Goal: Task Accomplishment & Management: Manage account settings

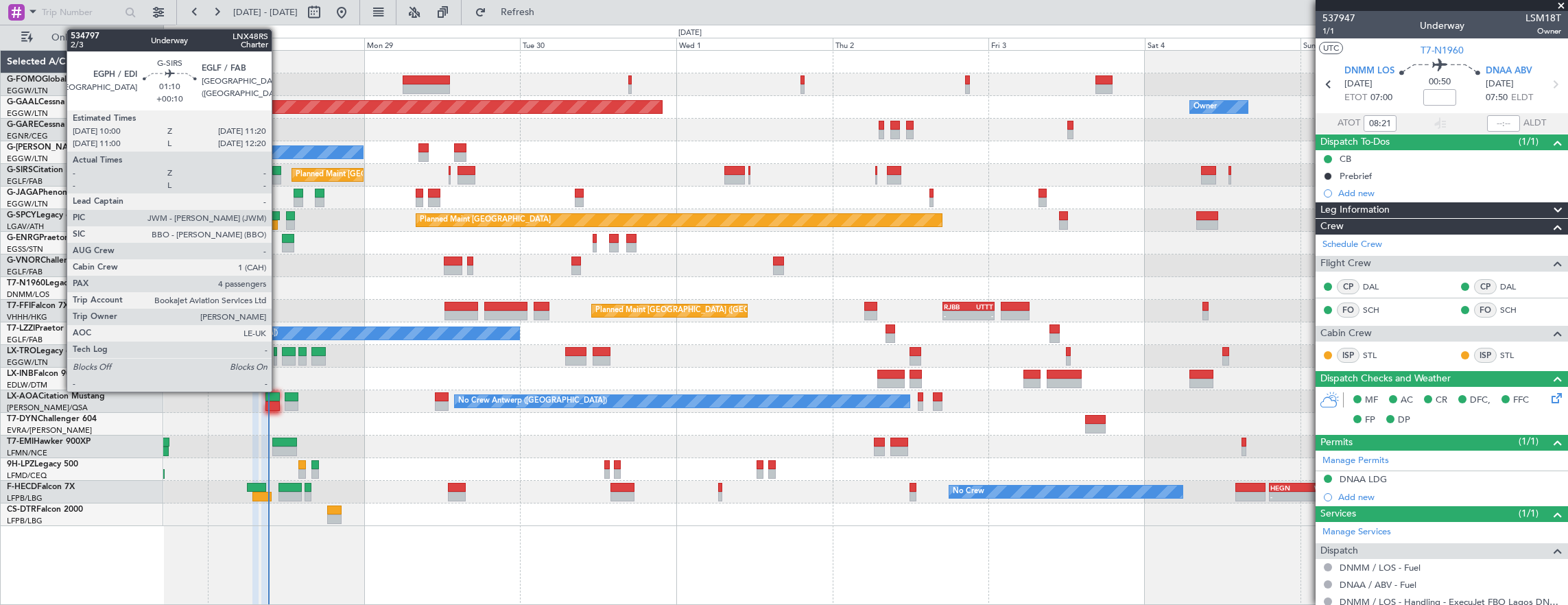
click at [279, 171] on div at bounding box center [276, 171] width 9 height 10
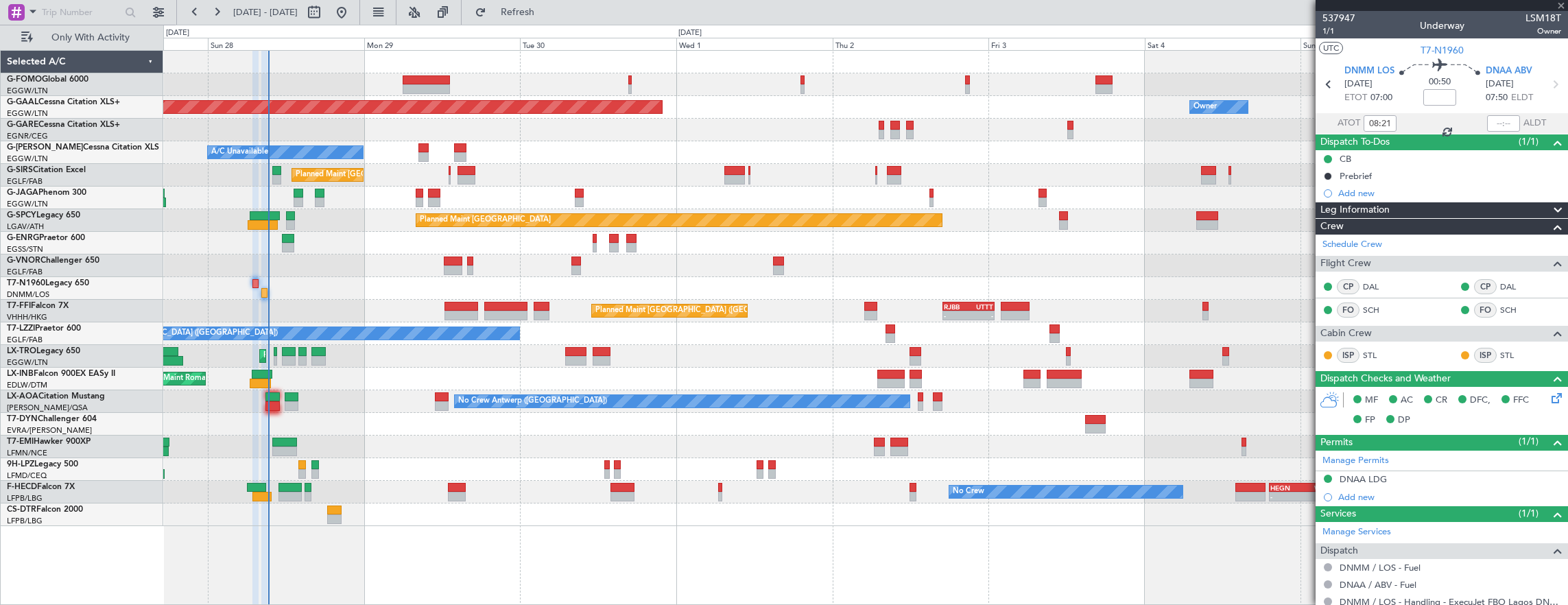
type input "+00:10"
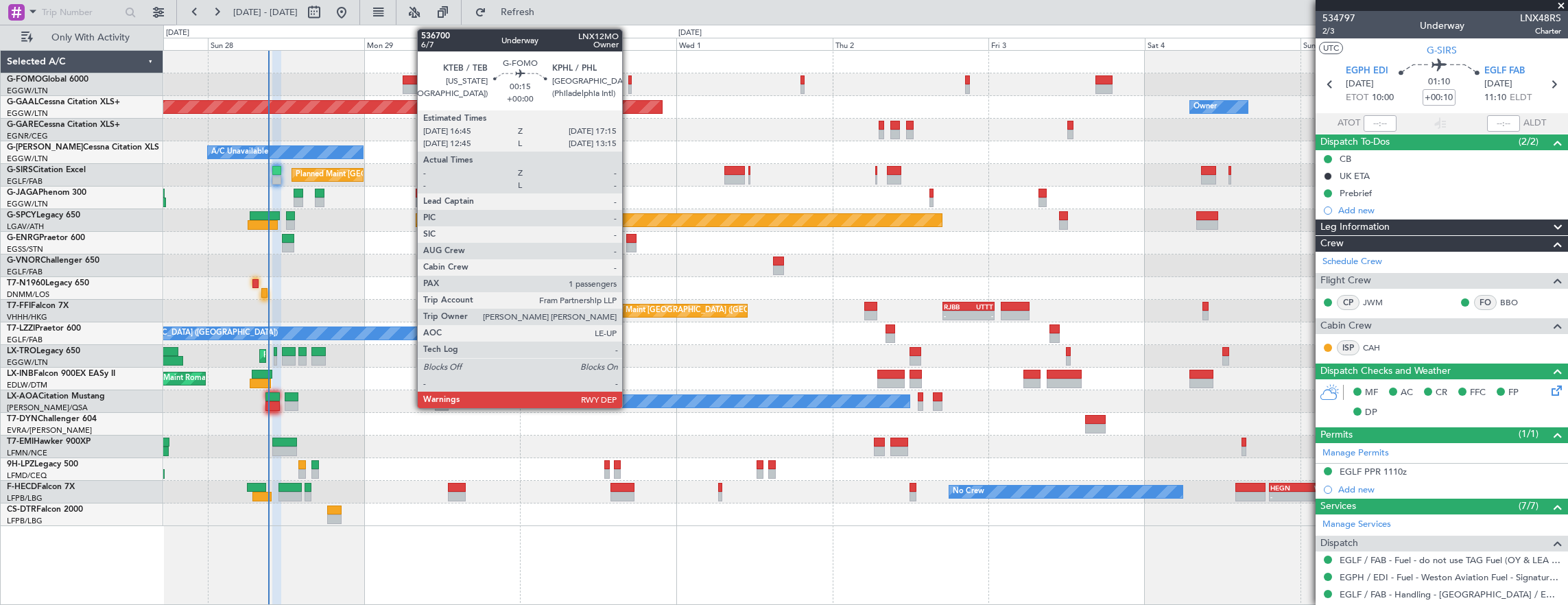
click at [629, 81] on div at bounding box center [630, 80] width 3 height 10
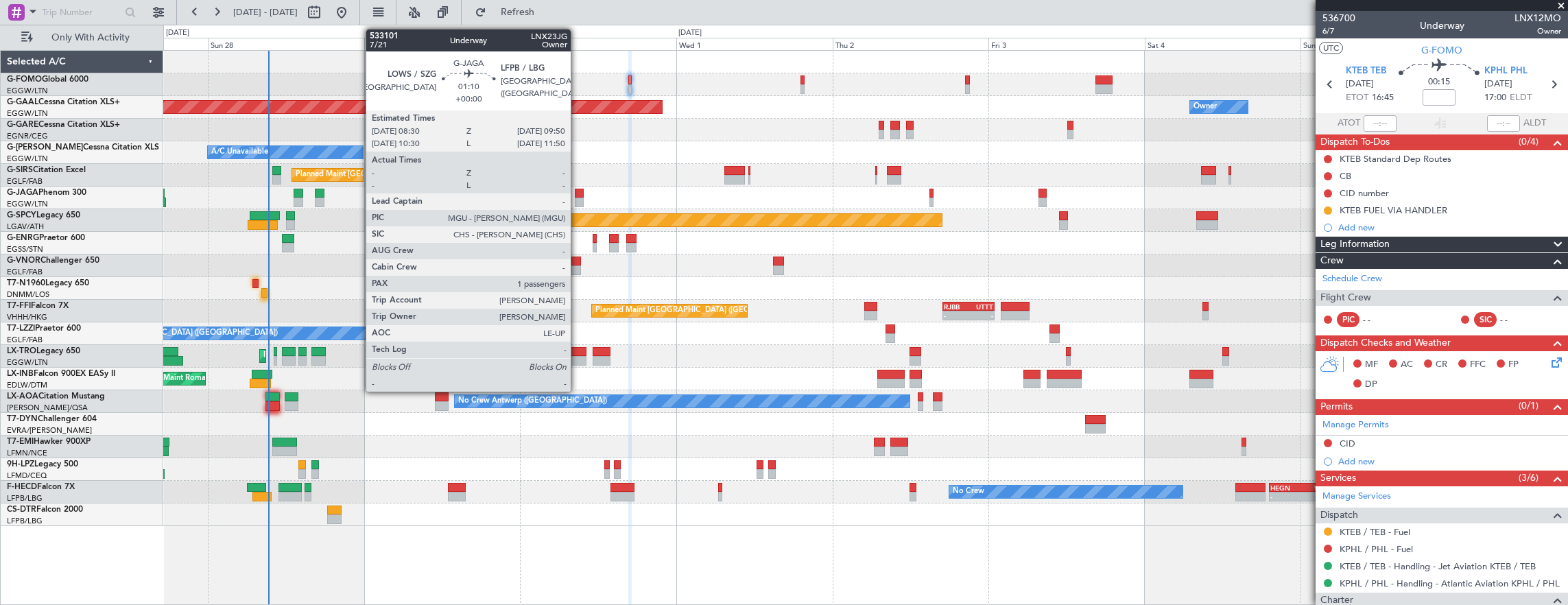
click at [577, 198] on div at bounding box center [578, 203] width 9 height 10
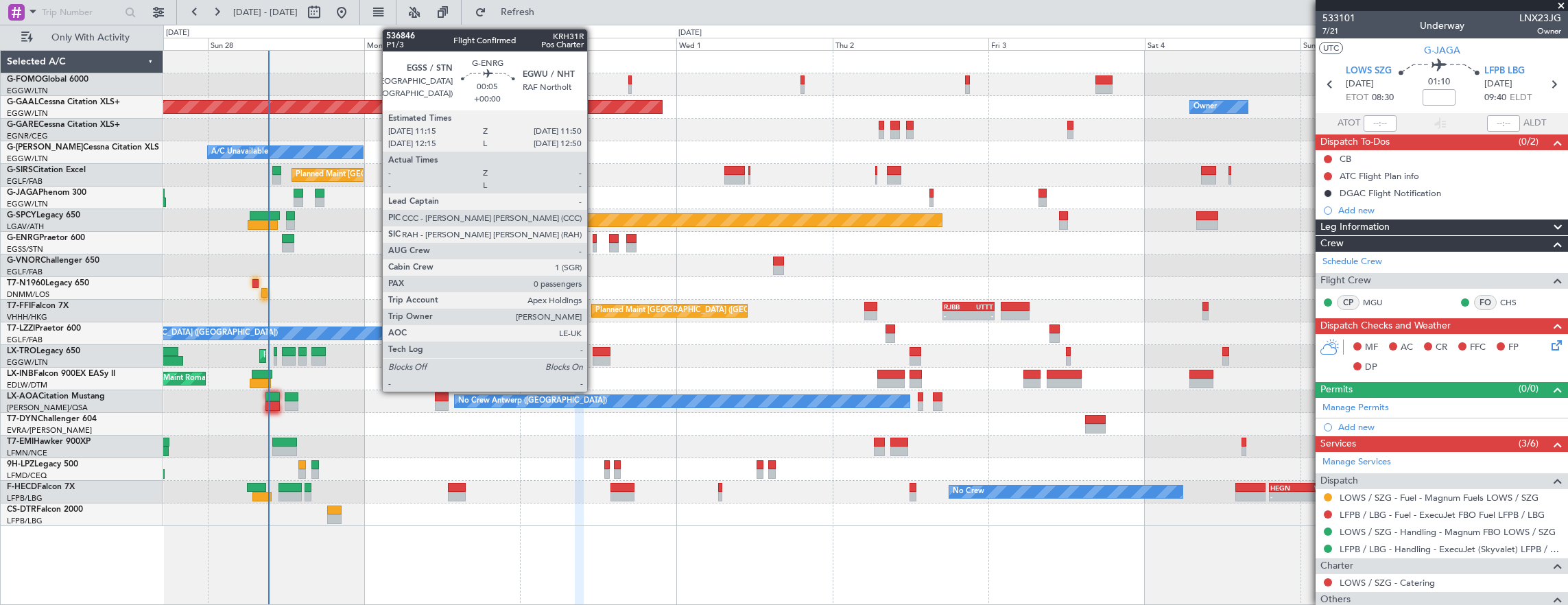
click at [594, 240] on div at bounding box center [595, 239] width 4 height 10
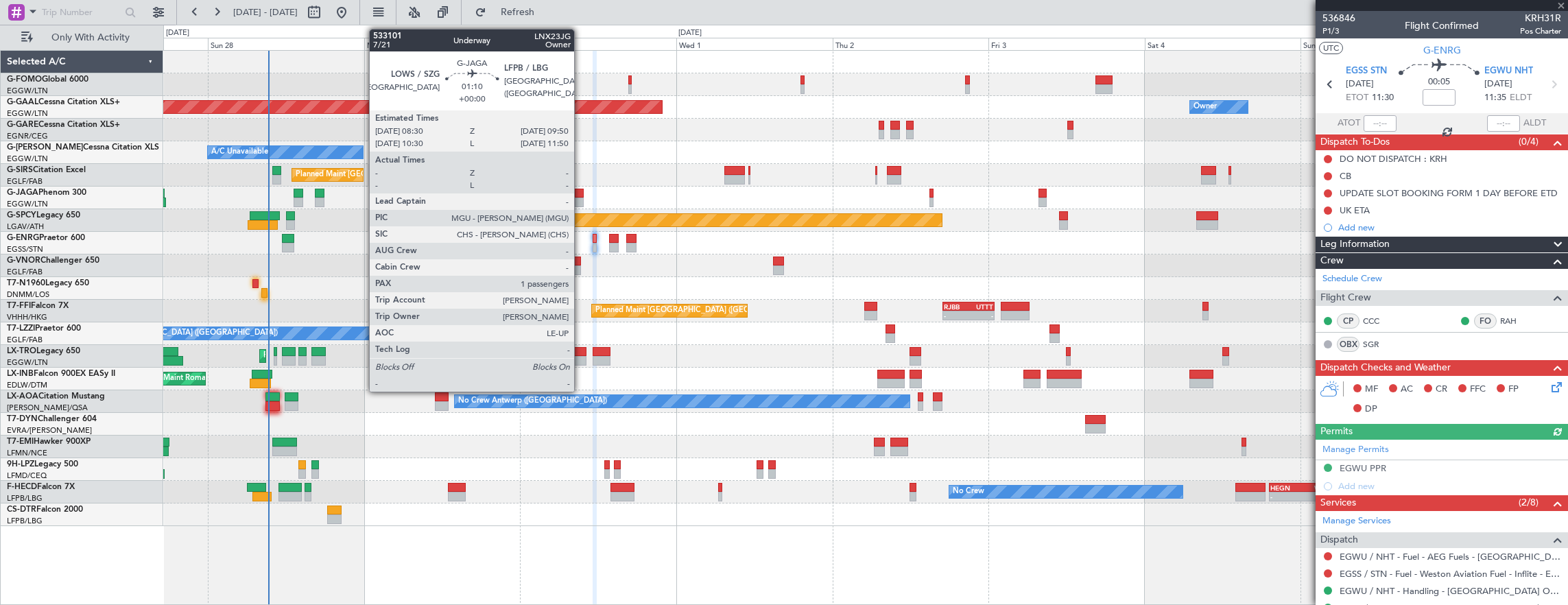
click at [581, 198] on div at bounding box center [578, 203] width 9 height 10
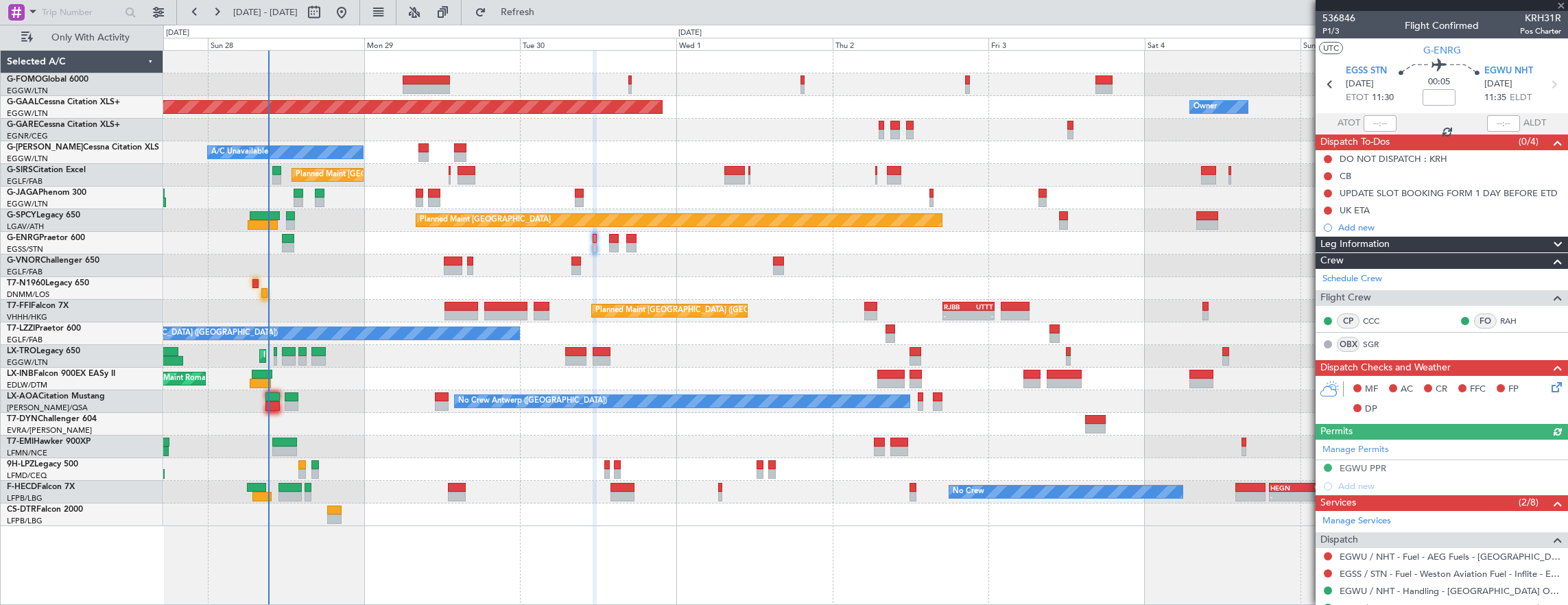
type input "1"
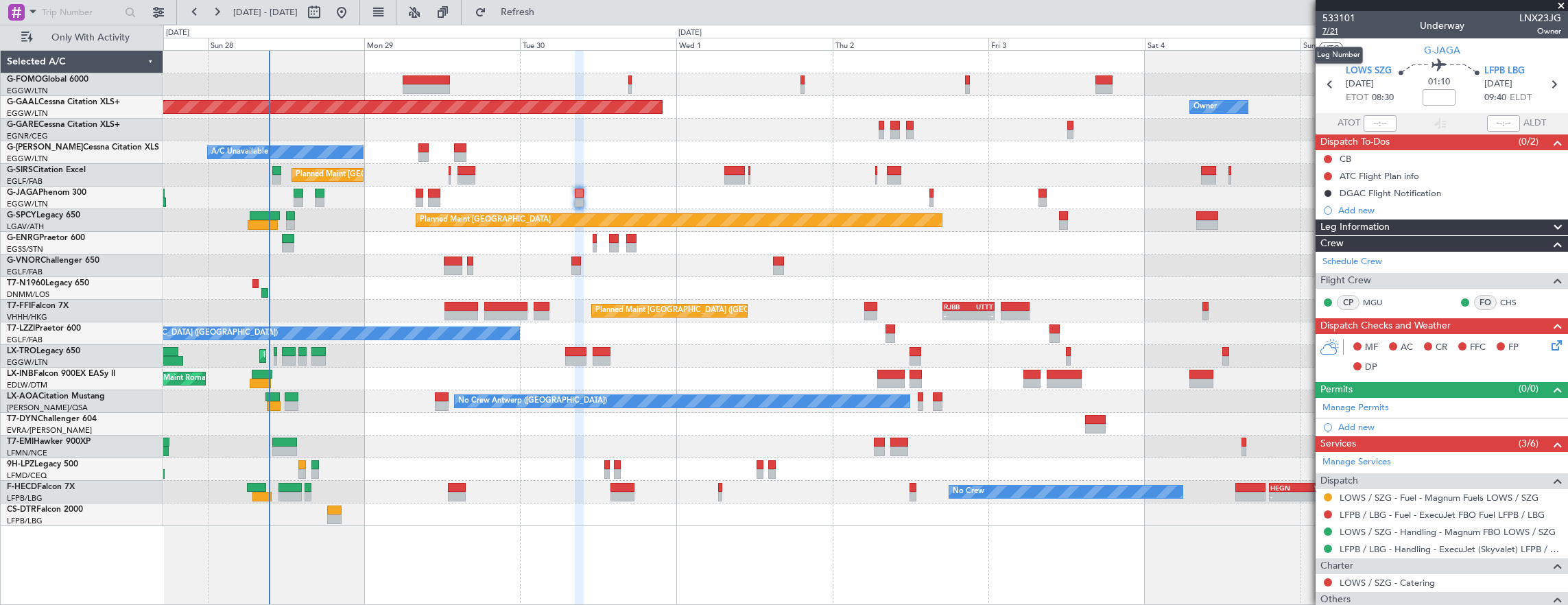
click at [1331, 30] on span "7/21" at bounding box center [1339, 32] width 33 height 12
click at [1327, 157] on button at bounding box center [1328, 159] width 8 height 8
click at [1326, 216] on span "Completed" at bounding box center [1335, 218] width 45 height 14
click at [1431, 103] on mat-tooltip-component "Flight Time" at bounding box center [1436, 107] width 63 height 37
drag, startPoint x: 1431, startPoint y: 103, endPoint x: 1438, endPoint y: 97, distance: 9.2
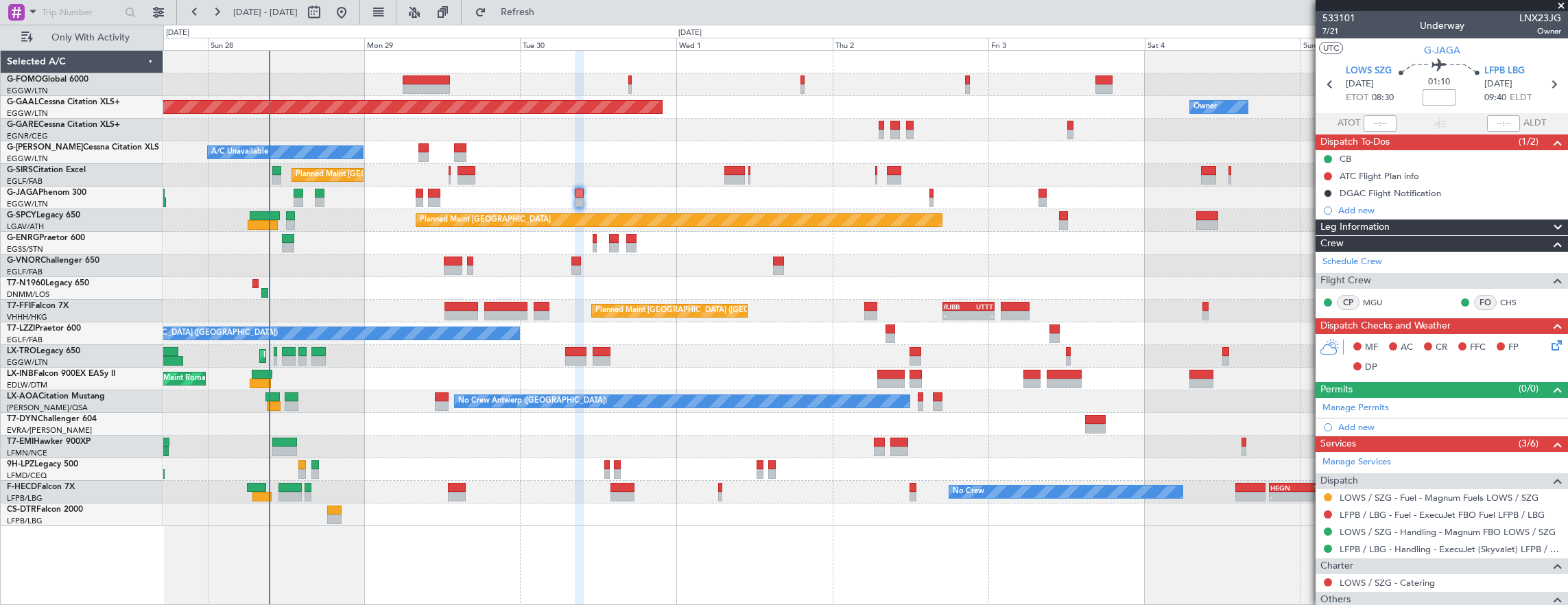
click at [1438, 97] on input at bounding box center [1438, 97] width 33 height 17
type input "+00:15"
click at [1324, 32] on span "7/21" at bounding box center [1339, 32] width 33 height 12
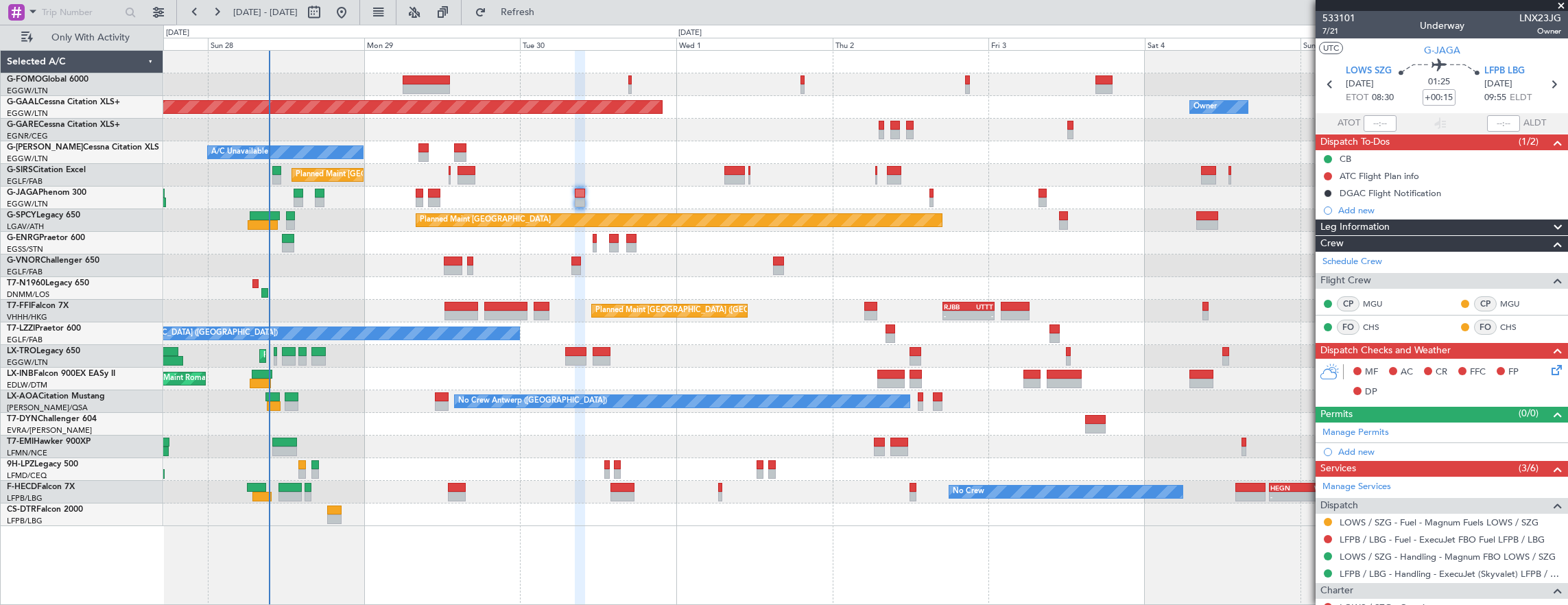
click at [1549, 372] on icon at bounding box center [1554, 367] width 11 height 11
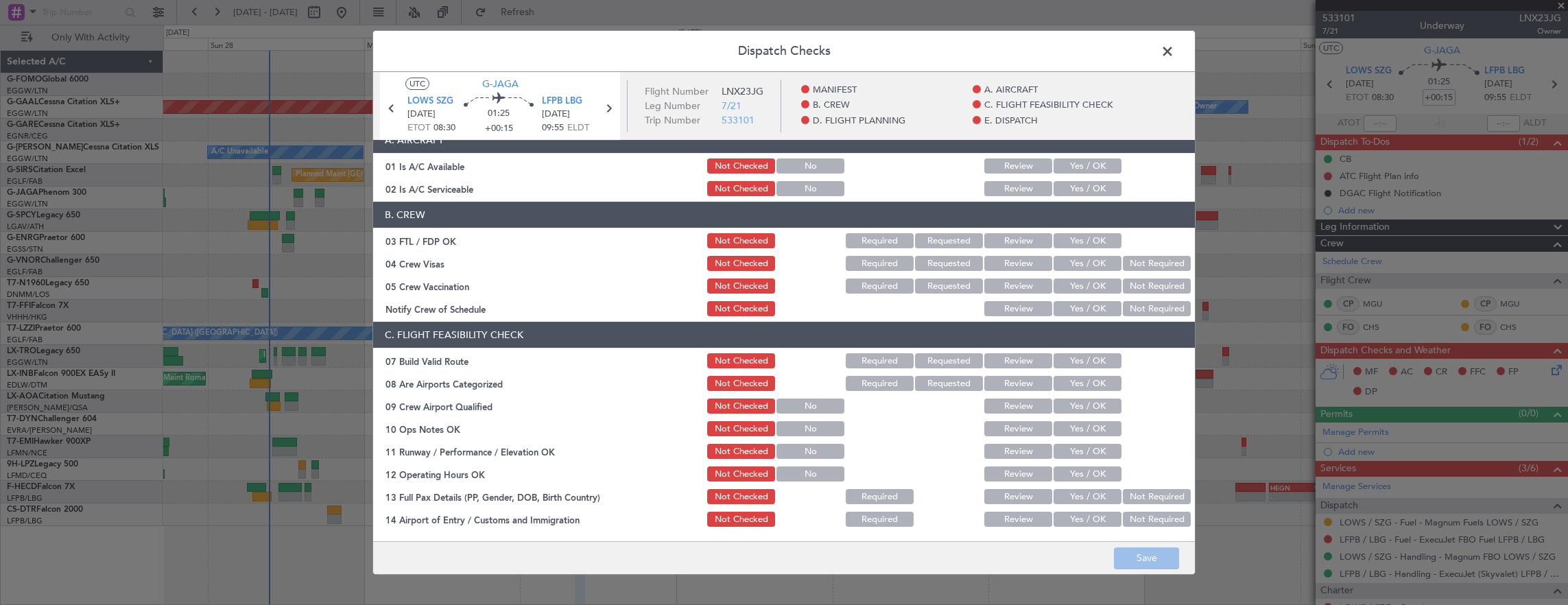
scroll to position [137, 0]
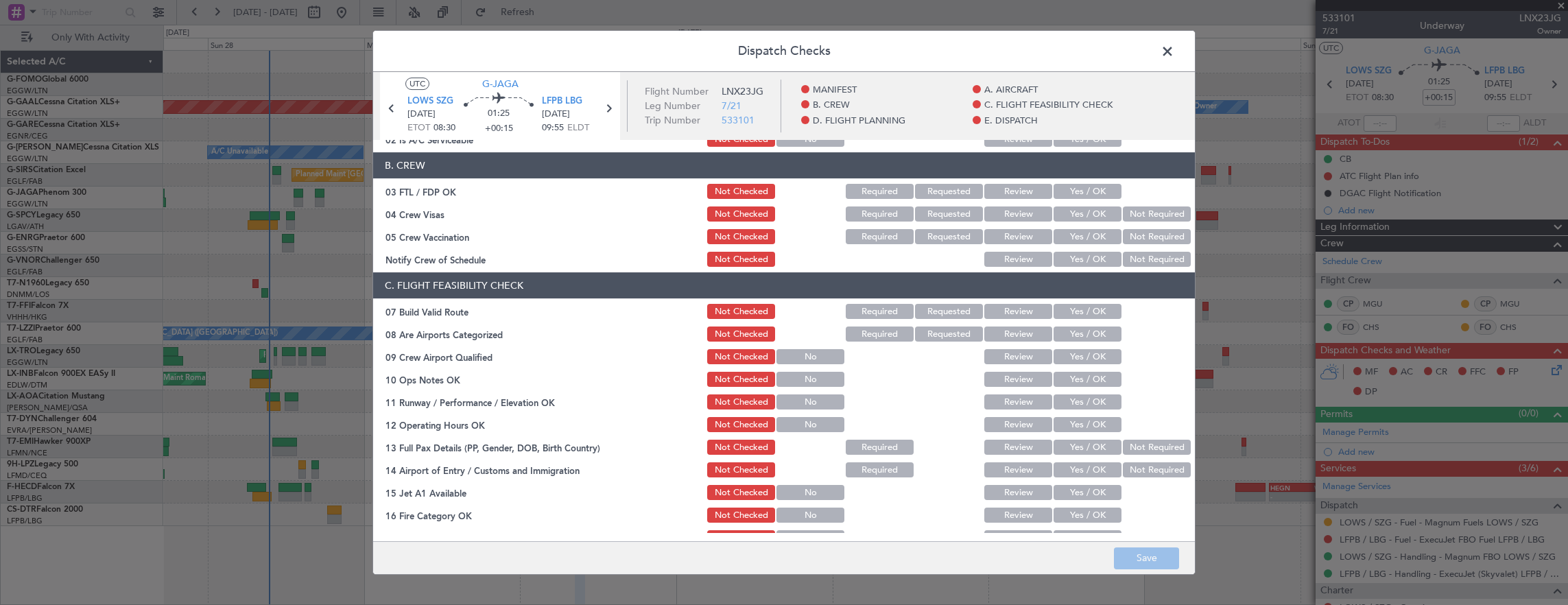
click at [1077, 295] on header "C. FLIGHT FEASIBILITY CHECK" at bounding box center [783, 285] width 822 height 26
click at [1079, 308] on button "Yes / OK" at bounding box center [1088, 310] width 68 height 15
click at [1087, 373] on button "Yes / OK" at bounding box center [1088, 379] width 68 height 15
click at [1082, 392] on div "Yes / OK" at bounding box center [1087, 401] width 69 height 19
click at [1079, 404] on button "Yes / OK" at bounding box center [1088, 401] width 68 height 15
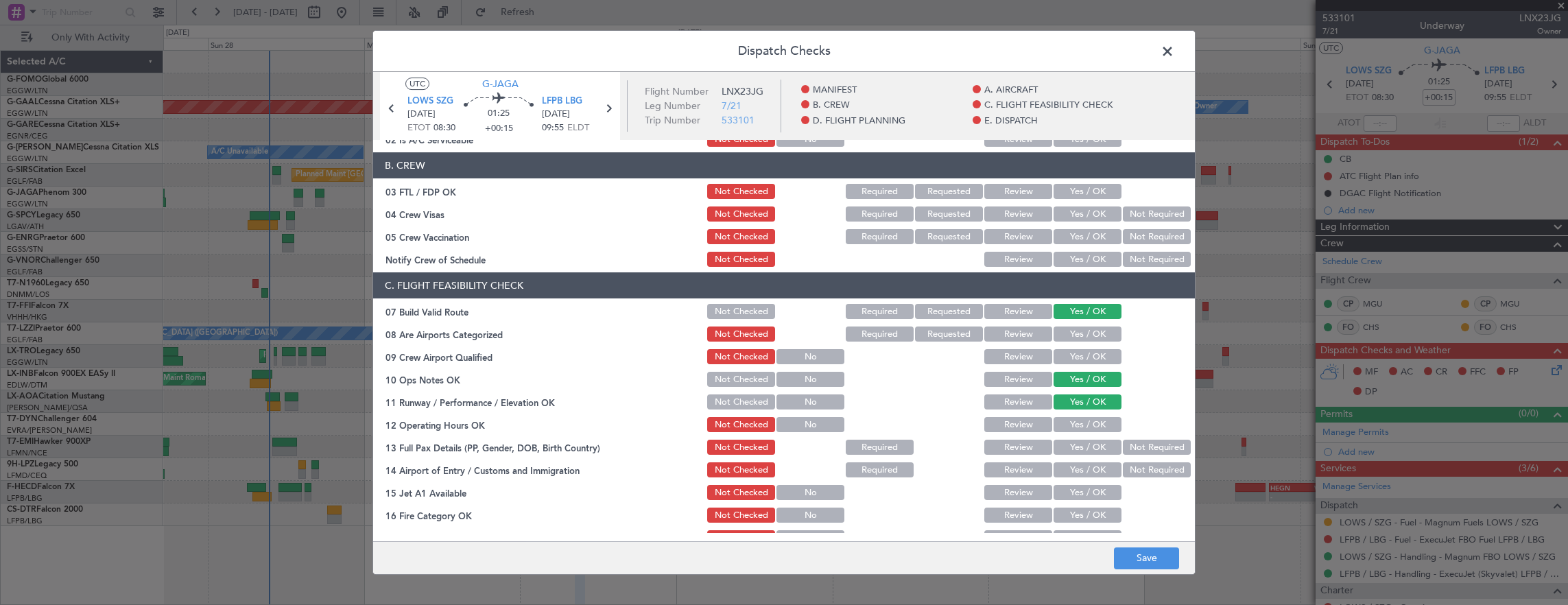
click at [1077, 421] on button "Yes / OK" at bounding box center [1088, 424] width 68 height 15
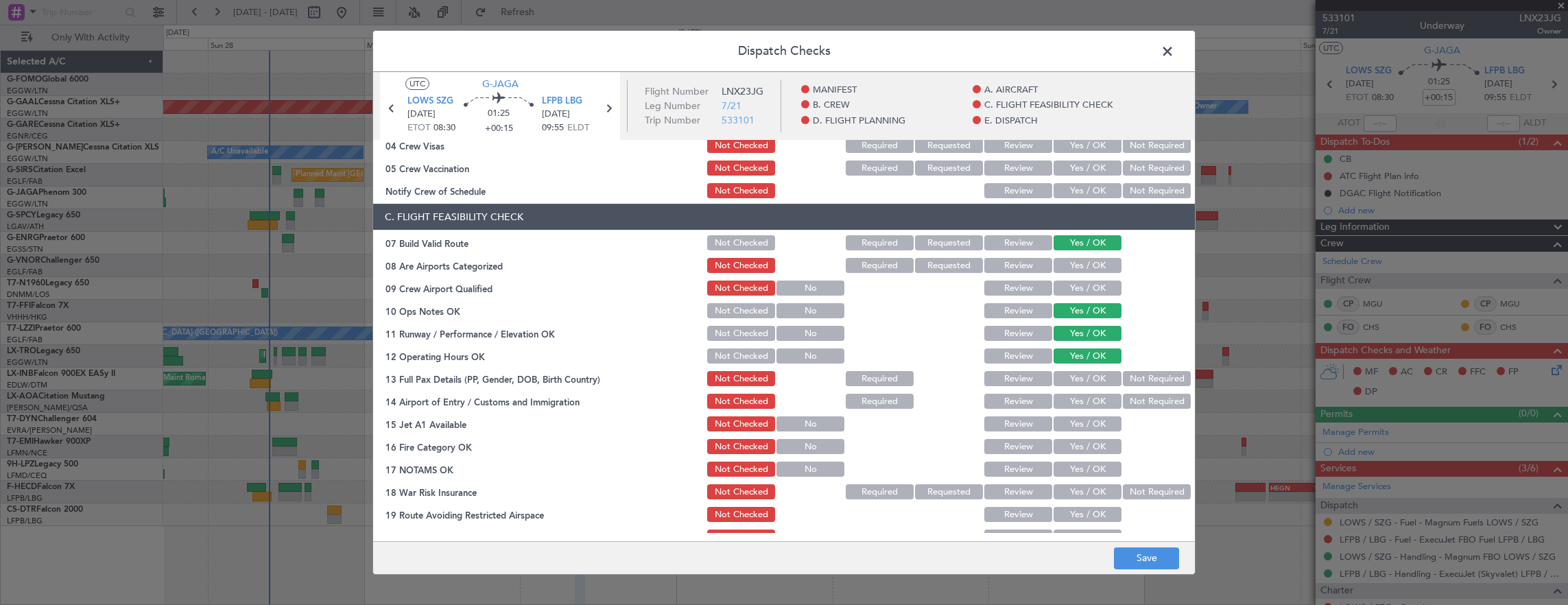
click at [1084, 340] on button "Yes / OK" at bounding box center [1088, 333] width 68 height 15
click at [1081, 371] on div "Yes / OK" at bounding box center [1087, 378] width 69 height 19
click at [1081, 379] on button "Yes / OK" at bounding box center [1088, 378] width 68 height 15
click at [1089, 395] on button "Yes / OK" at bounding box center [1088, 400] width 68 height 15
click at [1081, 425] on button "Yes / OK" at bounding box center [1088, 423] width 68 height 15
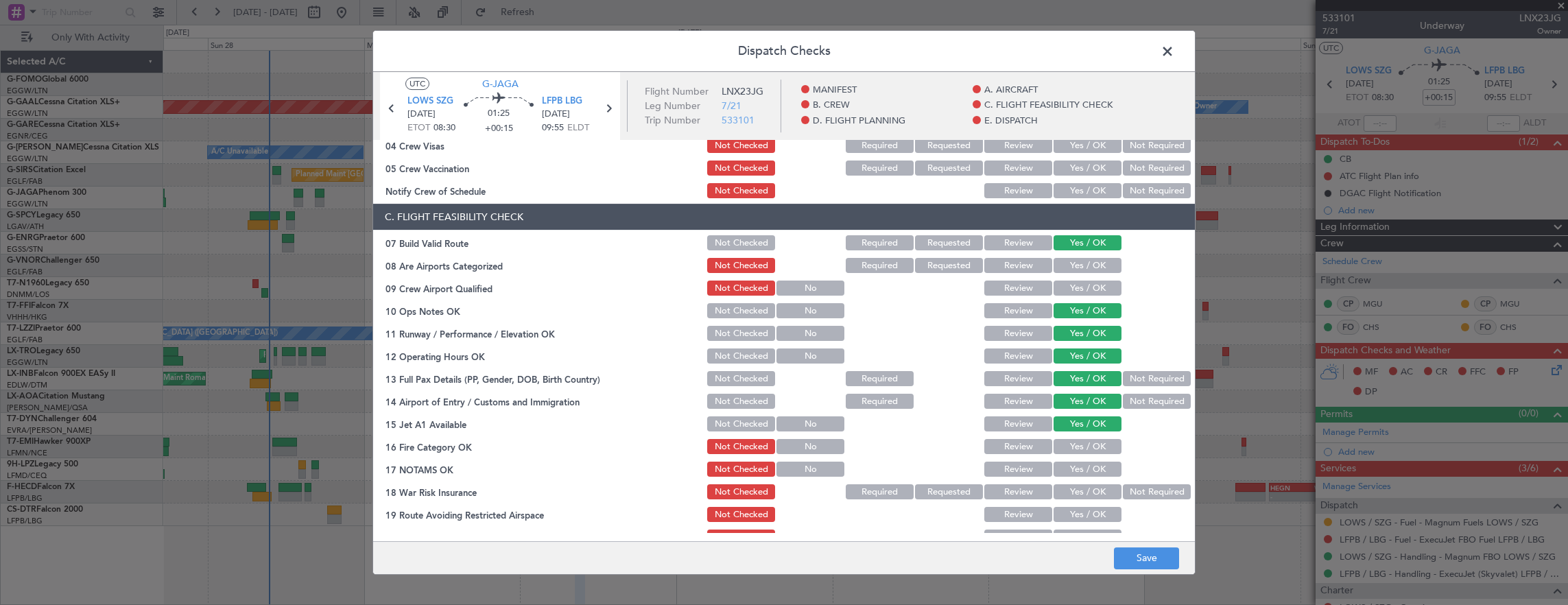
drag, startPoint x: 1080, startPoint y: 438, endPoint x: 1073, endPoint y: 452, distance: 15.7
click at [1080, 439] on button "Yes / OK" at bounding box center [1088, 446] width 68 height 15
drag, startPoint x: 1073, startPoint y: 452, endPoint x: 1074, endPoint y: 463, distance: 11.0
click at [1073, 453] on button "Yes / OK" at bounding box center [1088, 446] width 68 height 15
click at [1088, 481] on section "C. FLIGHT FEASIBILITY CHECK 07 Build Valid Route Not Checked Required Requested…" at bounding box center [783, 387] width 822 height 366
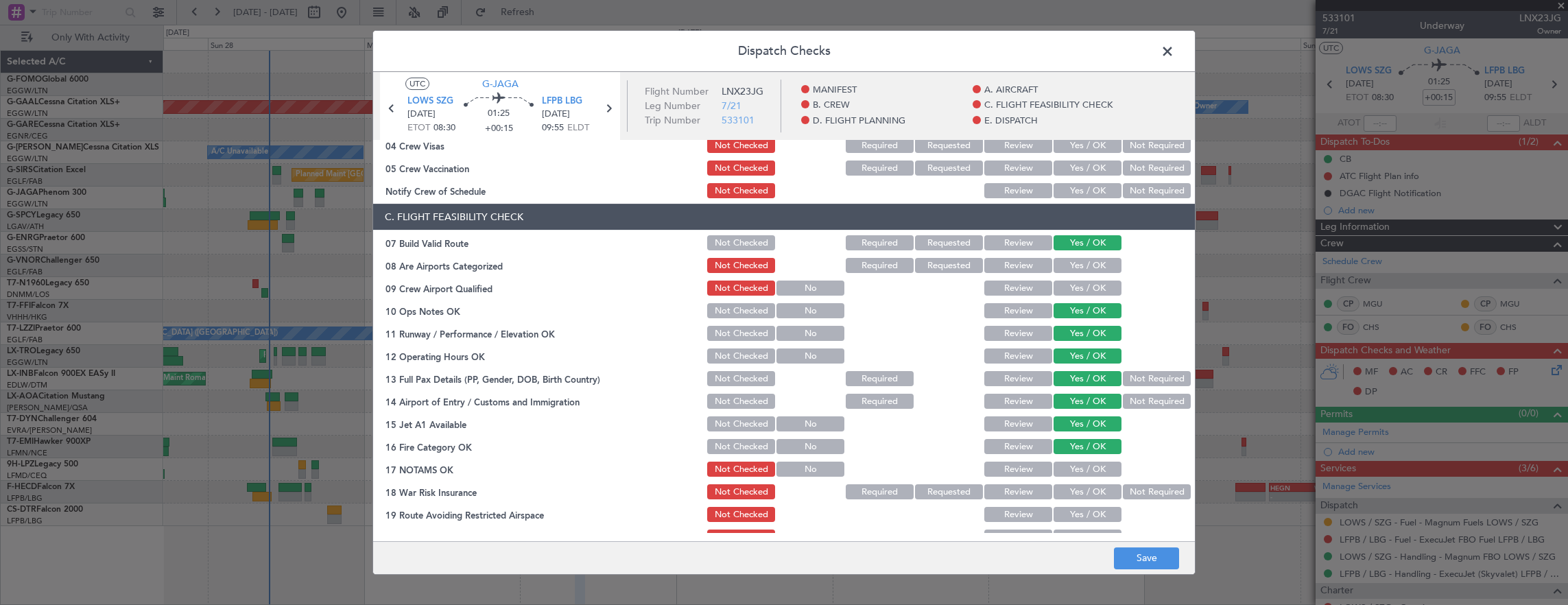
click at [1095, 475] on button "Yes / OK" at bounding box center [1088, 469] width 68 height 15
click at [1123, 484] on button "Not Required" at bounding box center [1157, 491] width 68 height 15
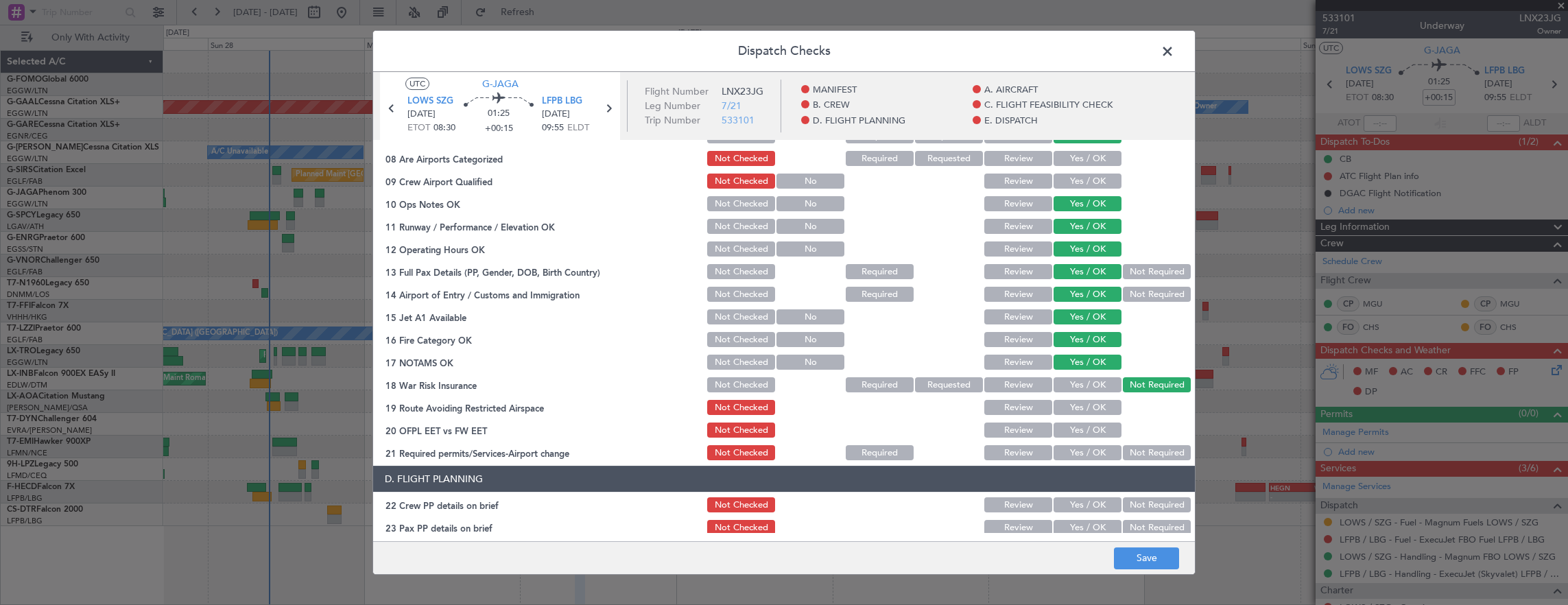
scroll to position [411, 0]
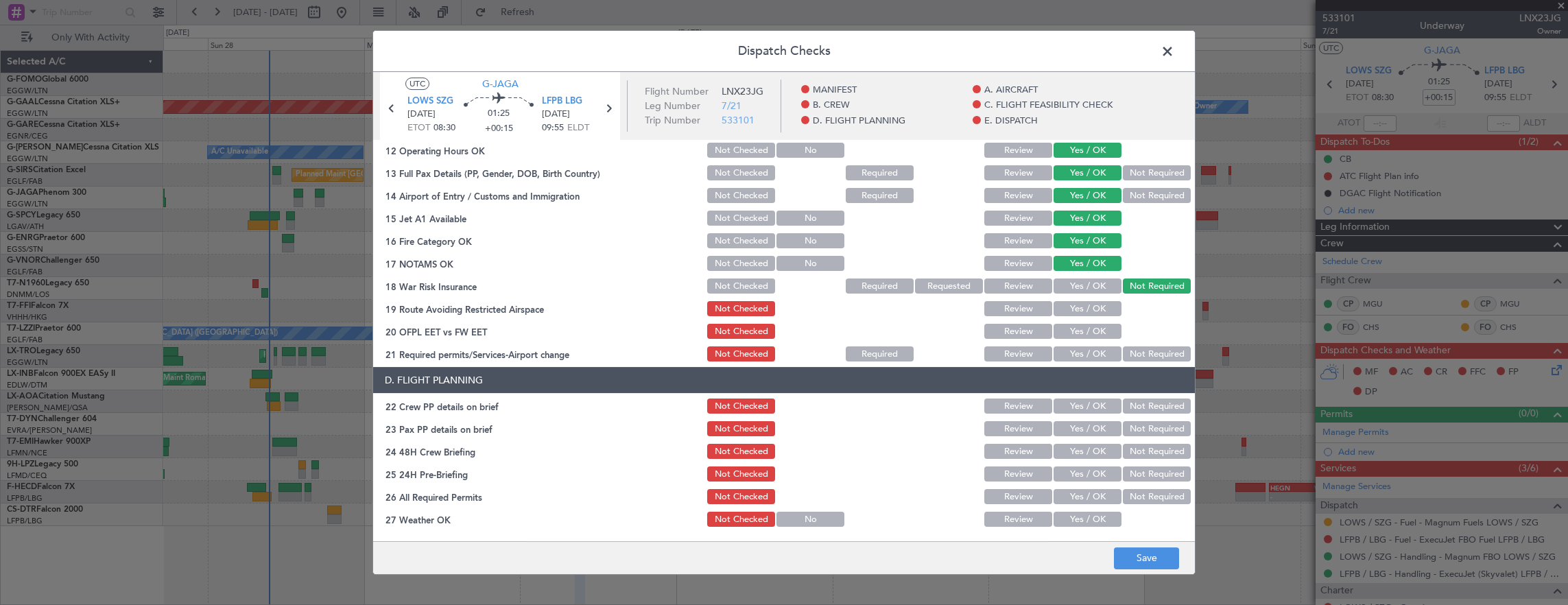
click at [1082, 310] on button "Yes / OK" at bounding box center [1088, 308] width 68 height 15
click at [1077, 329] on button "Yes / OK" at bounding box center [1088, 331] width 68 height 15
click at [1077, 353] on button "Yes / OK" at bounding box center [1088, 353] width 68 height 15
click at [1076, 404] on button "Yes / OK" at bounding box center [1088, 405] width 68 height 15
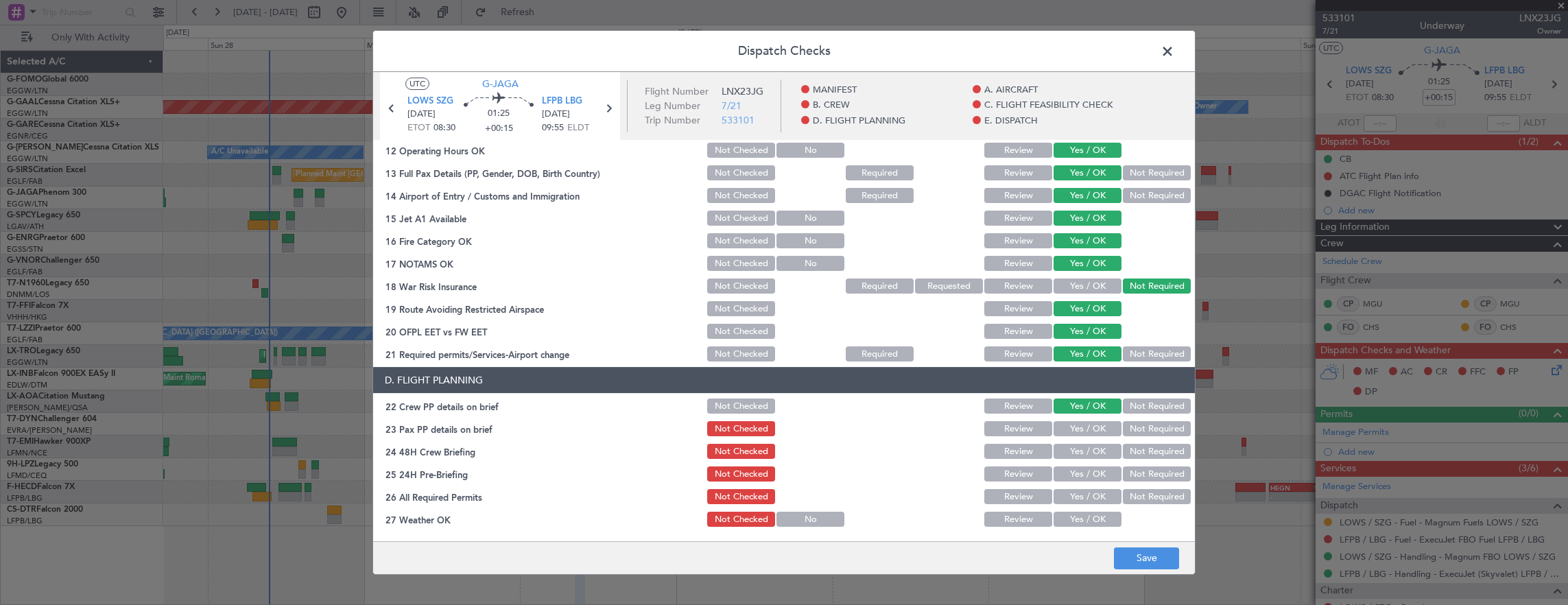
click at [1072, 424] on button "Yes / OK" at bounding box center [1088, 428] width 68 height 15
click at [1075, 447] on button "Yes / OK" at bounding box center [1088, 451] width 68 height 15
click at [1121, 465] on div "Not Required" at bounding box center [1156, 474] width 69 height 19
click at [1124, 472] on button "Not Required" at bounding box center [1157, 474] width 68 height 15
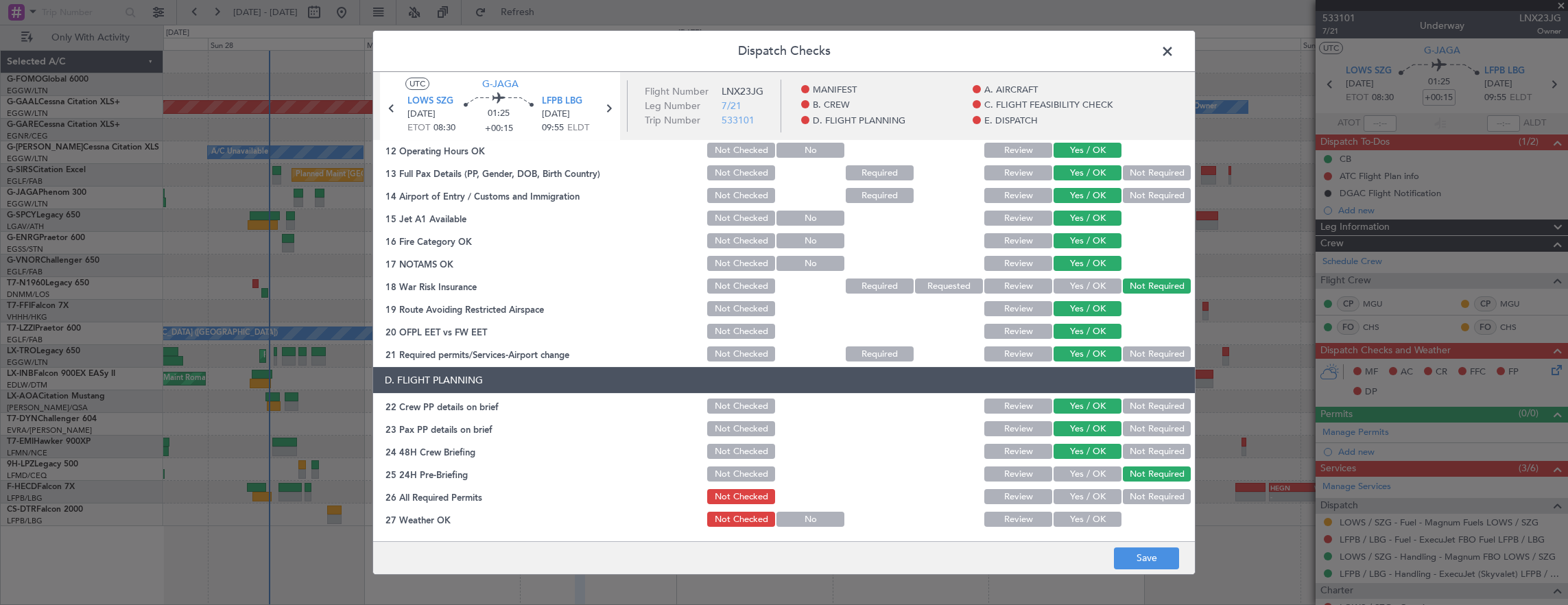
click at [1143, 569] on footer "Save" at bounding box center [783, 557] width 822 height 33
click at [1146, 557] on button "Save" at bounding box center [1147, 559] width 65 height 22
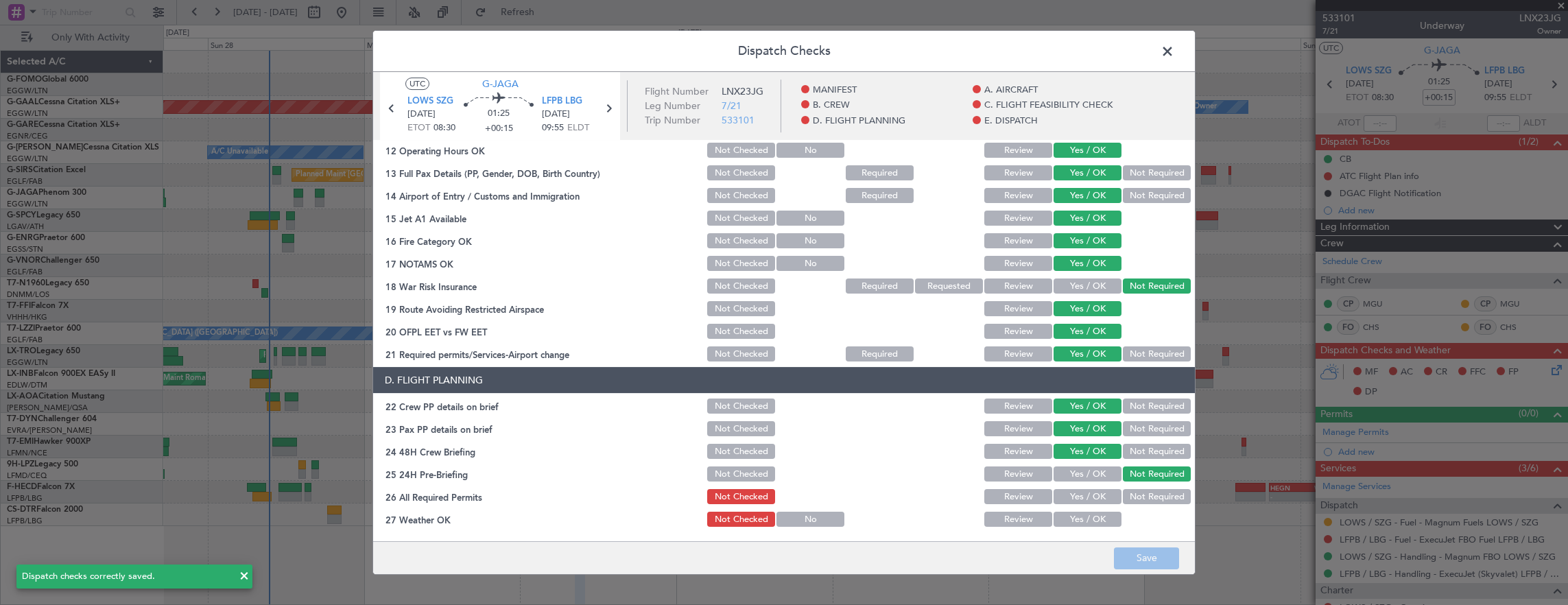
click at [1175, 60] on span at bounding box center [1175, 55] width 0 height 28
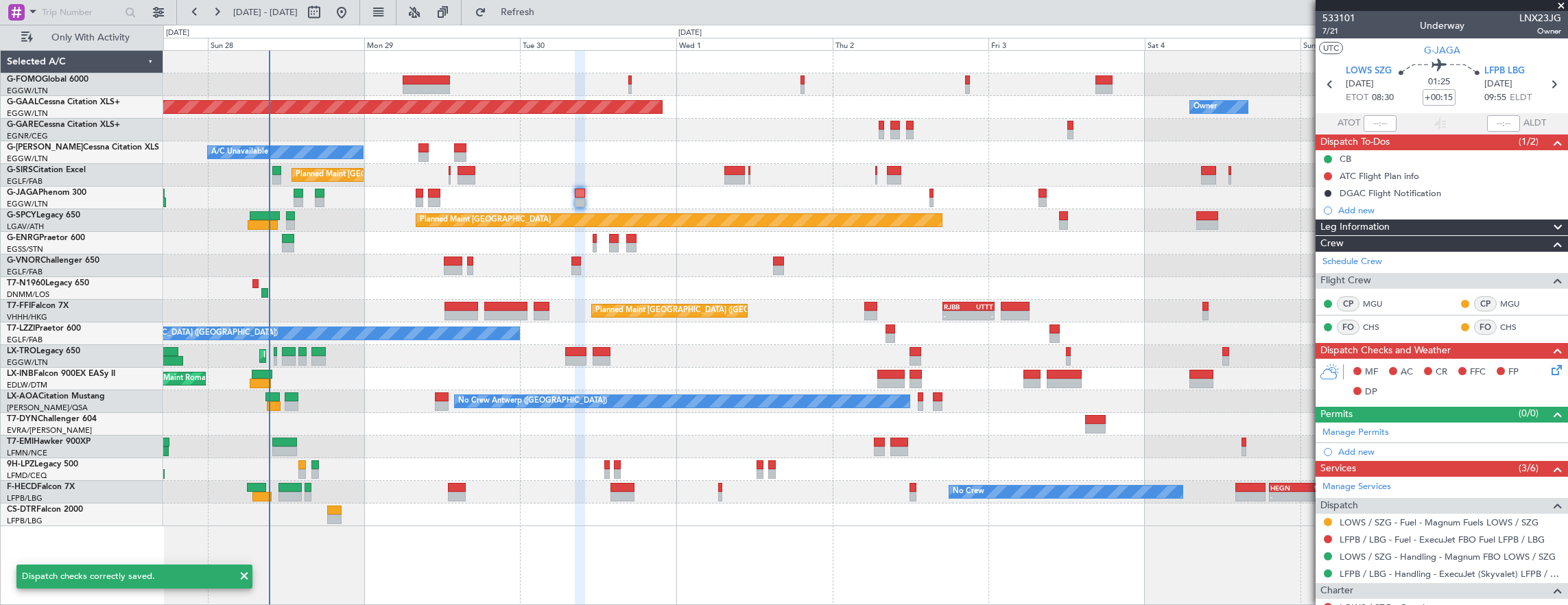
click at [1335, 40] on section "UTC G-JAGA" at bounding box center [1441, 48] width 252 height 21
click at [1336, 36] on span "7/21" at bounding box center [1339, 32] width 33 height 12
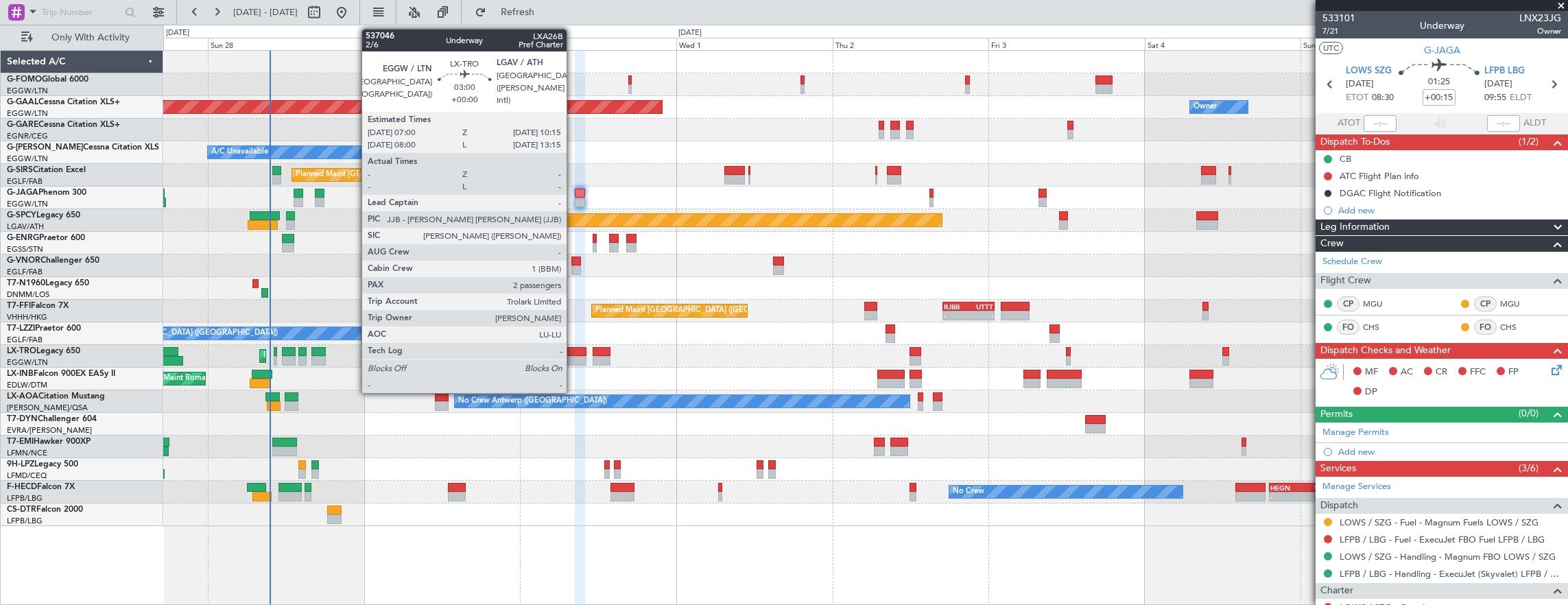
click at [573, 357] on div at bounding box center [576, 361] width 22 height 10
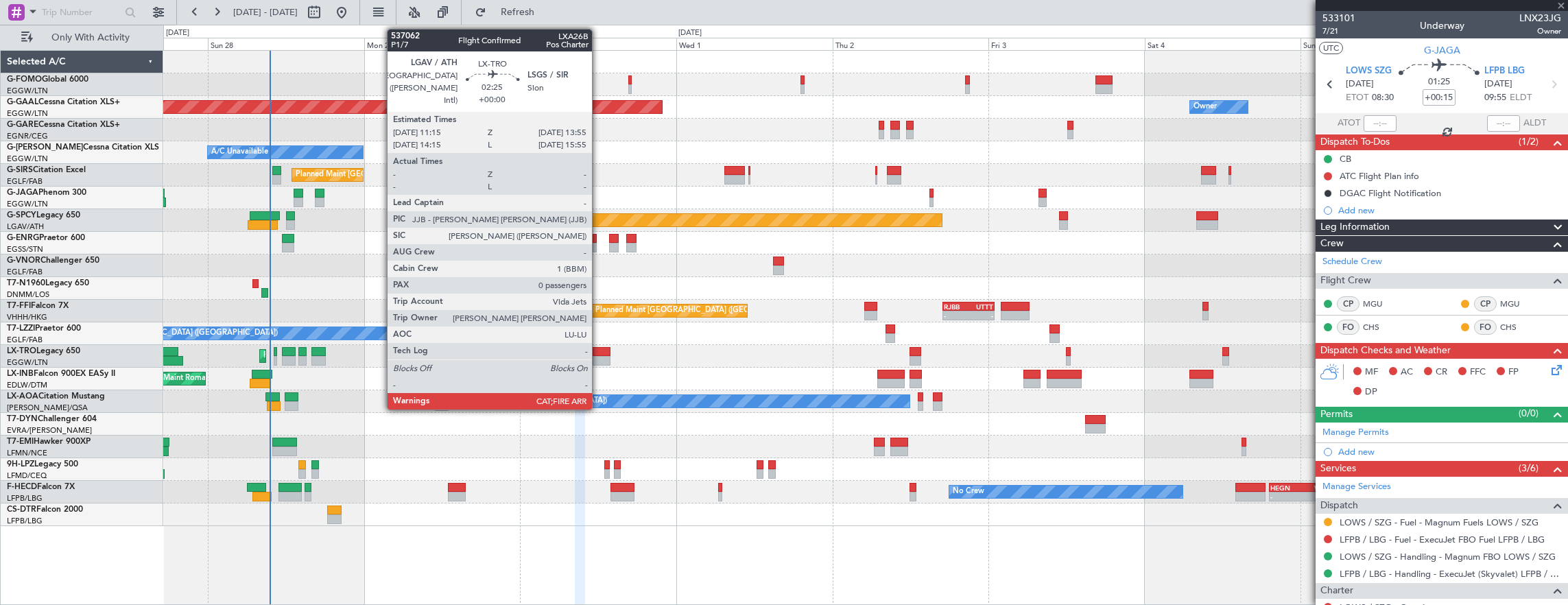
type input "2"
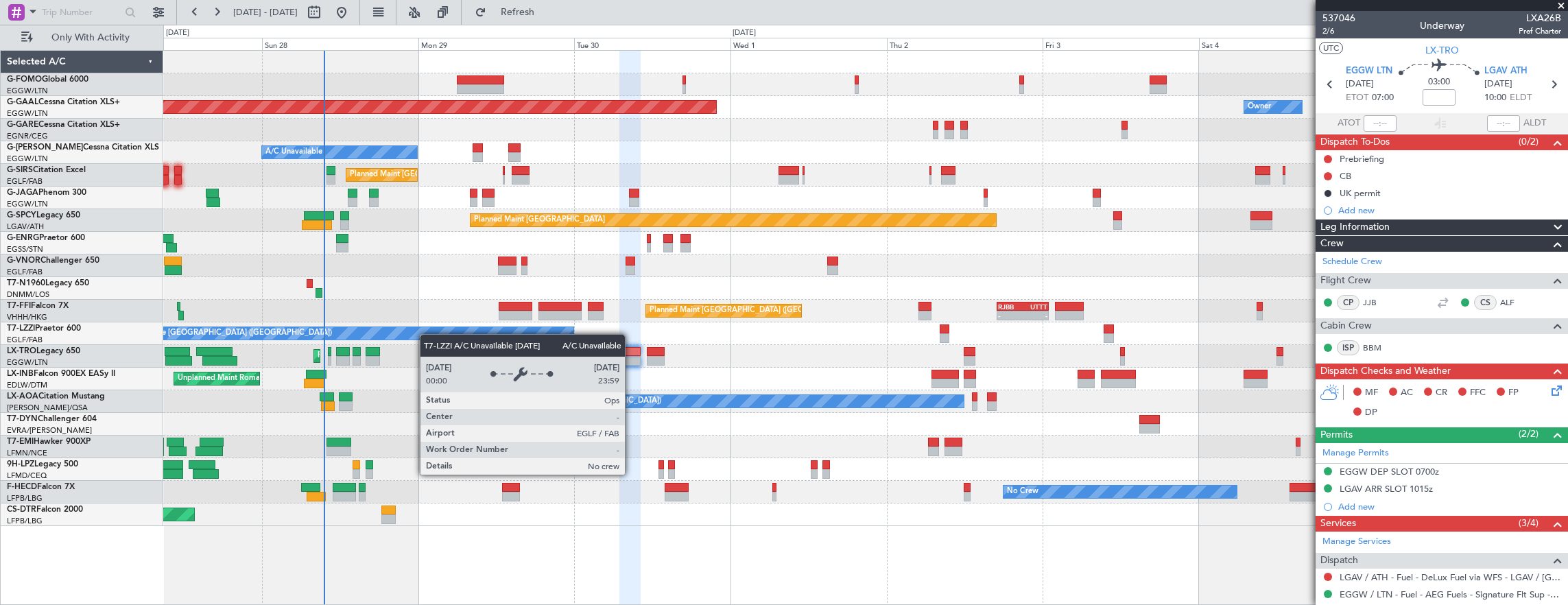
click at [526, 317] on div "Planned Maint [GEOGRAPHIC_DATA] ([GEOGRAPHIC_DATA]) - - RJBB 17:00 Z UTTT 01:00…" at bounding box center [865, 310] width 1405 height 23
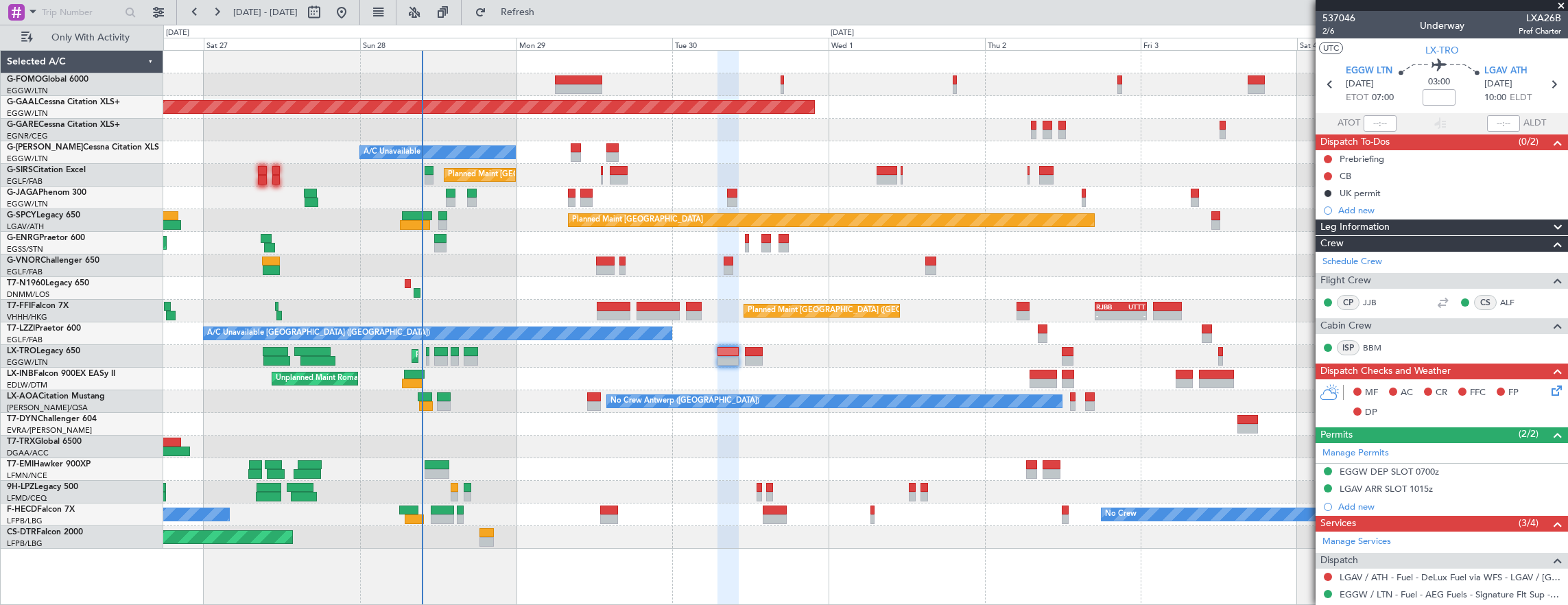
click at [120, 240] on div "Planned Maint [GEOGRAPHIC_DATA] ([GEOGRAPHIC_DATA]) Planned [GEOGRAPHIC_DATA] O…" at bounding box center [784, 314] width 1568 height 580
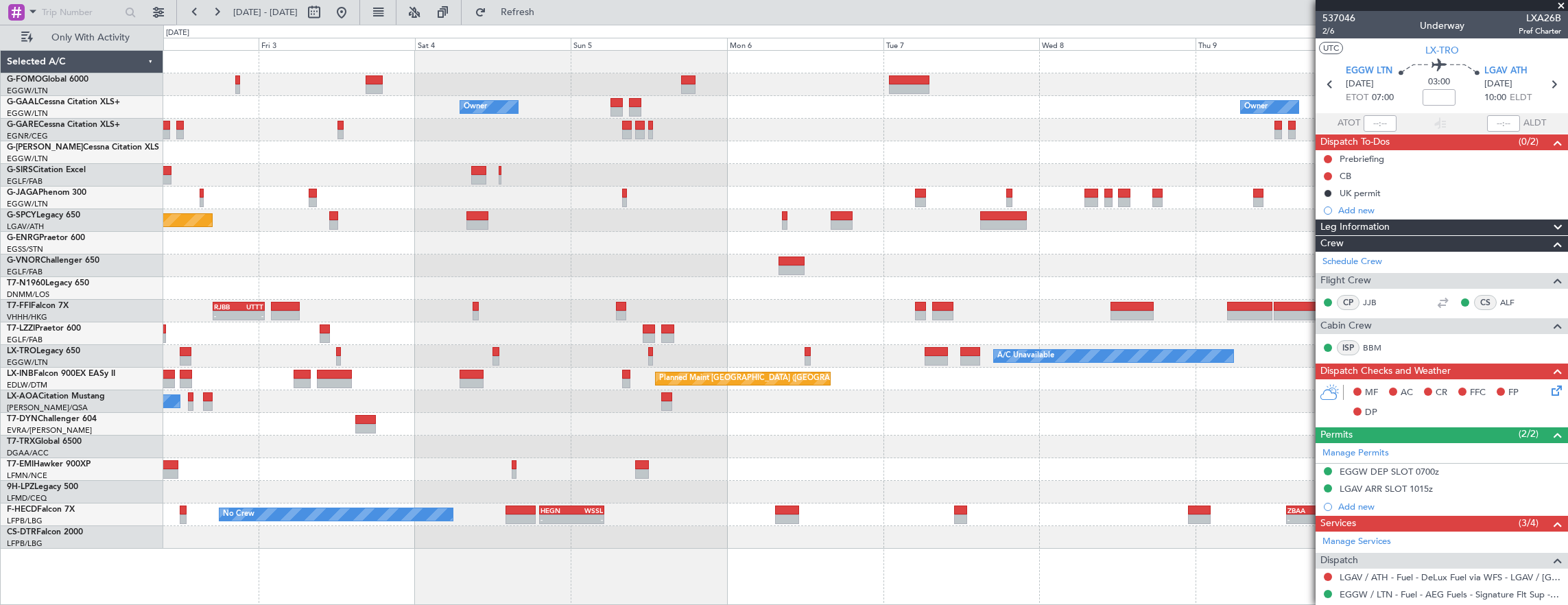
click at [1013, 257] on div "Owner Owner Owner Planned [GEOGRAPHIC_DATA] Planned Maint [GEOGRAPHIC_DATA] - -…" at bounding box center [865, 300] width 1405 height 498
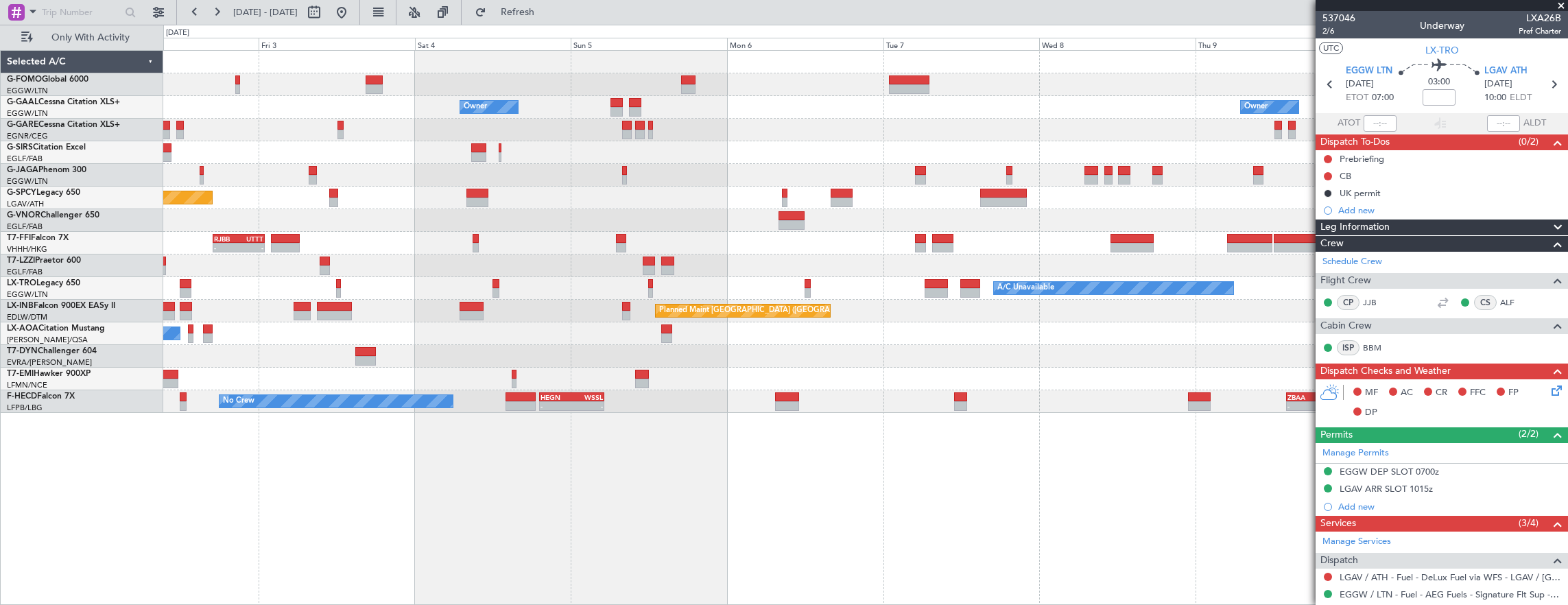
click at [1247, 396] on div "No Crew No Crew - - HEGN 19:15 Z WSSL 05:10 Z - - ZBAA 14:00 Z UGTB 22:30 Z Pla…" at bounding box center [865, 401] width 1405 height 23
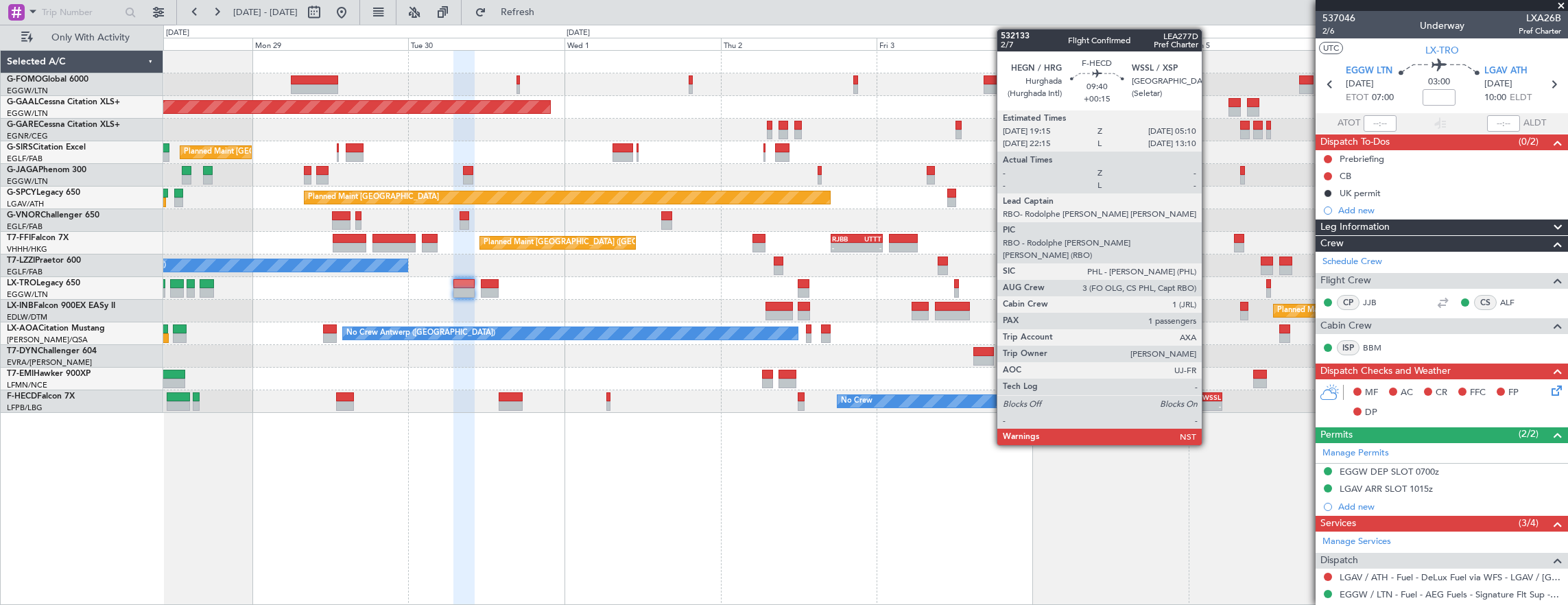
click at [919, 429] on div "Owner Planned [GEOGRAPHIC_DATA] Owner Planned Maint [GEOGRAPHIC_DATA] ([GEOGRAP…" at bounding box center [866, 328] width 1406 height 556
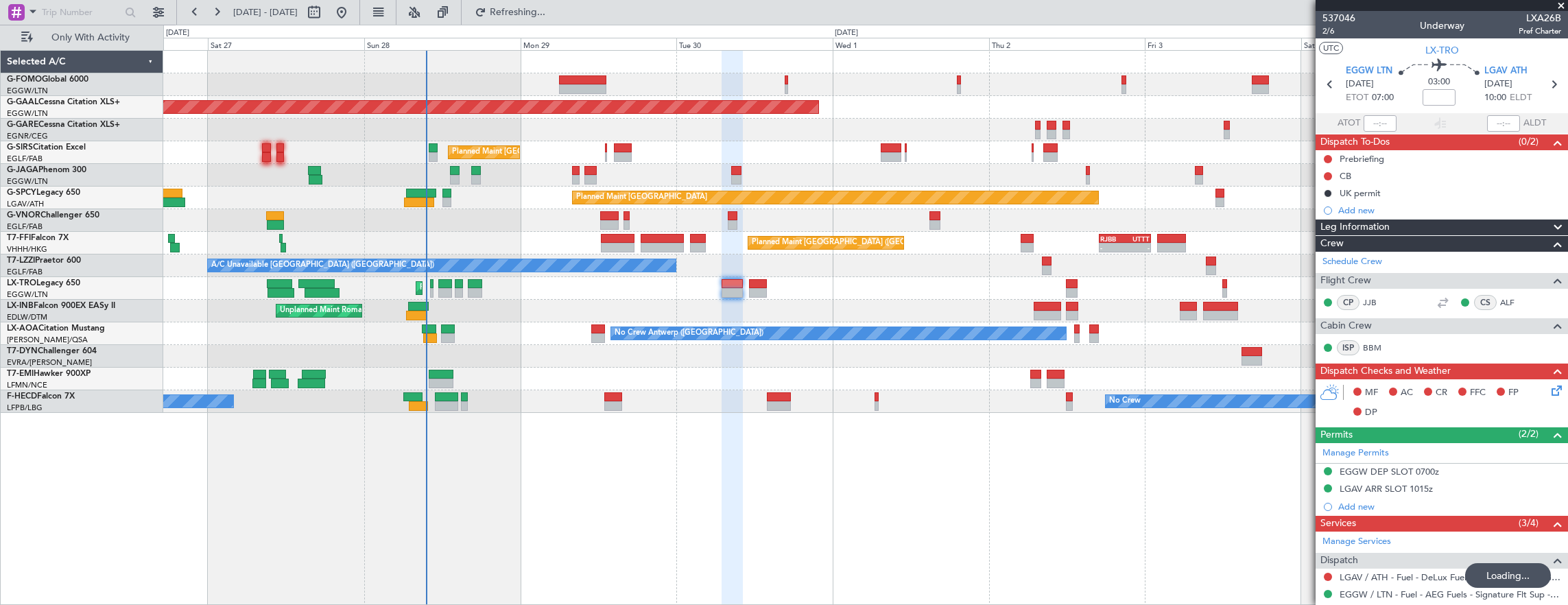
click at [581, 410] on div "No Crew - - HEGN 19:15 Z WSSL 05:10 Z No Crew Planned Maint [GEOGRAPHIC_DATA] (…" at bounding box center [865, 401] width 1405 height 23
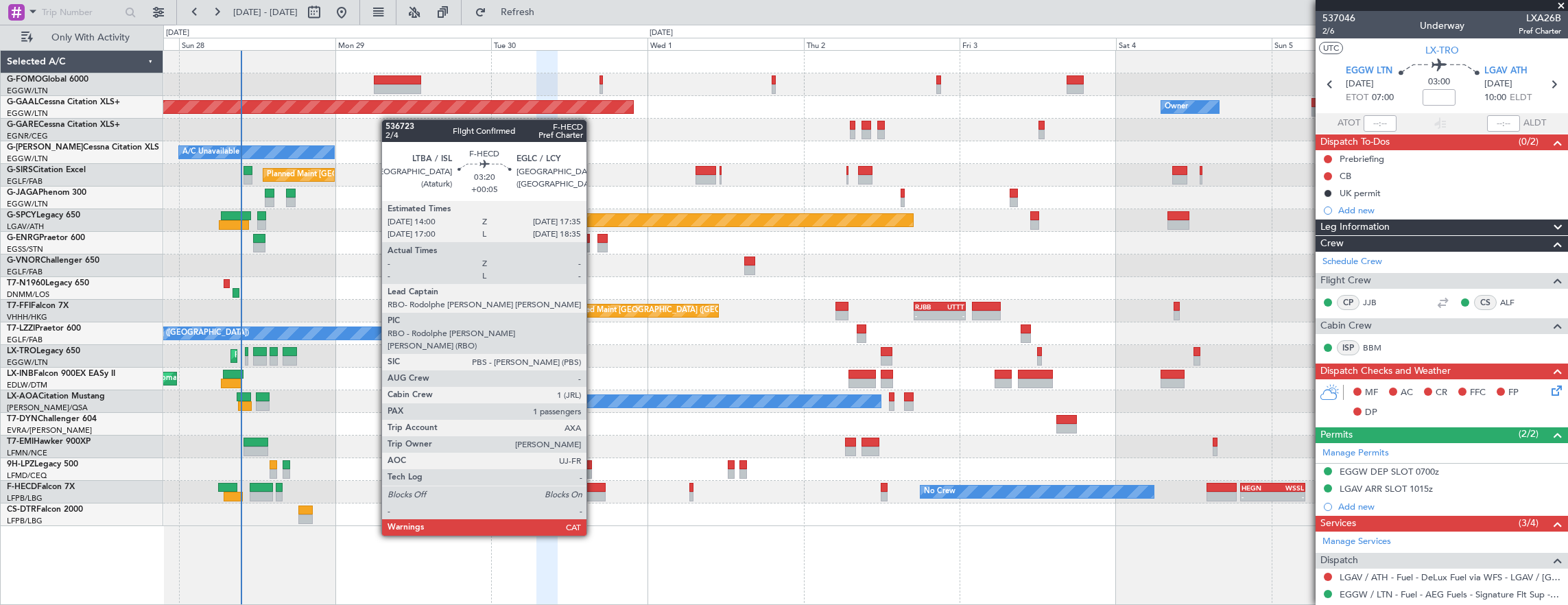
click at [593, 497] on div at bounding box center [593, 497] width 24 height 10
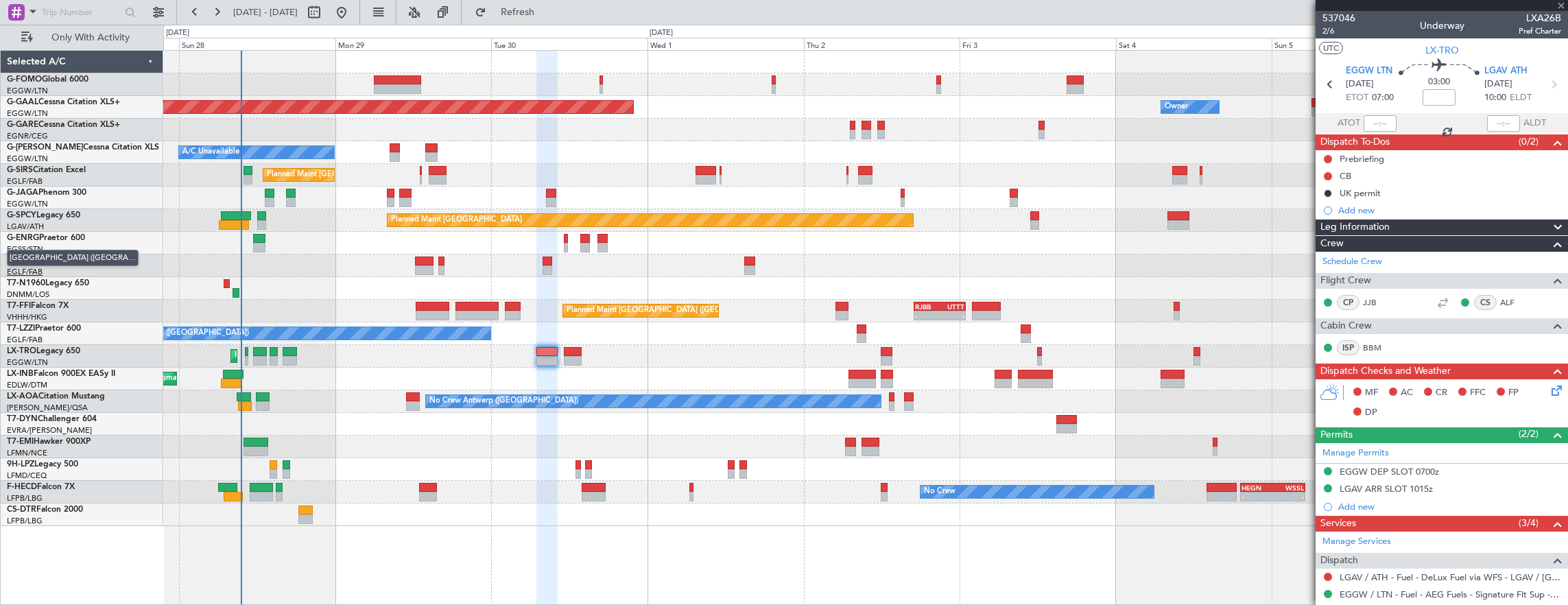
type input "+00:05"
type input "1"
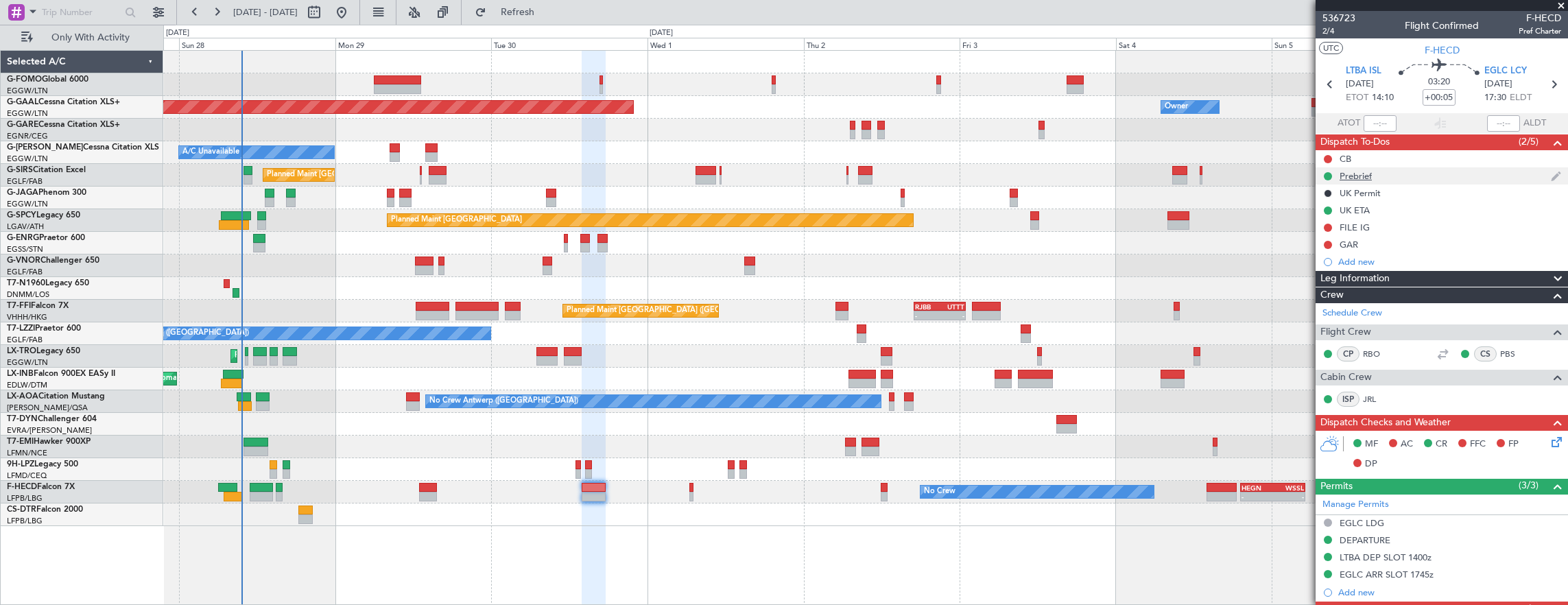
click at [1475, 169] on div "Prebrief" at bounding box center [1441, 175] width 252 height 17
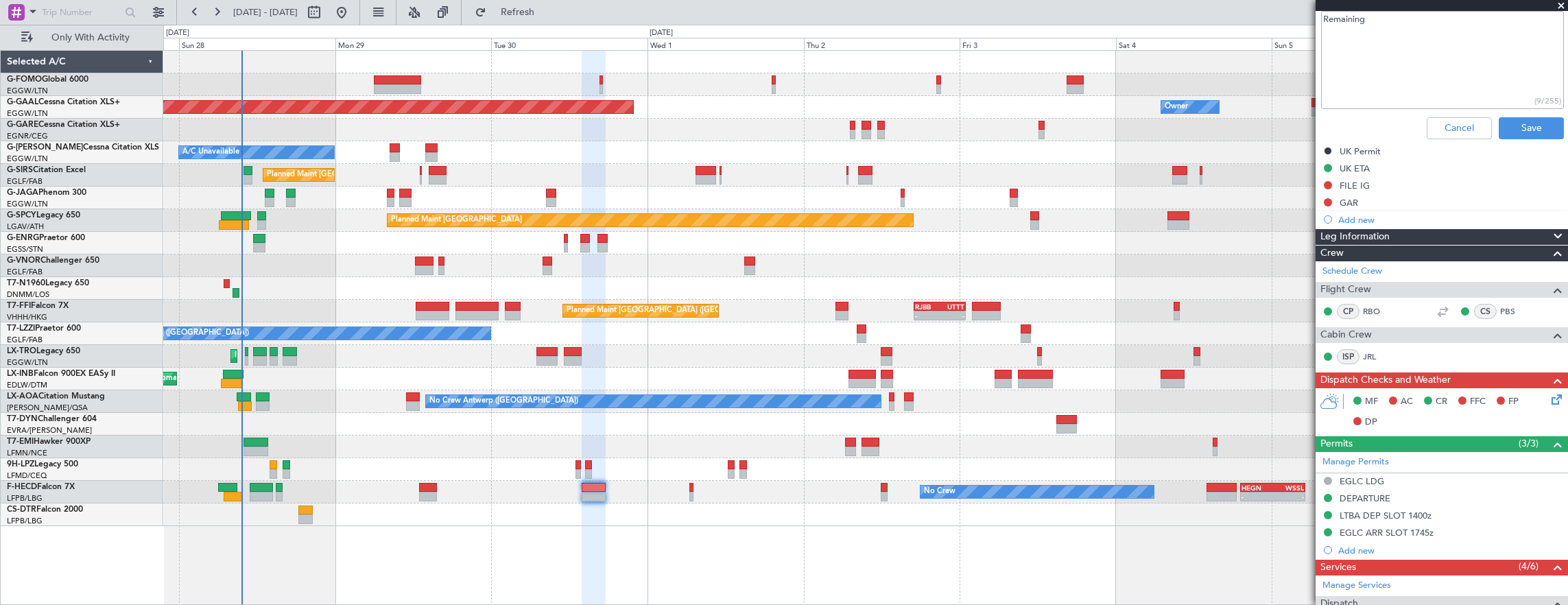
scroll to position [343, 0]
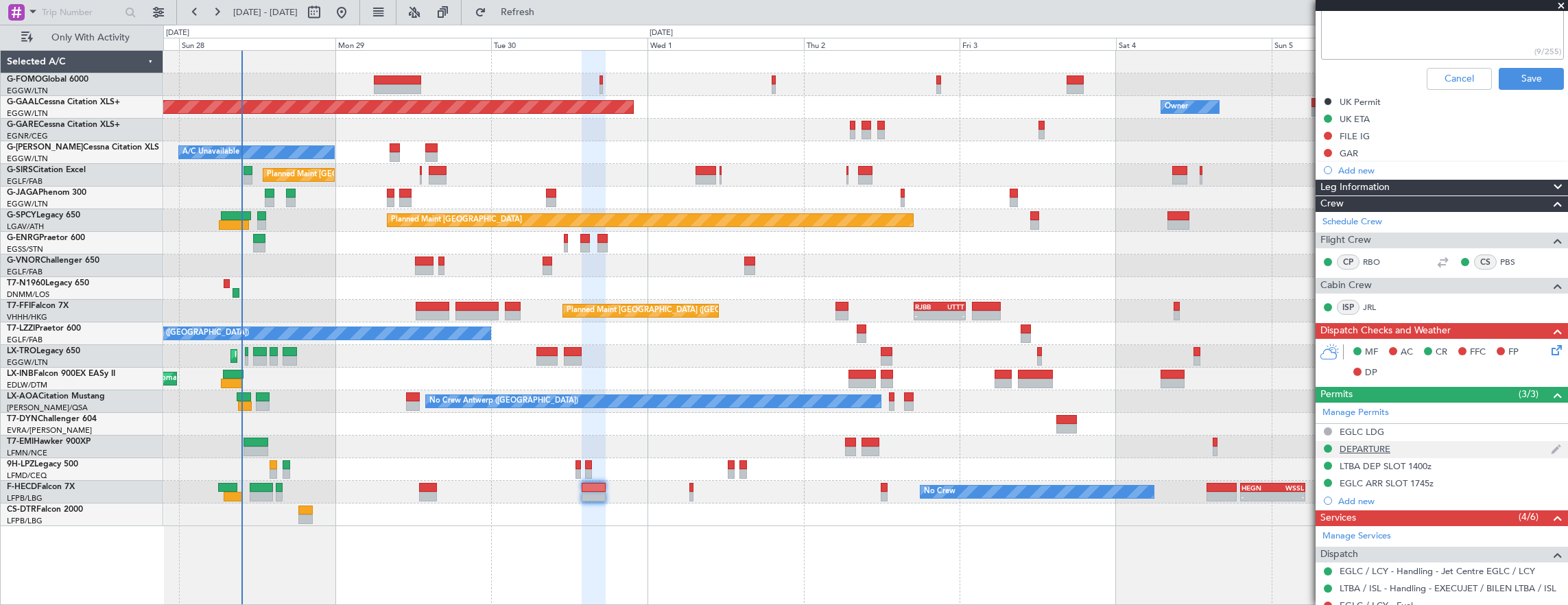
click at [1412, 441] on div "DEPARTURE" at bounding box center [1441, 449] width 252 height 17
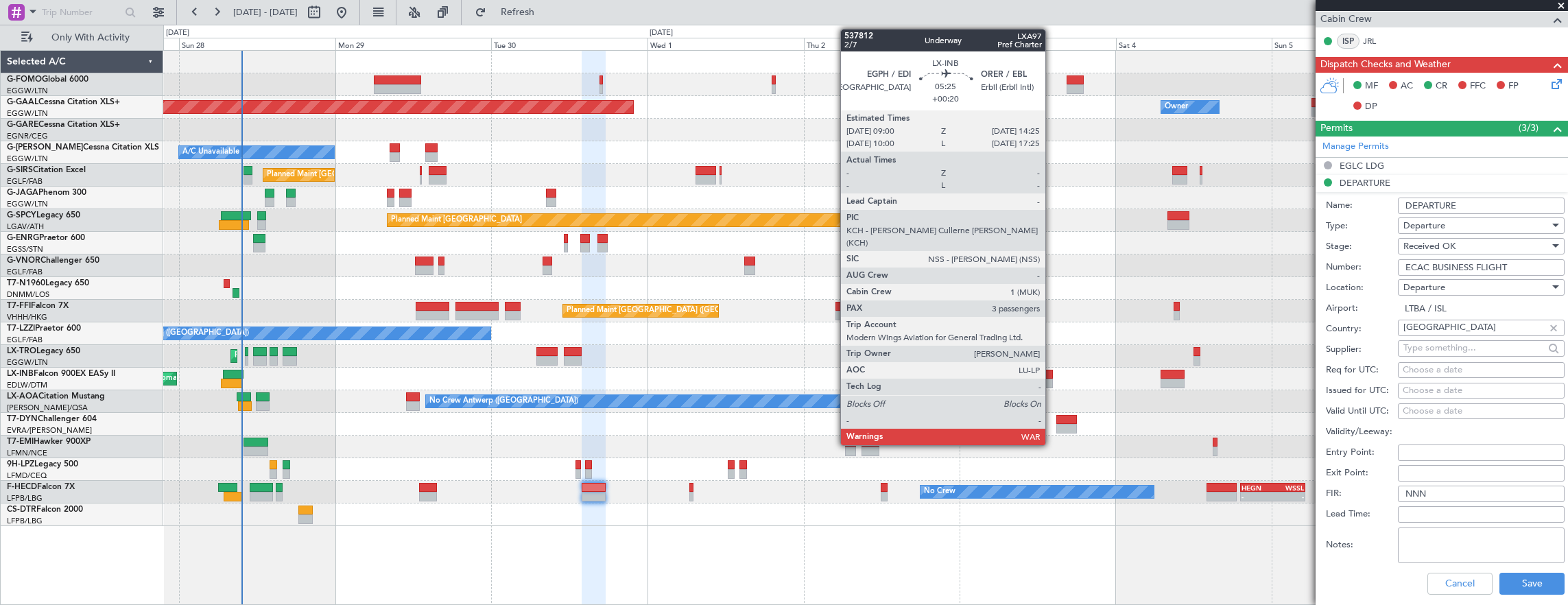
scroll to position [686, 0]
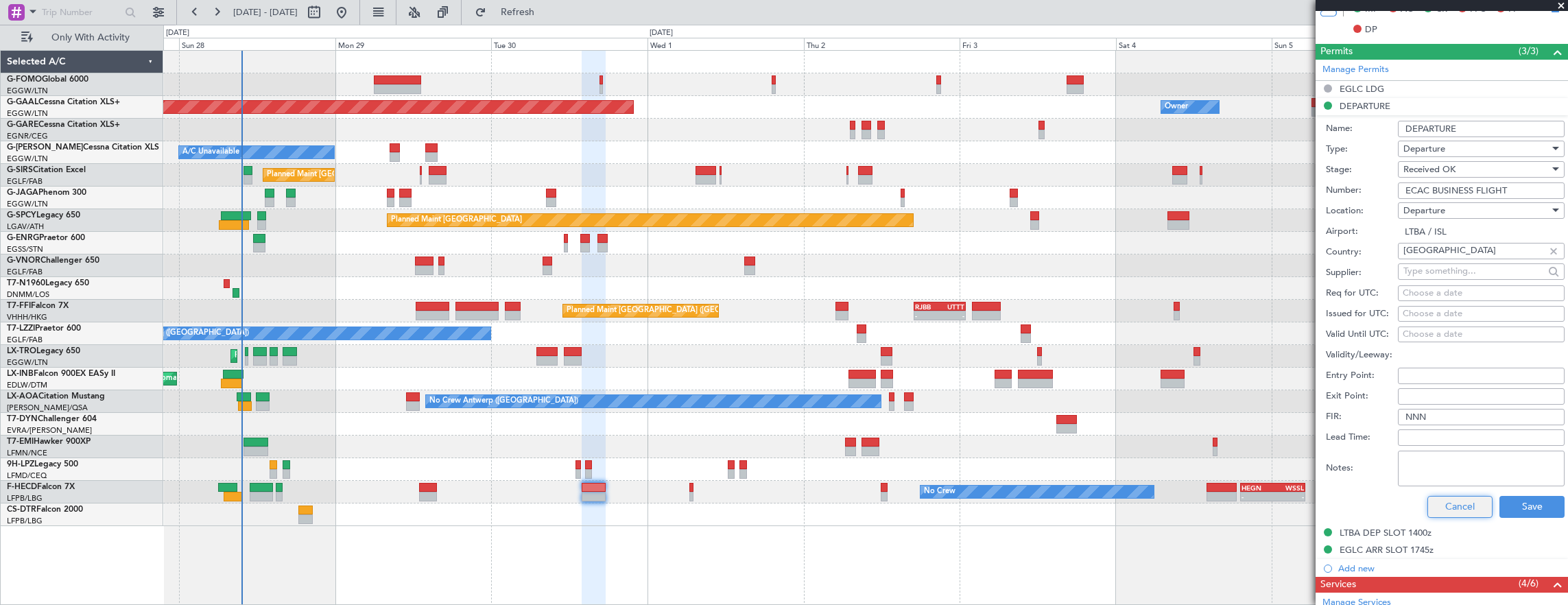
click at [1448, 506] on button "Cancel" at bounding box center [1460, 507] width 65 height 22
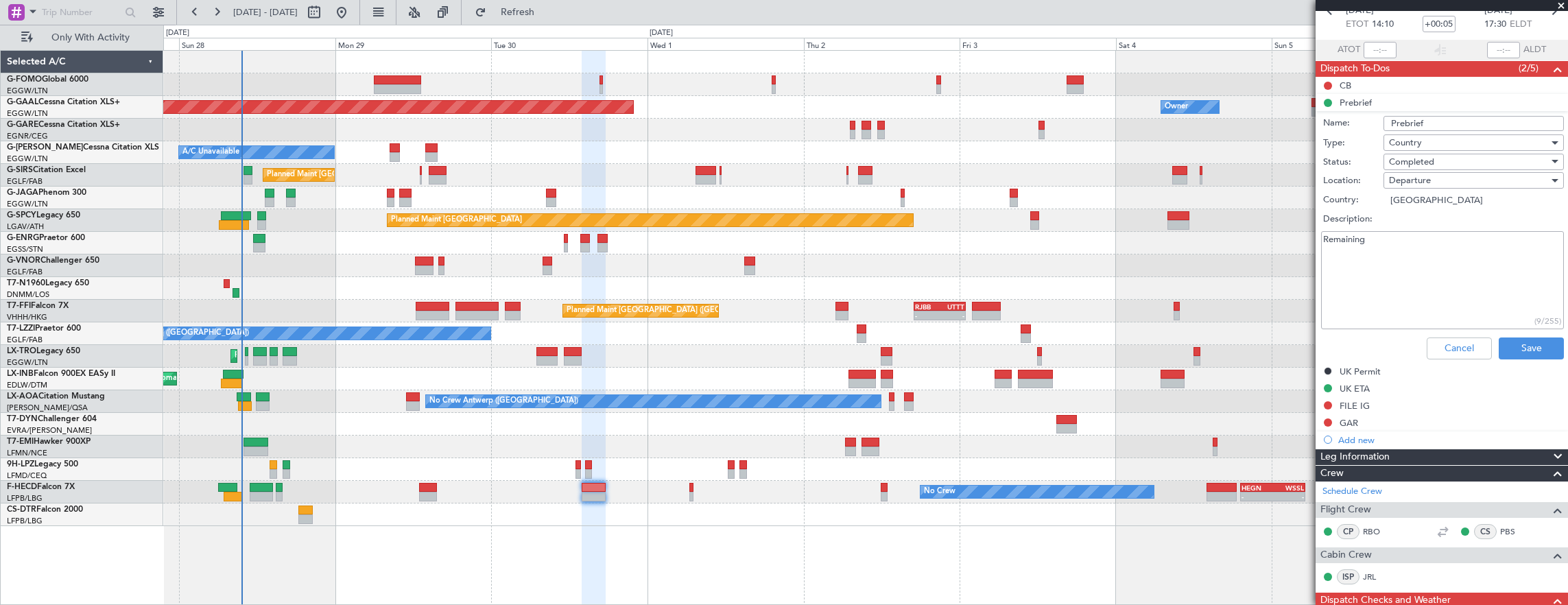
scroll to position [0, 0]
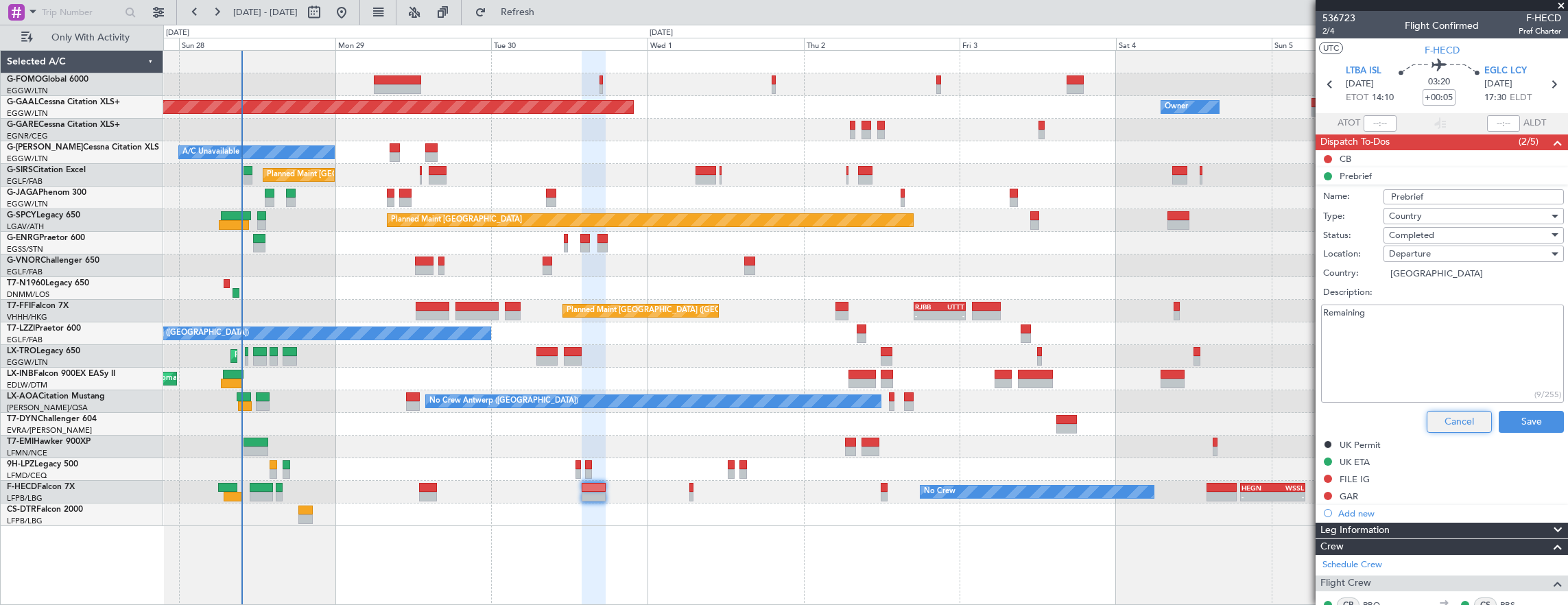
click at [1469, 421] on button "Cancel" at bounding box center [1459, 422] width 65 height 22
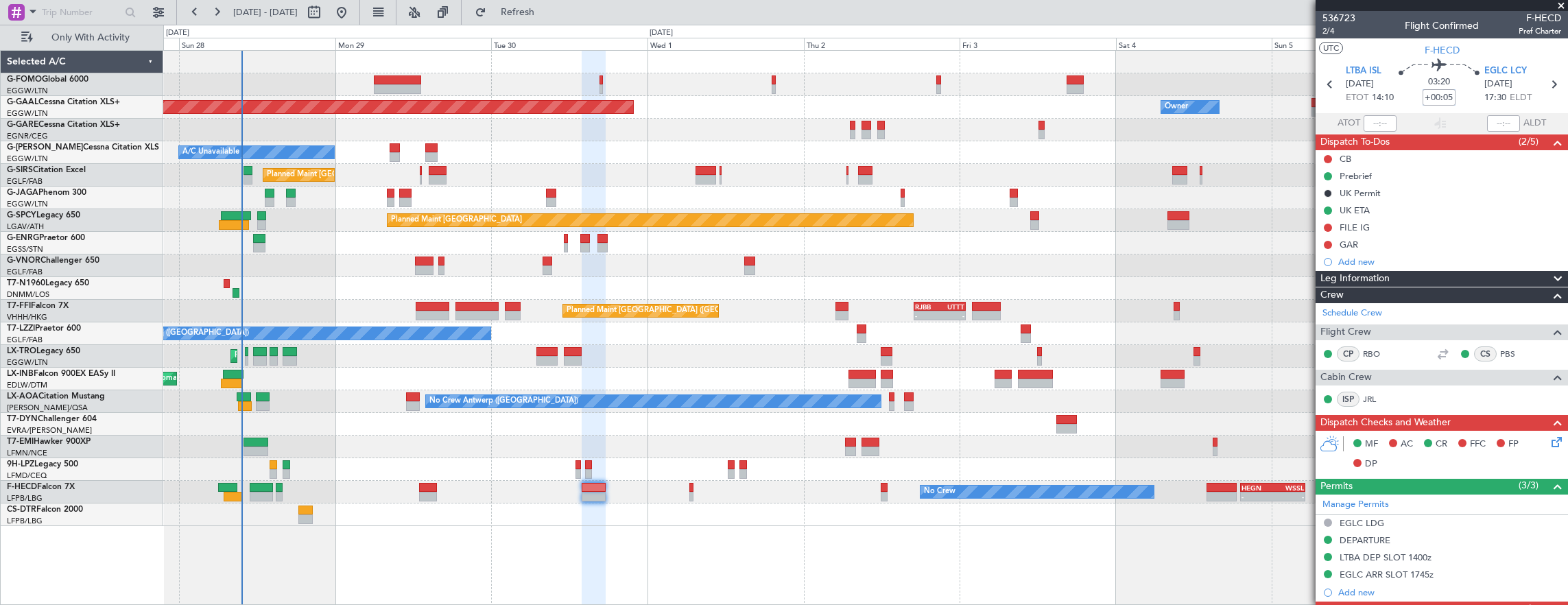
drag, startPoint x: 1446, startPoint y: 98, endPoint x: 1462, endPoint y: 109, distance: 19.4
click at [1446, 98] on input "+00:05" at bounding box center [1438, 97] width 33 height 17
click at [1391, 223] on div "FILE IG" at bounding box center [1441, 226] width 252 height 17
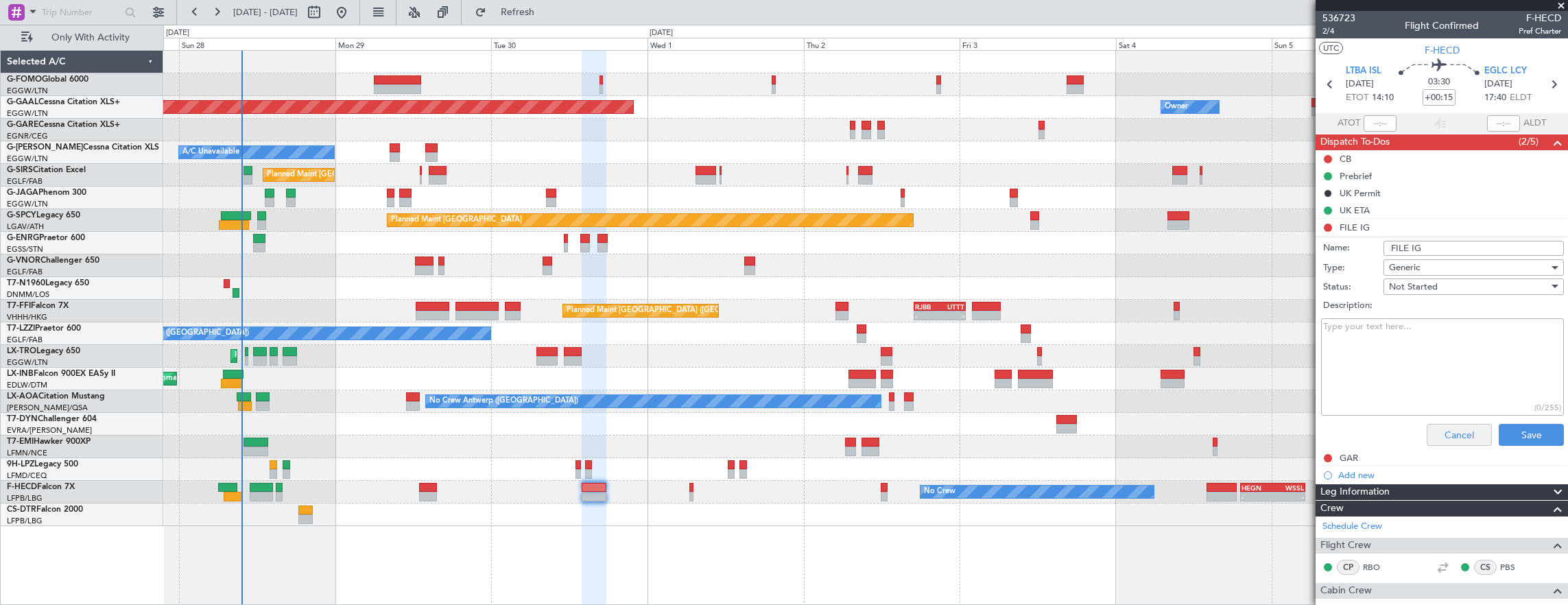
click at [1447, 443] on div "Cancel Save" at bounding box center [1438, 434] width 259 height 33
click at [1333, 33] on span "2/4" at bounding box center [1339, 32] width 33 height 12
click at [1327, 33] on span "2/4" at bounding box center [1339, 32] width 33 height 12
click at [1324, 34] on span "2/4" at bounding box center [1339, 32] width 33 height 12
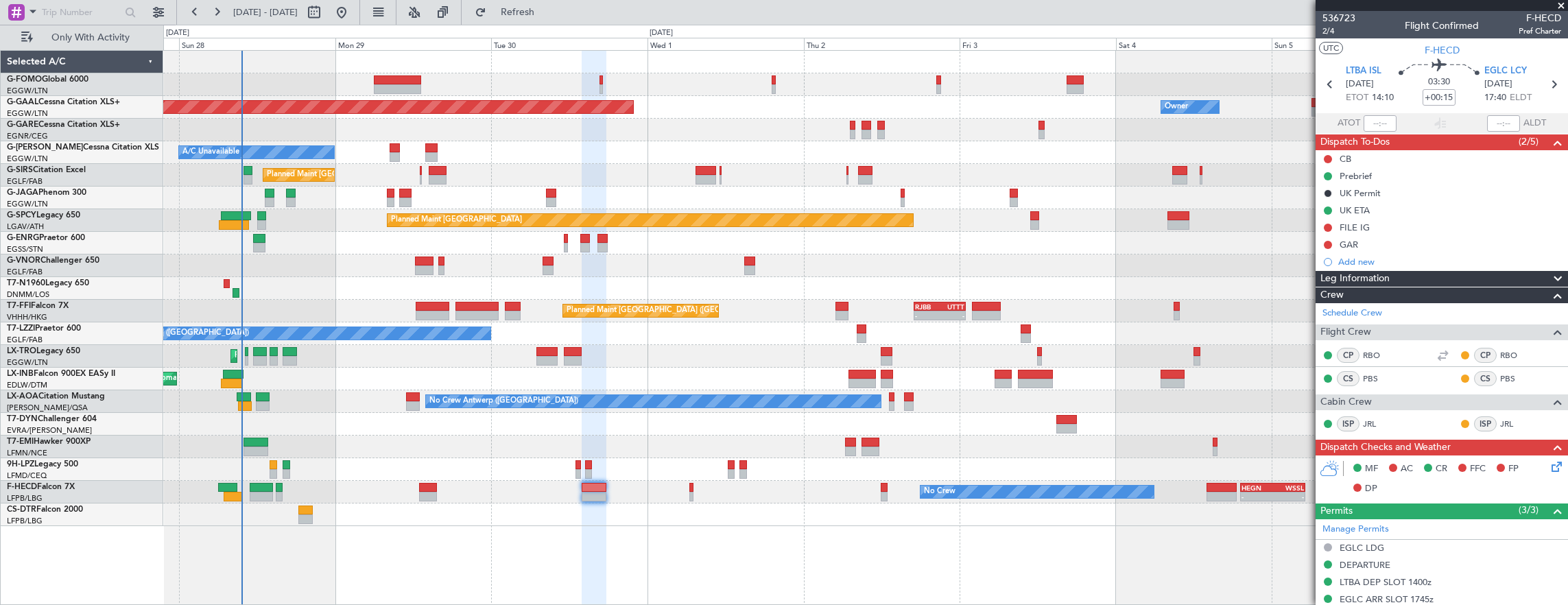
click at [1549, 467] on icon at bounding box center [1554, 464] width 11 height 11
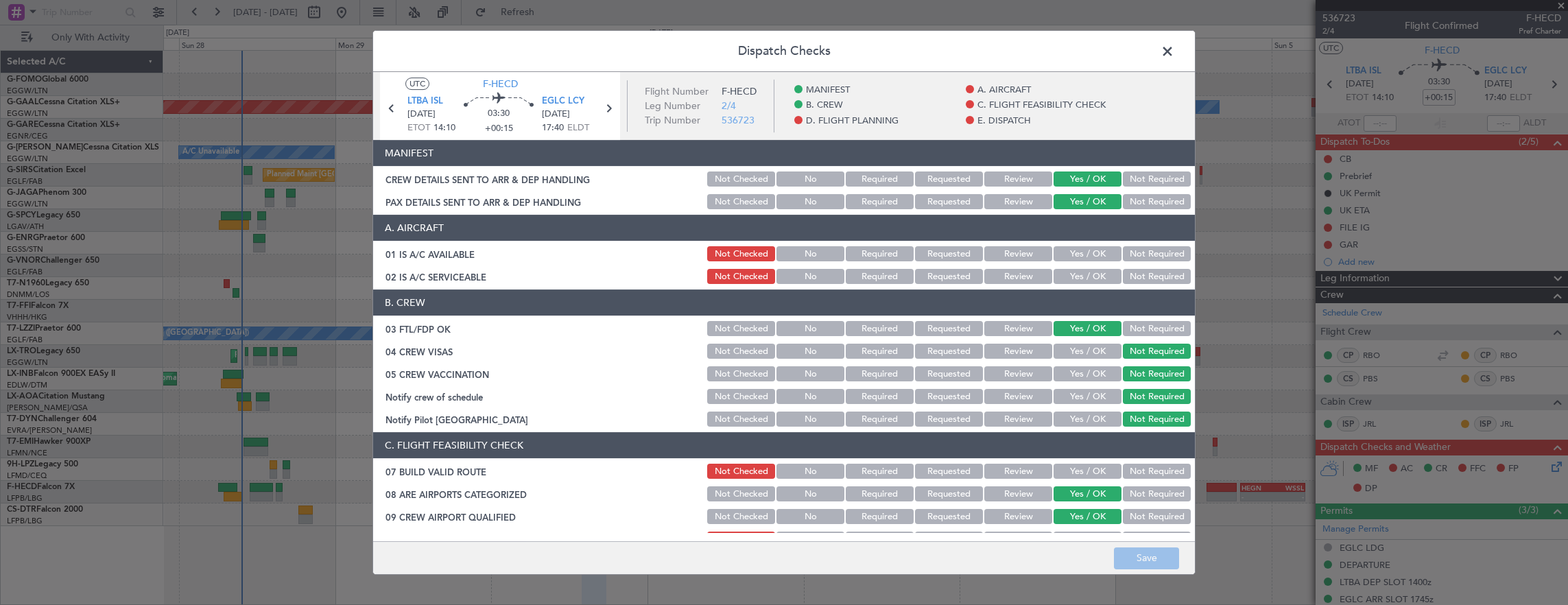
drag, startPoint x: 1092, startPoint y: 234, endPoint x: 1086, endPoint y: 268, distance: 34.5
click at [1093, 234] on header "A. AIRCRAFT" at bounding box center [783, 227] width 822 height 26
click at [1085, 267] on div "Yes / OK" at bounding box center [1087, 276] width 69 height 19
drag, startPoint x: 1077, startPoint y: 245, endPoint x: 1070, endPoint y: 279, distance: 34.7
click at [1077, 250] on button "Yes / OK" at bounding box center [1088, 253] width 68 height 15
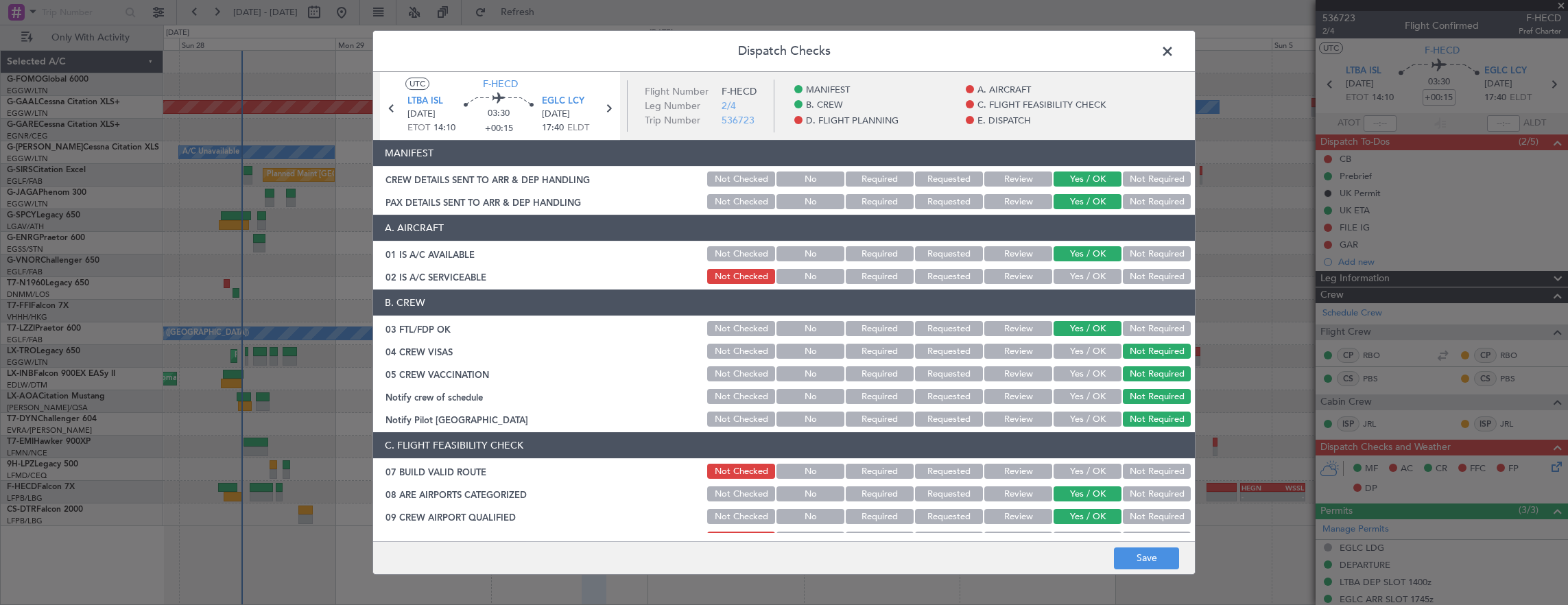
click at [1070, 279] on button "Yes / OK" at bounding box center [1088, 276] width 68 height 15
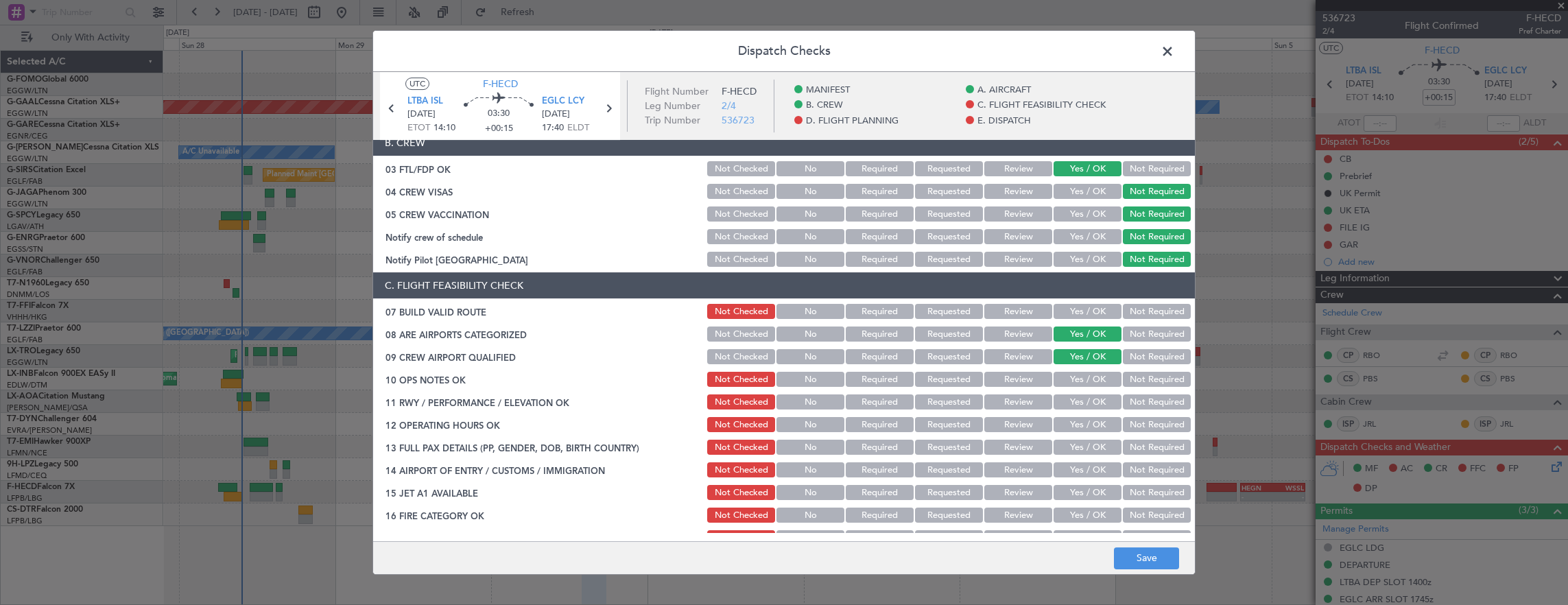
scroll to position [206, 0]
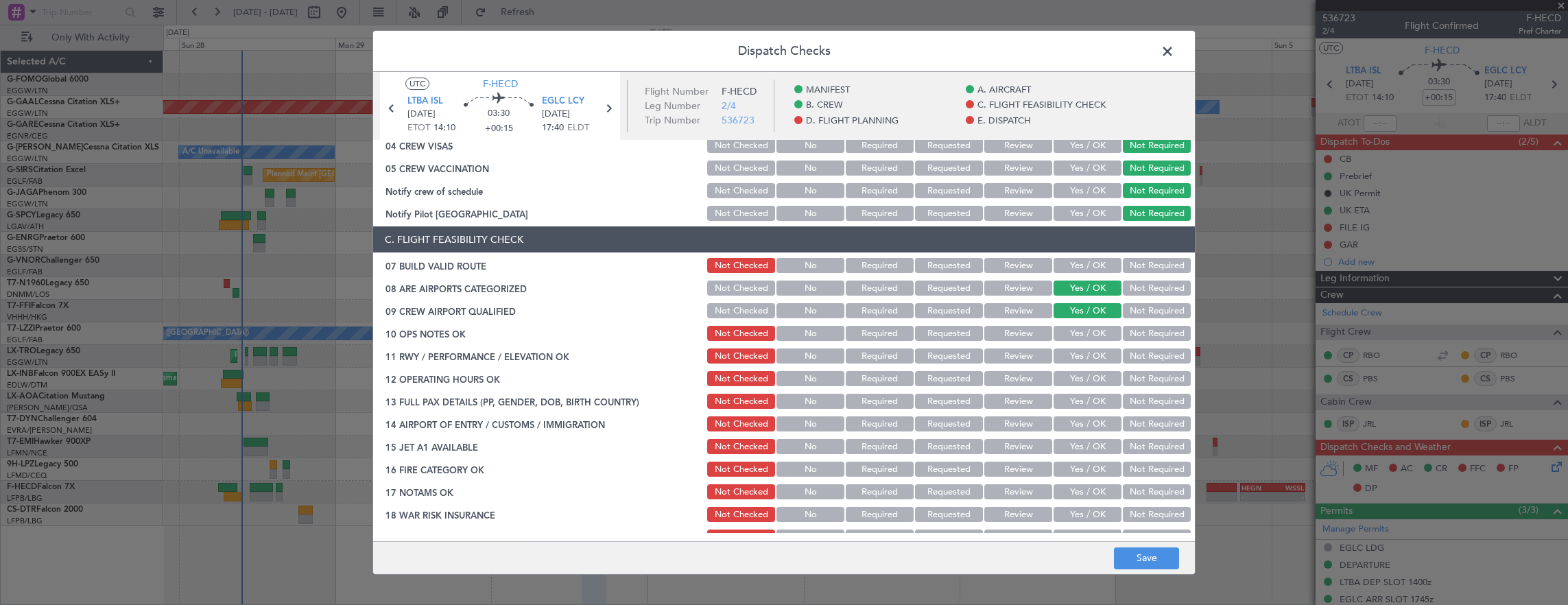
click at [1076, 268] on button "Yes / OK" at bounding box center [1088, 265] width 68 height 15
click at [1085, 334] on button "Yes / OK" at bounding box center [1088, 333] width 68 height 15
click at [1084, 361] on button "Yes / OK" at bounding box center [1088, 355] width 68 height 15
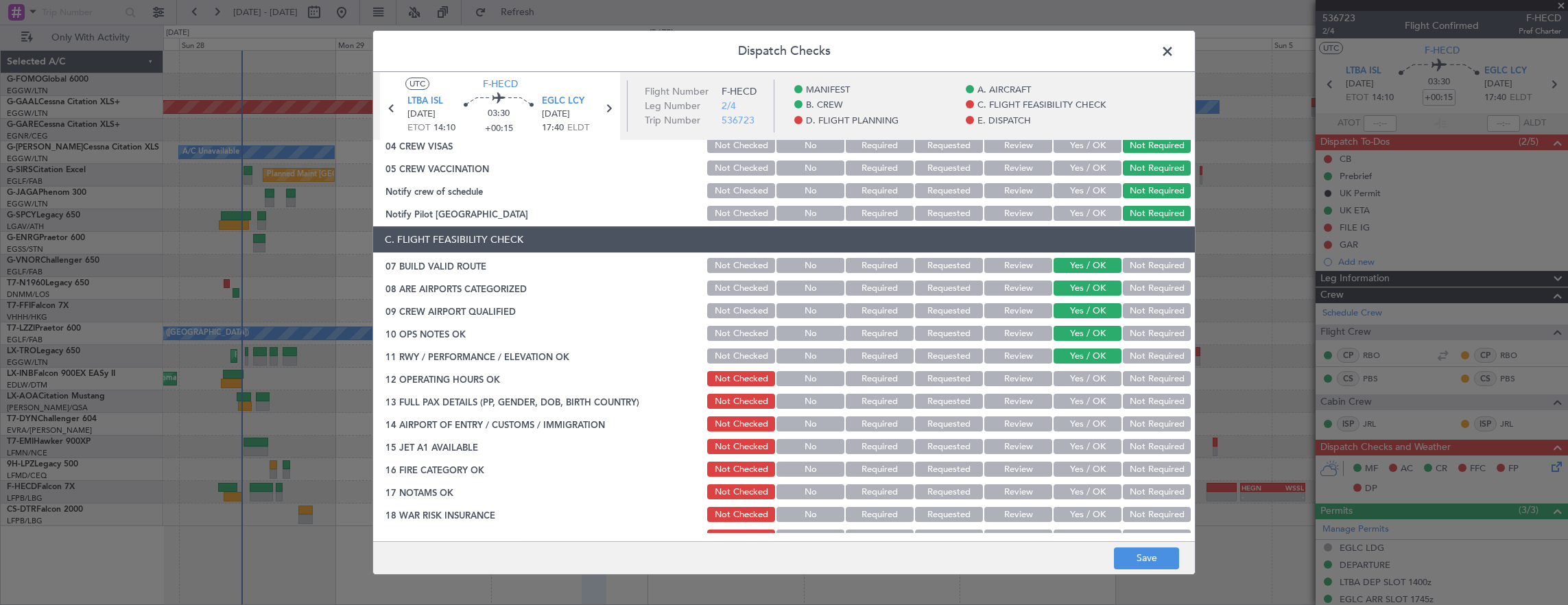
click at [1080, 385] on button "Yes / OK" at bounding box center [1088, 378] width 68 height 15
click at [1078, 399] on button "Yes / OK" at bounding box center [1088, 400] width 68 height 15
click at [1059, 430] on button "Yes / OK" at bounding box center [1088, 423] width 68 height 15
click at [1072, 450] on button "Yes / OK" at bounding box center [1088, 446] width 68 height 15
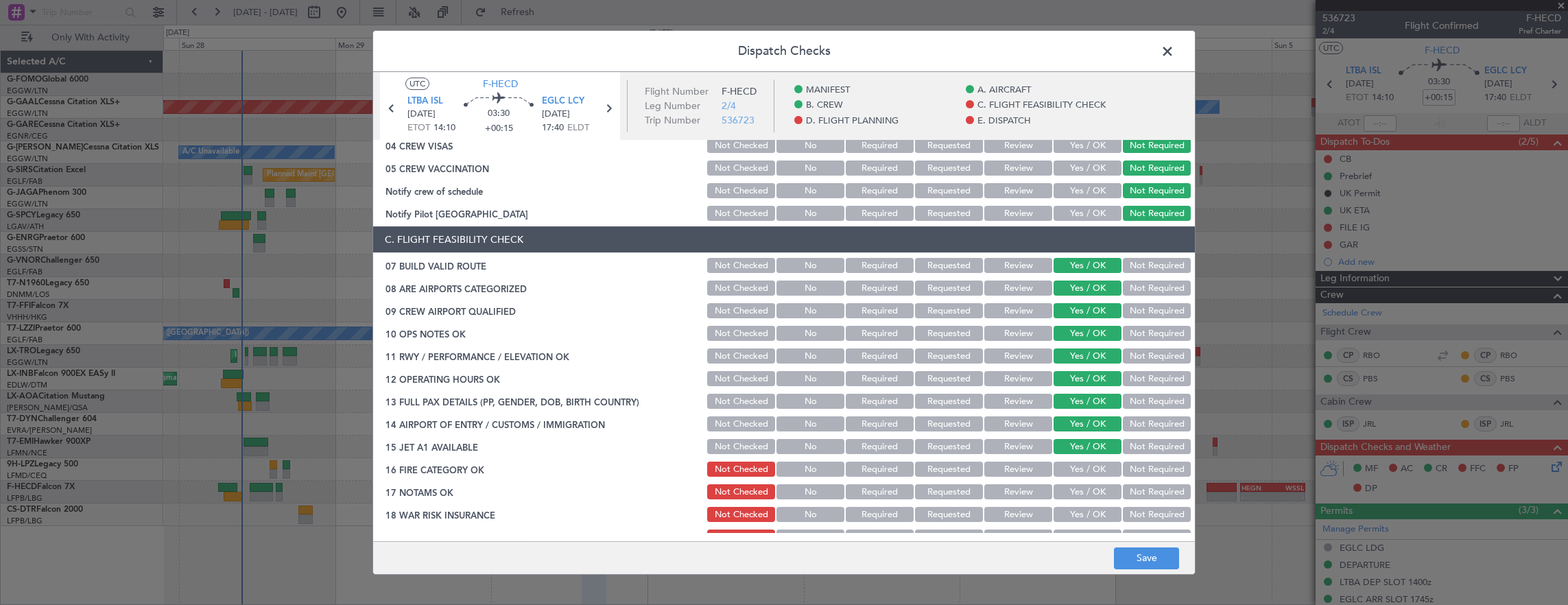
click at [1075, 476] on div "Yes / OK" at bounding box center [1087, 469] width 69 height 19
click at [1074, 457] on section "C. FLIGHT FEASIBILITY CHECK 07 BUILD VALID ROUTE Not Checked No Required Reques…" at bounding box center [783, 409] width 822 height 366
click at [1074, 470] on button "Yes / OK" at bounding box center [1088, 469] width 68 height 15
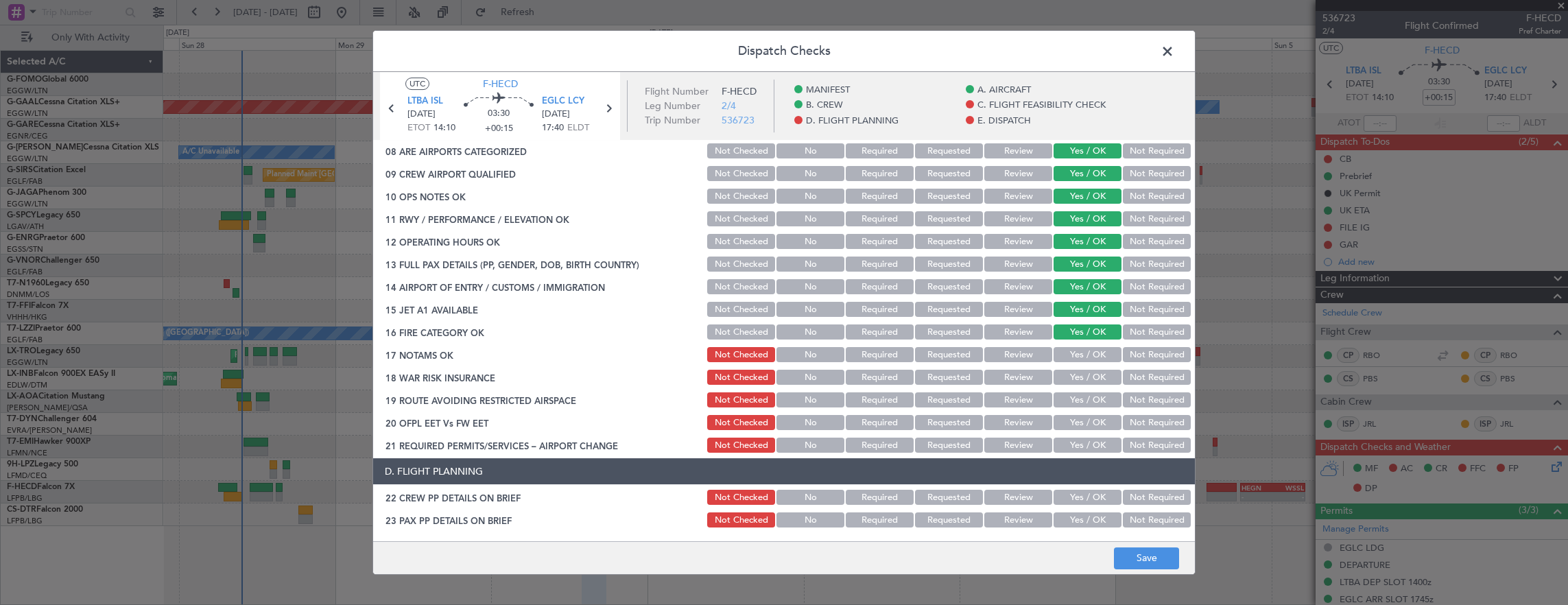
click at [1077, 350] on button "Yes / OK" at bounding box center [1088, 354] width 68 height 15
click at [1146, 353] on button "Not Required" at bounding box center [1157, 354] width 68 height 15
click at [1096, 360] on button "Yes / OK" at bounding box center [1088, 354] width 68 height 15
click at [1178, 379] on button "Not Required" at bounding box center [1157, 377] width 68 height 15
click at [1077, 403] on button "Yes / OK" at bounding box center [1088, 399] width 68 height 15
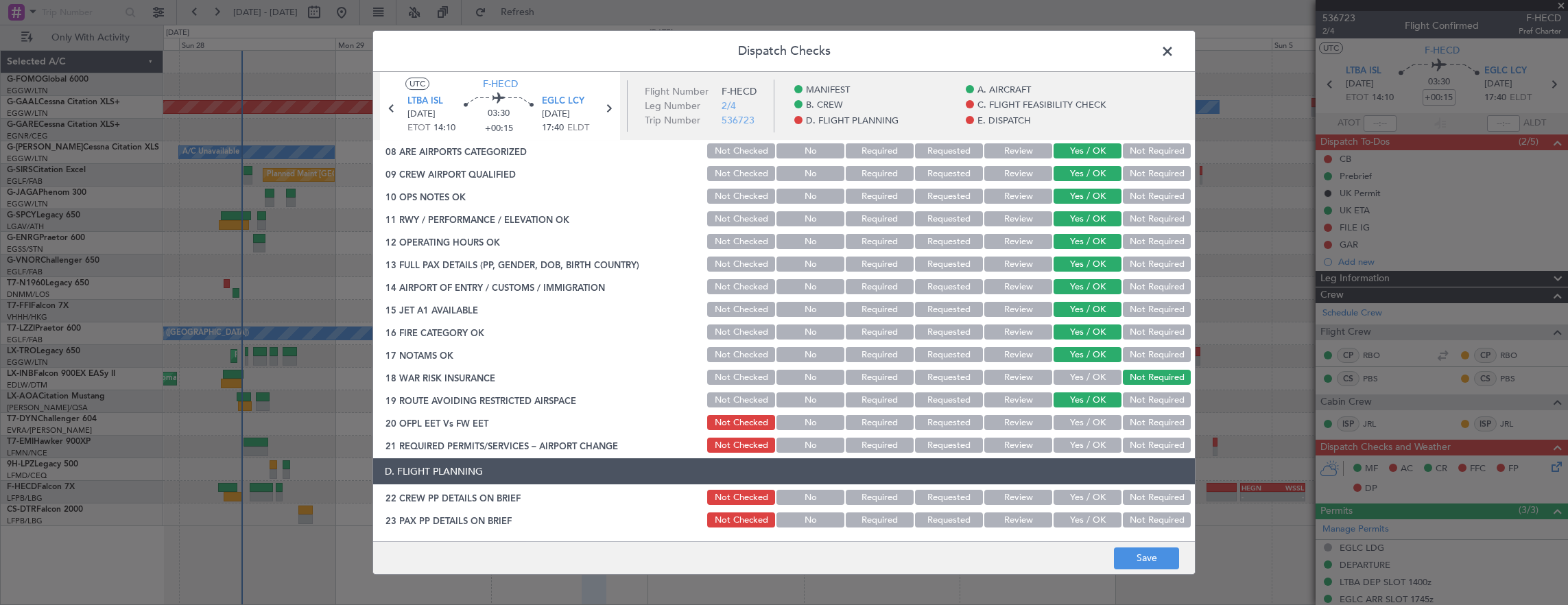
click at [1086, 429] on button "Yes / OK" at bounding box center [1088, 422] width 68 height 15
click at [1084, 452] on button "Yes / OK" at bounding box center [1088, 445] width 68 height 15
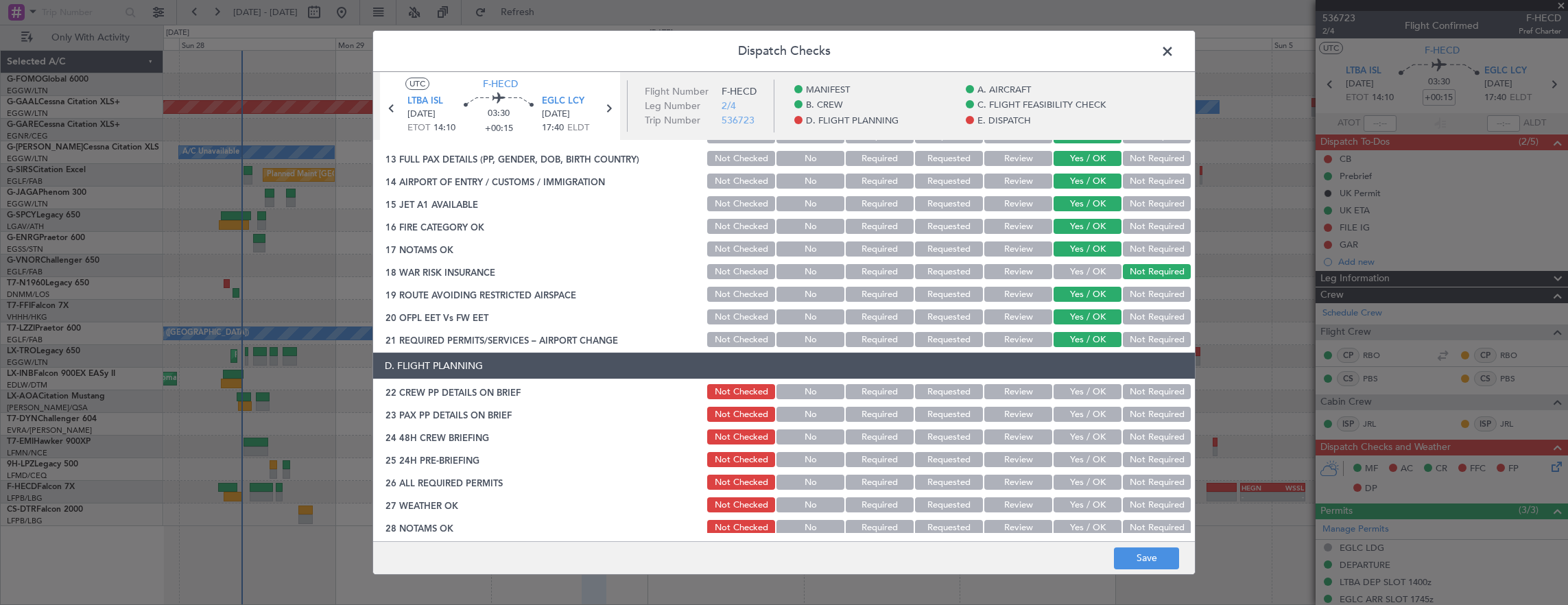
scroll to position [480, 0]
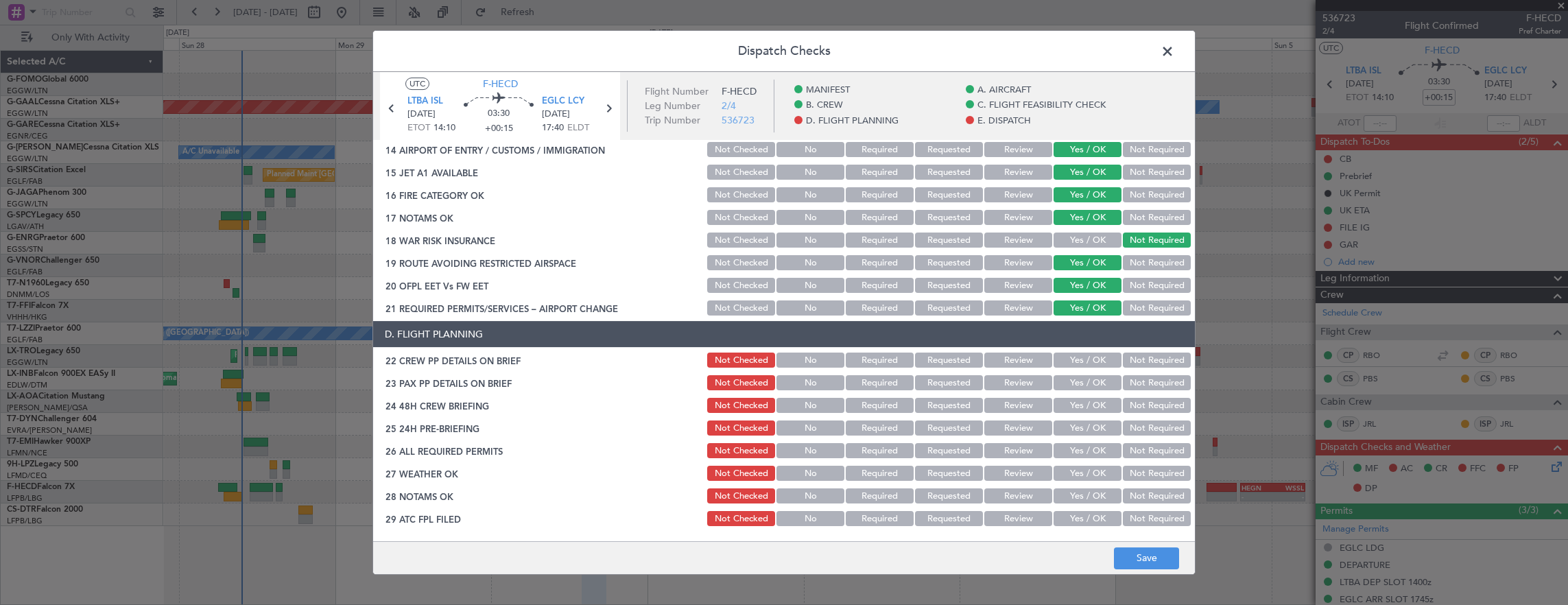
click at [1076, 362] on button "Yes / OK" at bounding box center [1088, 360] width 68 height 15
click at [1076, 401] on button "Yes / OK" at bounding box center [1088, 404] width 68 height 15
click at [1079, 370] on section "D. FLIGHT PLANNING 22 CREW PP DETAILS ON BRIEF Not Checked No Required Requeste…" at bounding box center [783, 459] width 822 height 275
click at [1080, 380] on button "Yes / OK" at bounding box center [1088, 383] width 68 height 15
drag, startPoint x: 1153, startPoint y: 426, endPoint x: 1134, endPoint y: 505, distance: 81.3
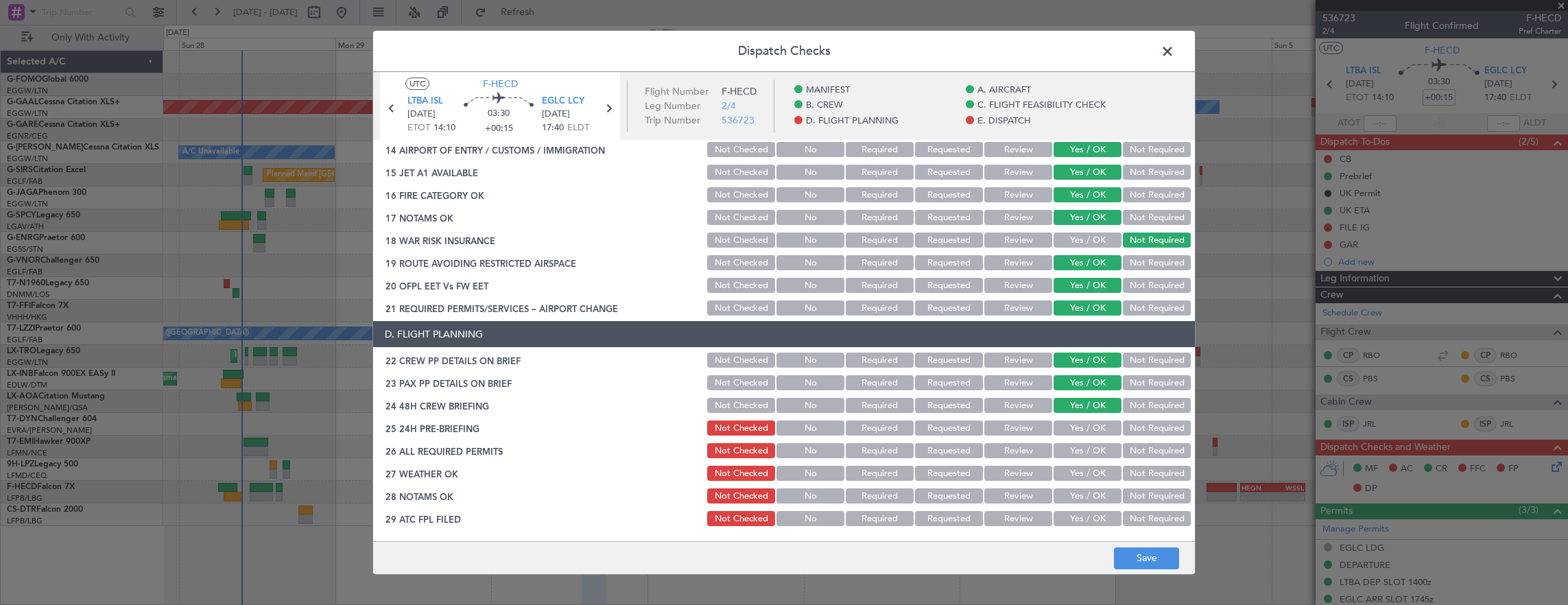
click at [1153, 428] on button "Not Required" at bounding box center [1157, 427] width 68 height 15
click at [1142, 562] on button "Save" at bounding box center [1147, 559] width 65 height 22
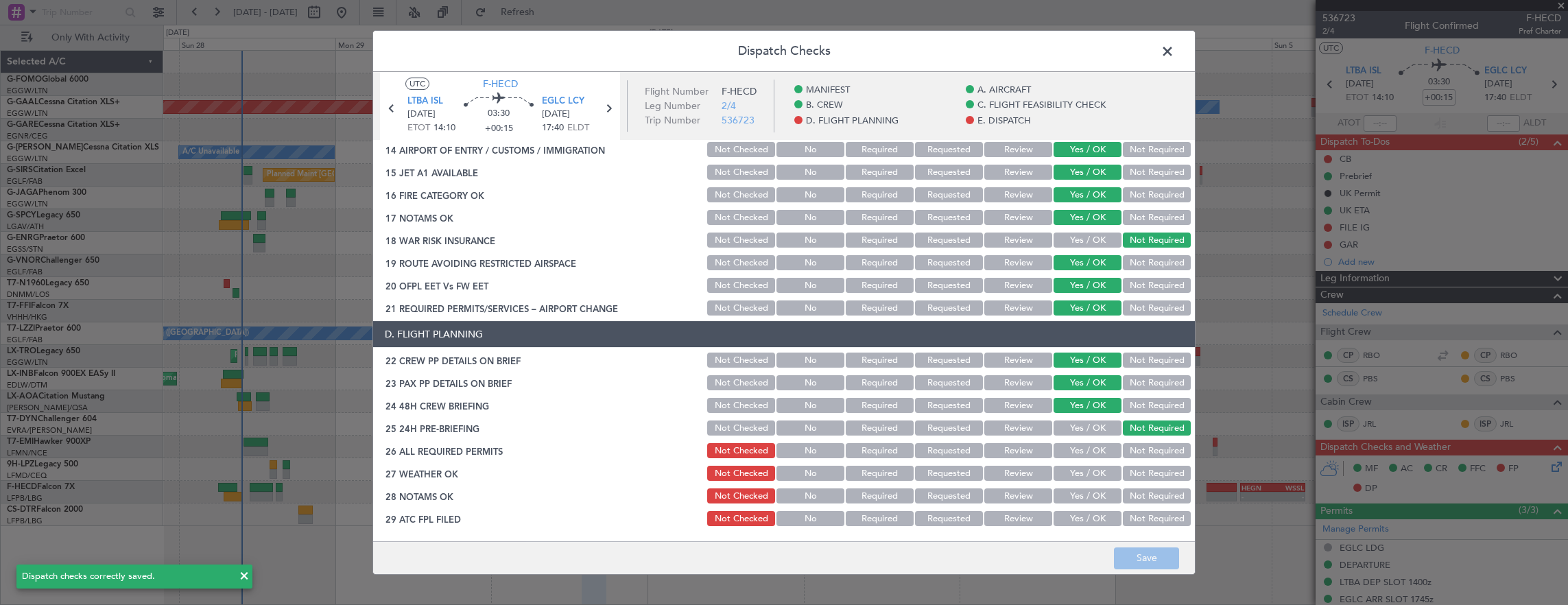
click at [1175, 49] on span at bounding box center [1175, 55] width 0 height 28
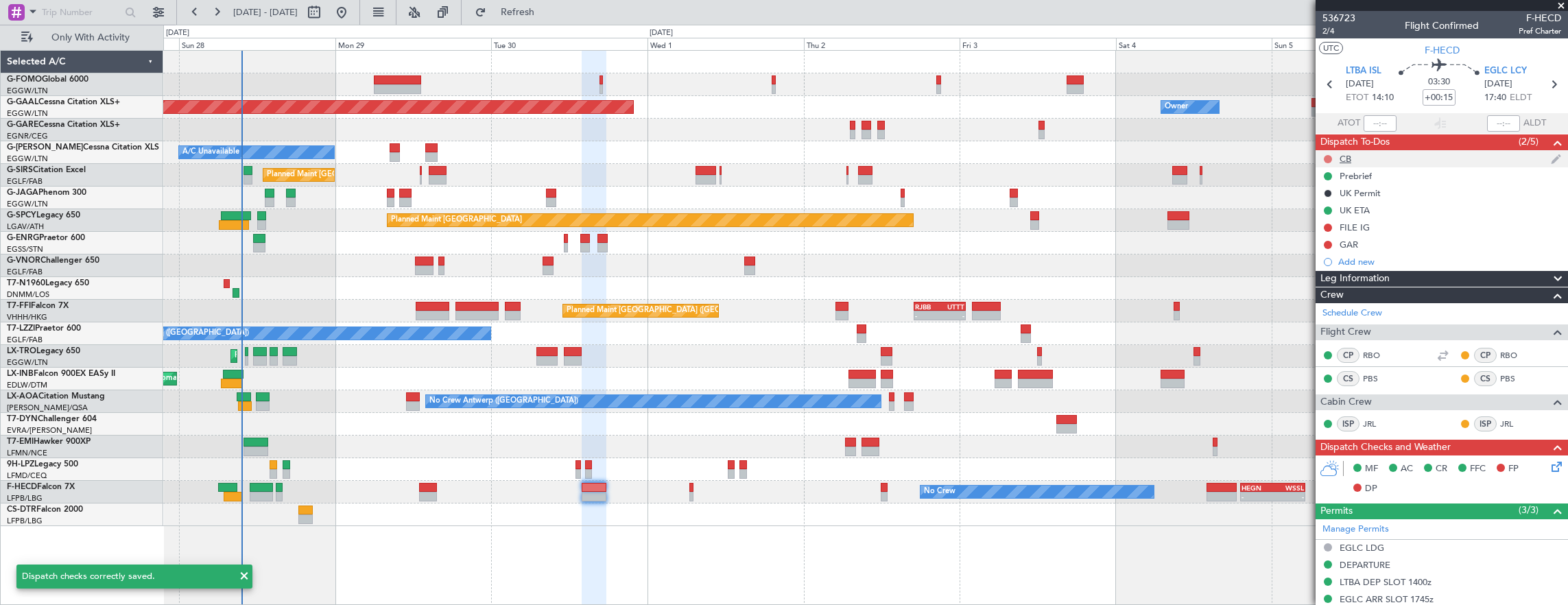
click at [1326, 155] on button at bounding box center [1328, 159] width 8 height 8
click at [1324, 216] on span "Completed" at bounding box center [1335, 218] width 45 height 14
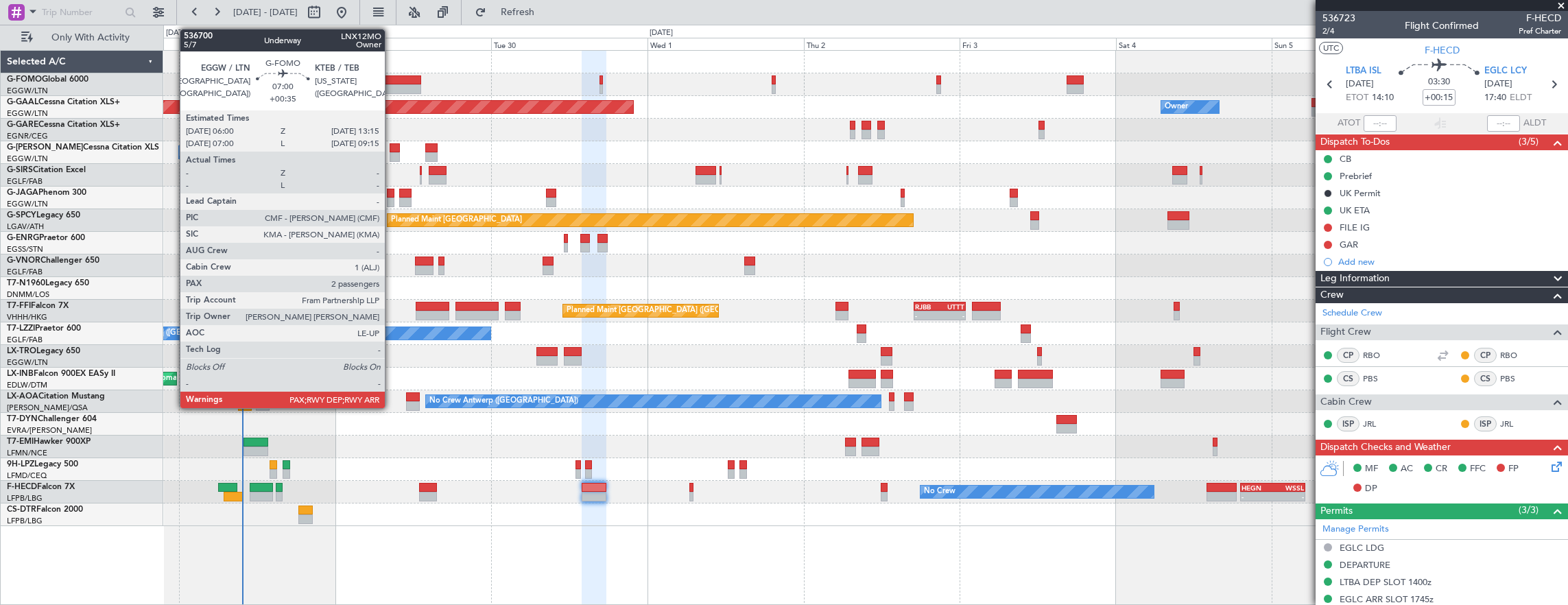
click at [392, 86] on div at bounding box center [397, 89] width 47 height 10
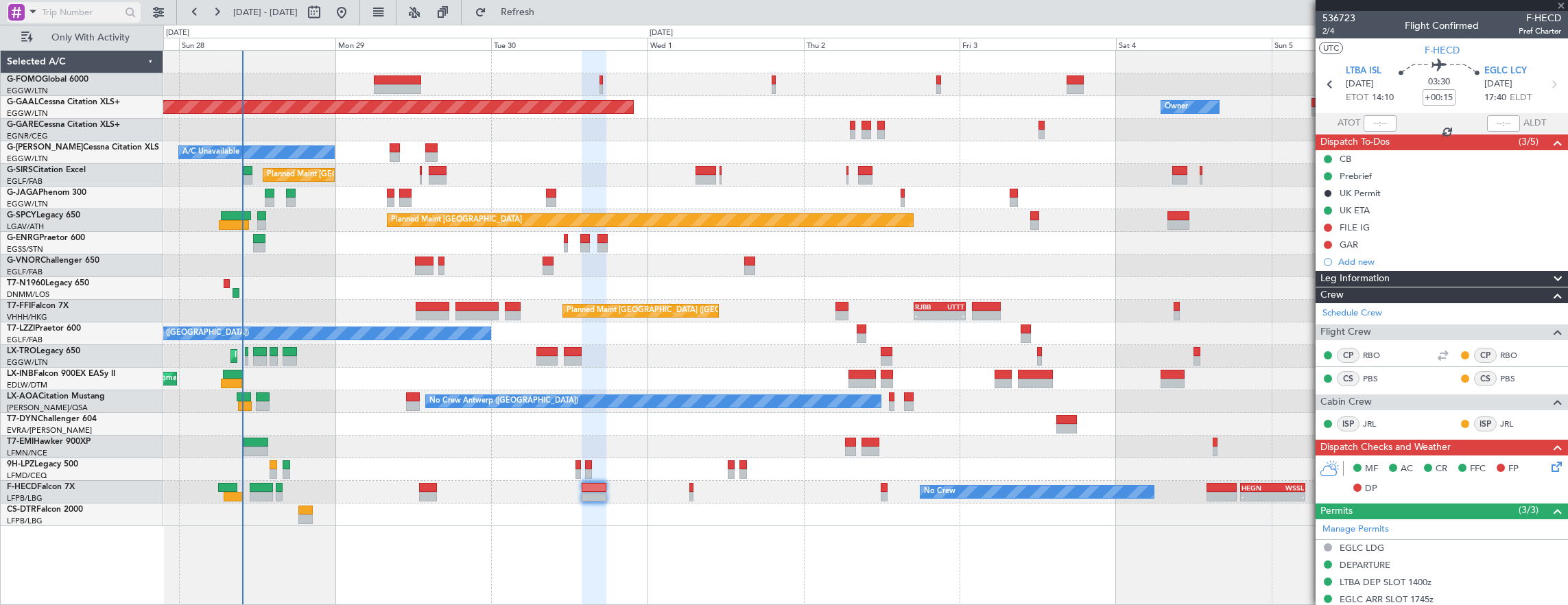
type input "+00:35"
type input "2"
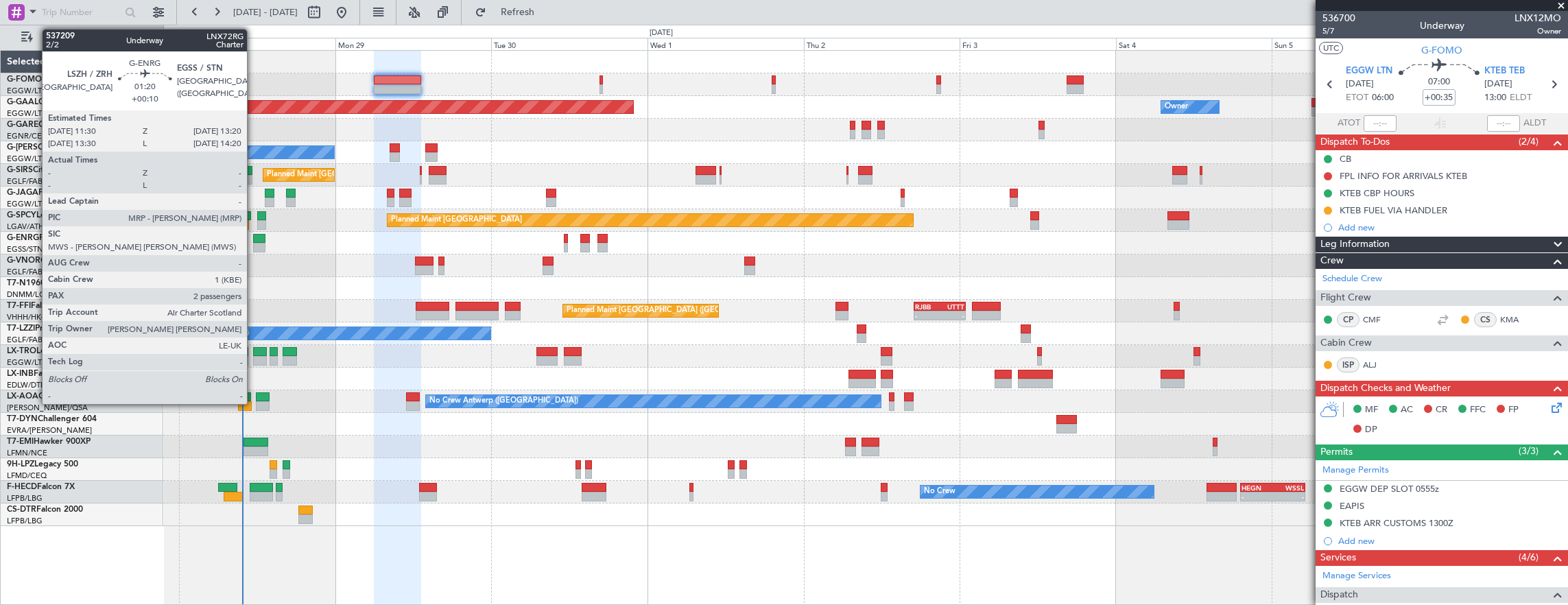
click at [254, 234] on div at bounding box center [259, 239] width 12 height 10
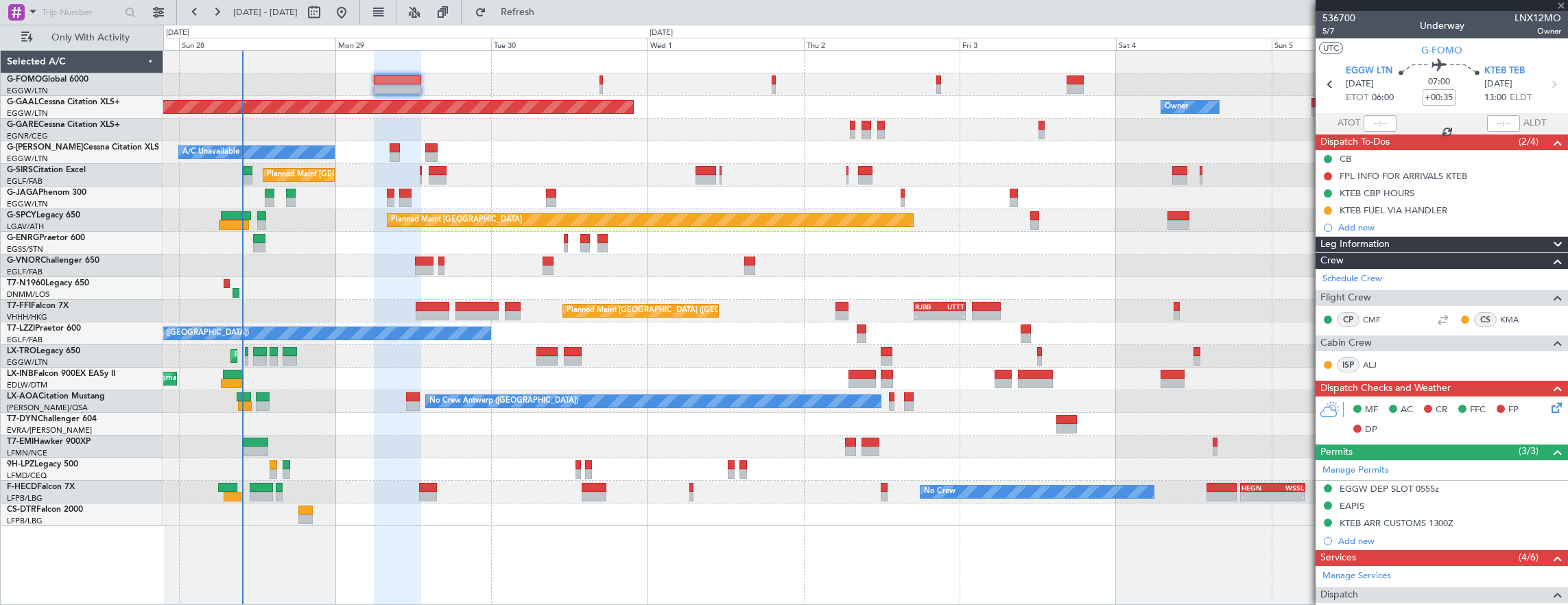
type input "+00:10"
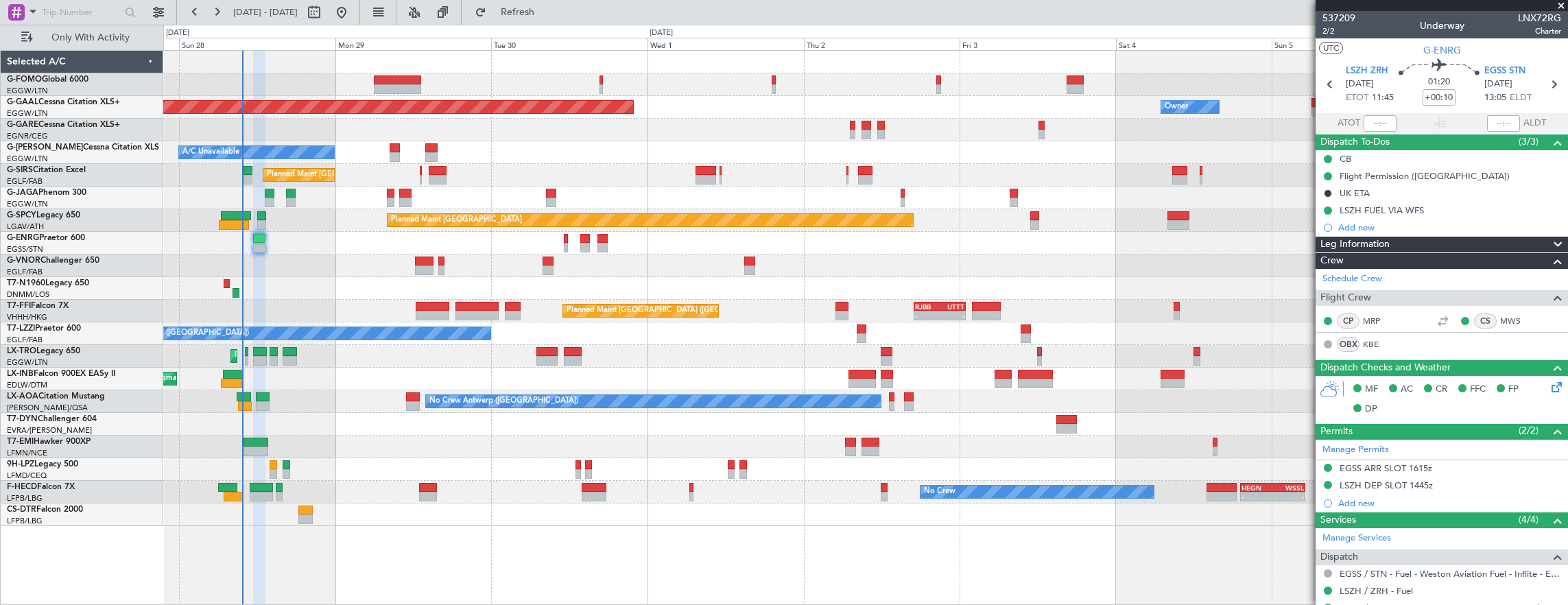
click at [447, 196] on div "Planned Maint Dusseldorf Owner A/C Unavailable Planned Maint [GEOGRAPHIC_DATA] …" at bounding box center [865, 288] width 1405 height 475
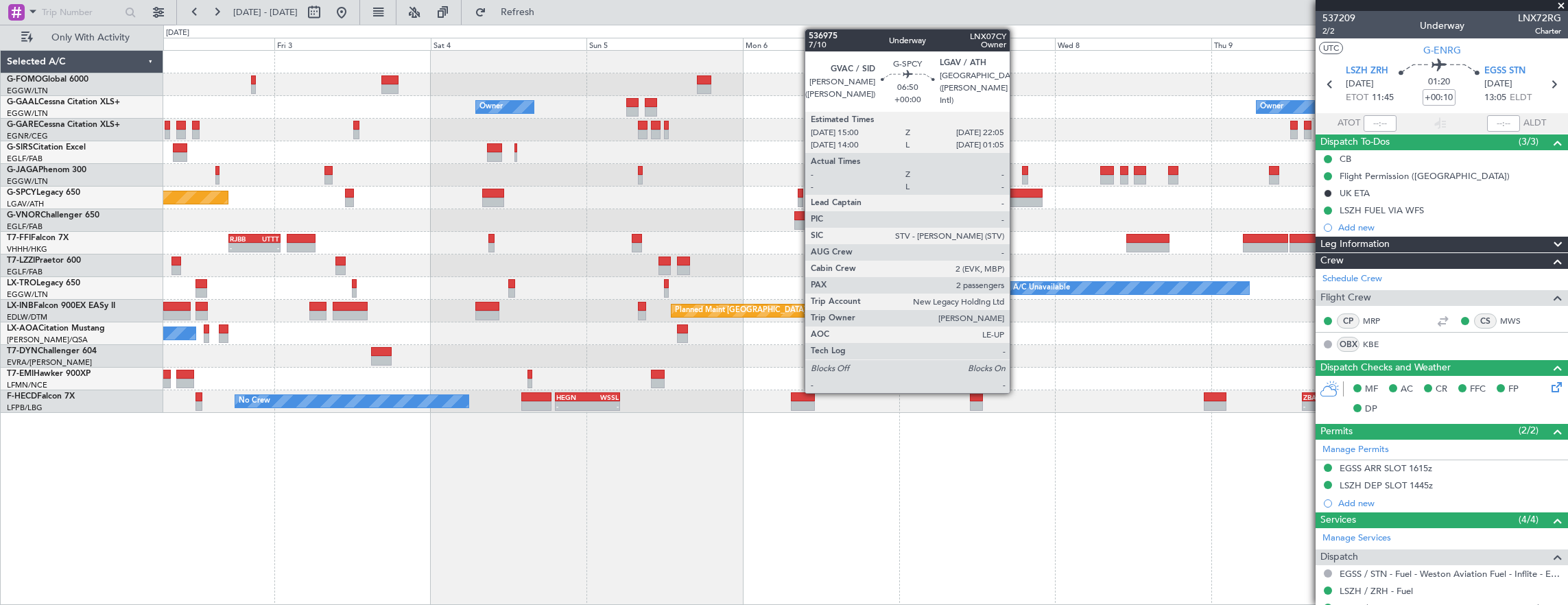
click at [1016, 199] on div at bounding box center [1019, 203] width 46 height 10
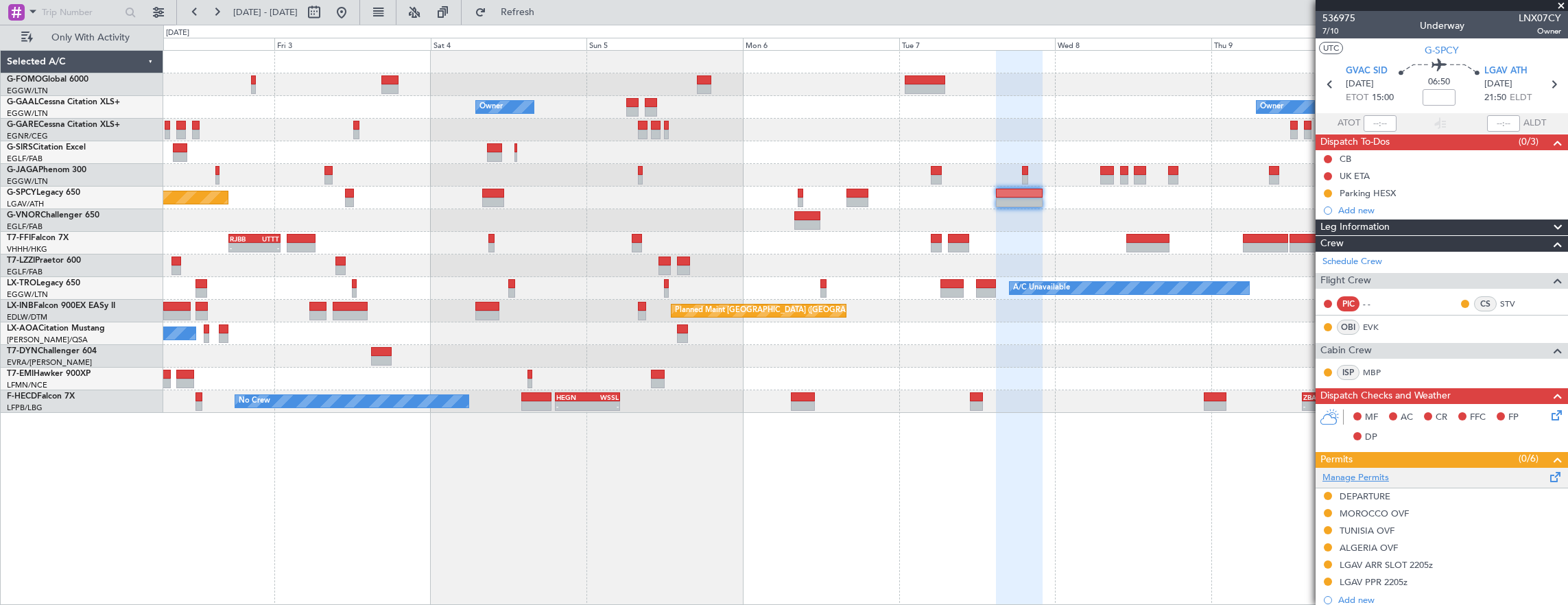
click at [1371, 478] on link "Manage Permits" at bounding box center [1355, 478] width 66 height 14
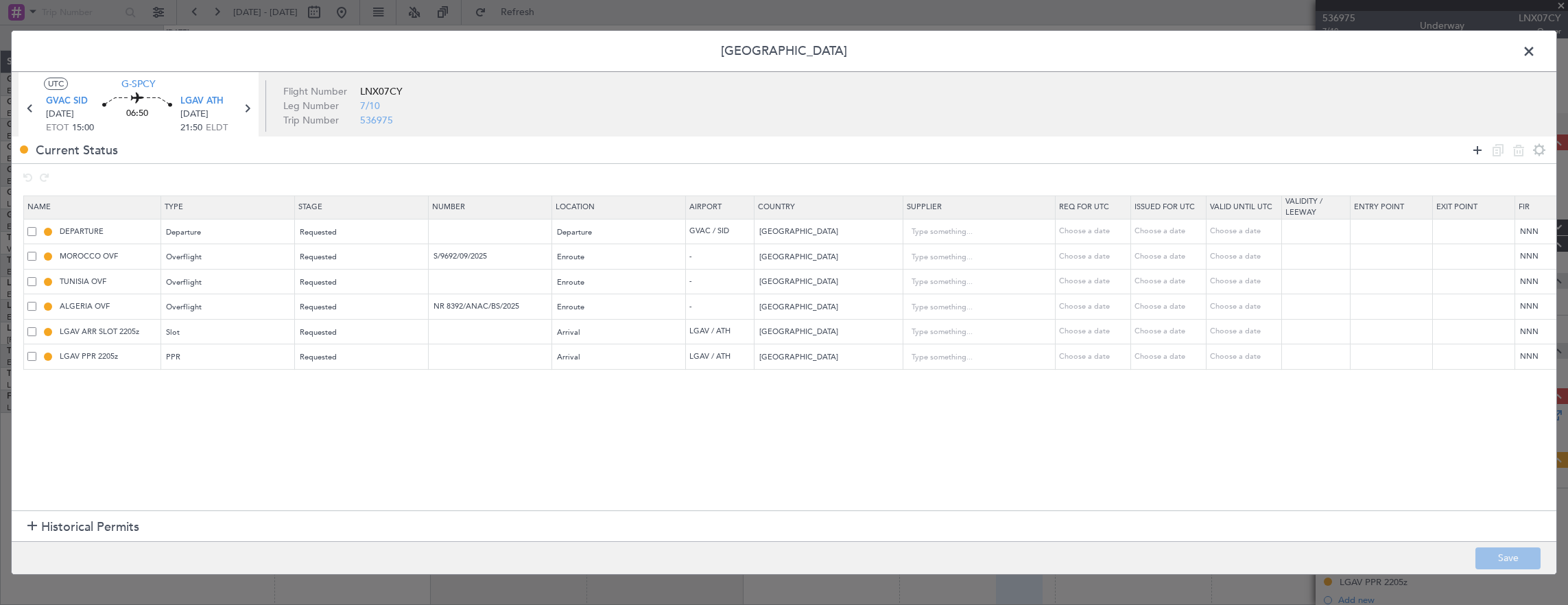
click at [1482, 146] on icon at bounding box center [1477, 150] width 17 height 17
click at [226, 375] on div "Type" at bounding box center [223, 383] width 114 height 21
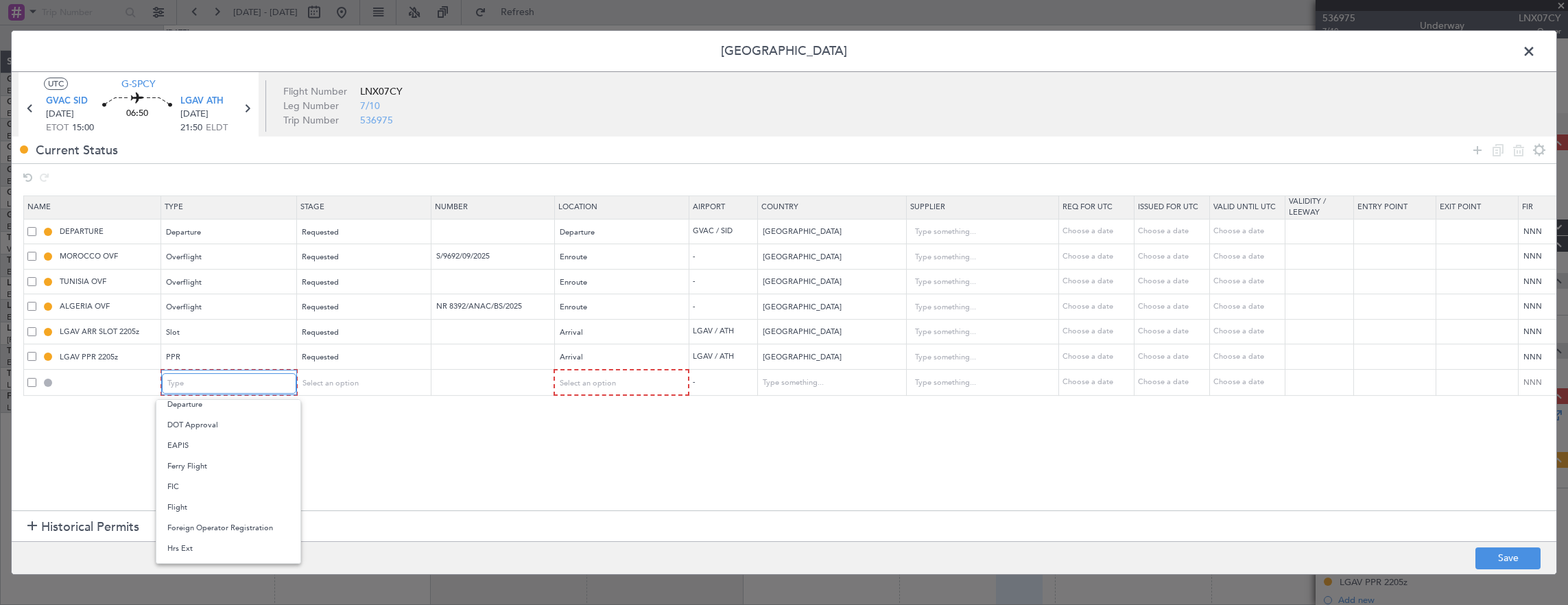
scroll to position [275, 0]
click at [217, 514] on span "Overflight" at bounding box center [228, 506] width 123 height 21
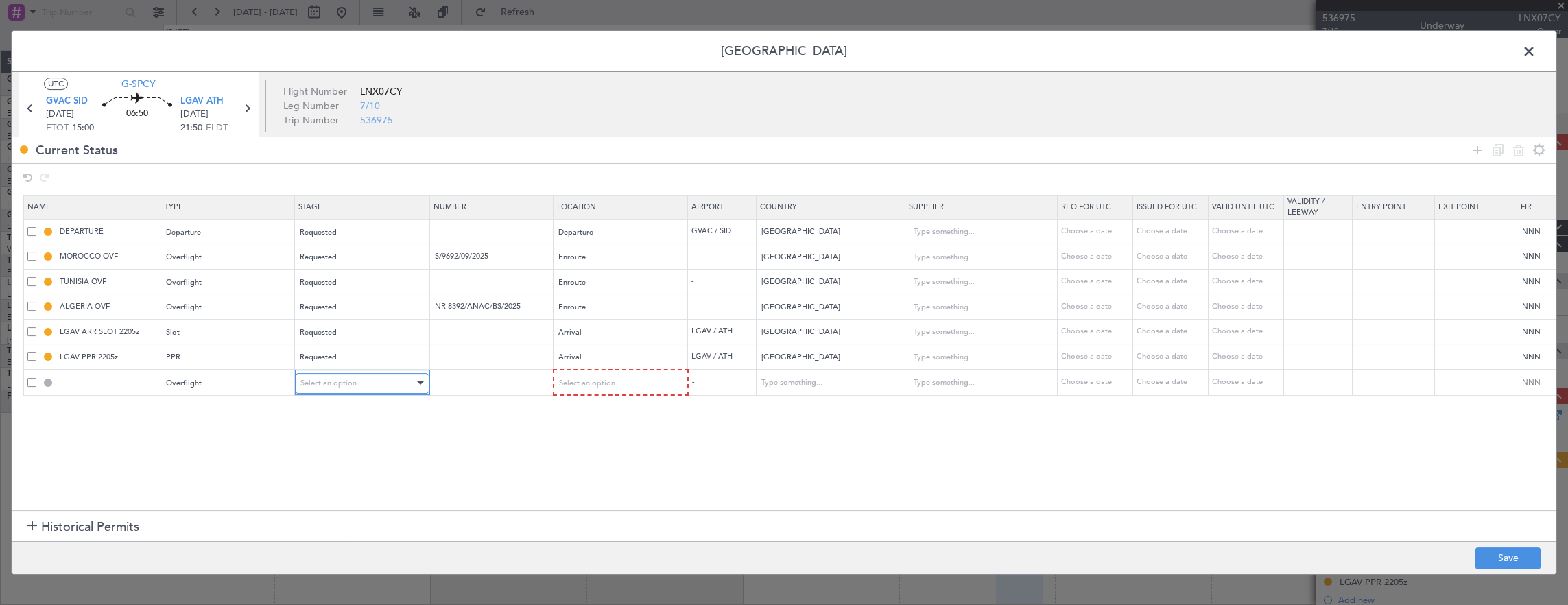
click at [371, 376] on div "Select an option" at bounding box center [357, 383] width 114 height 21
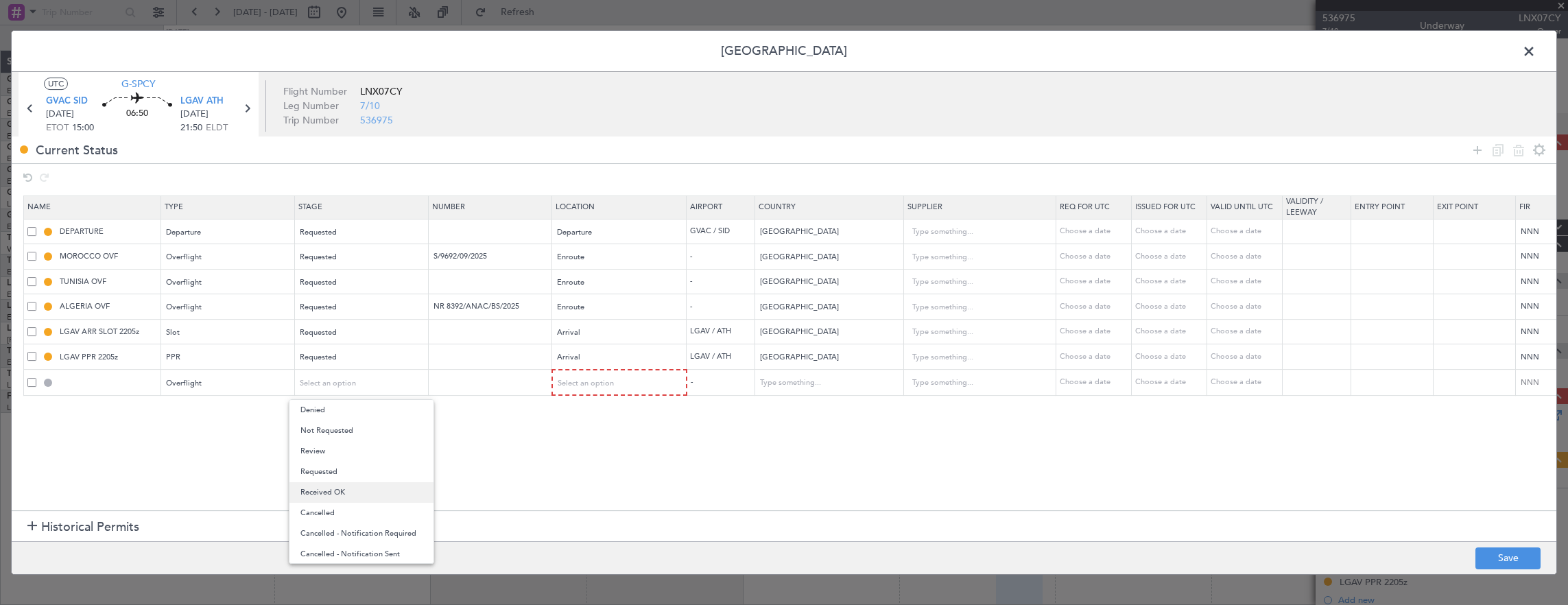
click at [321, 490] on span "Received OK" at bounding box center [362, 492] width 123 height 21
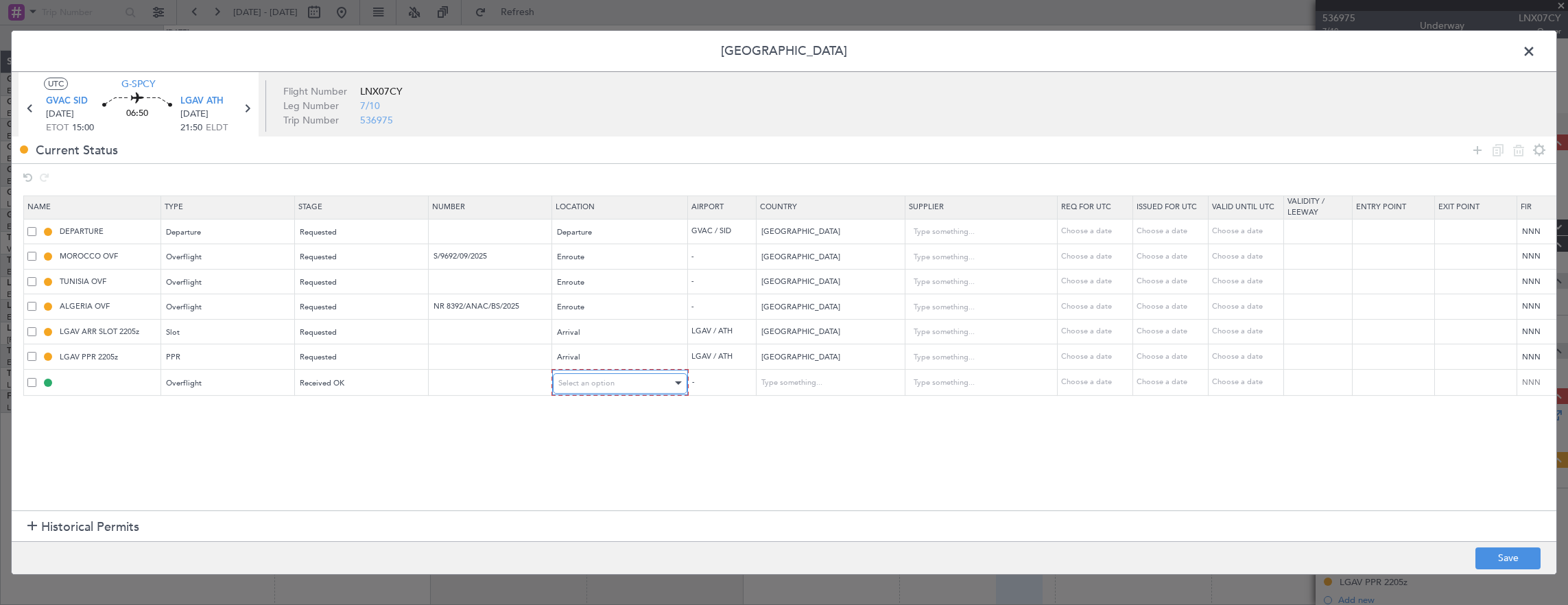
click at [576, 385] on span "Select an option" at bounding box center [586, 383] width 56 height 10
drag, startPoint x: 581, startPoint y: 494, endPoint x: 591, endPoint y: 478, distance: 18.9
click at [581, 494] on span "Enroute" at bounding box center [619, 492] width 123 height 21
click at [823, 376] on input "text" at bounding box center [822, 383] width 124 height 21
click at [813, 406] on span "[GEOGRAPHIC_DATA]" at bounding box center [828, 402] width 127 height 21
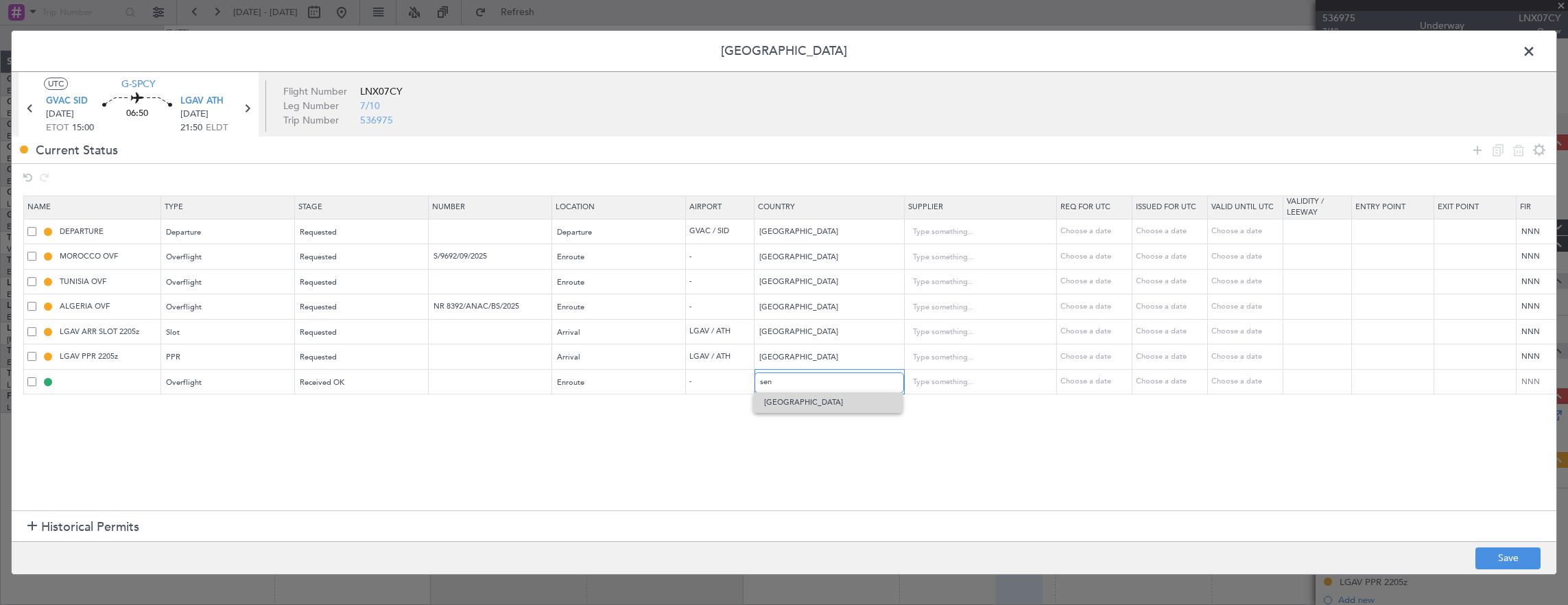
type input "[GEOGRAPHIC_DATA]"
click at [488, 376] on input "text" at bounding box center [491, 382] width 120 height 12
paste input "1990/2025/ANACIM/DG/DTA/HD"
type input "1990/2025/ANACIM/DG/DTA/HD"
click at [1536, 551] on button "Save" at bounding box center [1509, 559] width 65 height 22
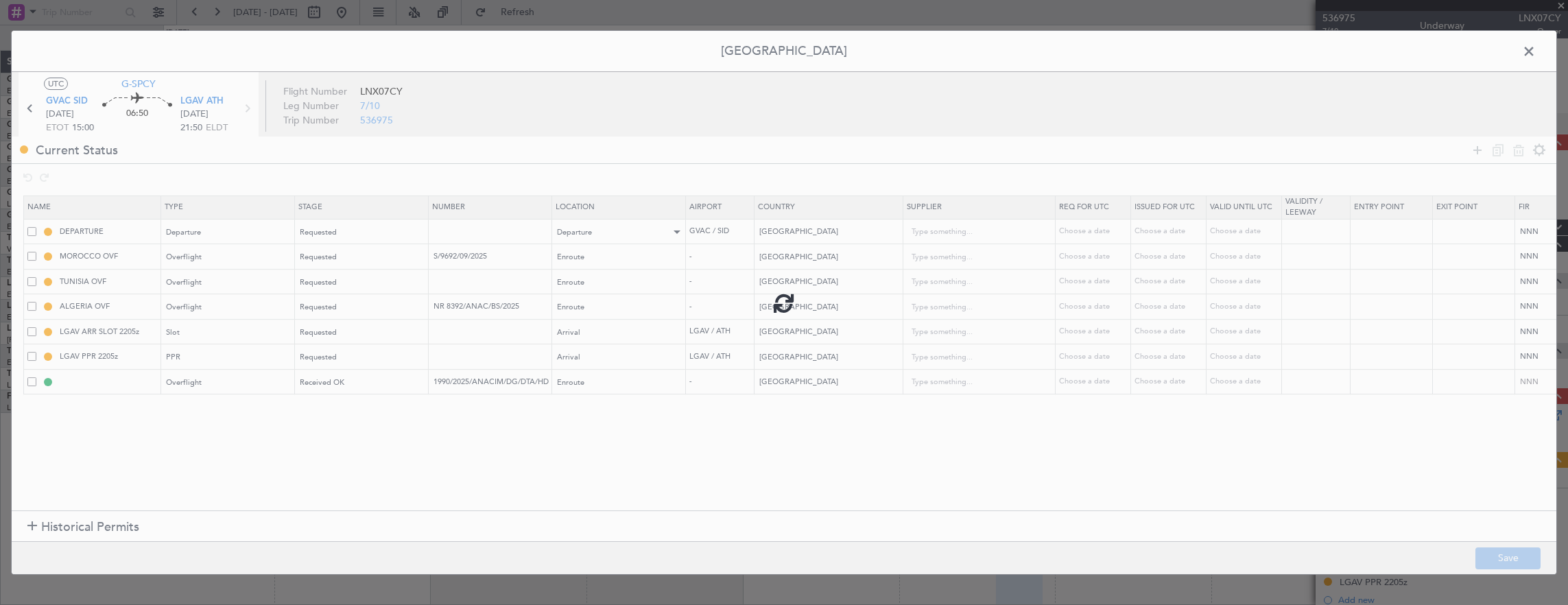
type input "SENEGAL OVF"
type input "NNN"
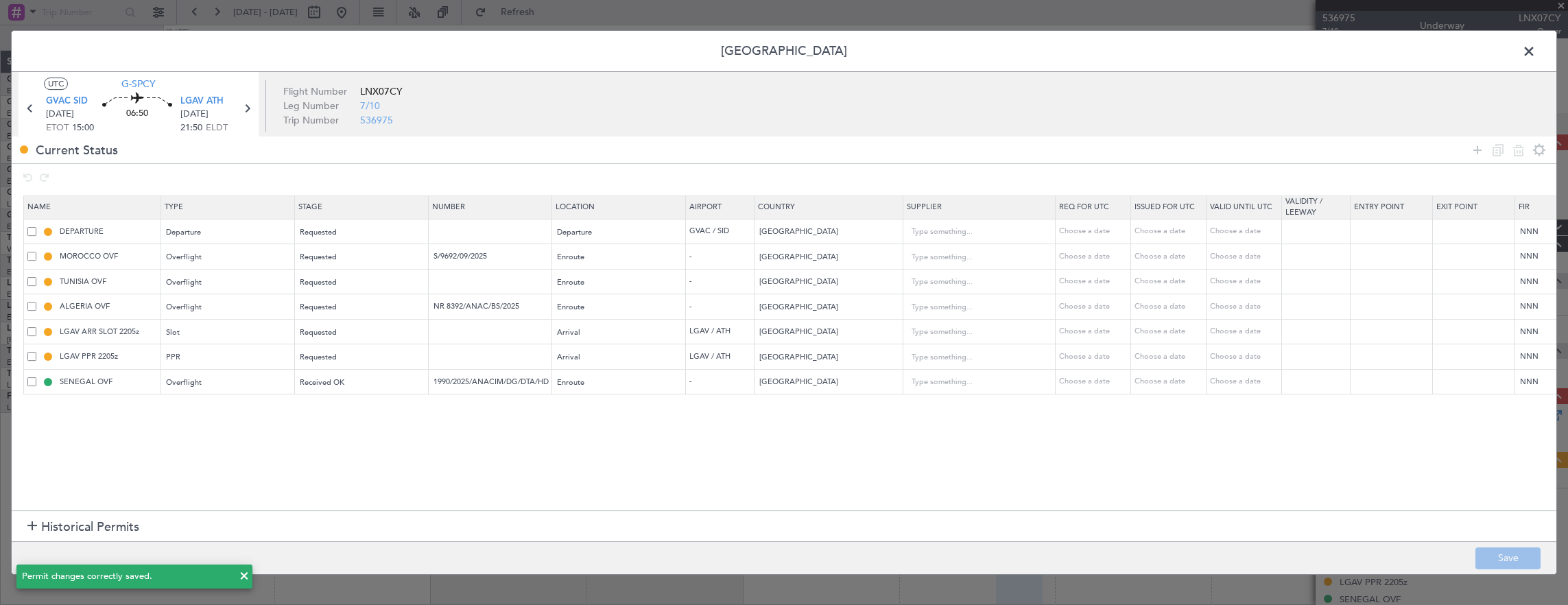
click at [1536, 56] on span at bounding box center [1536, 55] width 0 height 28
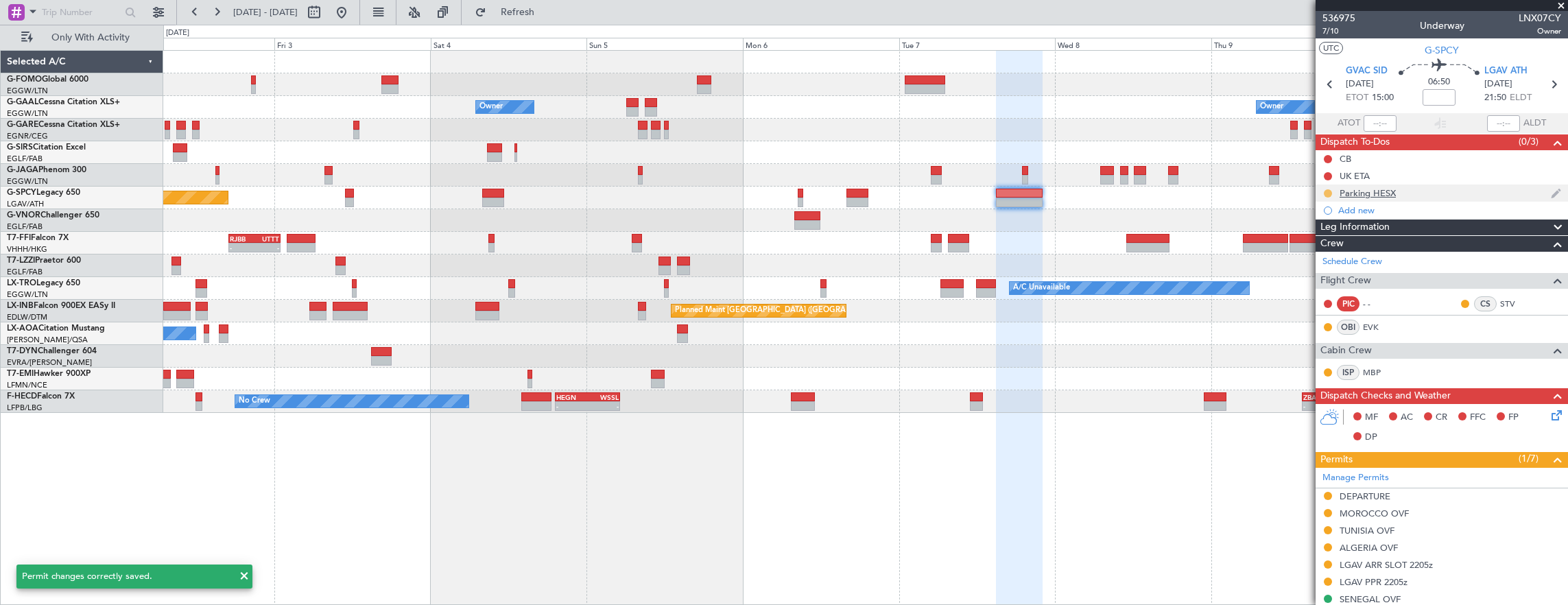
click at [1327, 192] on button at bounding box center [1328, 194] width 8 height 8
click at [1323, 272] on span "Cancelled" at bounding box center [1331, 274] width 40 height 14
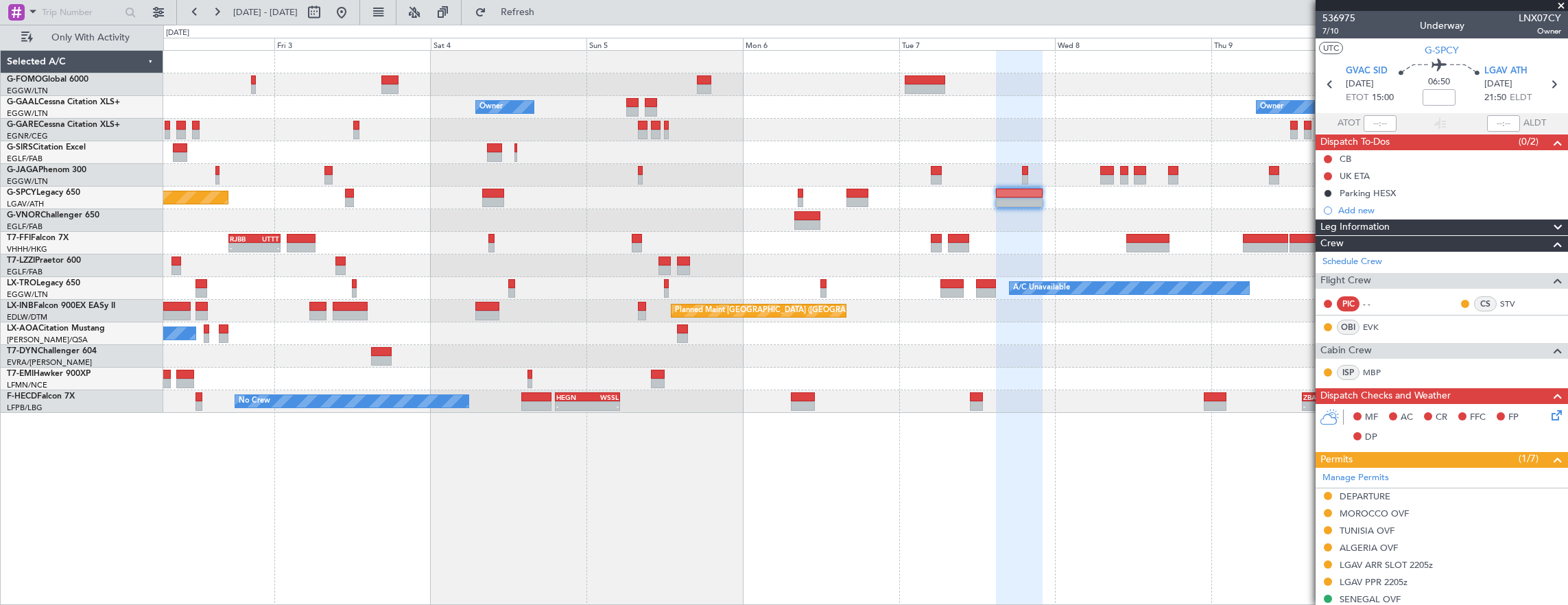
click at [1111, 406] on div "Owner Owner Owner Planned [GEOGRAPHIC_DATA] Planned Maint [GEOGRAPHIC_DATA] Pla…" at bounding box center [866, 328] width 1406 height 556
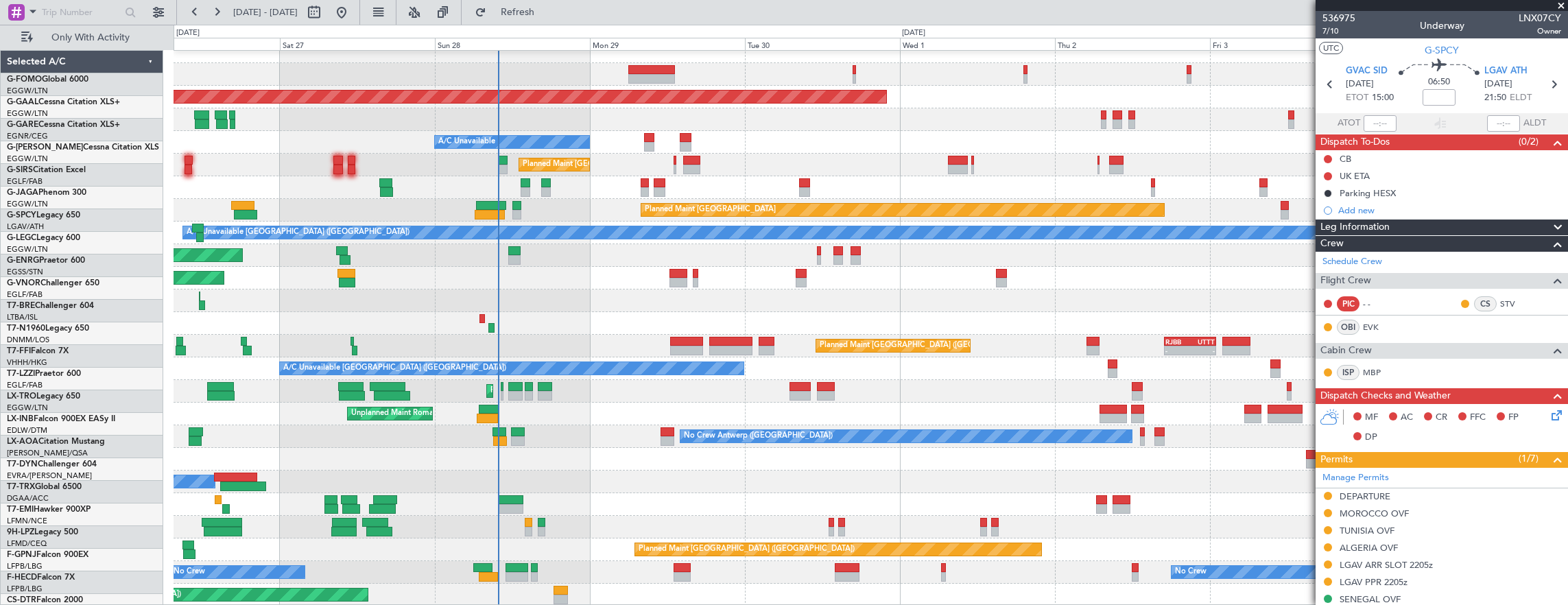
scroll to position [10, 0]
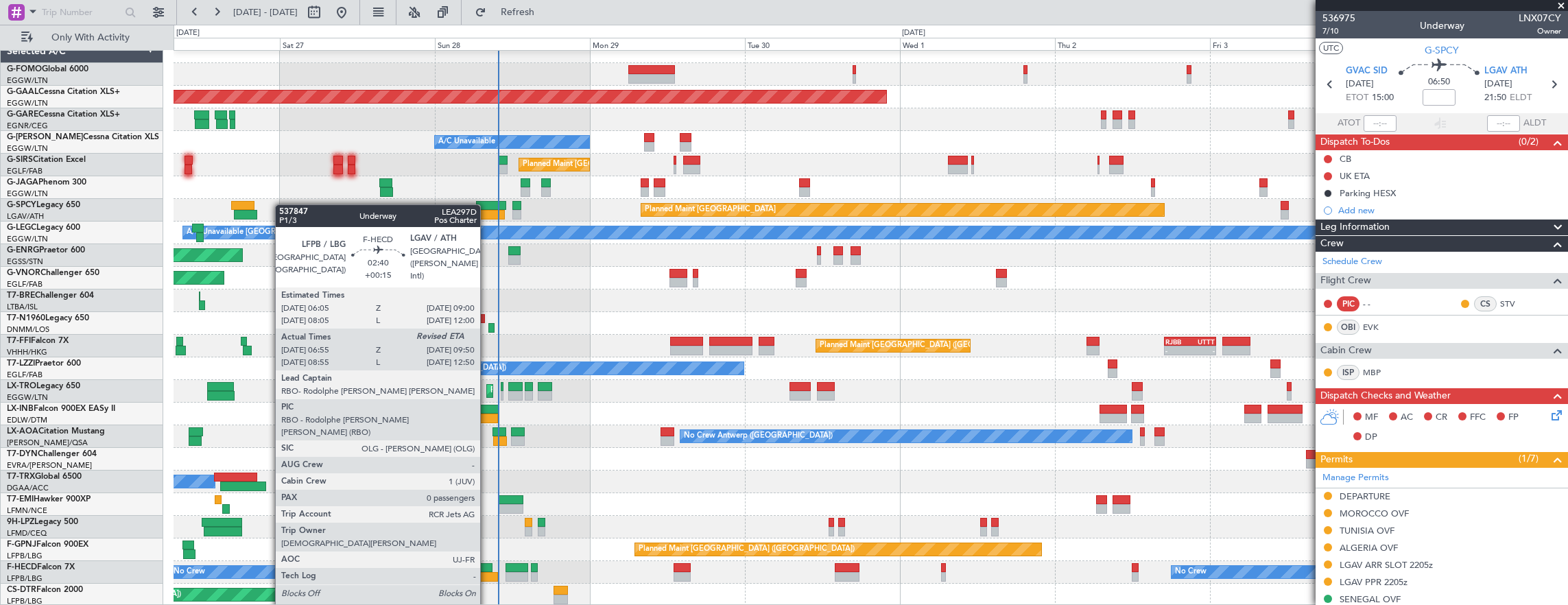
click at [487, 567] on div at bounding box center [482, 568] width 19 height 10
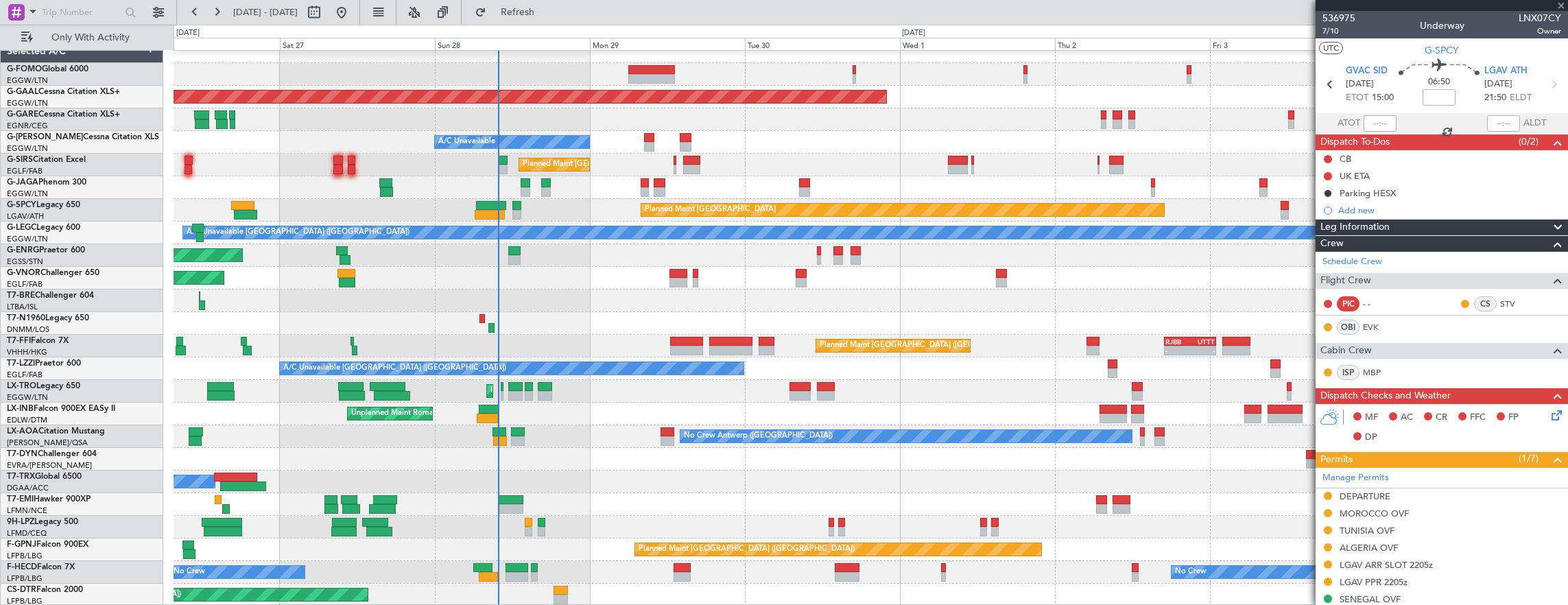
type input "+00:15"
type input "07:05"
type input "0"
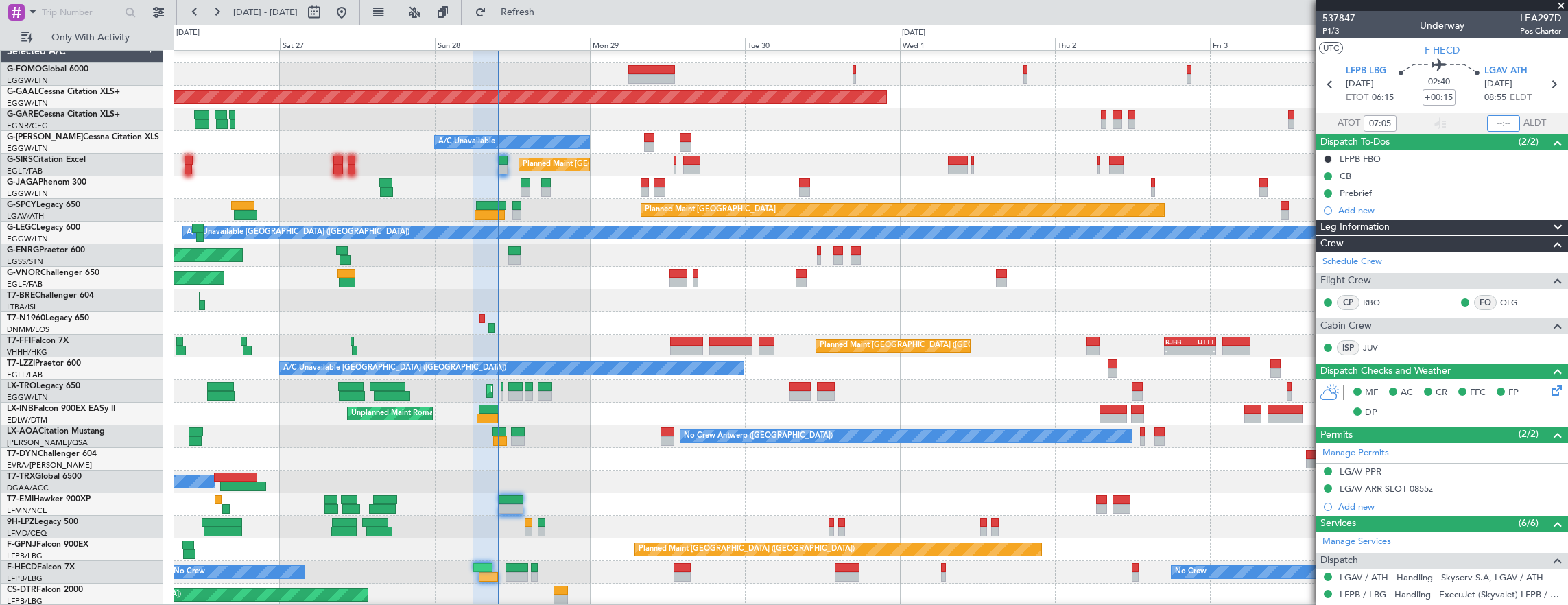
click at [1487, 125] on input "text" at bounding box center [1503, 124] width 33 height 17
type input "09:43"
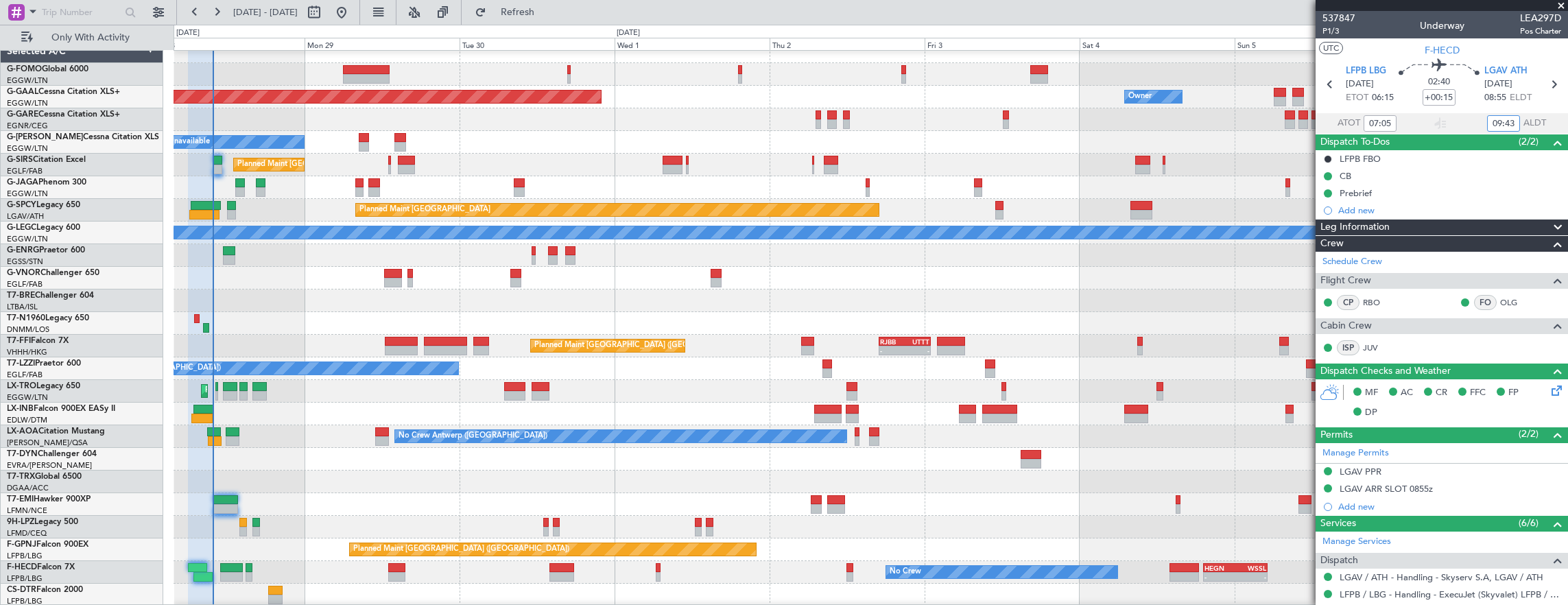
click at [482, 306] on div "Planned Maint Dusseldorf Owner Owner A/C Unavailable Planned Maint [GEOGRAPHIC_…" at bounding box center [871, 323] width 1395 height 565
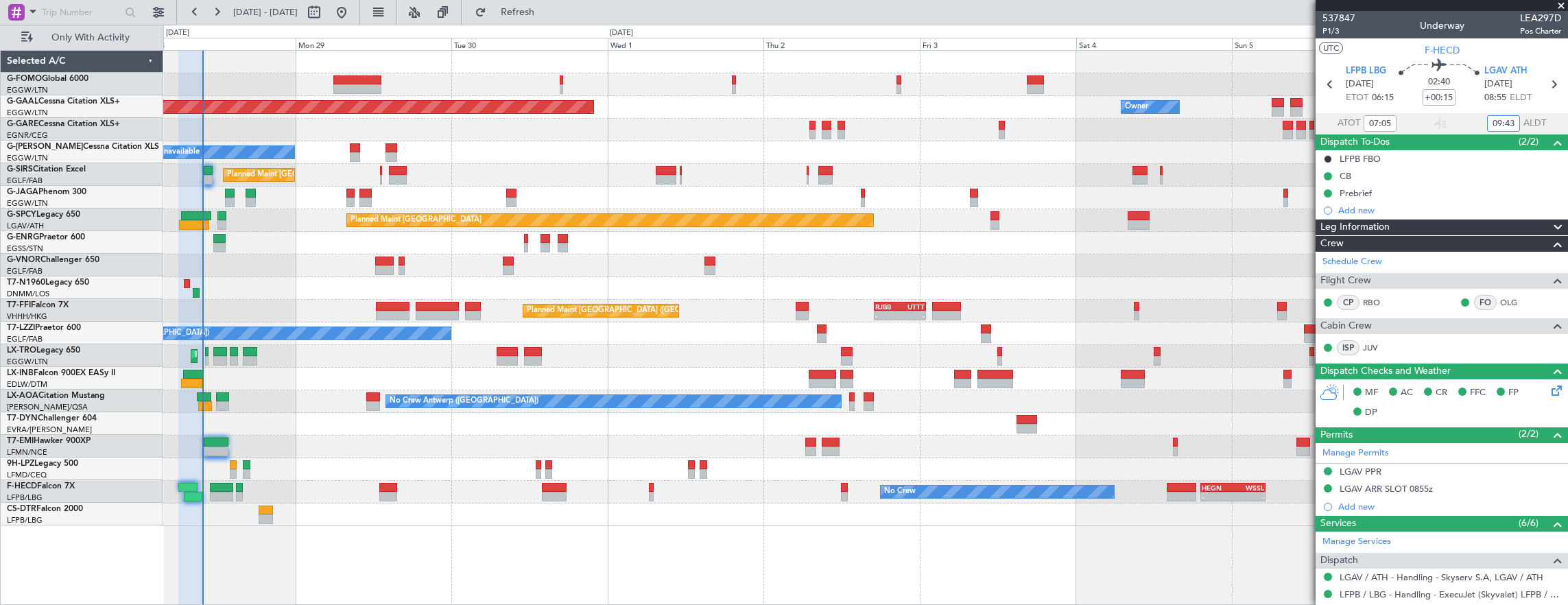
scroll to position [0, 0]
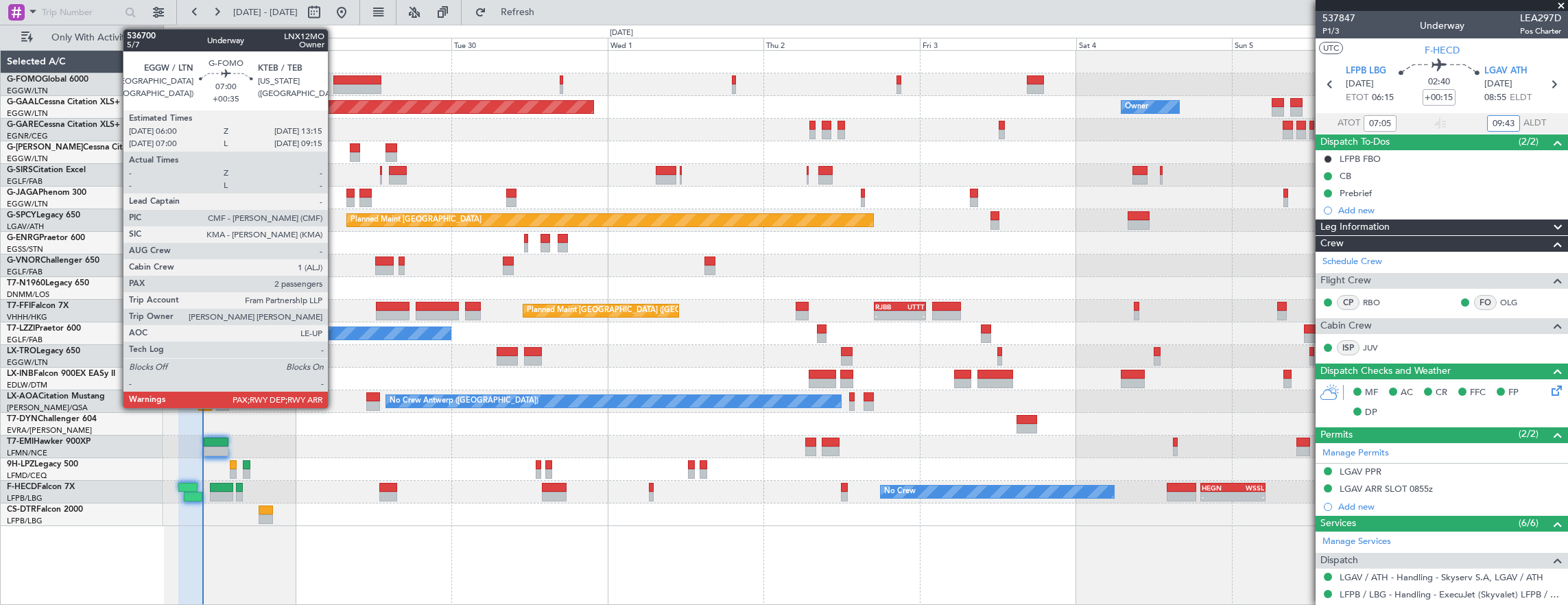
click at [335, 80] on div at bounding box center [357, 80] width 47 height 10
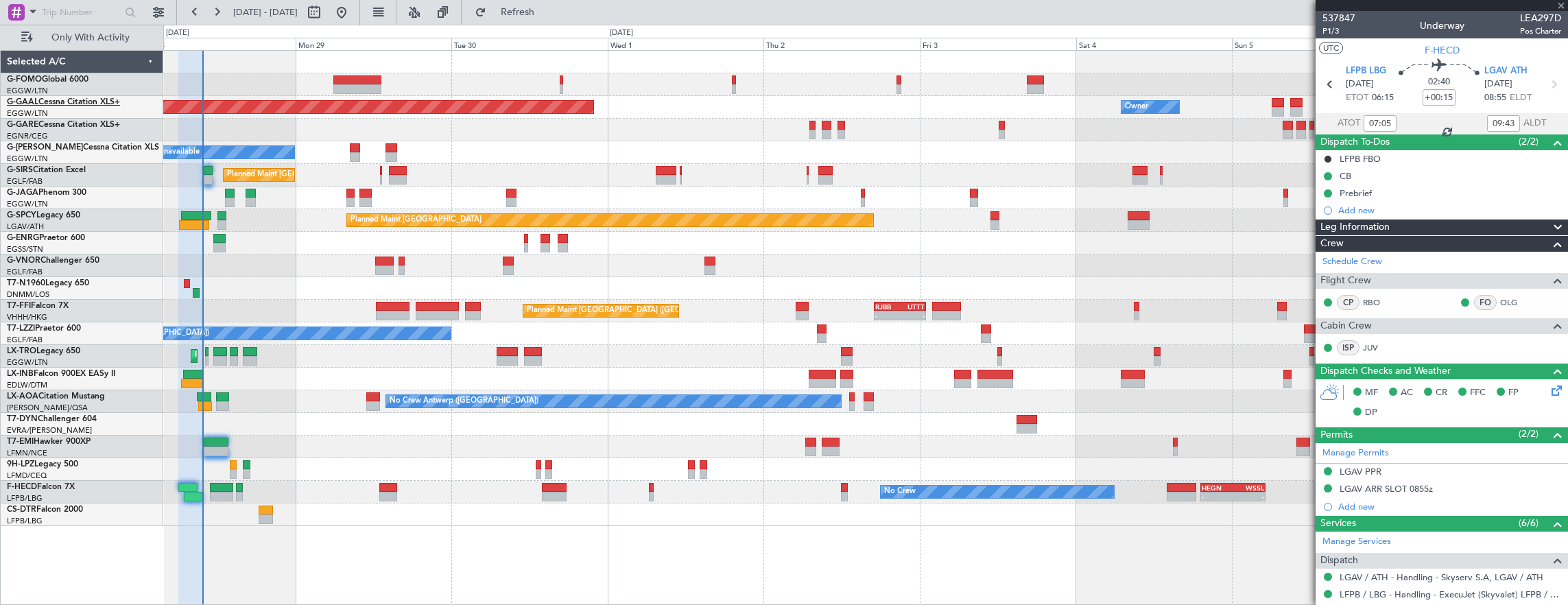
type input "+00:35"
type input "2"
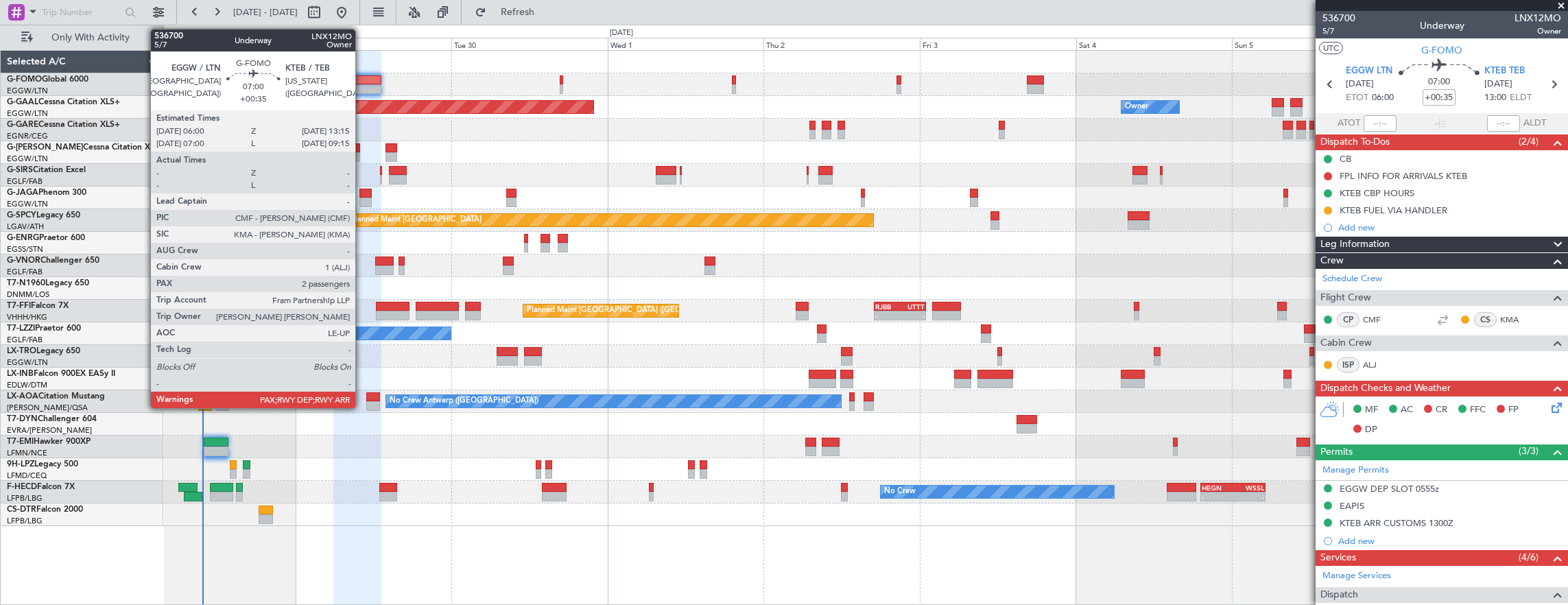
click at [363, 76] on div at bounding box center [357, 80] width 47 height 10
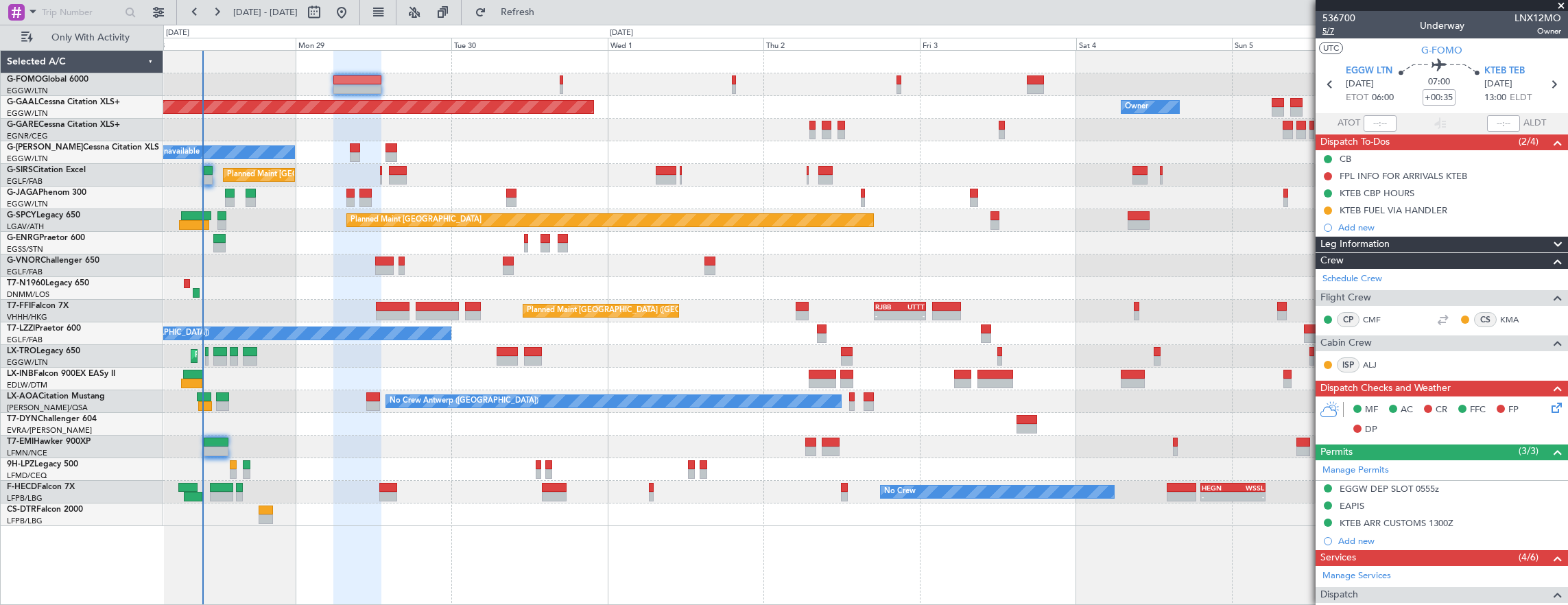
click at [1335, 33] on span "5/7" at bounding box center [1339, 32] width 33 height 12
click at [1324, 29] on span "5/7" at bounding box center [1339, 32] width 33 height 12
type input "-00:15"
type input "06:35"
type input "09:47"
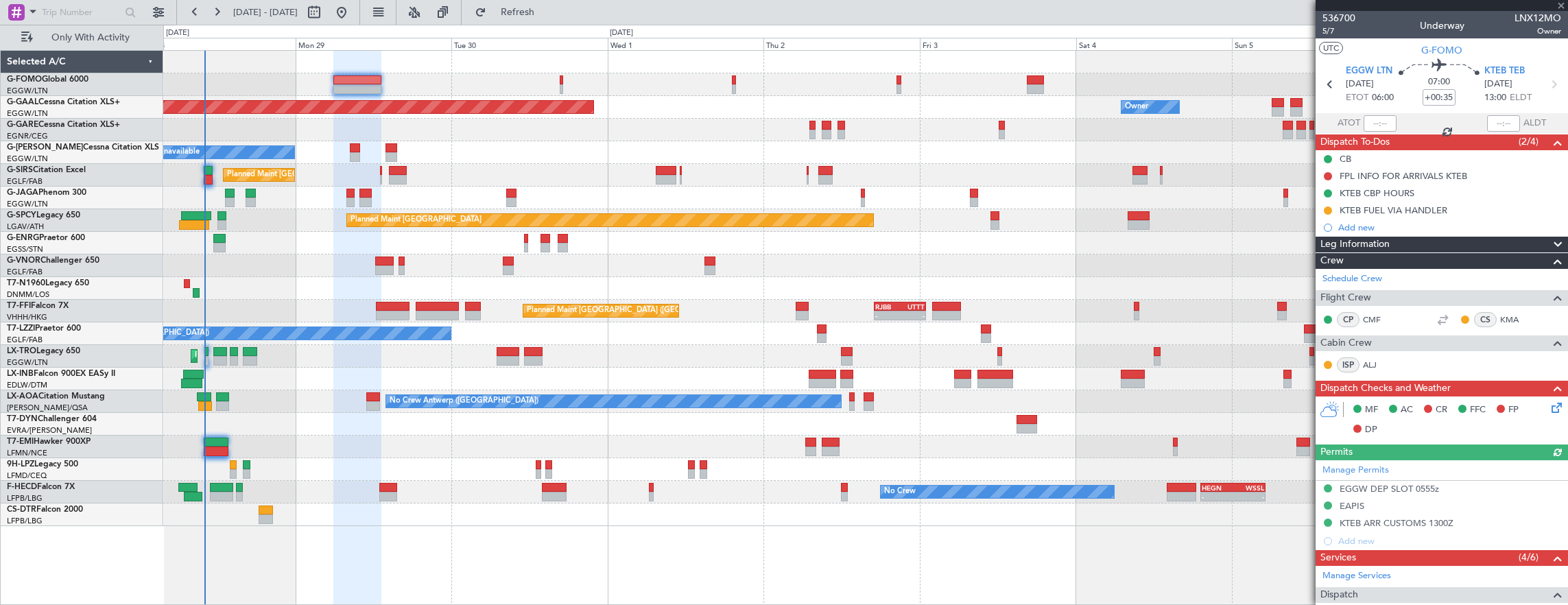
type input "0"
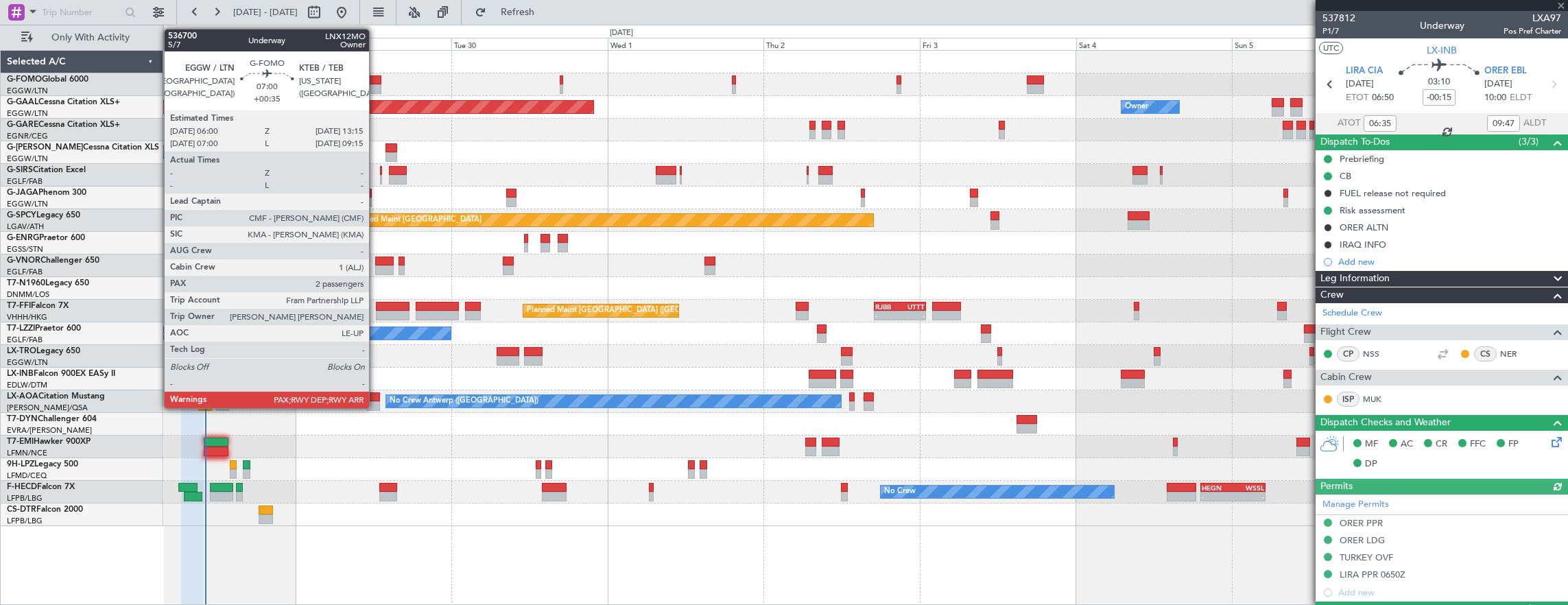
click at [375, 85] on div at bounding box center [357, 89] width 47 height 10
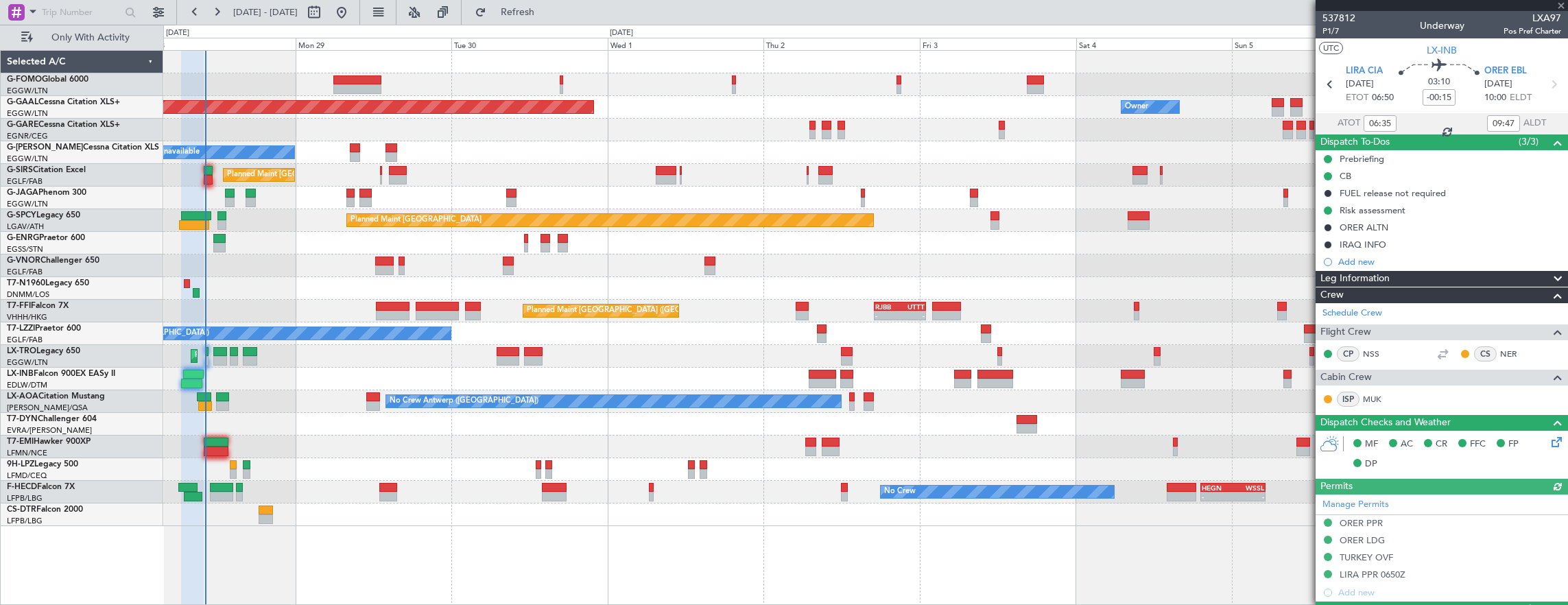
type input "+00:35"
type input "2"
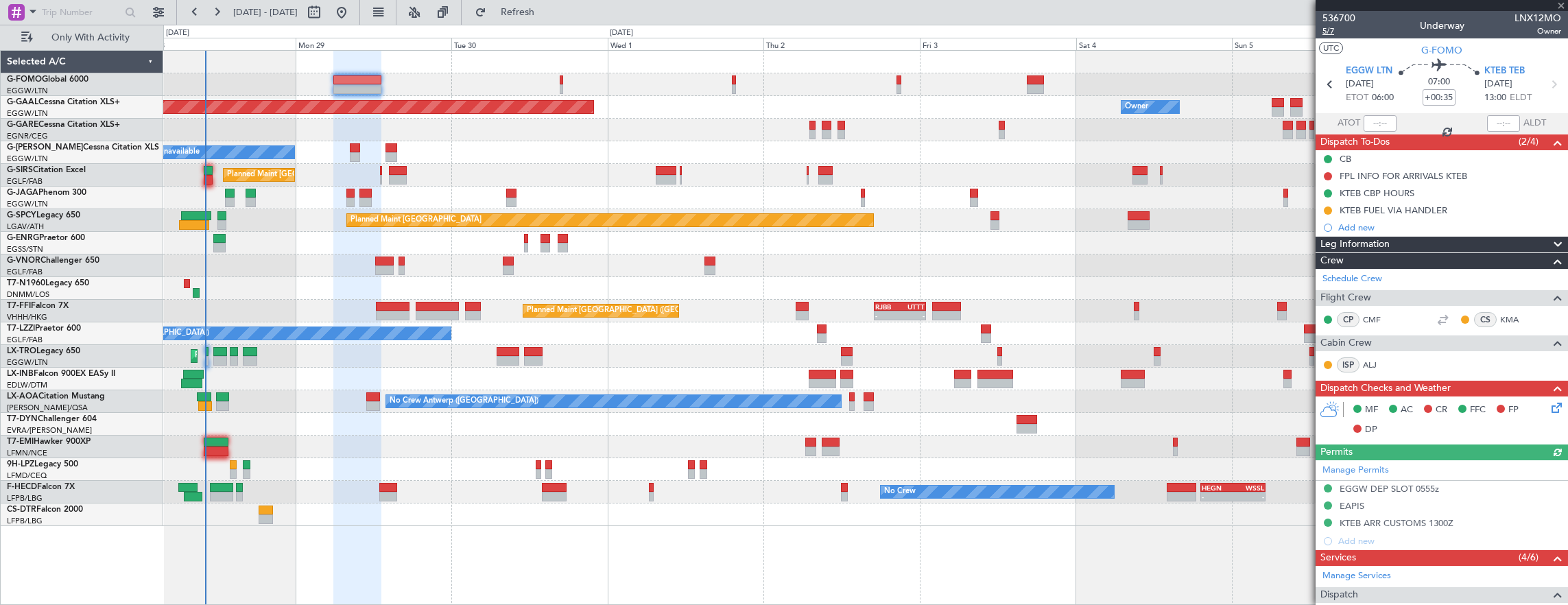
click at [1337, 35] on span "5/7" at bounding box center [1339, 32] width 33 height 12
click at [1377, 241] on span "Leg Information" at bounding box center [1355, 244] width 69 height 16
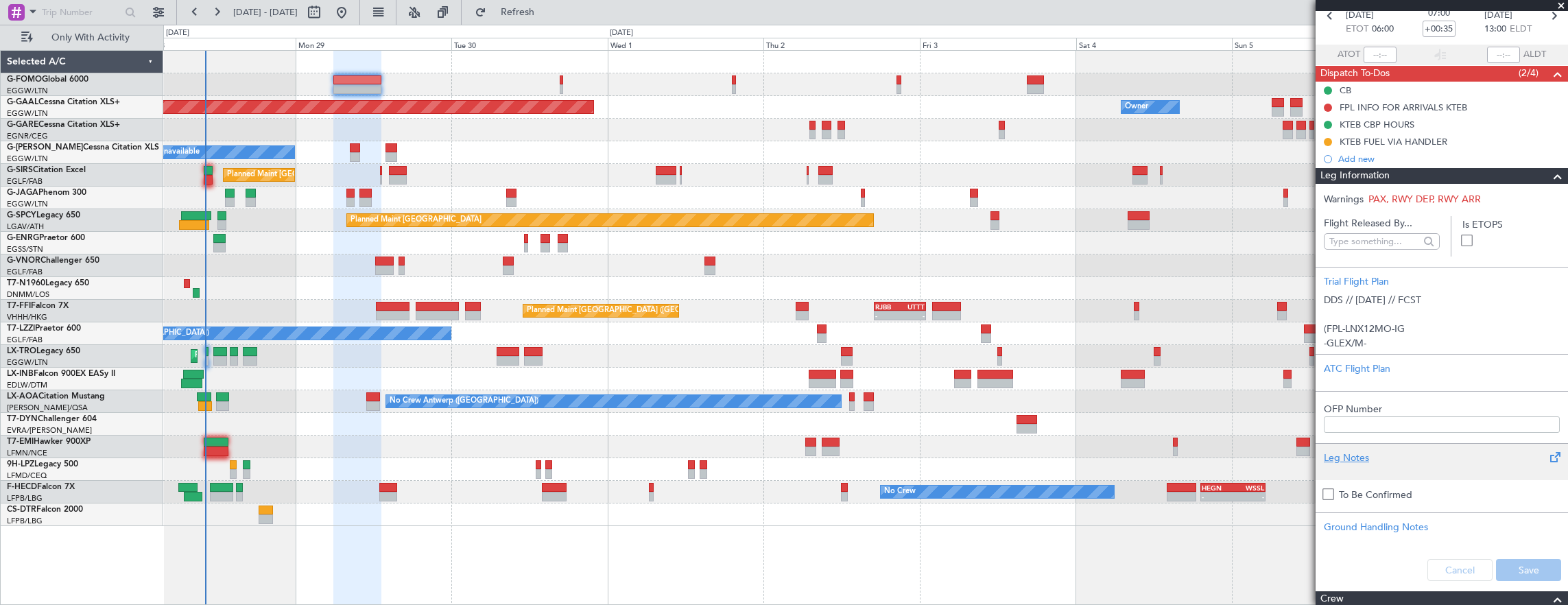
click at [1395, 462] on div "Leg Notes" at bounding box center [1441, 458] width 236 height 15
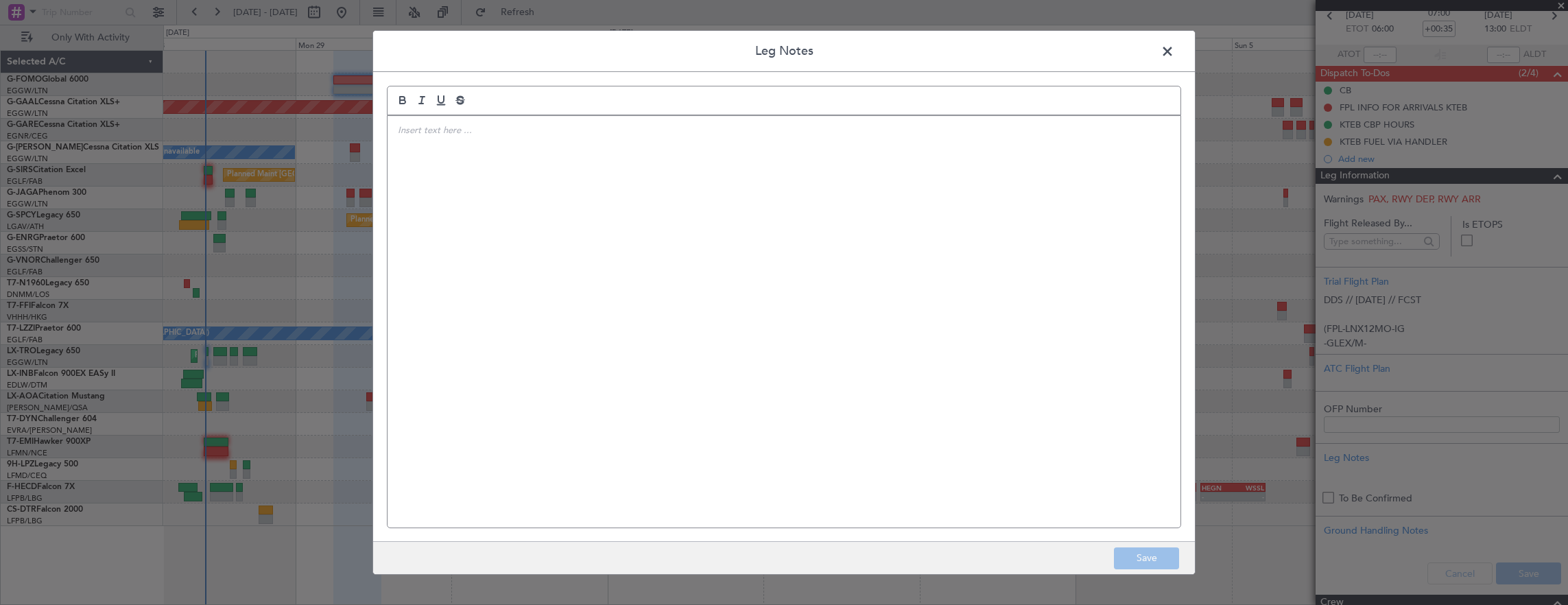
click at [781, 188] on div at bounding box center [784, 321] width 793 height 411
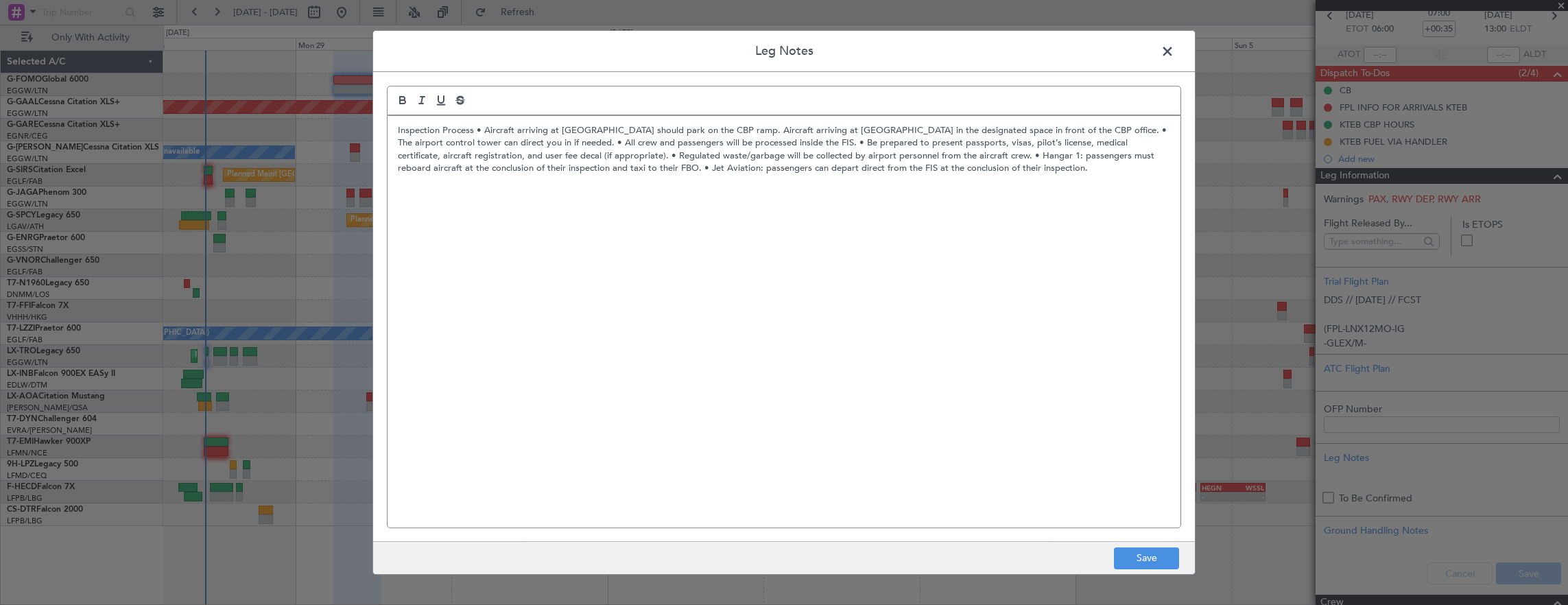
click at [476, 129] on p "Inspection Process • Aircraft arriving at Hangar 1 should park on the CBP ramp.…" at bounding box center [783, 149] width 772 height 50
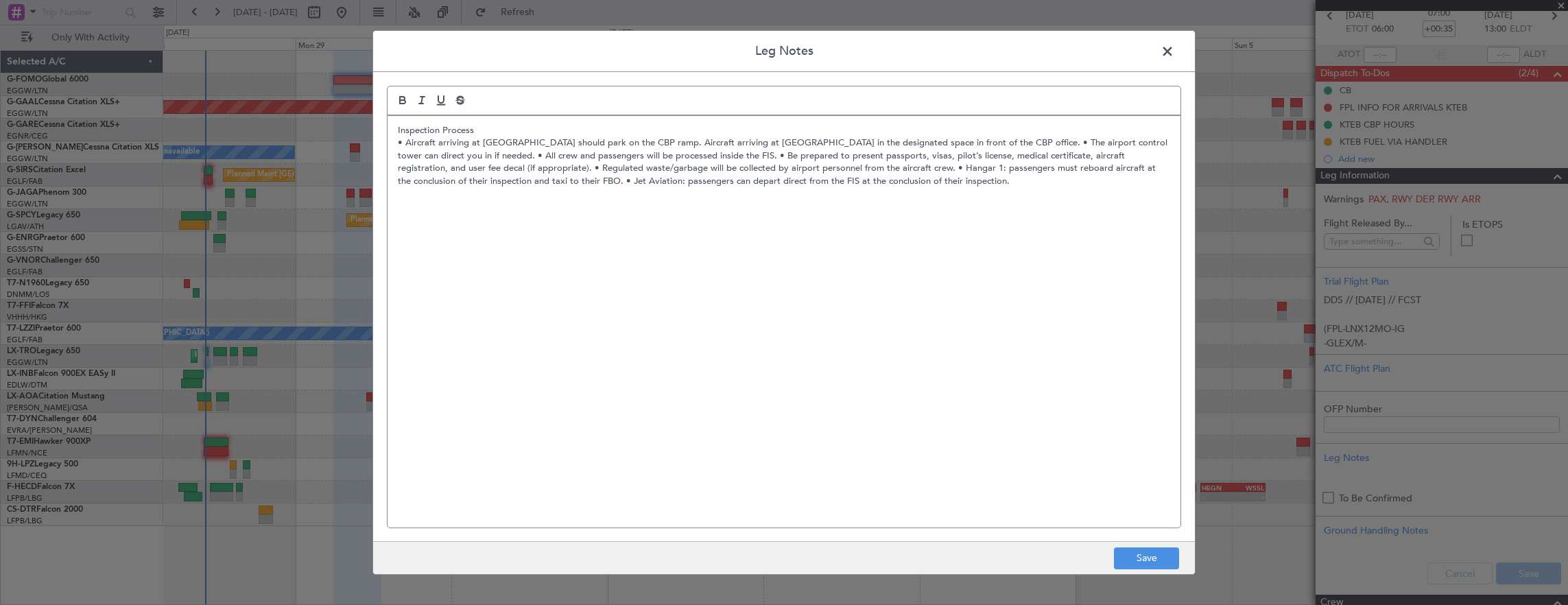
click at [1023, 140] on p "• Aircraft arriving at Hangar 1 should park on the CBP ramp. Aircraft arriving …" at bounding box center [783, 162] width 772 height 50
click at [622, 154] on p "• The airport control tower can direct you in if needed. • All crew and passeng…" at bounding box center [783, 168] width 772 height 38
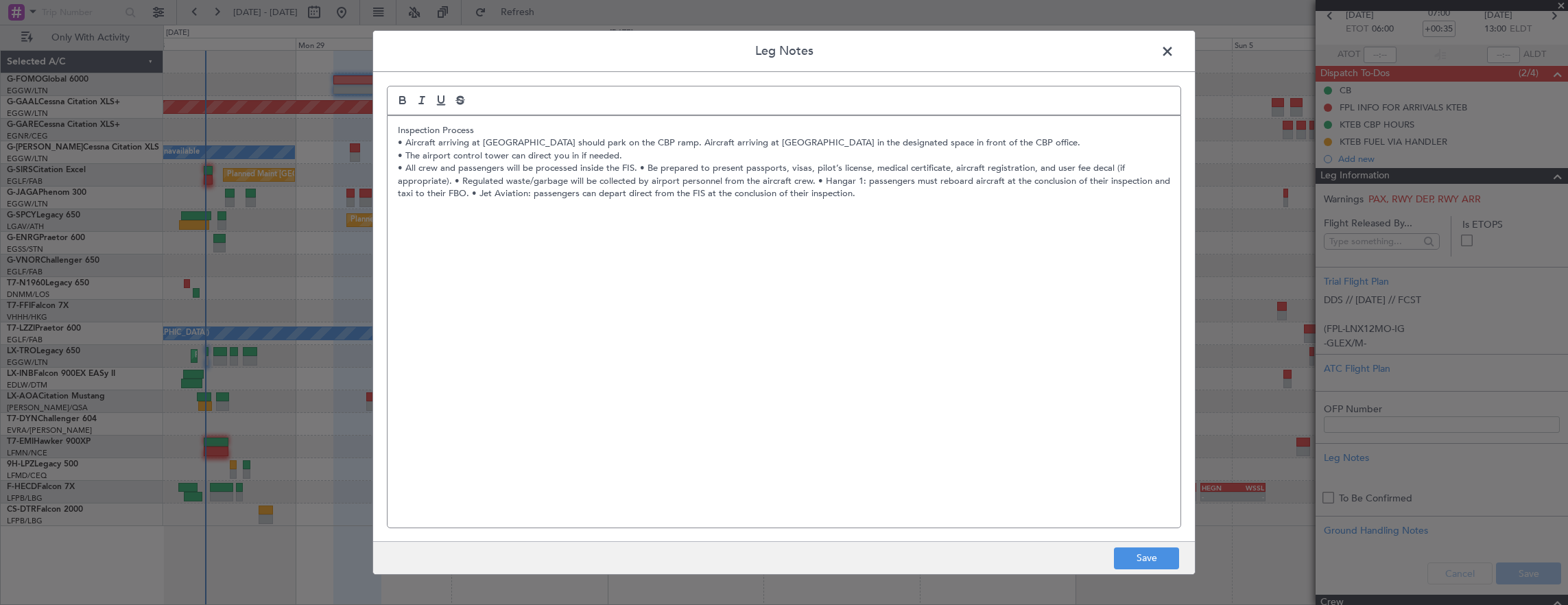
click at [638, 167] on p "• All crew and passengers will be processed inside the FIS. • Be prepared to pr…" at bounding box center [783, 181] width 772 height 38
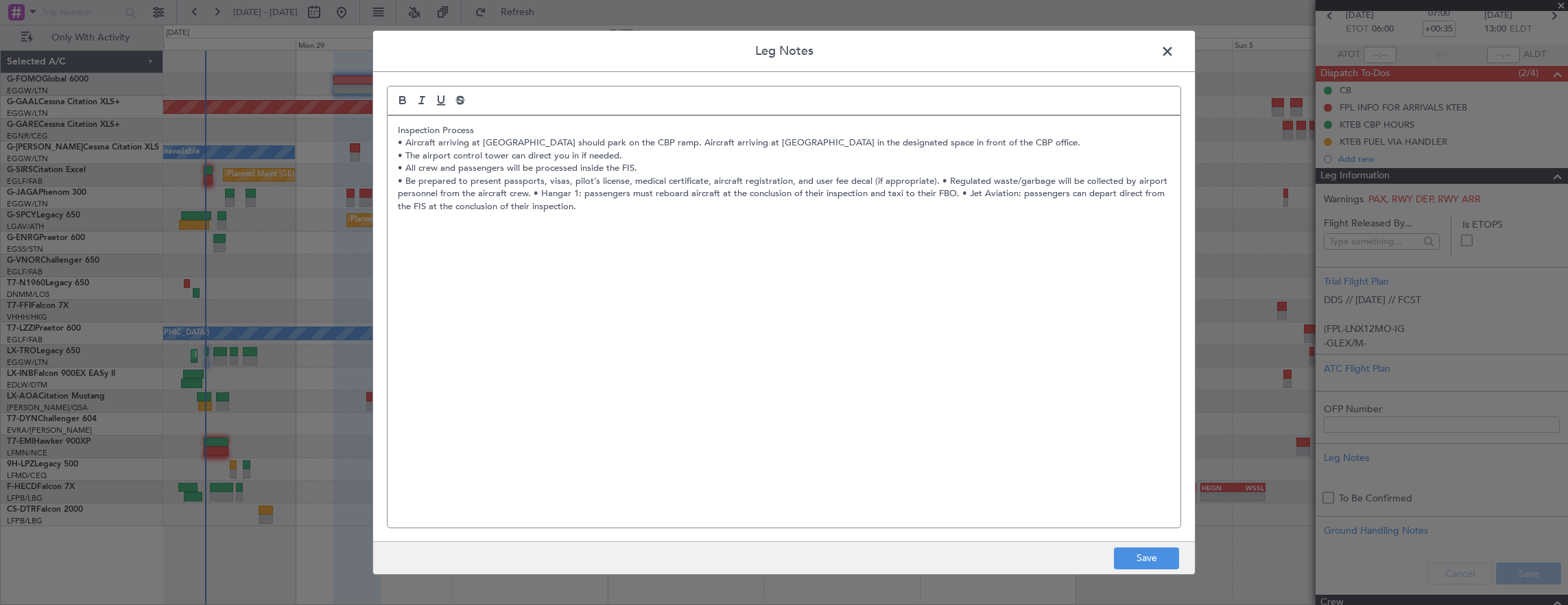
click at [931, 179] on p "• Be prepared to present passports, visas, pilot’s license, medical certificate…" at bounding box center [783, 194] width 772 height 38
click at [757, 191] on p "• Regulated waste/garbage will be collected by airport personnel from the aircr…" at bounding box center [783, 200] width 772 height 26
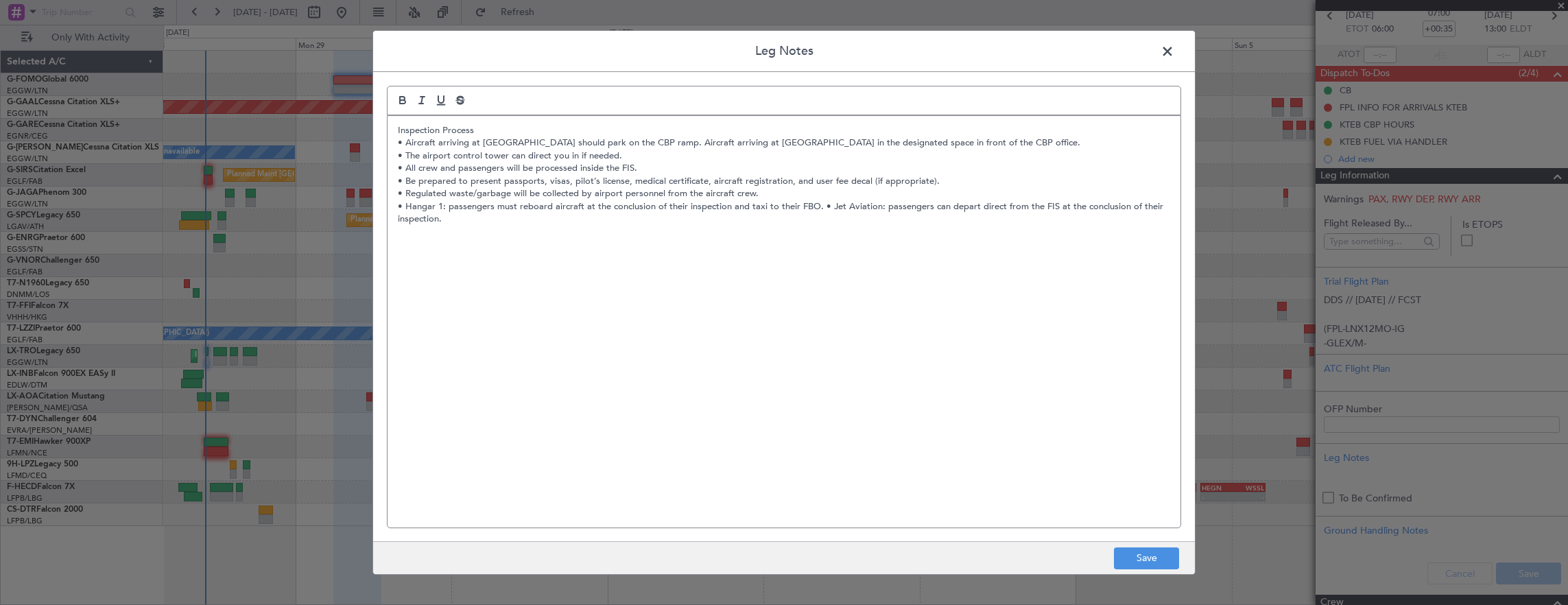
click at [819, 205] on p "• Hangar 1: passengers must reboard aircraft at the conclusion of their inspect…" at bounding box center [783, 214] width 772 height 26
click at [1155, 548] on button "Save" at bounding box center [1147, 559] width 65 height 22
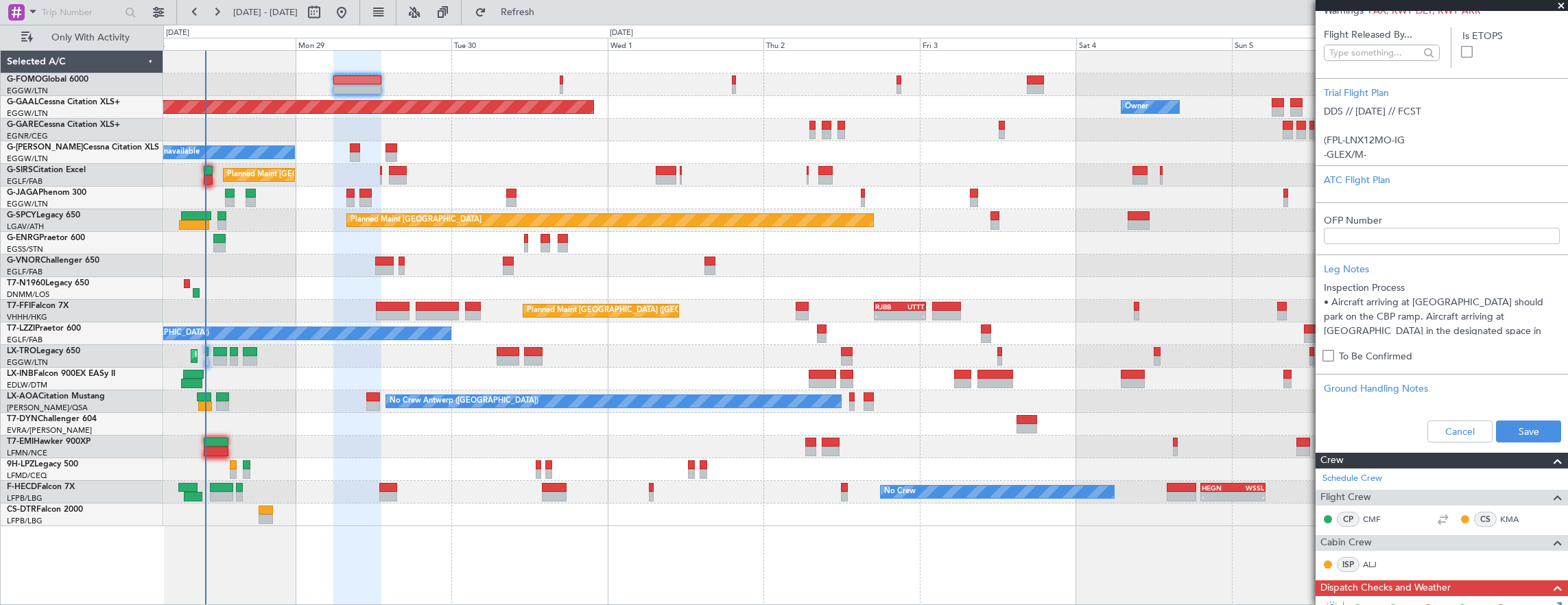
scroll to position [275, 0]
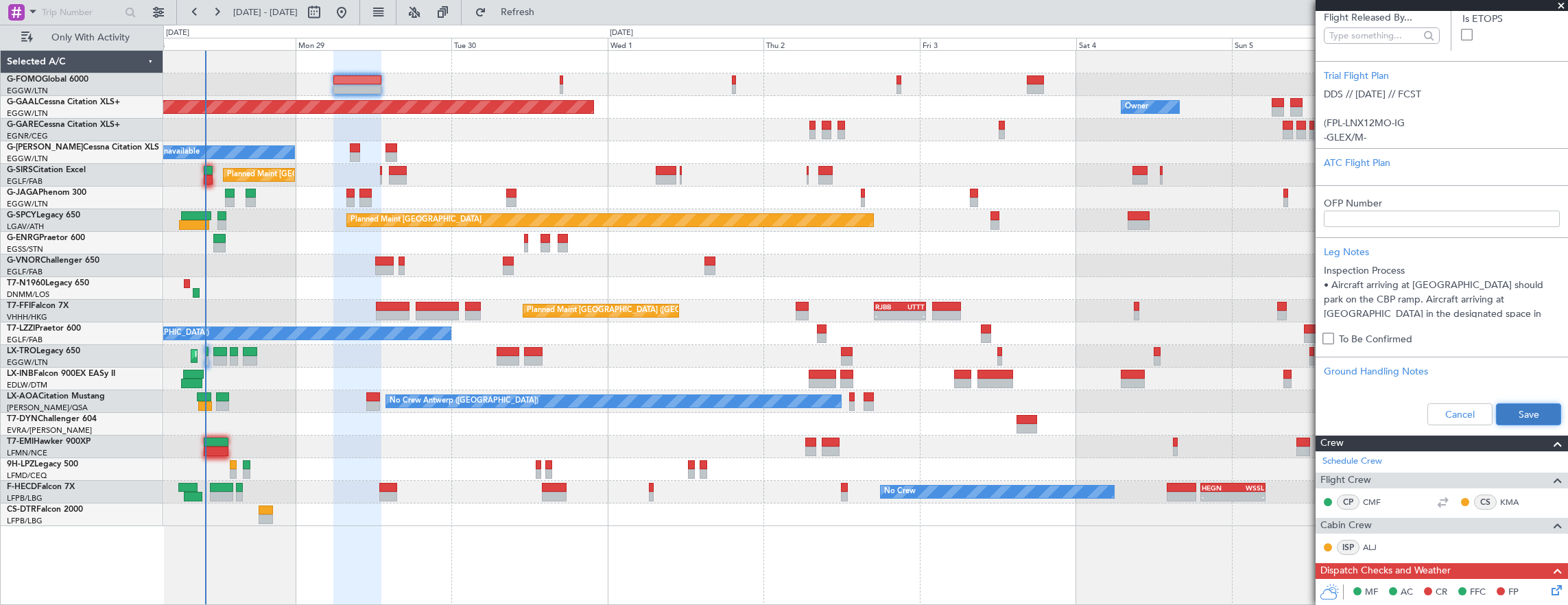
click at [1497, 406] on button "Save" at bounding box center [1528, 414] width 65 height 22
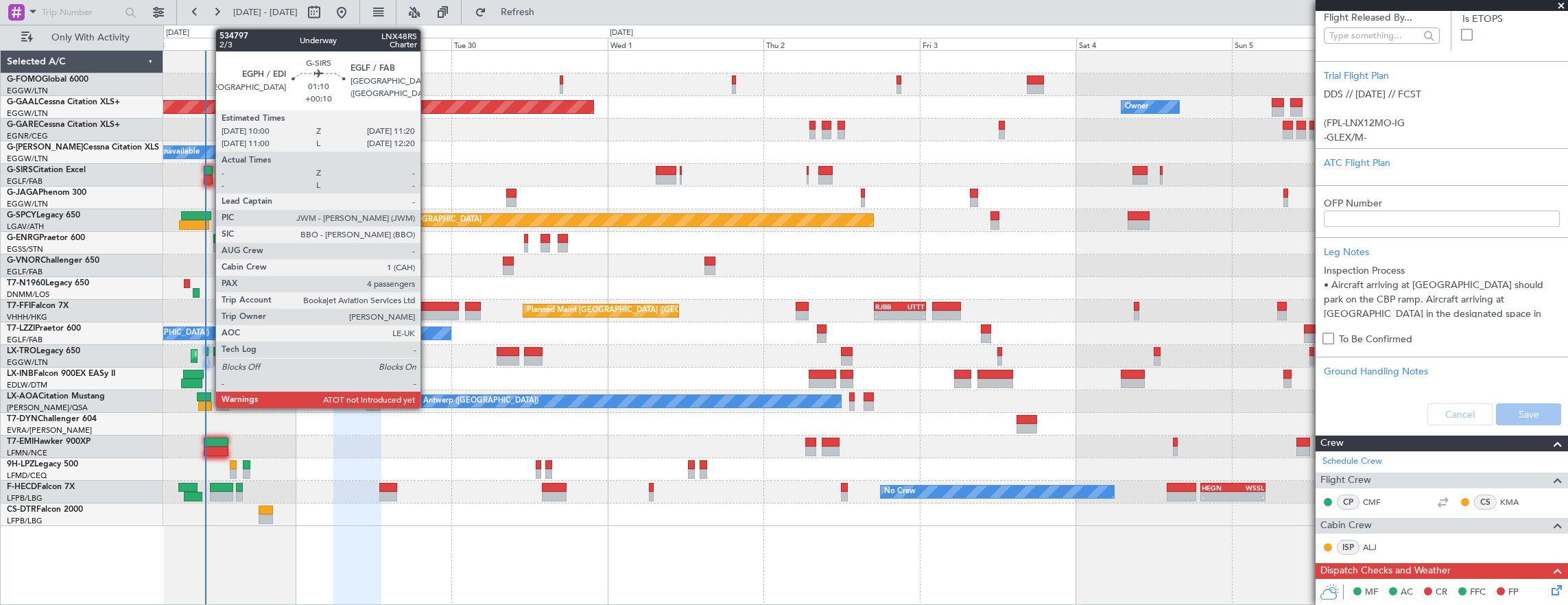
click at [208, 176] on div at bounding box center [208, 180] width 9 height 10
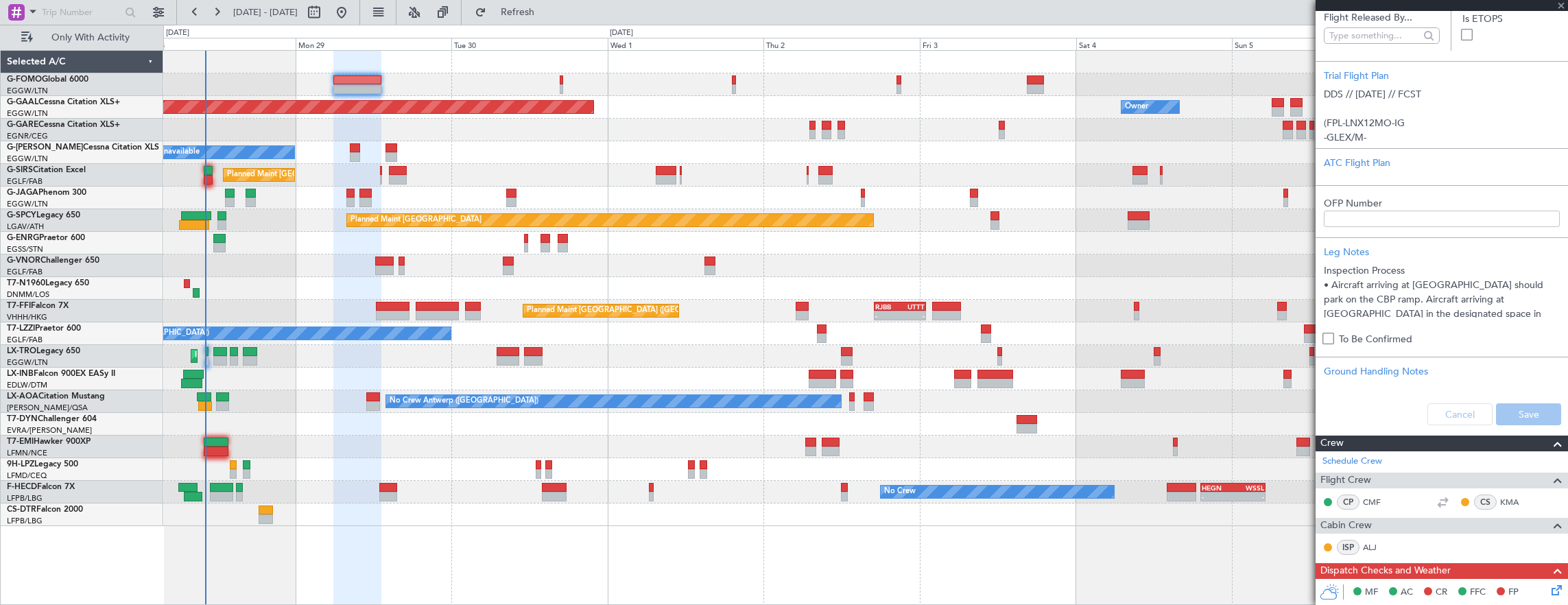
type input "+00:10"
type input "4"
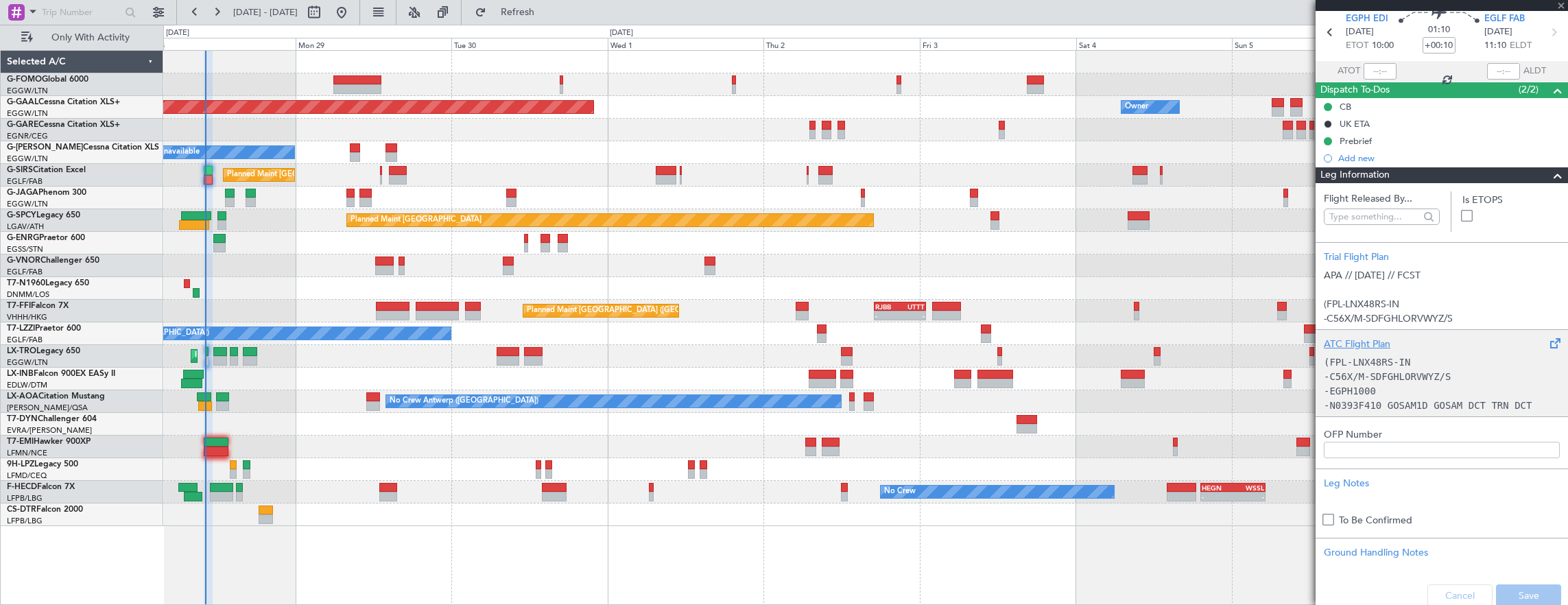
scroll to position [68, 0]
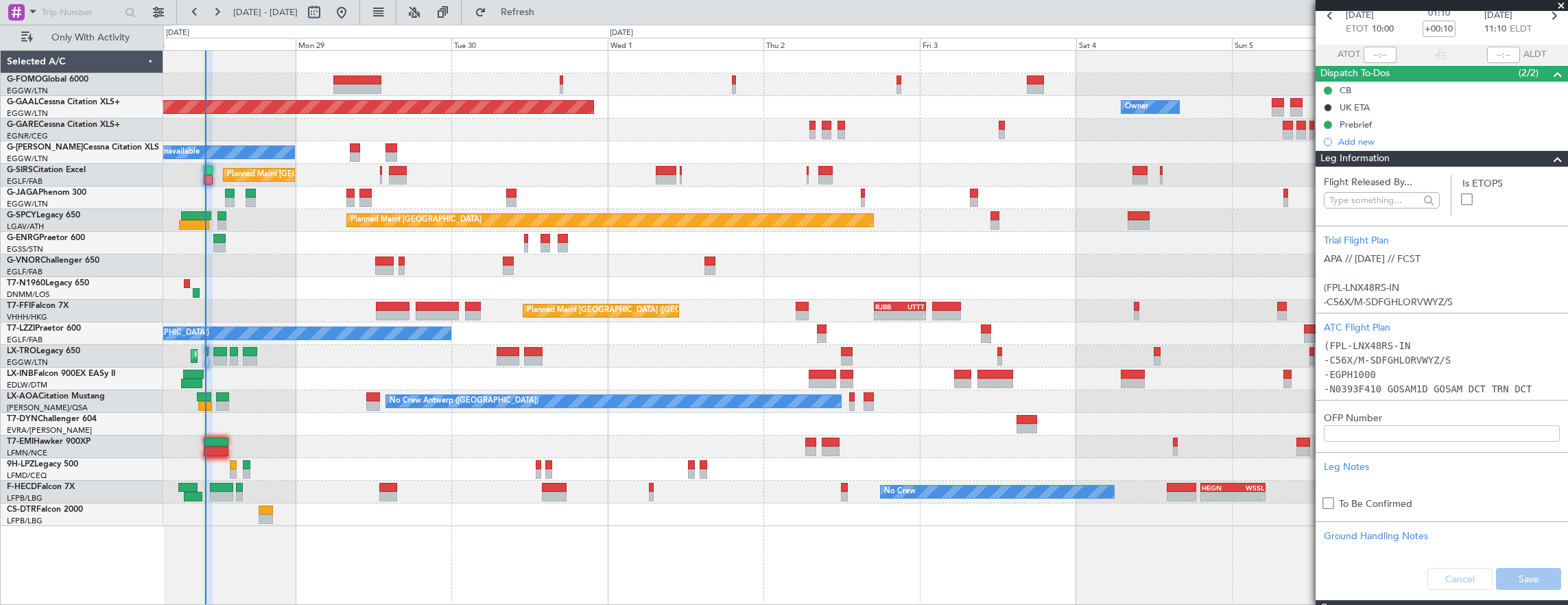
click at [1390, 156] on span "Leg Information" at bounding box center [1355, 159] width 69 height 16
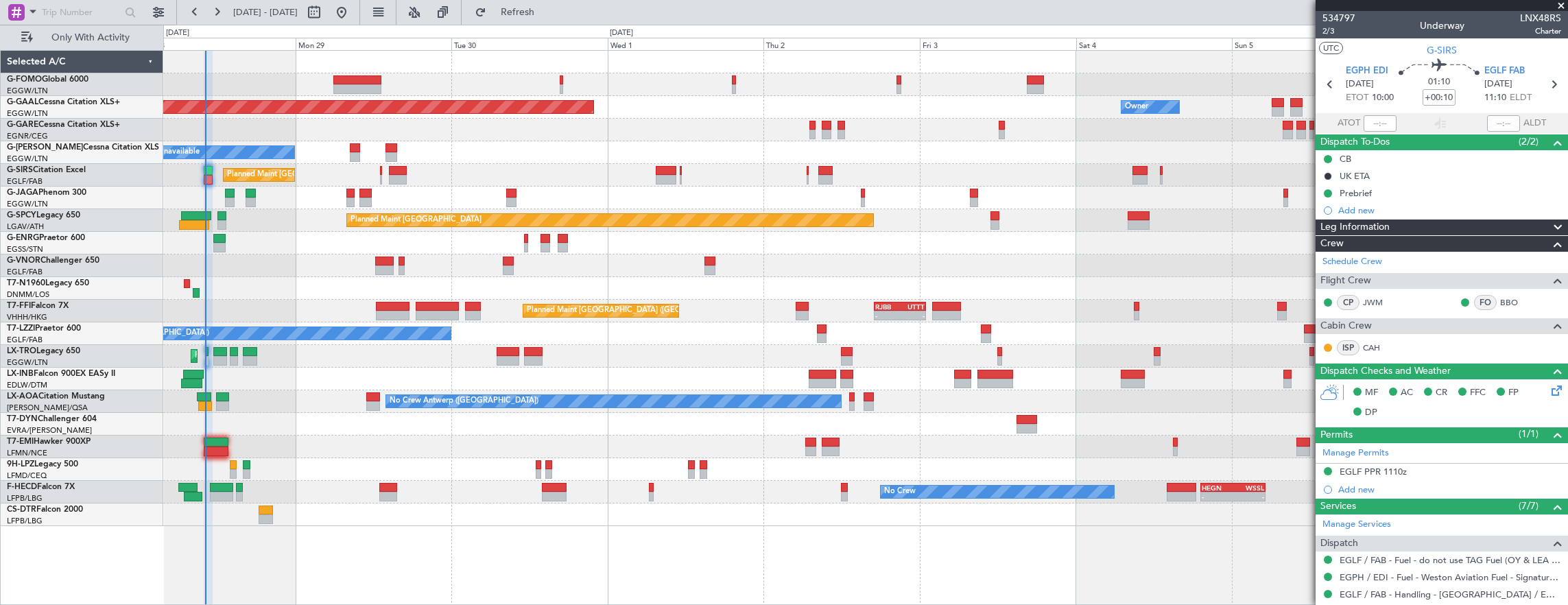
click at [1370, 120] on mat-tooltip-component "Edinburgh Cat B" at bounding box center [1365, 101] width 61 height 47
click at [1366, 124] on mat-tooltip-component "Edinburgh Cat B" at bounding box center [1365, 101] width 61 height 47
click at [1368, 122] on input "text" at bounding box center [1379, 124] width 33 height 17
type input "10:11"
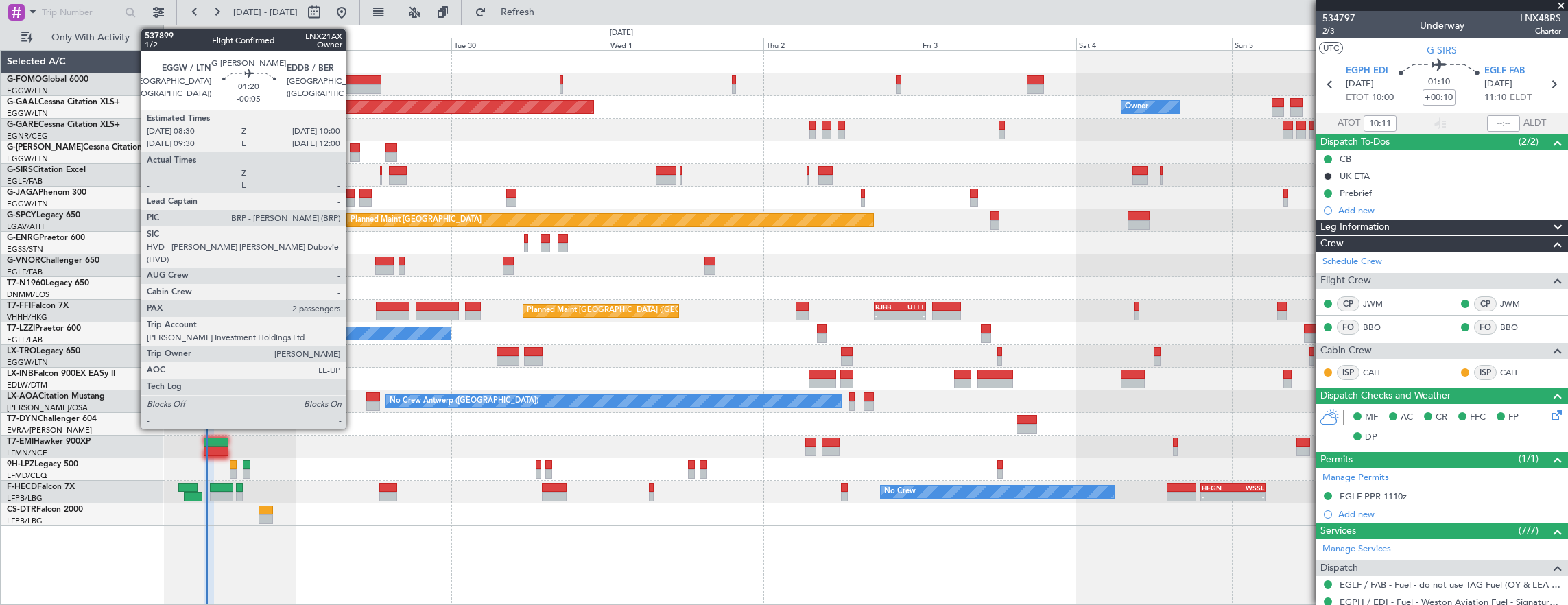
click at [353, 146] on div at bounding box center [355, 148] width 10 height 10
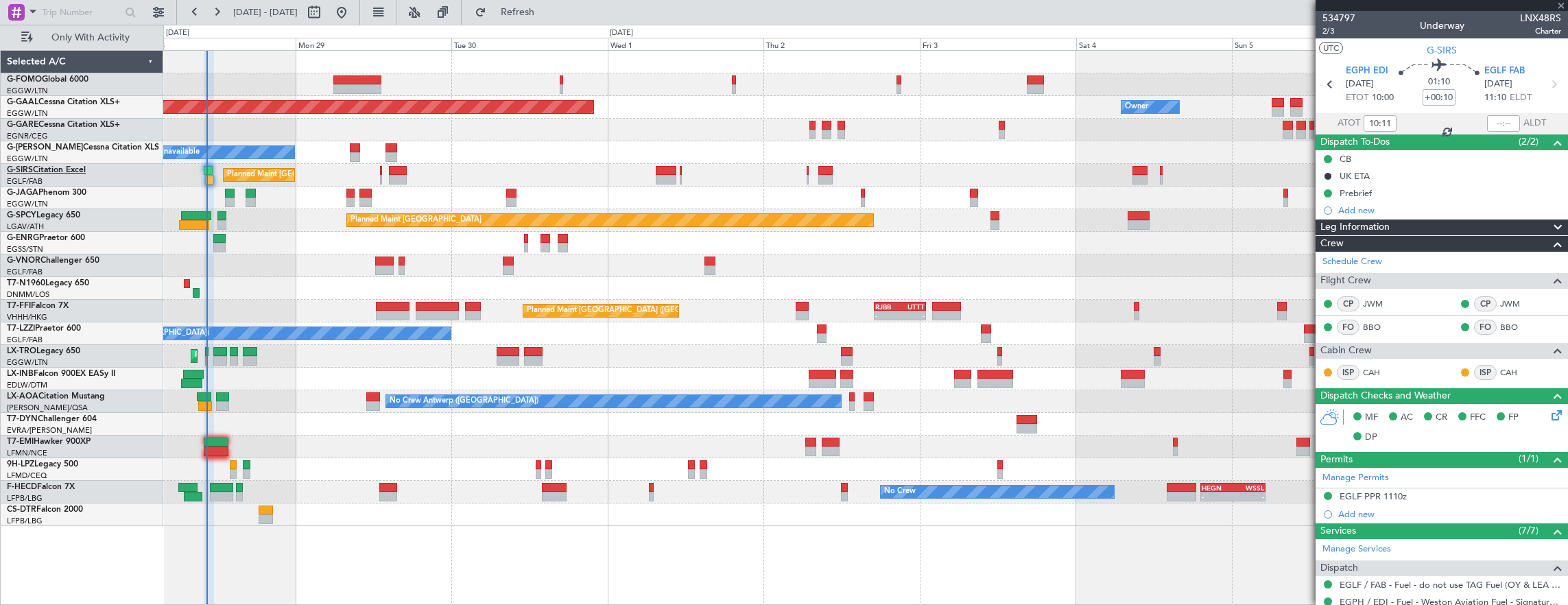
type input "-00:05"
type input "2"
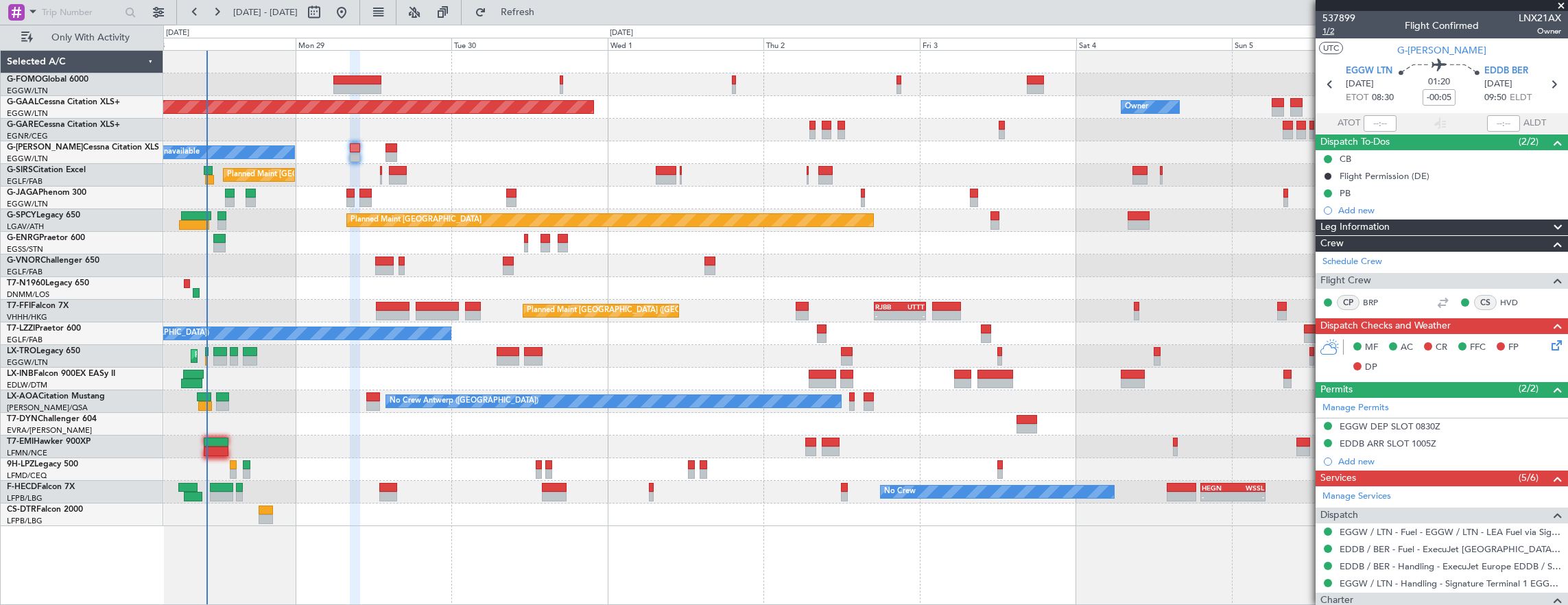
click at [1328, 33] on span "1/2" at bounding box center [1339, 32] width 33 height 12
click at [1534, 337] on div "MF AC CR FFC FP DP" at bounding box center [1448, 357] width 202 height 41
click at [1549, 348] on icon at bounding box center [1554, 342] width 11 height 11
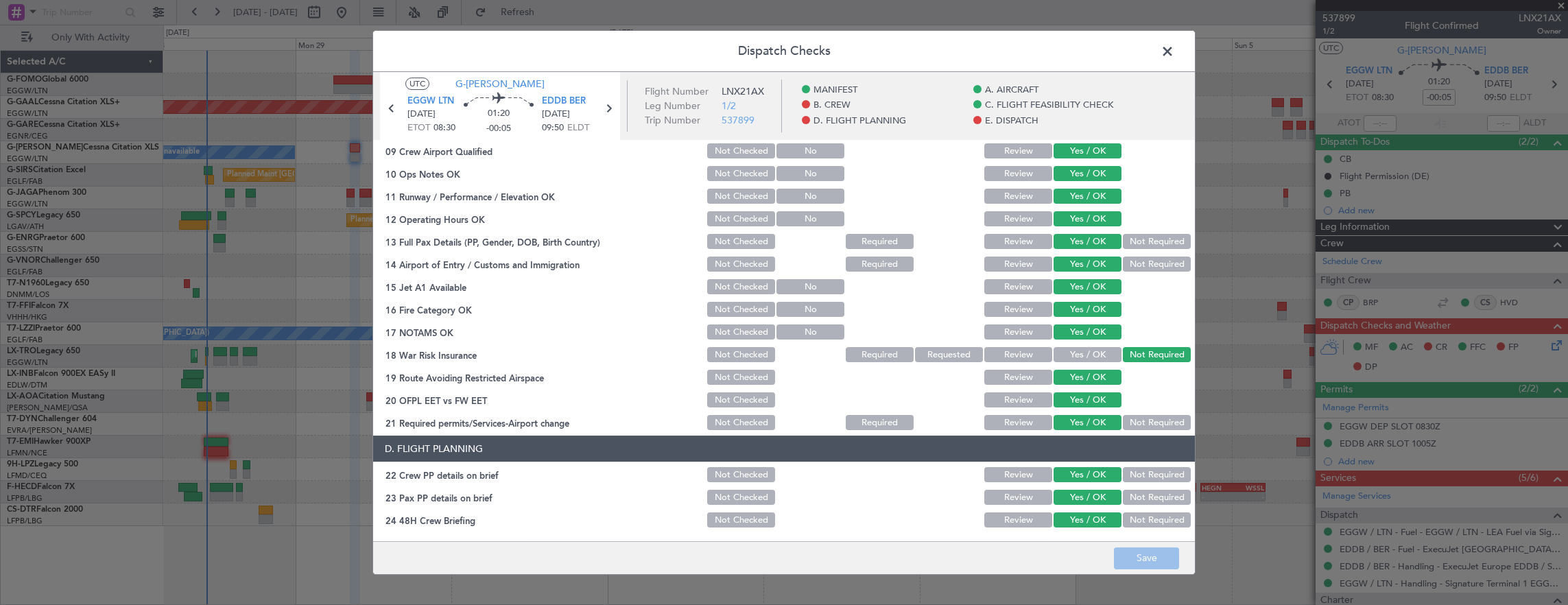
scroll to position [617, 0]
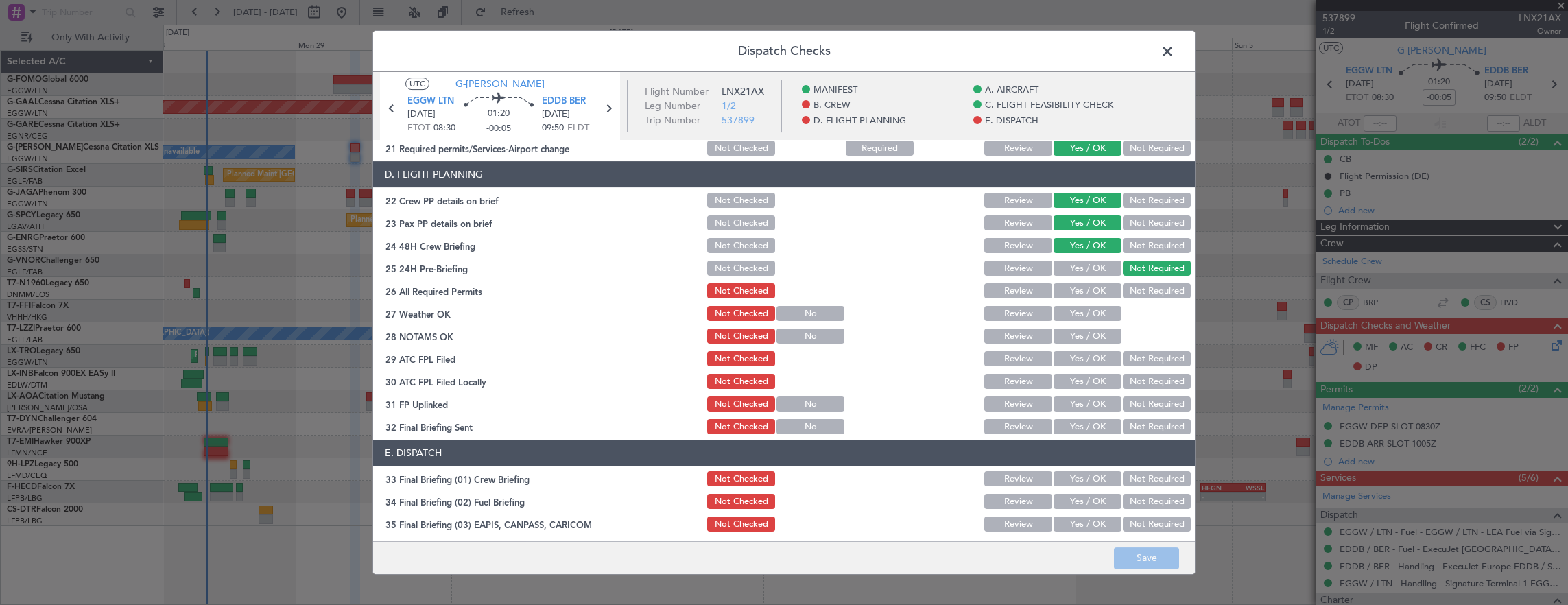
click at [1175, 49] on span at bounding box center [1175, 55] width 0 height 28
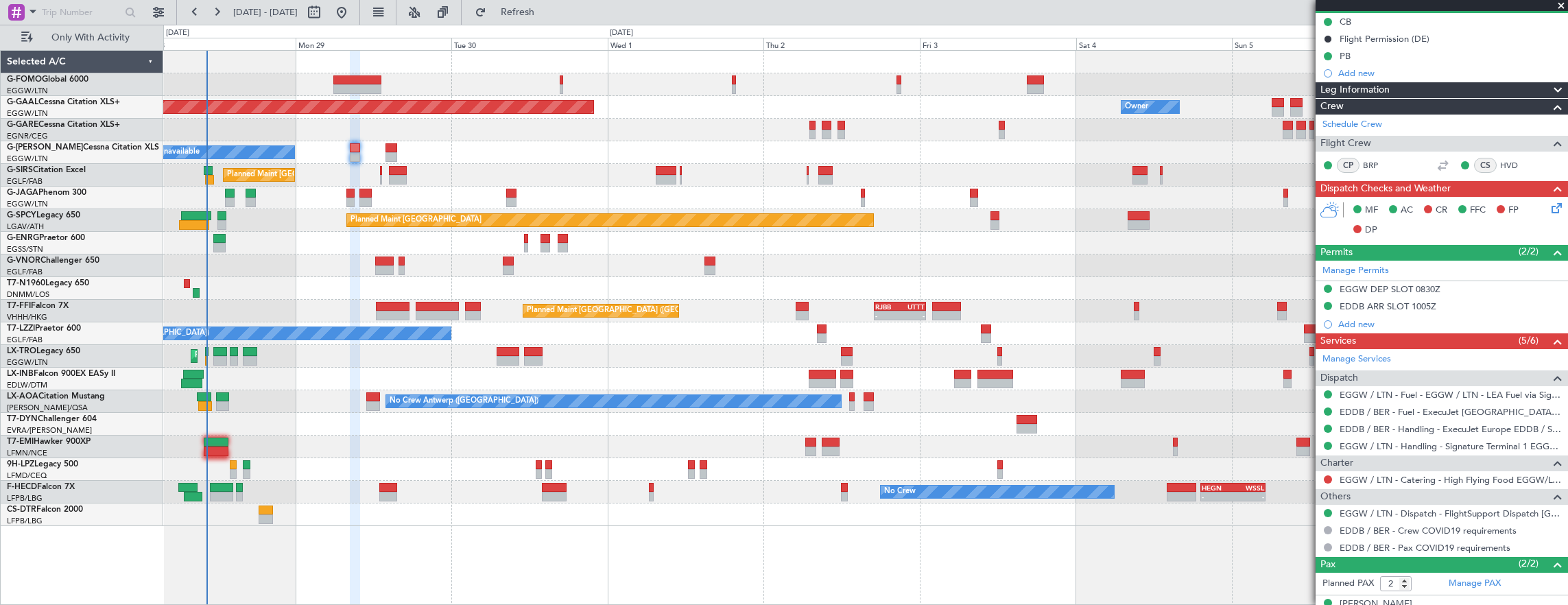
scroll to position [185, 0]
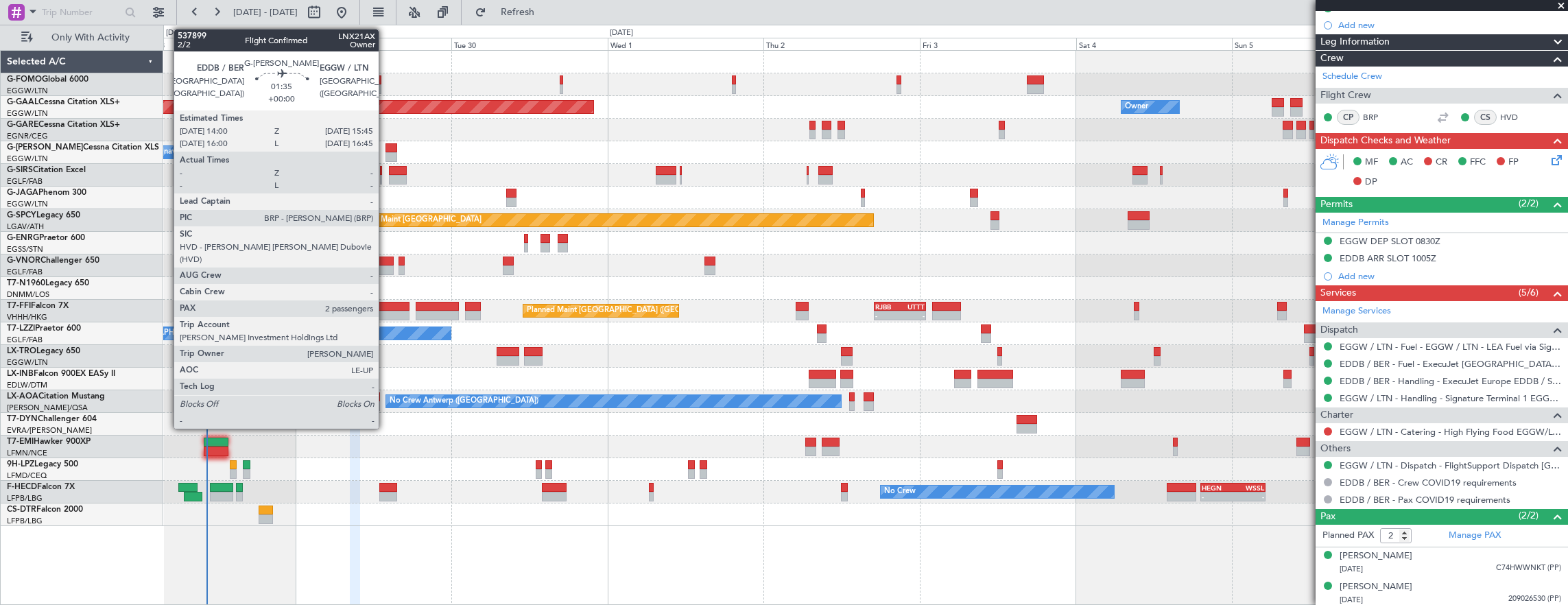
click at [386, 152] on div at bounding box center [392, 157] width 12 height 10
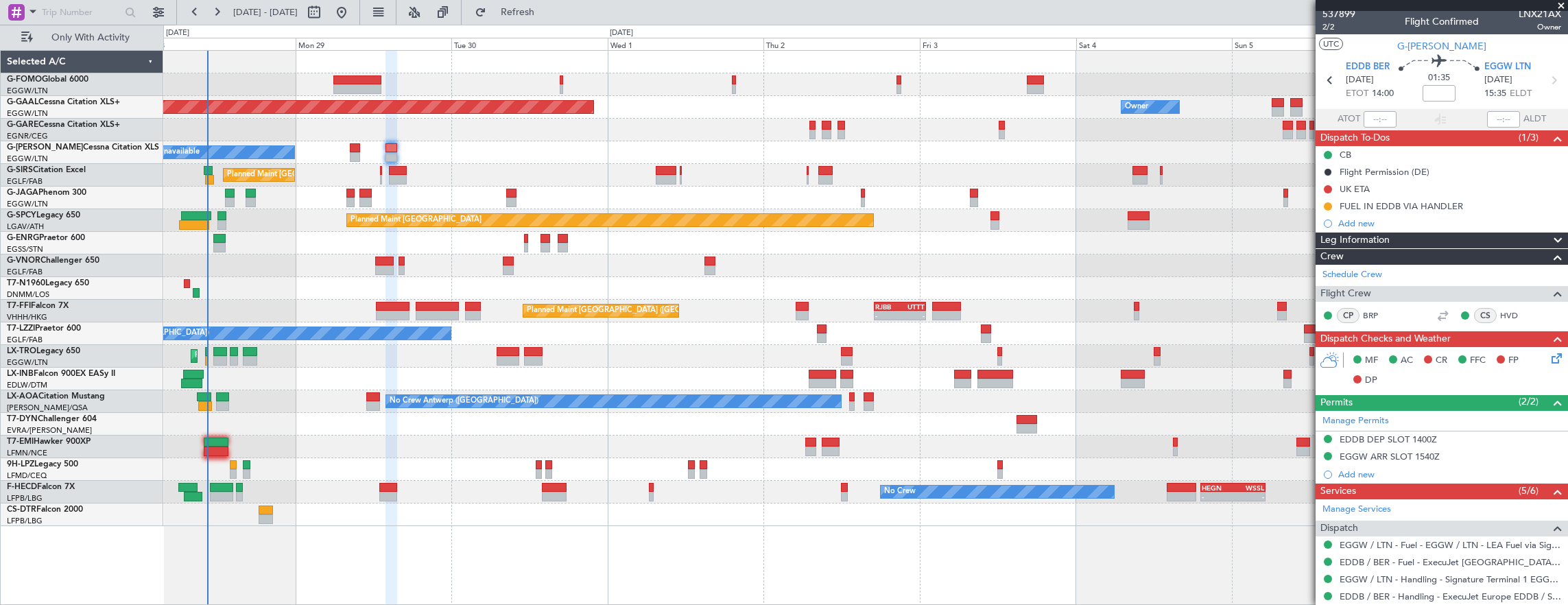
scroll to position [0, 0]
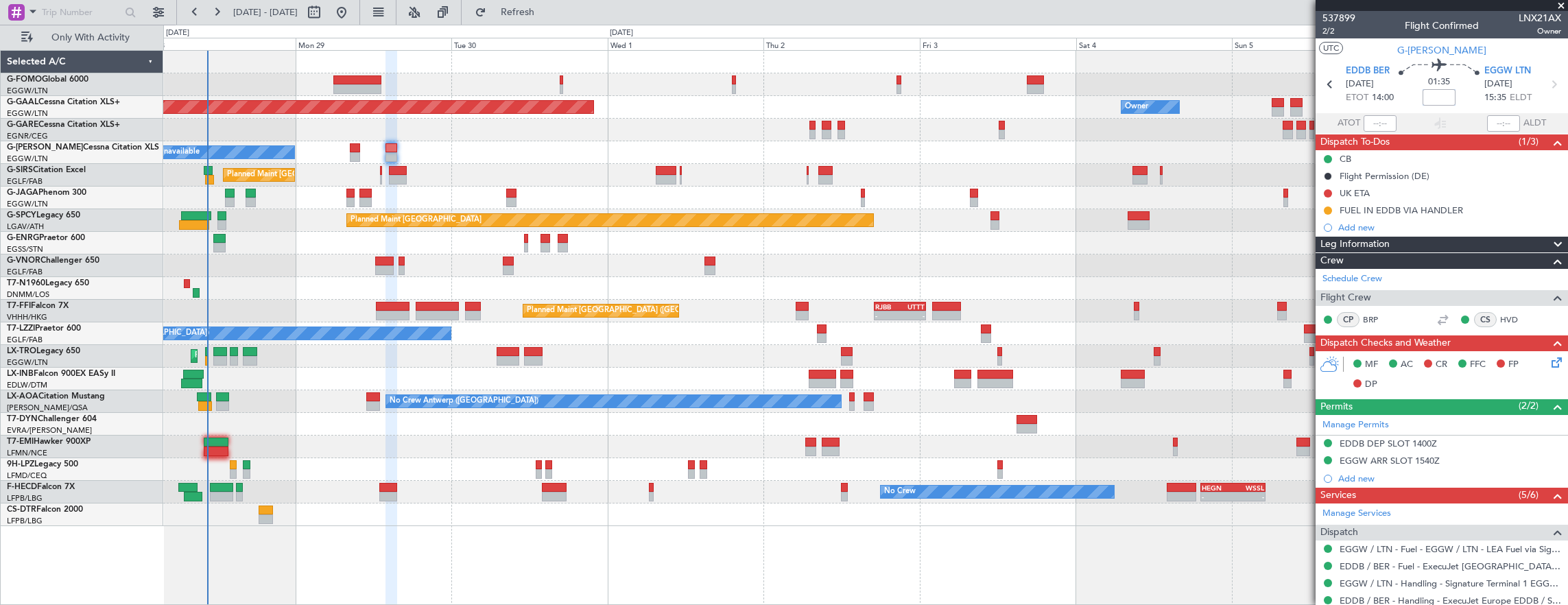
click at [1436, 102] on input at bounding box center [1438, 97] width 33 height 17
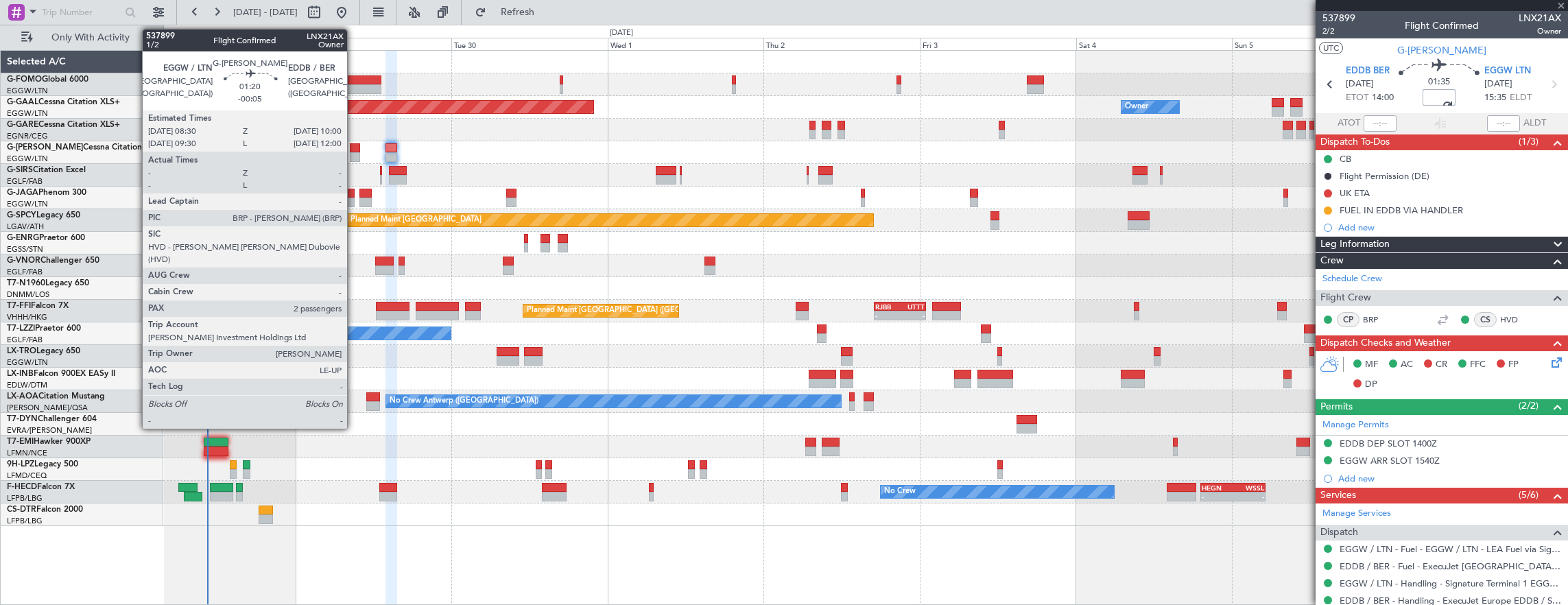
click at [354, 151] on div at bounding box center [355, 148] width 10 height 10
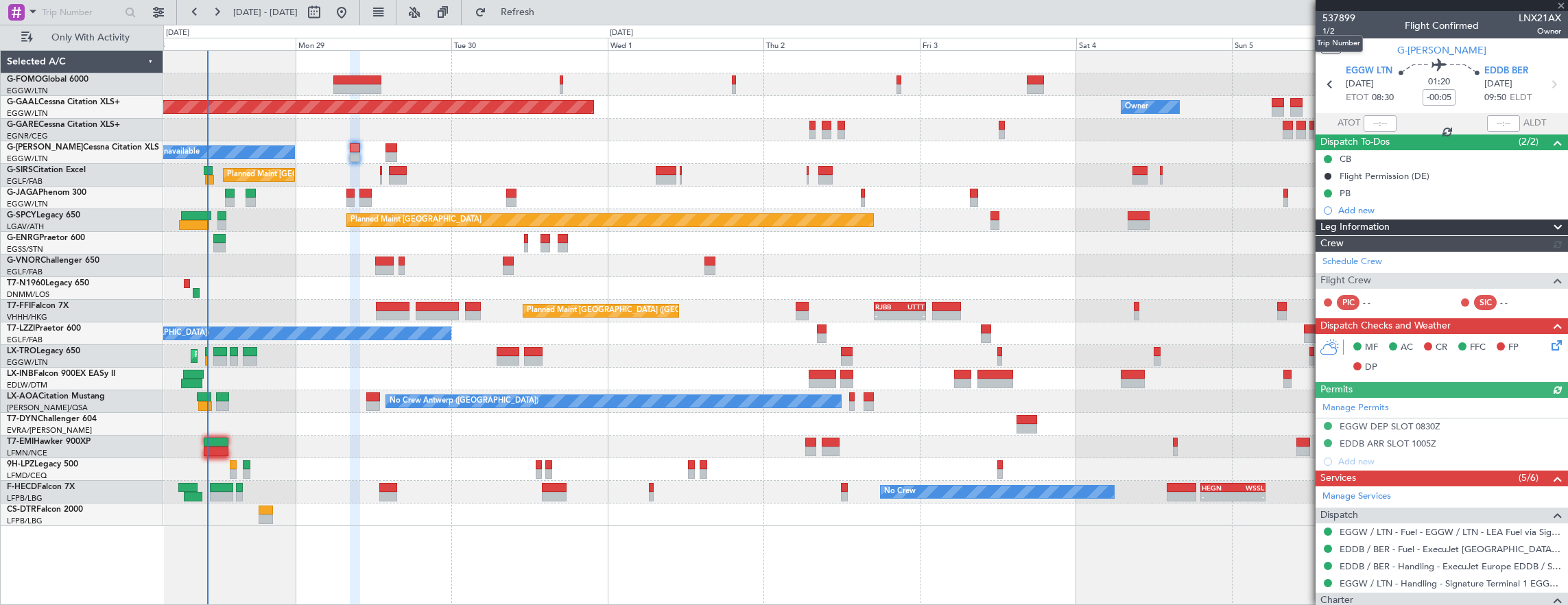
click at [1331, 29] on mat-tooltip-component "Trip Number" at bounding box center [1339, 43] width 68 height 37
click at [1326, 28] on mat-tooltip-component "Trip Number" at bounding box center [1339, 43] width 68 height 37
click at [1333, 28] on span "1/2" at bounding box center [1339, 32] width 33 height 12
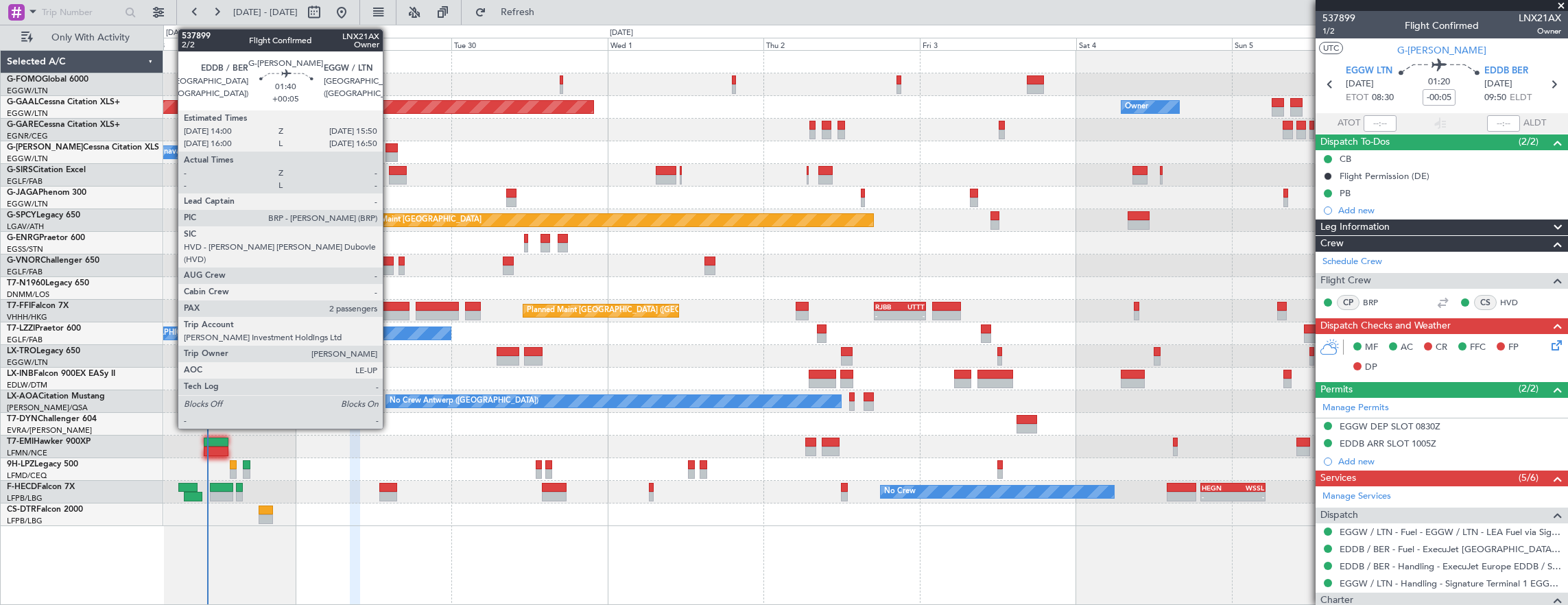
click at [390, 146] on div at bounding box center [392, 148] width 12 height 10
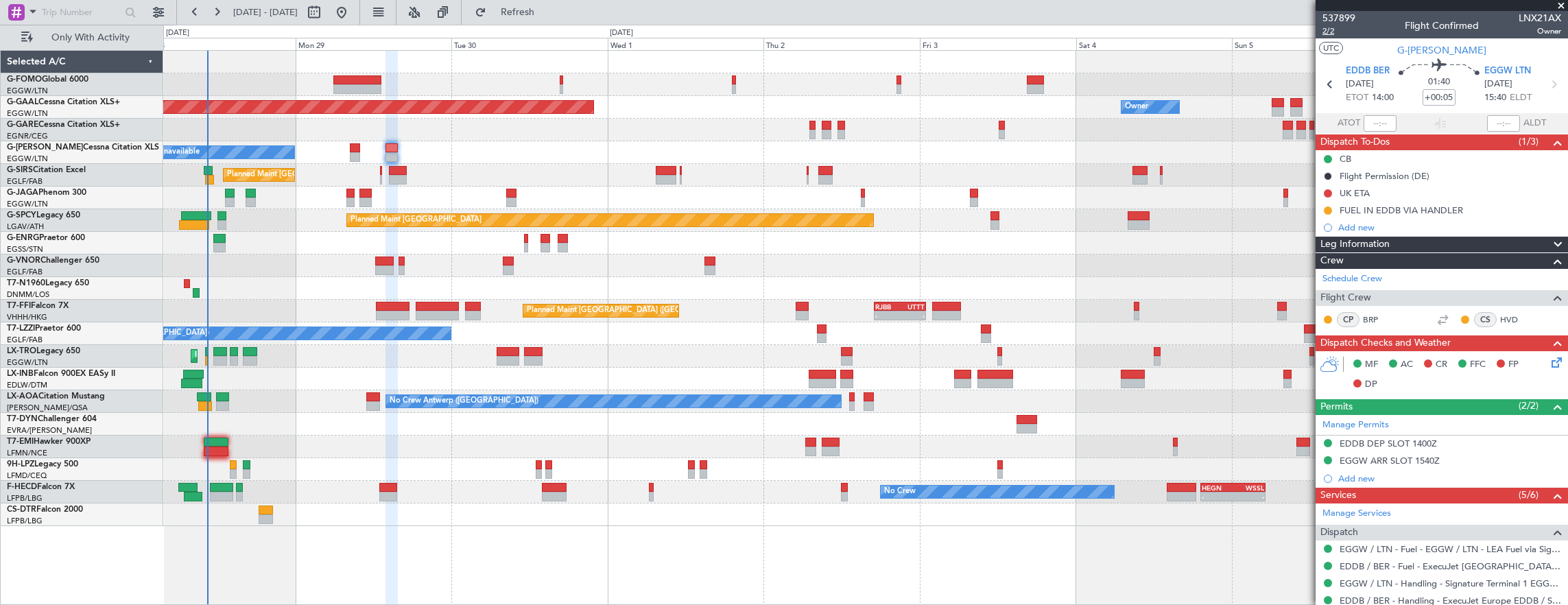
click at [1334, 28] on span "2/2" at bounding box center [1339, 32] width 33 height 12
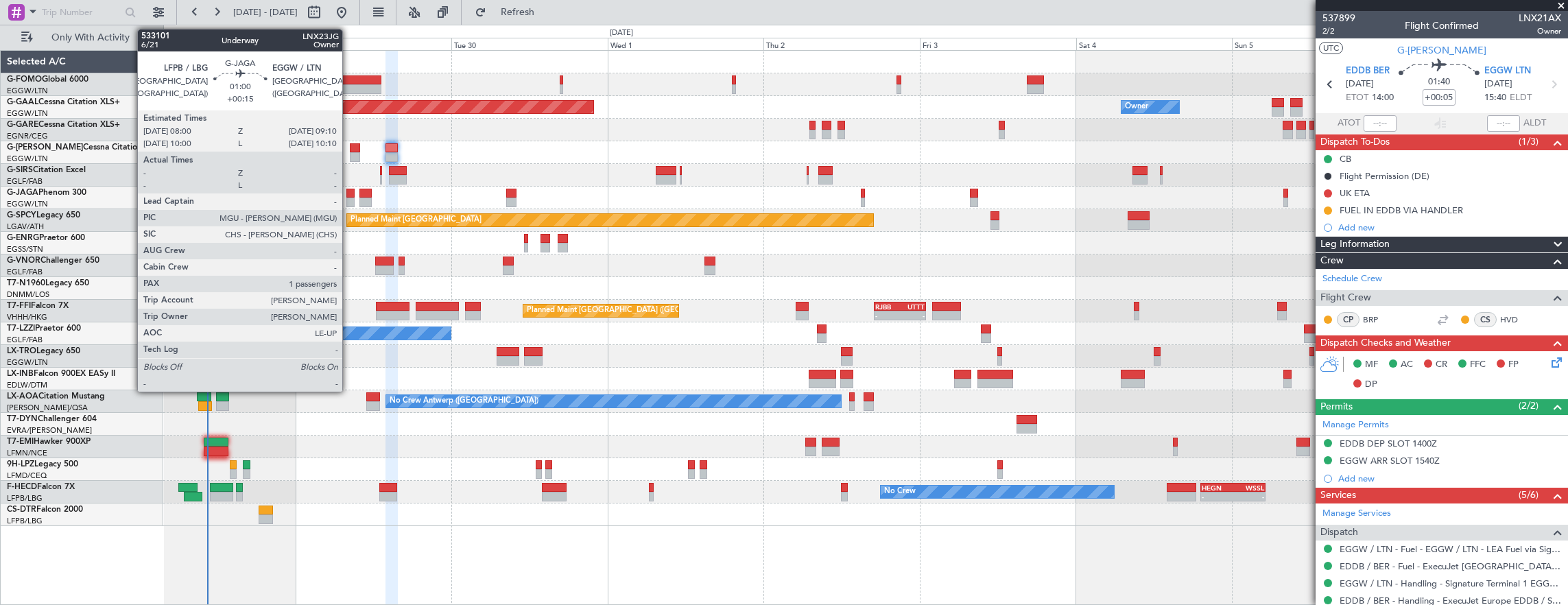
click at [349, 198] on div at bounding box center [350, 203] width 8 height 10
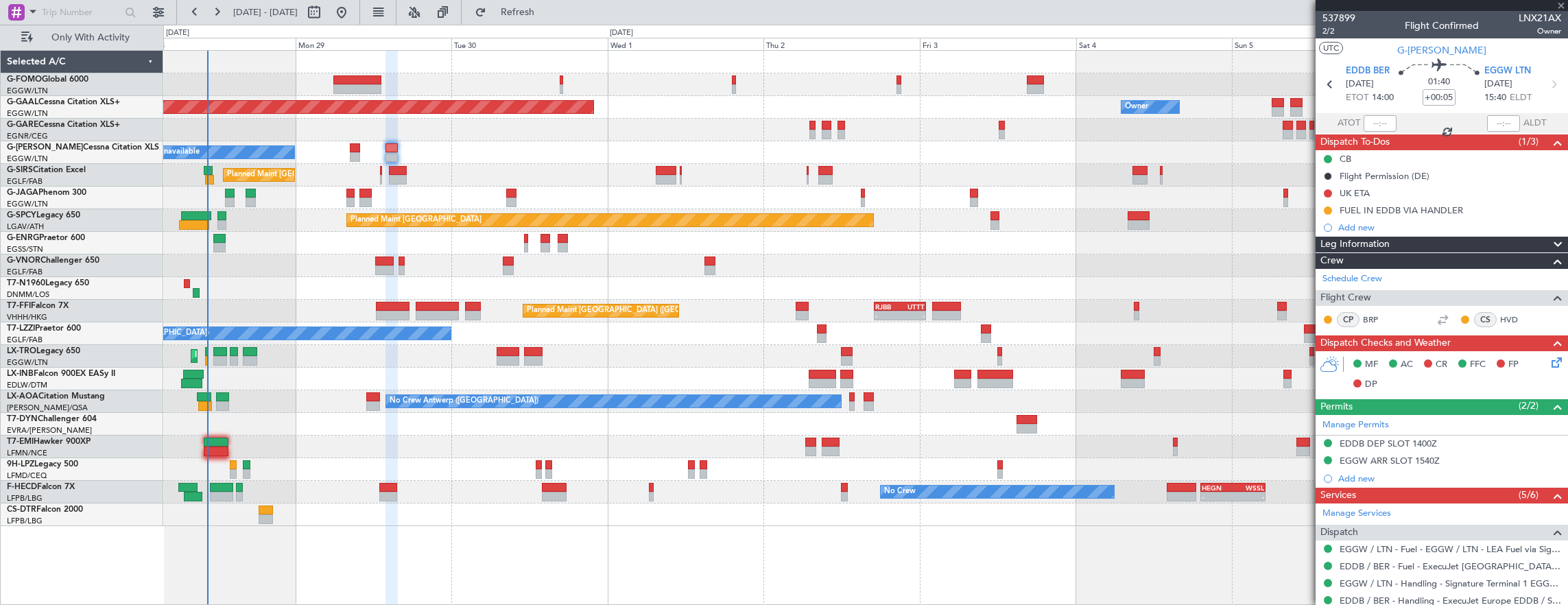
type input "+00:15"
type input "1"
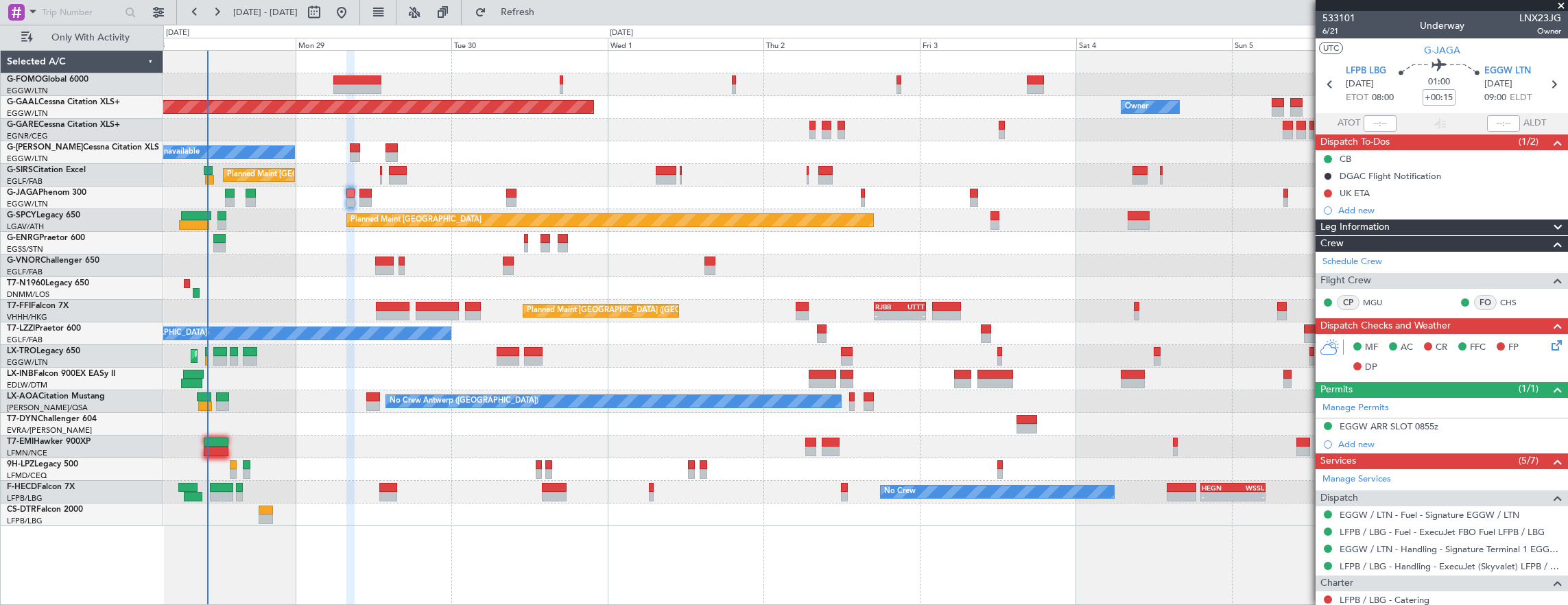
click at [1437, 98] on mat-tooltip-component "Flight Time" at bounding box center [1436, 107] width 63 height 37
click at [1428, 92] on mat-tooltip-component "Flight Time" at bounding box center [1436, 107] width 63 height 37
click at [1428, 100] on input "+00:15" at bounding box center [1438, 97] width 33 height 17
type input "+00:20"
click at [1335, 29] on span "6/21" at bounding box center [1339, 32] width 33 height 12
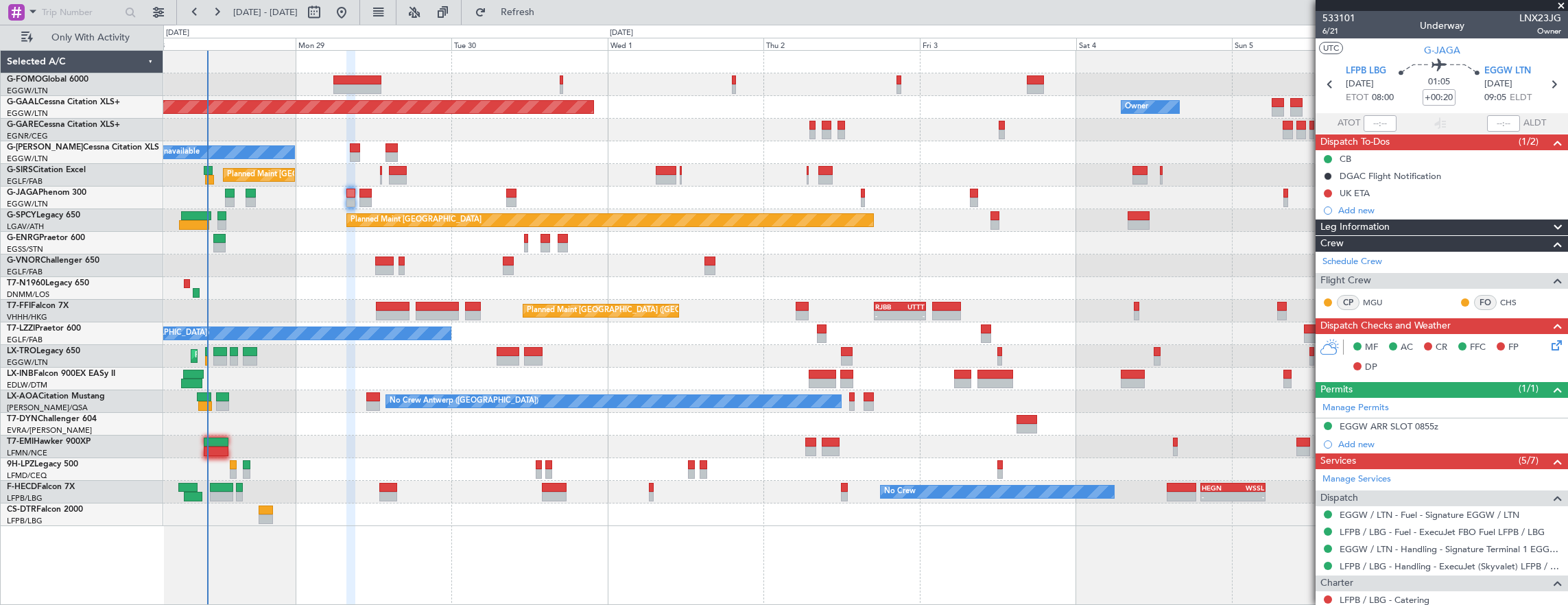
click at [1549, 346] on icon at bounding box center [1554, 342] width 11 height 11
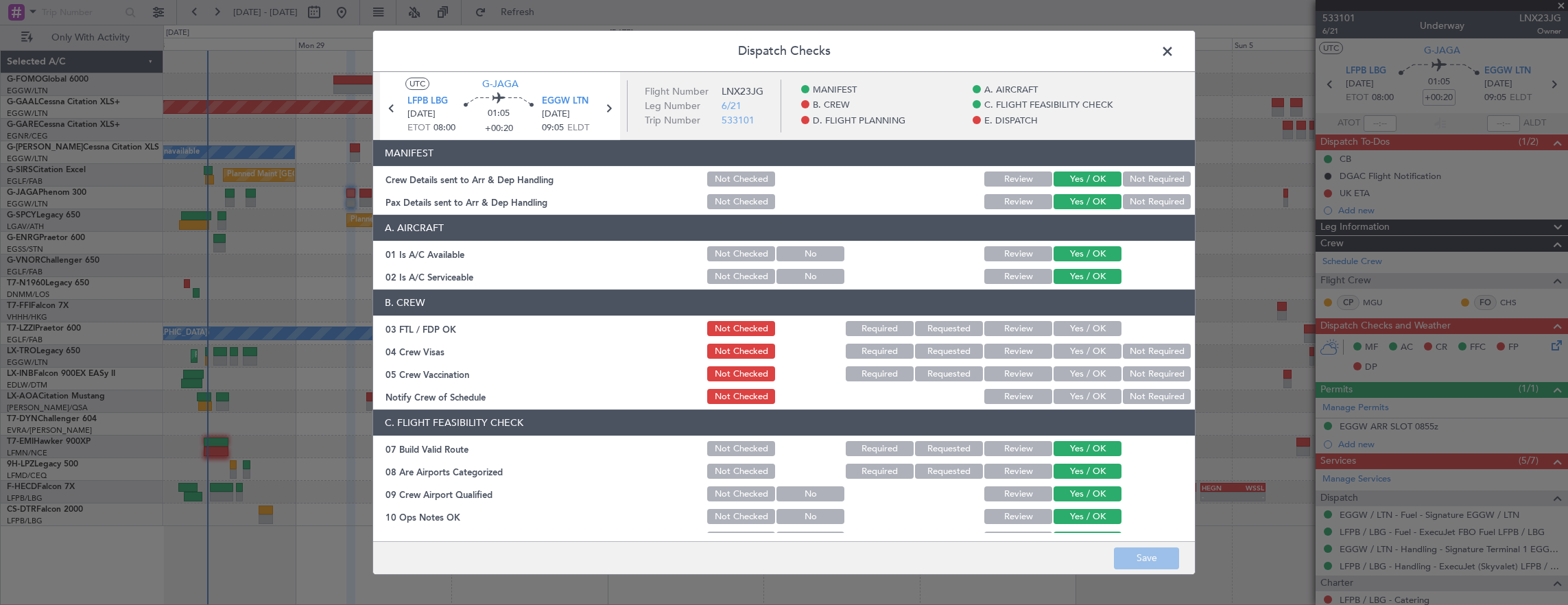
click at [1175, 42] on span at bounding box center [1175, 55] width 0 height 28
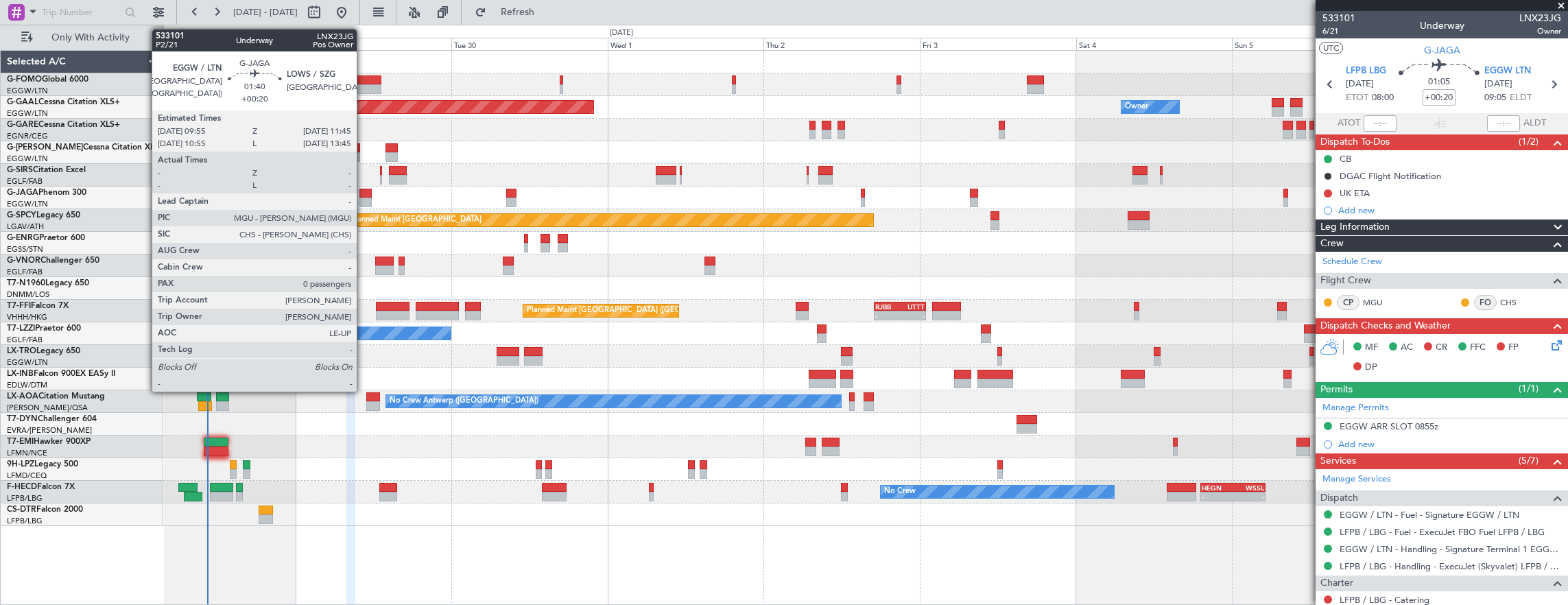
click at [364, 200] on div at bounding box center [366, 203] width 12 height 10
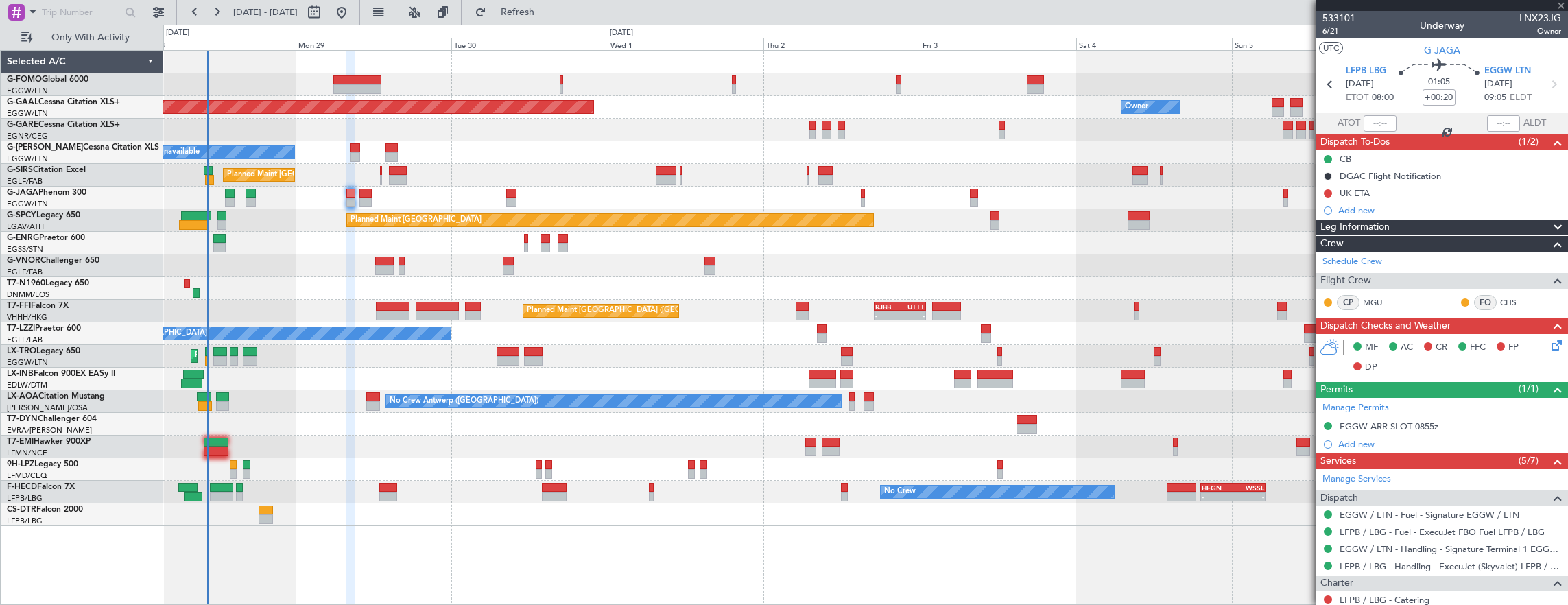
type input "0"
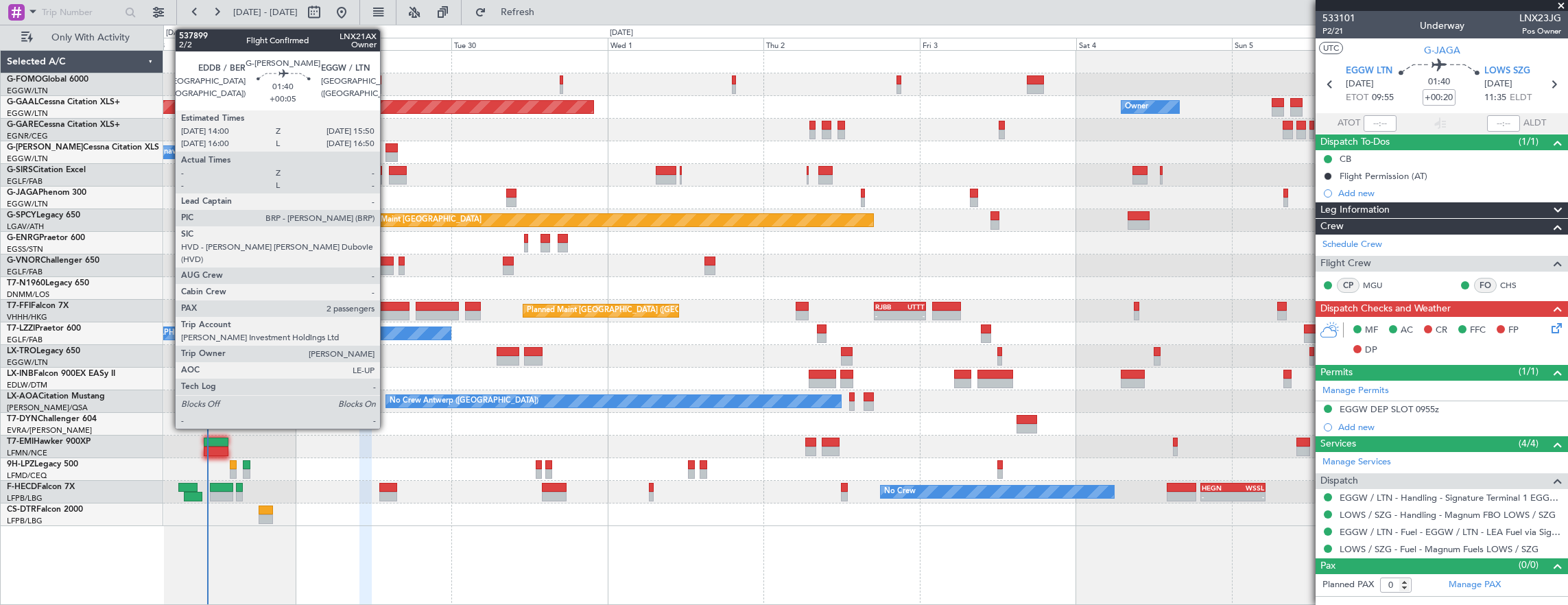
click at [387, 152] on div at bounding box center [392, 157] width 12 height 10
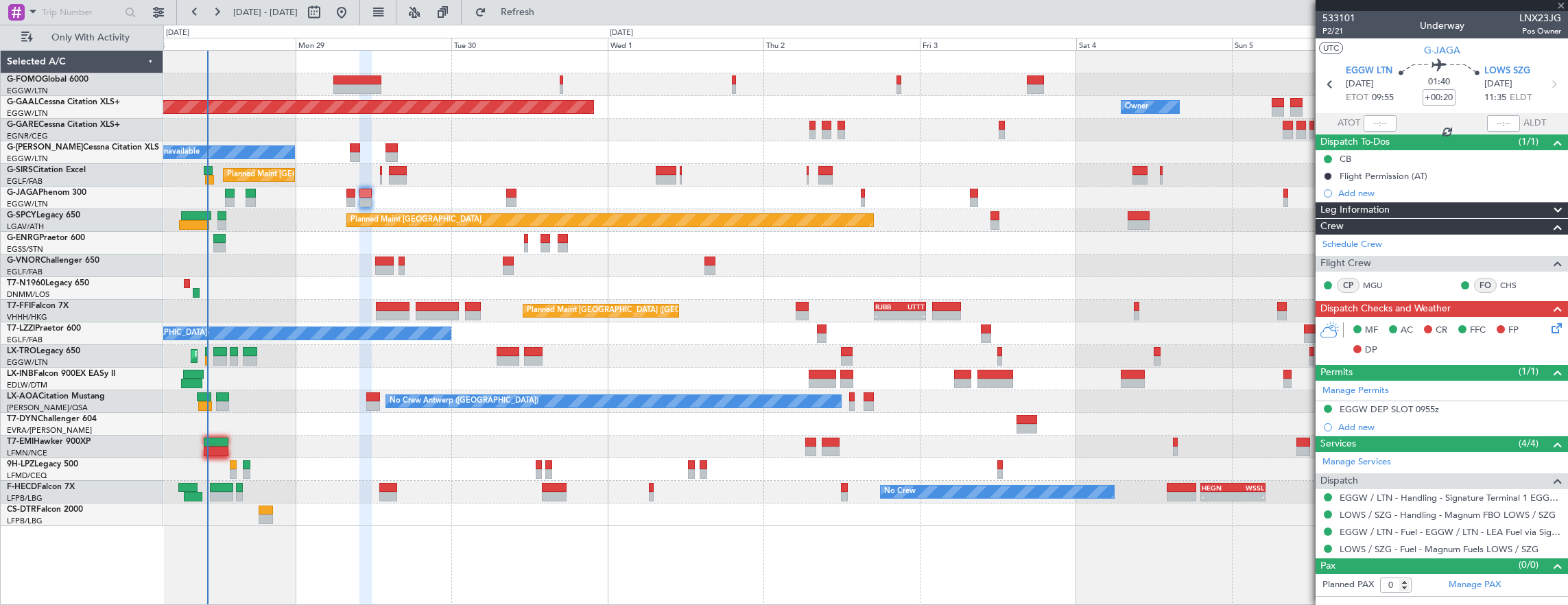
type input "+00:05"
type input "2"
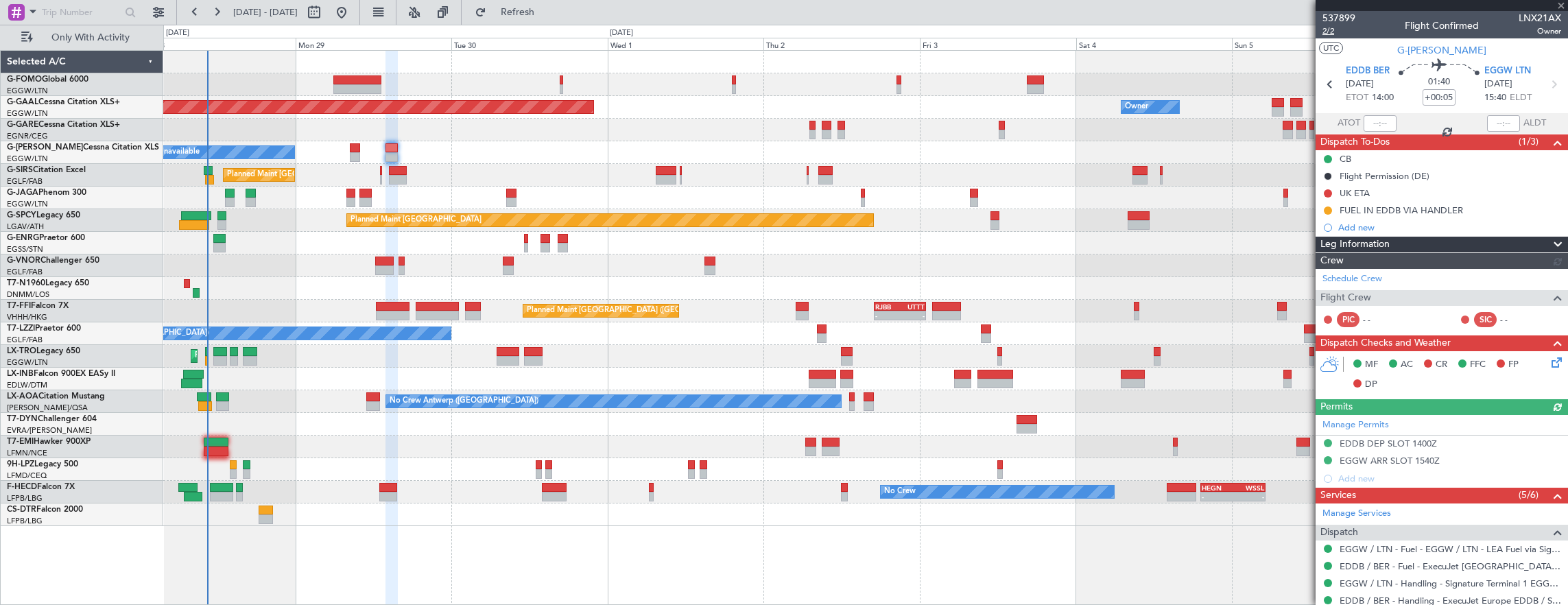
click at [1333, 32] on span "2/2" at bounding box center [1339, 32] width 33 height 12
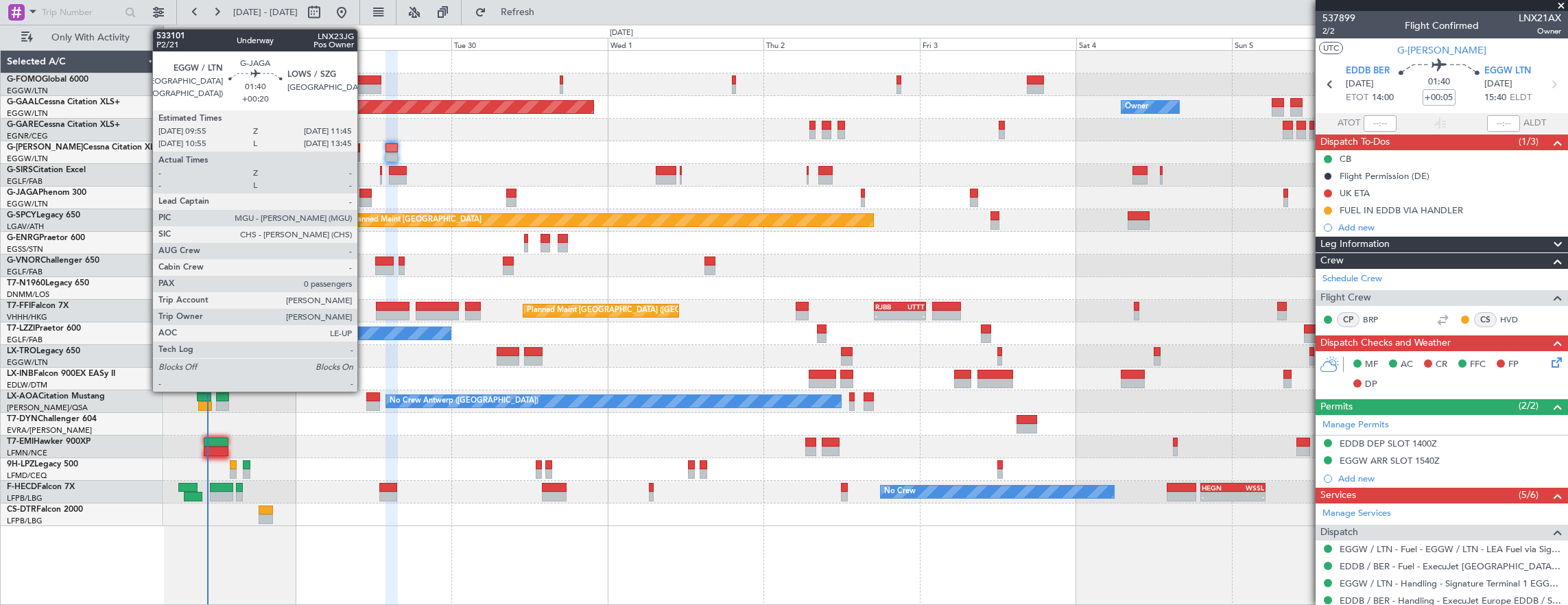
click at [364, 198] on div at bounding box center [366, 203] width 12 height 10
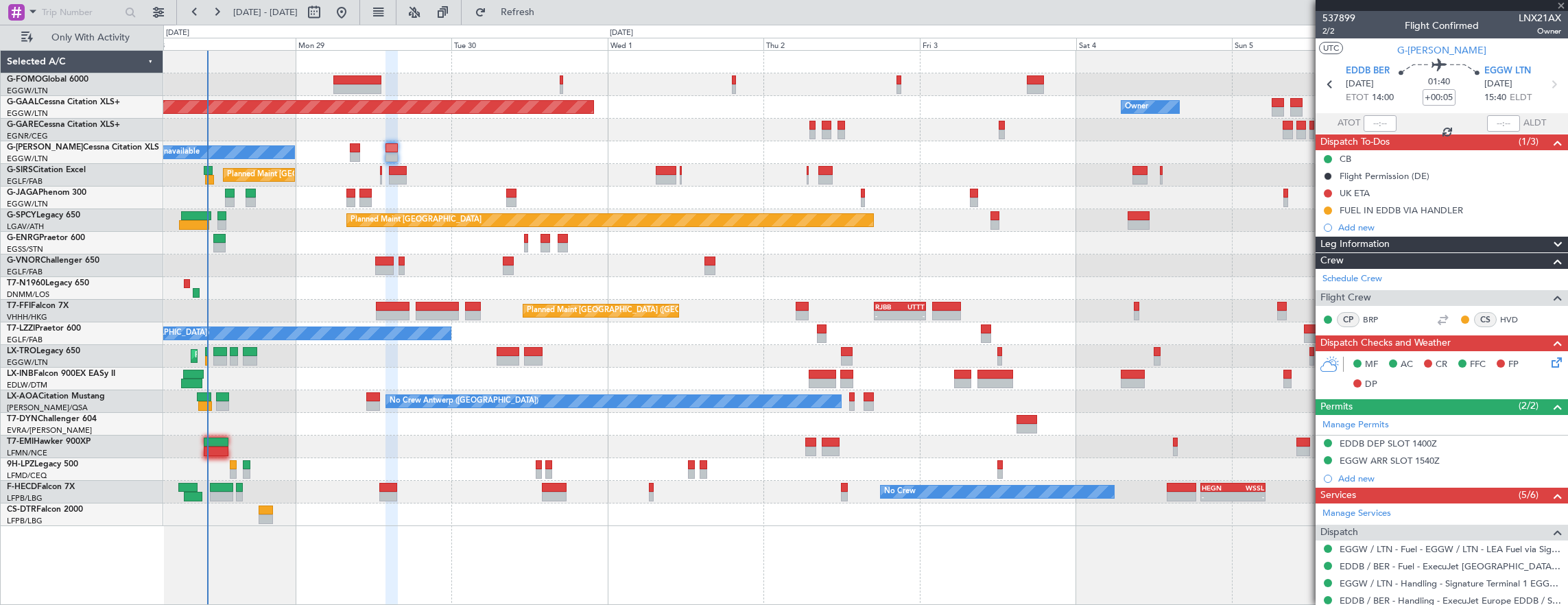
type input "+00:20"
type input "0"
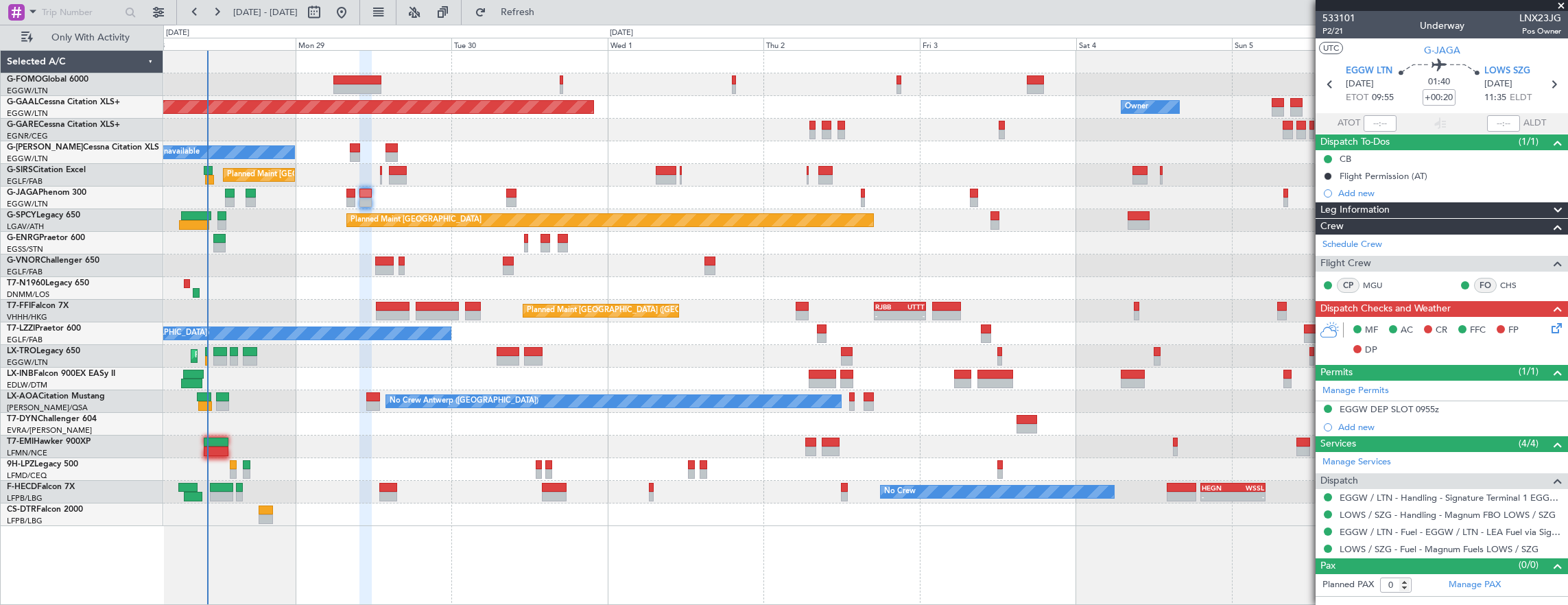
click at [942, 281] on div "Planned Maint Dusseldorf Owner Owner A/C Unavailable Planned Maint London (Luto…" at bounding box center [865, 288] width 1405 height 475
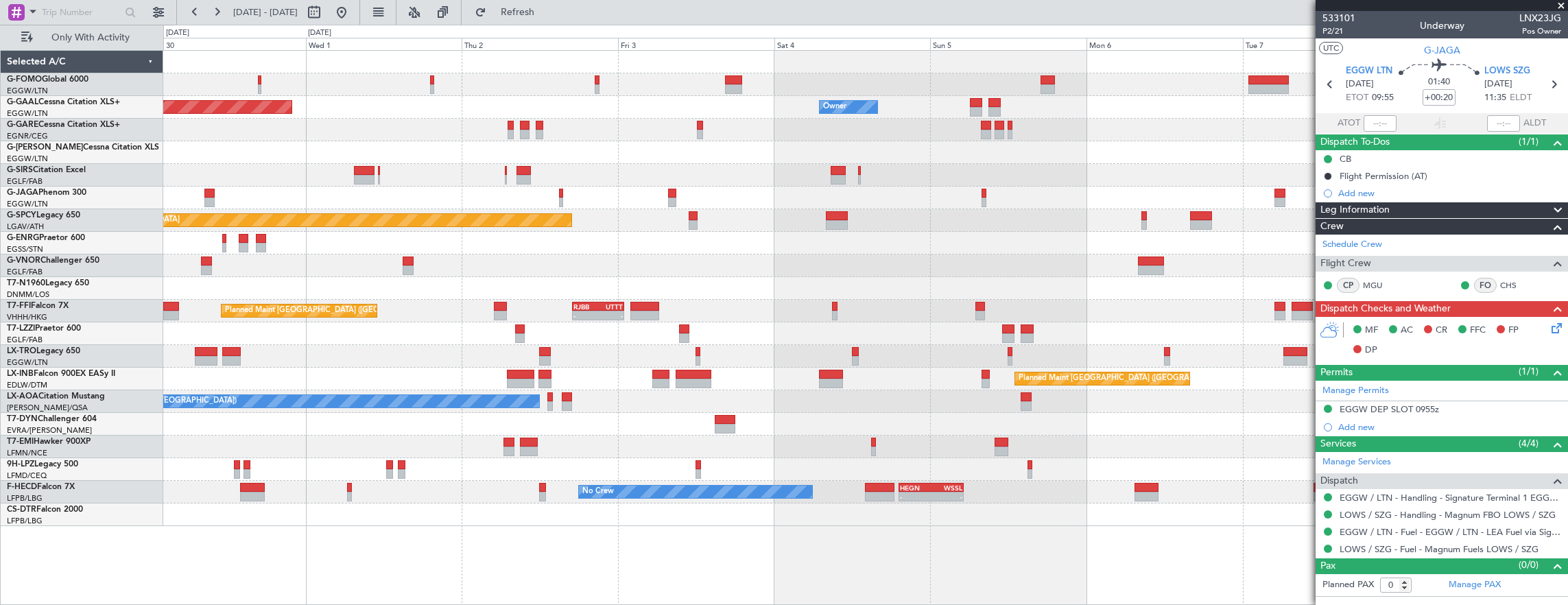
click at [776, 205] on div "Planned Maint Dusseldorf Owner Owner Owner A/C Unavailable Planned Maint London…" at bounding box center [865, 288] width 1405 height 475
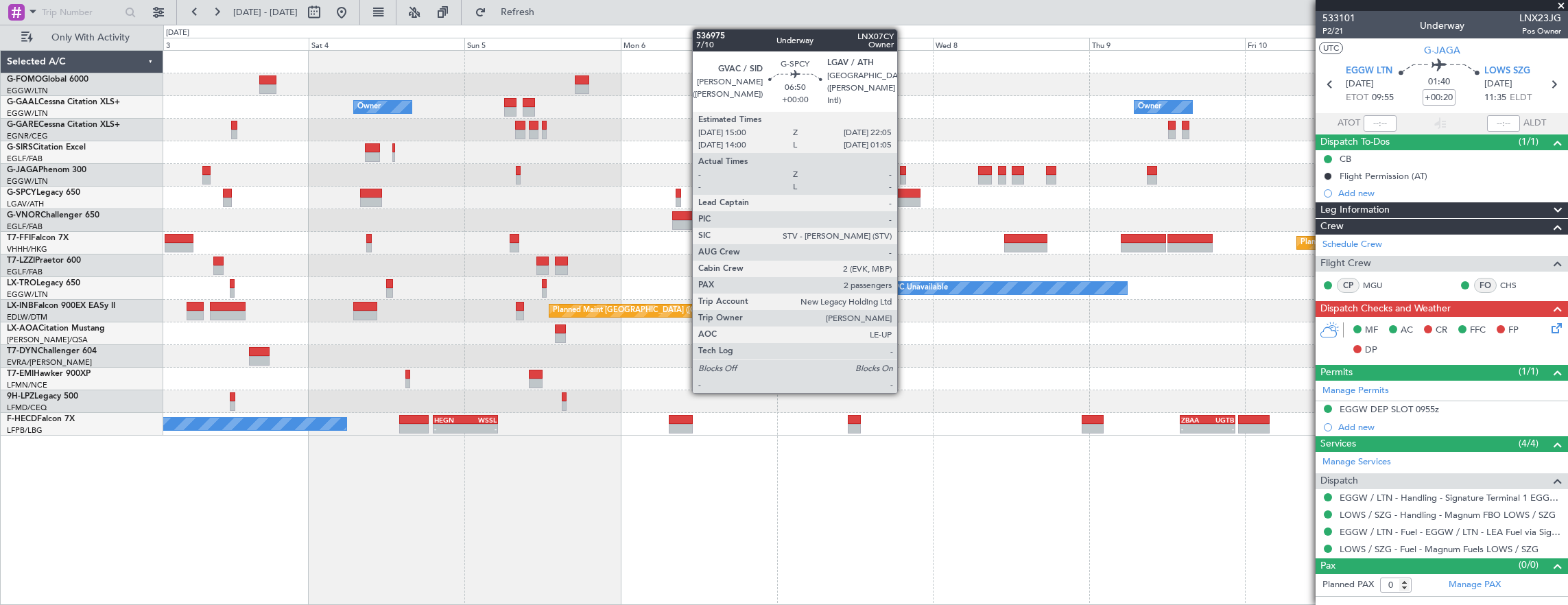
click at [905, 199] on div at bounding box center [897, 203] width 46 height 10
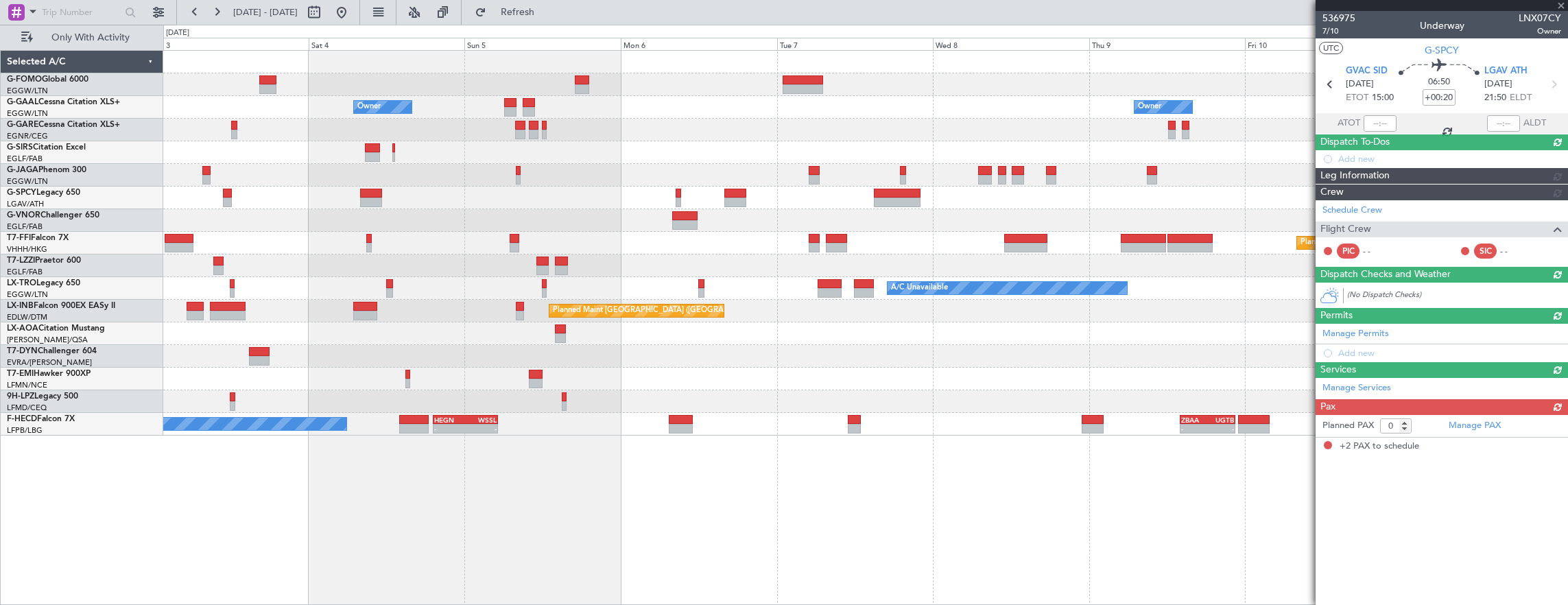
type input "2"
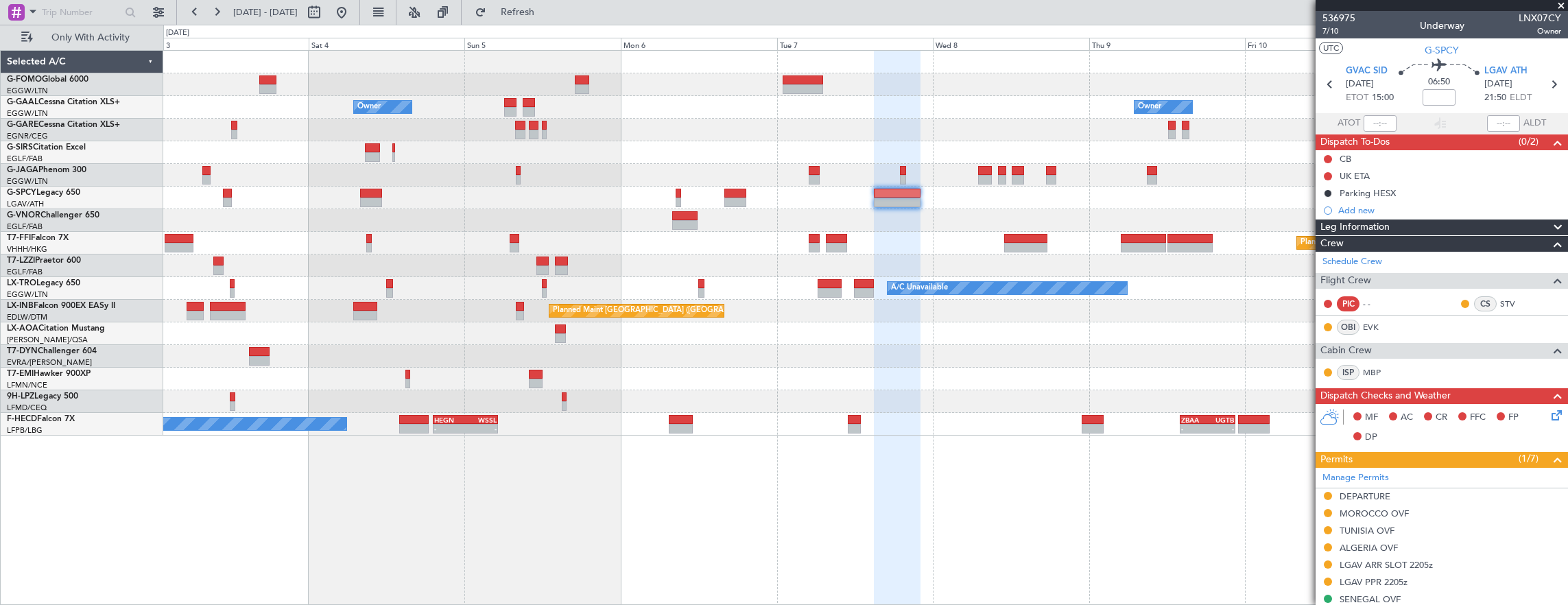
scroll to position [137, 0]
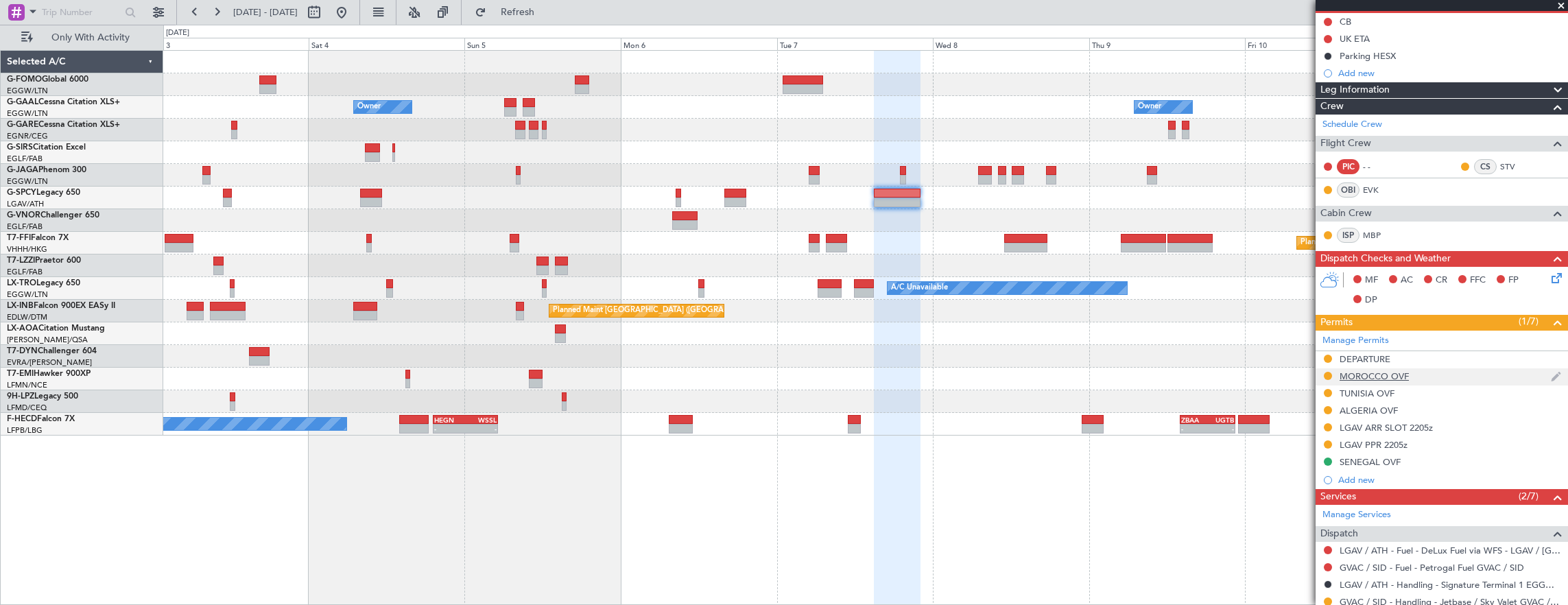
click at [1452, 369] on div "MOROCCO OVF" at bounding box center [1441, 377] width 252 height 17
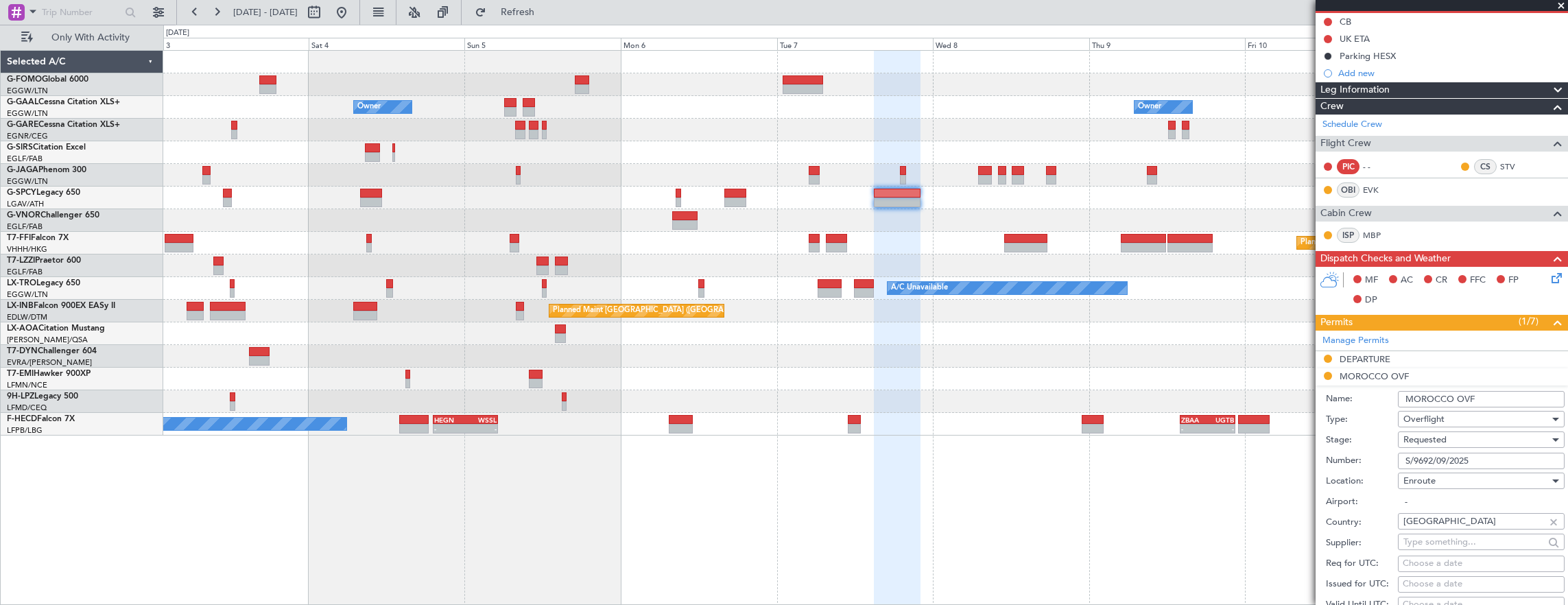
click at [1495, 451] on div "Number: S/9692/09/2025" at bounding box center [1444, 461] width 238 height 21
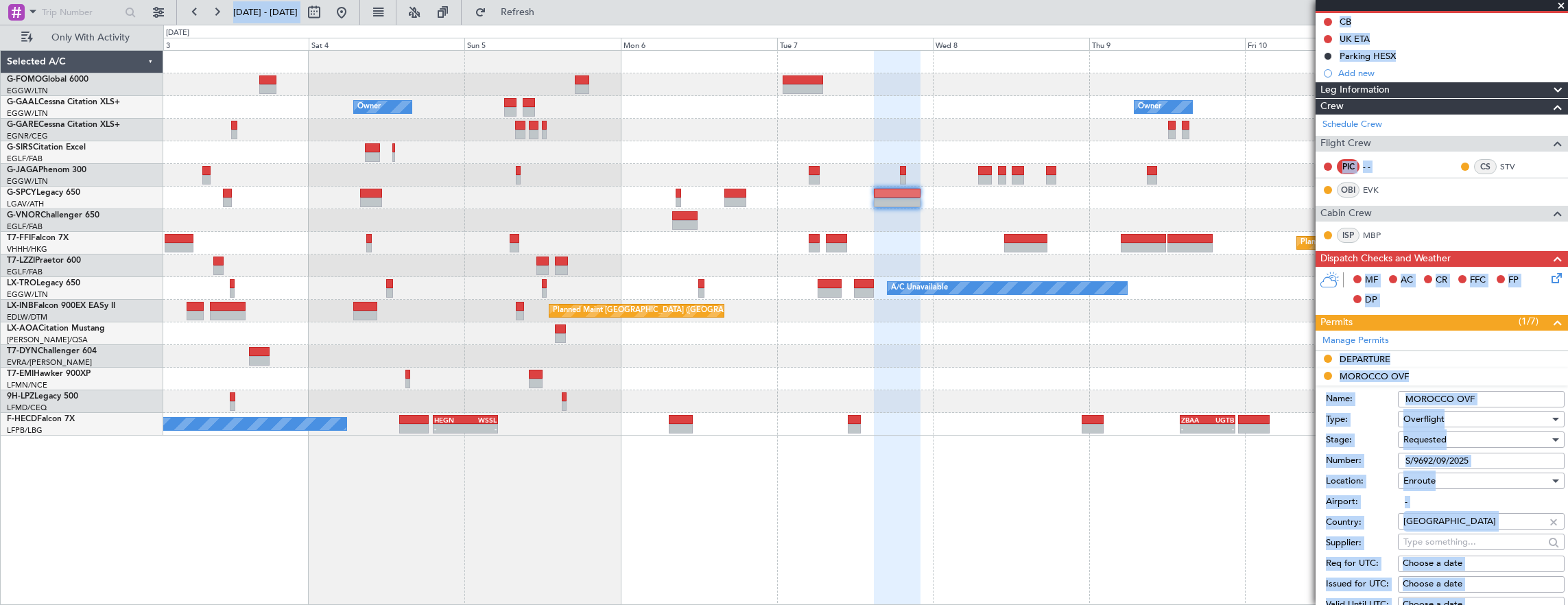
click at [1496, 453] on input "S/9692/09/2025" at bounding box center [1481, 461] width 167 height 17
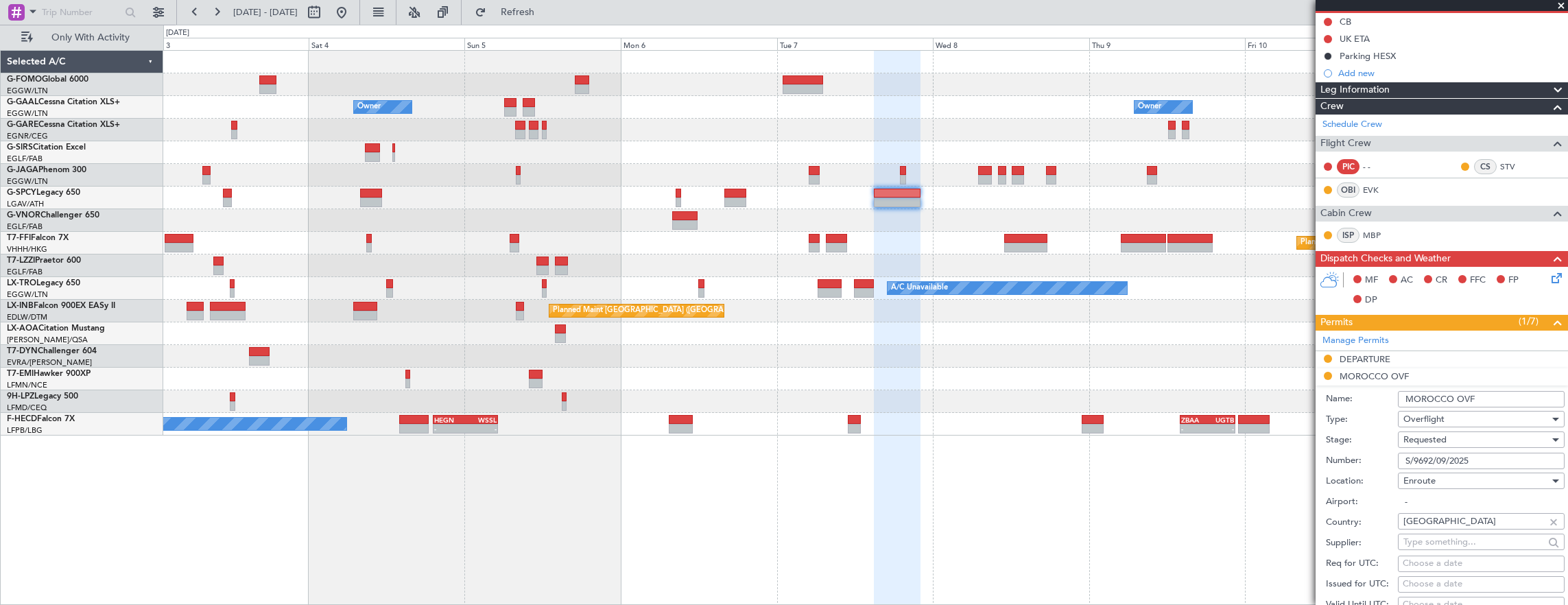
paste input "9768"
type input "S9768/09/2025"
click at [1478, 432] on div "Requested" at bounding box center [1477, 439] width 146 height 21
click at [1458, 541] on span "Received OK" at bounding box center [1476, 548] width 144 height 21
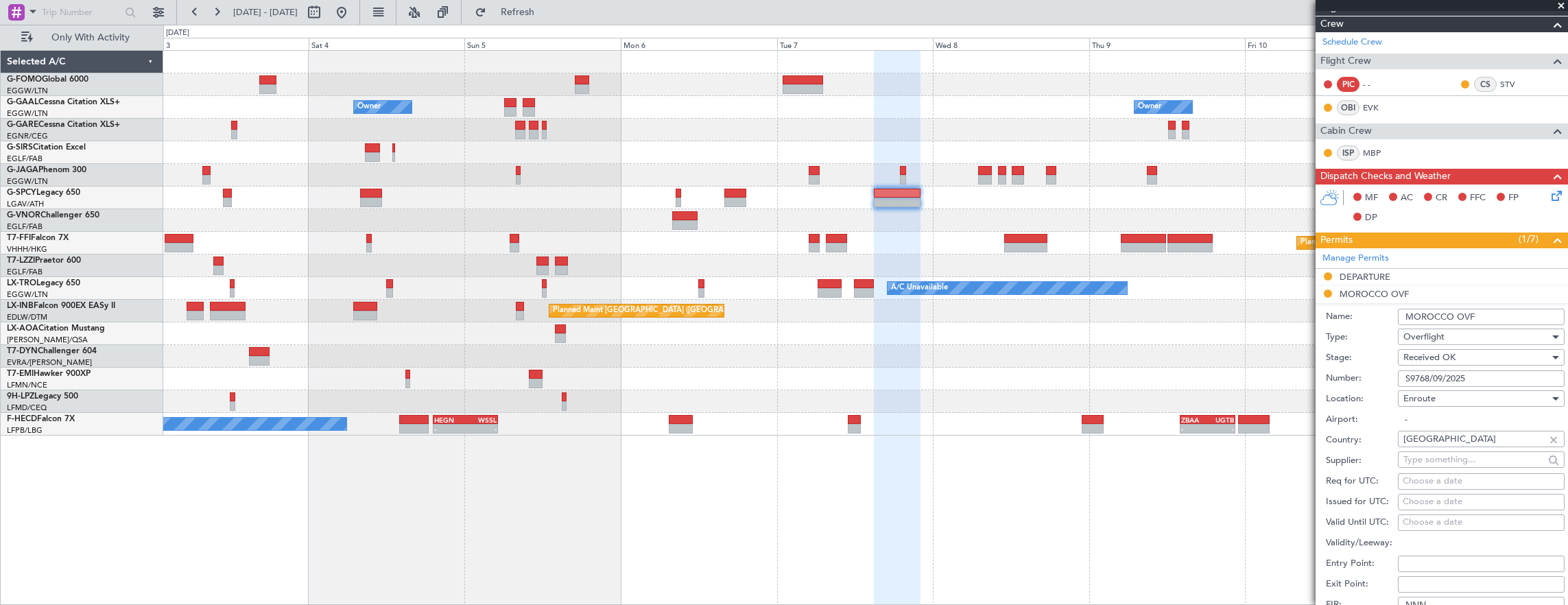
scroll to position [343, 0]
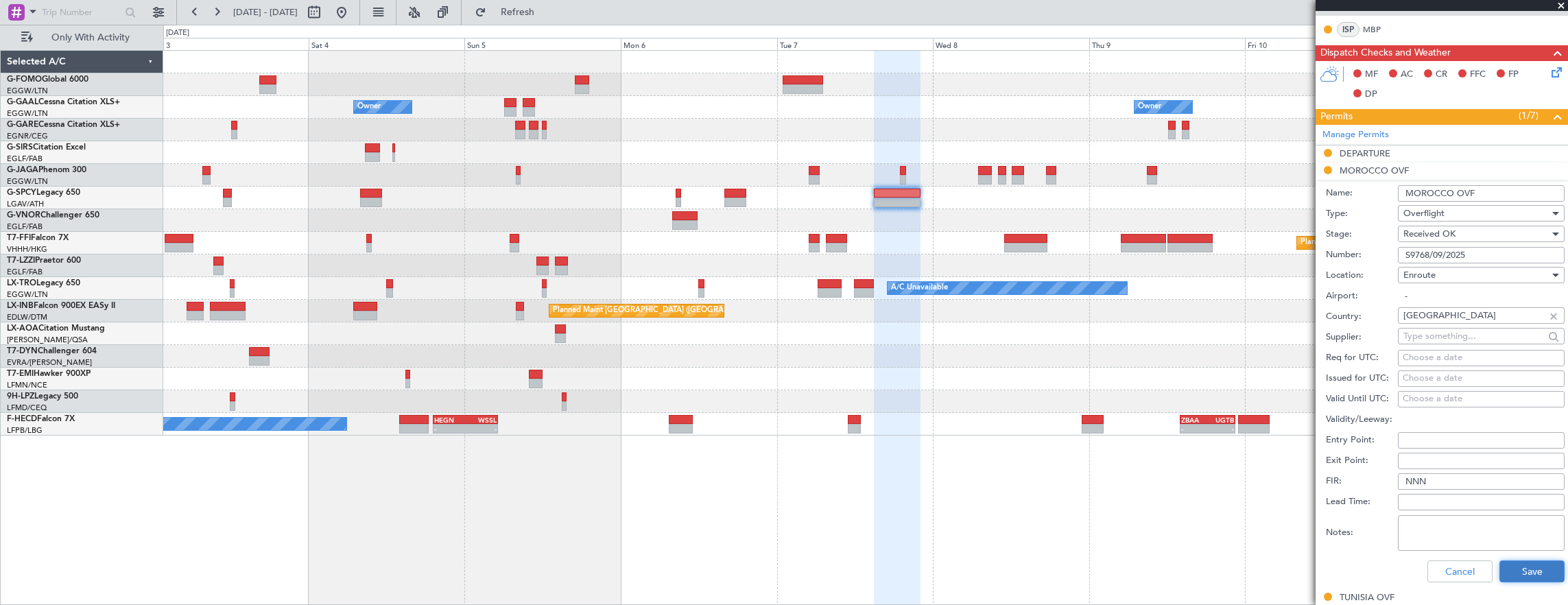
click at [1525, 562] on button "Save" at bounding box center [1532, 571] width 65 height 22
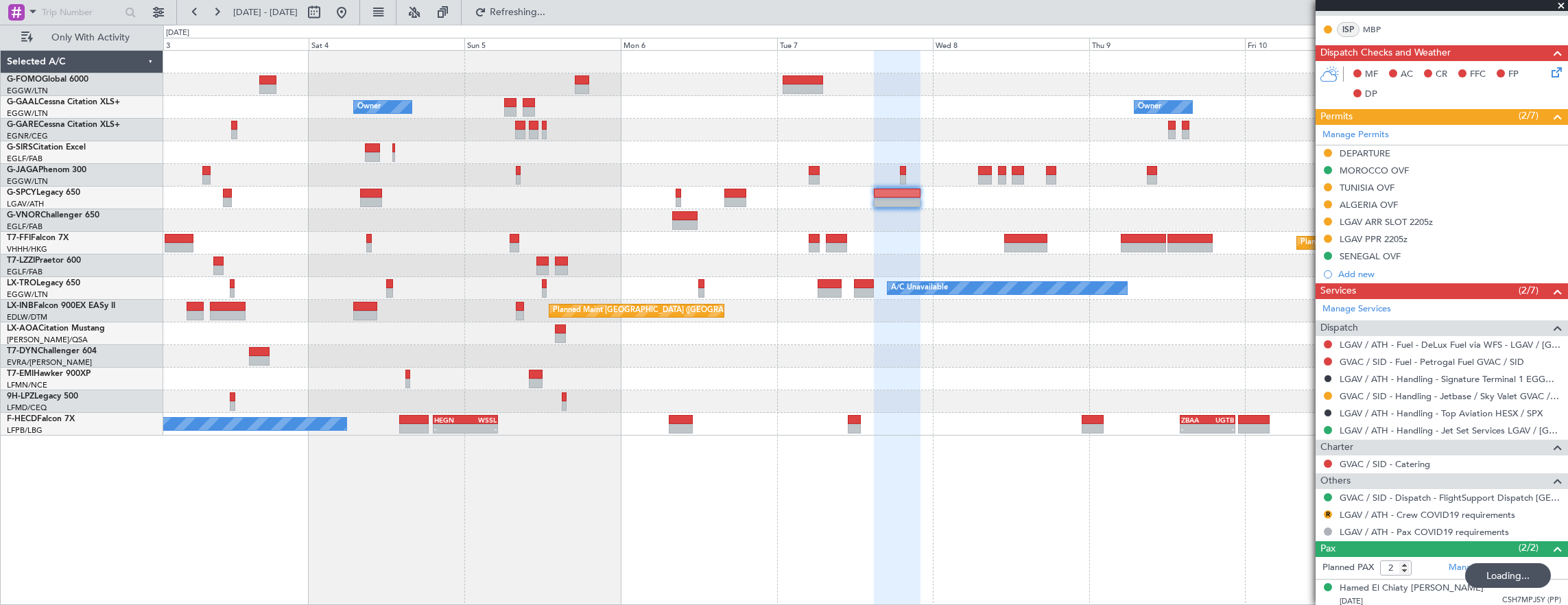
click at [1294, 212] on div "Owner Owner Owner Planned Maint Dusseldorf Planned Maint Bremen Planned Maint G…" at bounding box center [865, 242] width 1405 height 385
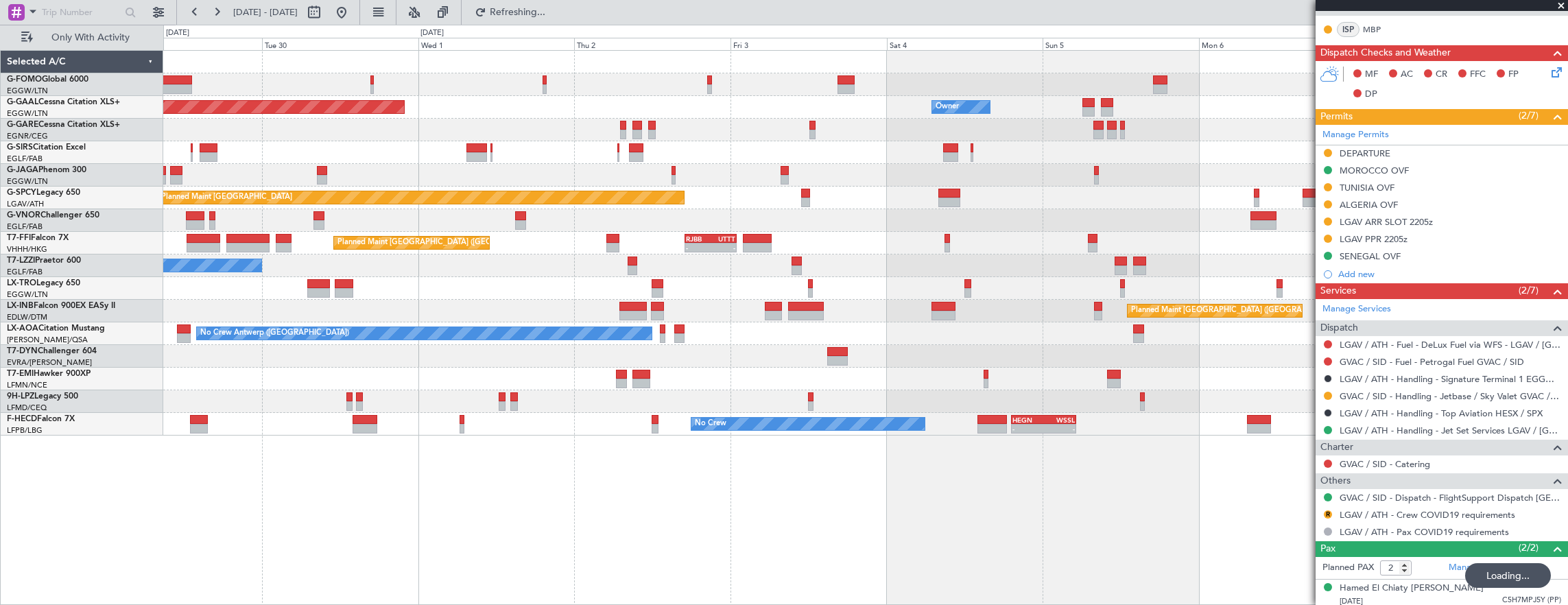
click at [959, 209] on div "Owner Planned Maint Dusseldorf Owner Planned Maint London (Luton) Planned Maint…" at bounding box center [865, 242] width 1405 height 385
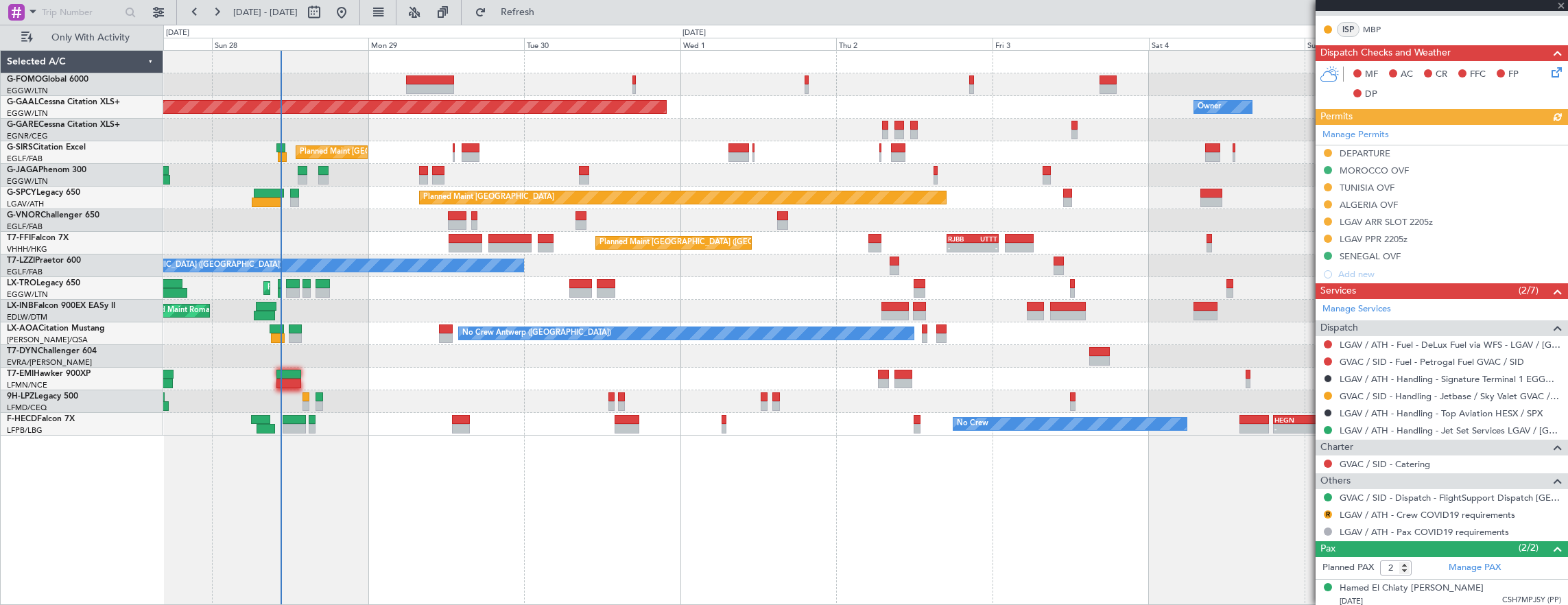
click at [388, 240] on div "Planned Maint [GEOGRAPHIC_DATA] ([GEOGRAPHIC_DATA]) - - RJBB 17:00 Z UTTT 01:00…" at bounding box center [865, 243] width 1405 height 23
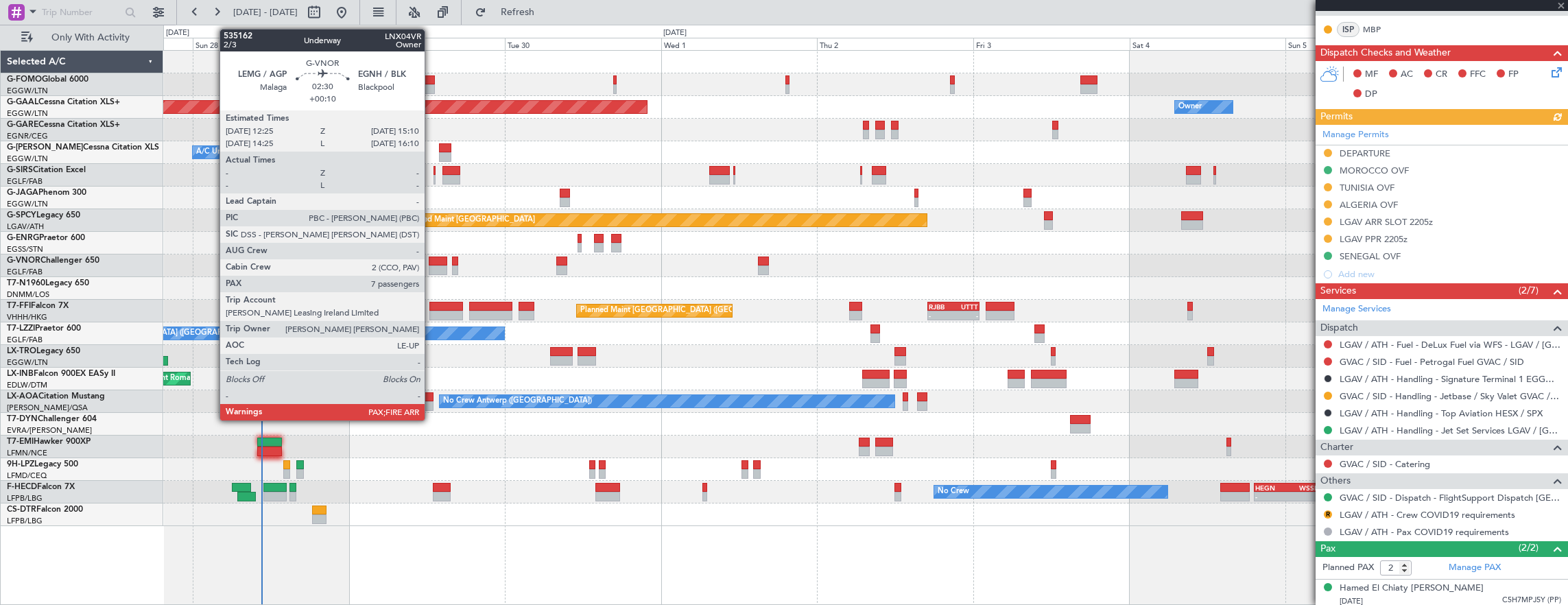
click at [432, 262] on div at bounding box center [438, 262] width 19 height 10
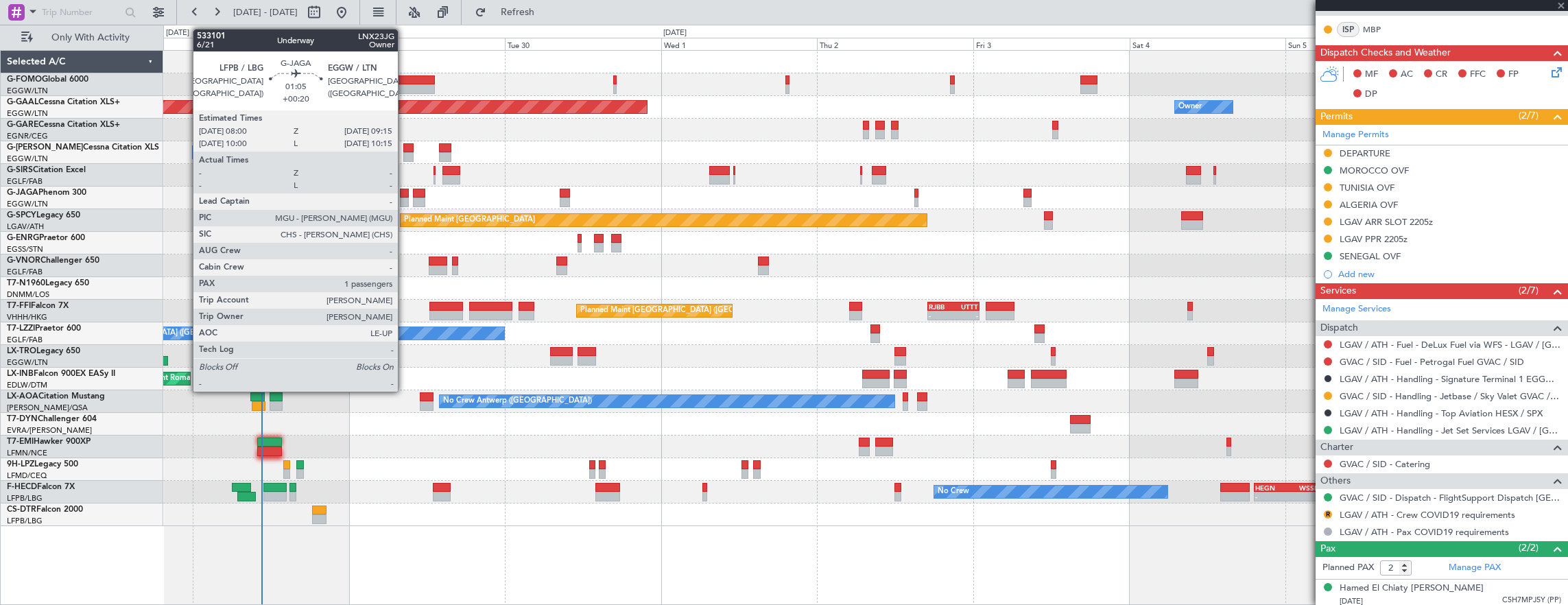
type input "+00:10"
type input "7"
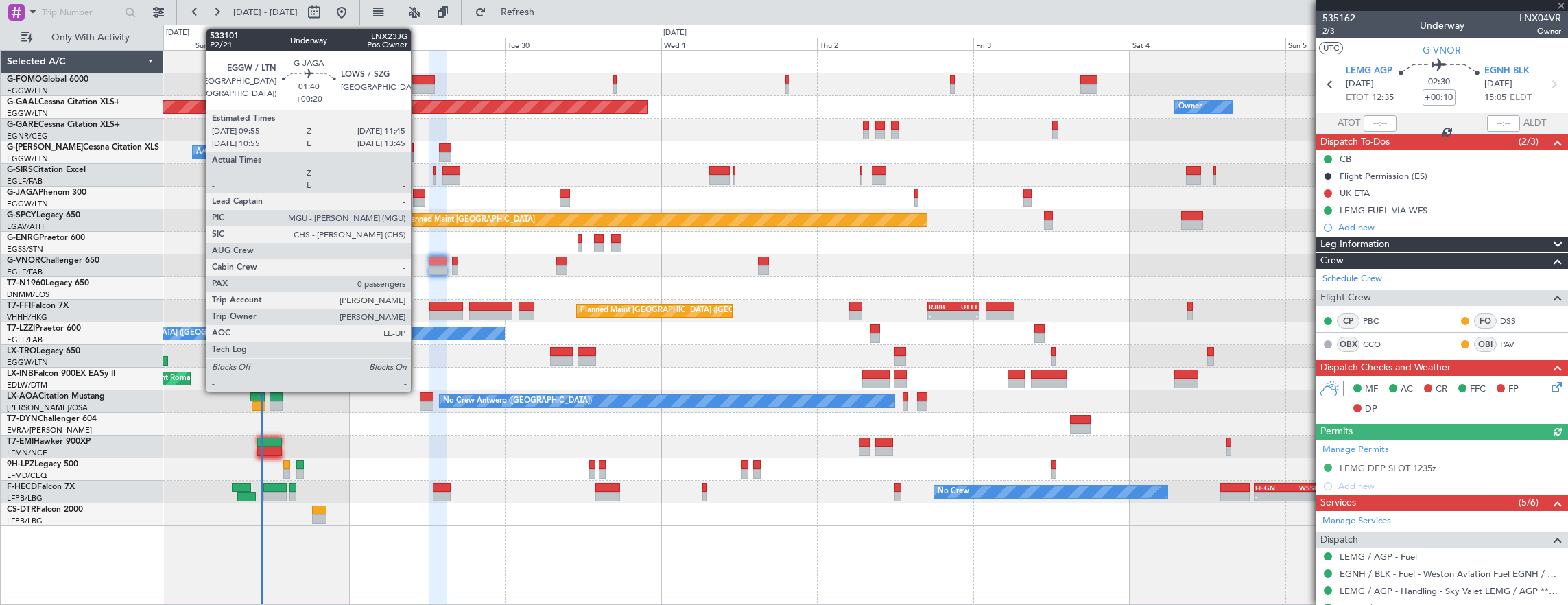
click at [418, 195] on div at bounding box center [419, 194] width 12 height 10
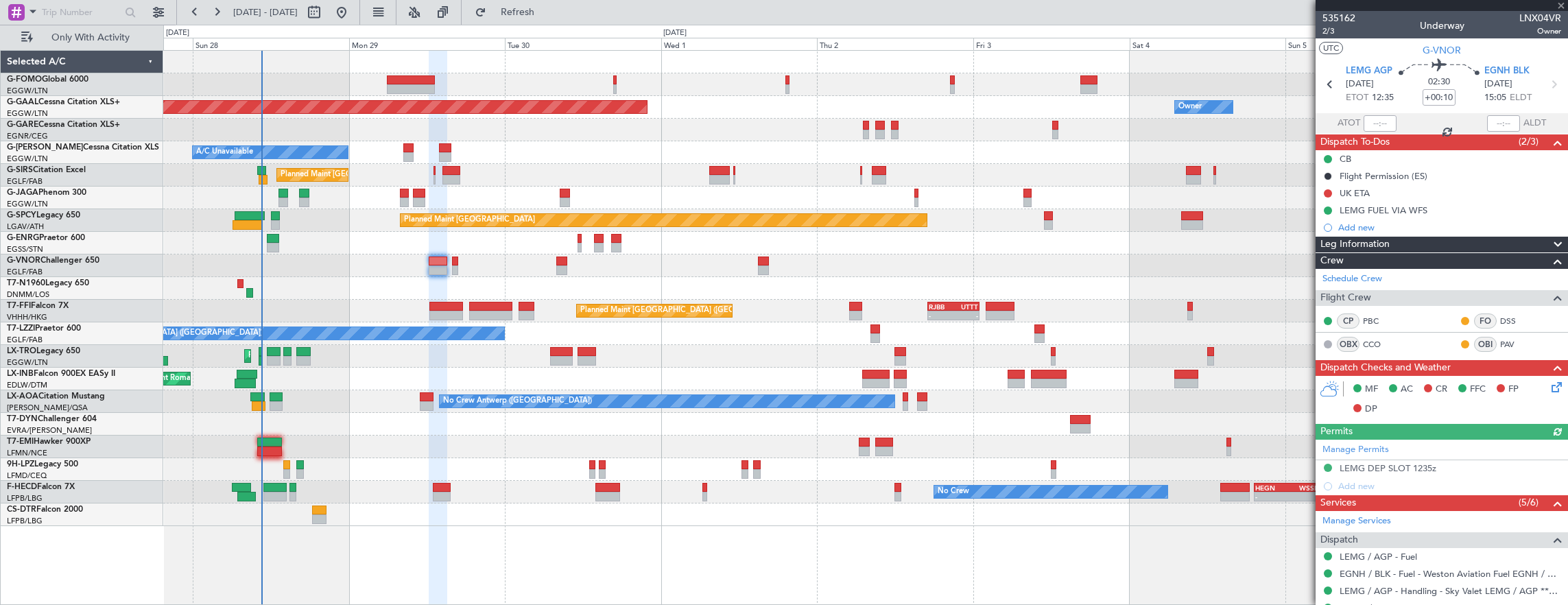
type input "+00:20"
type input "0"
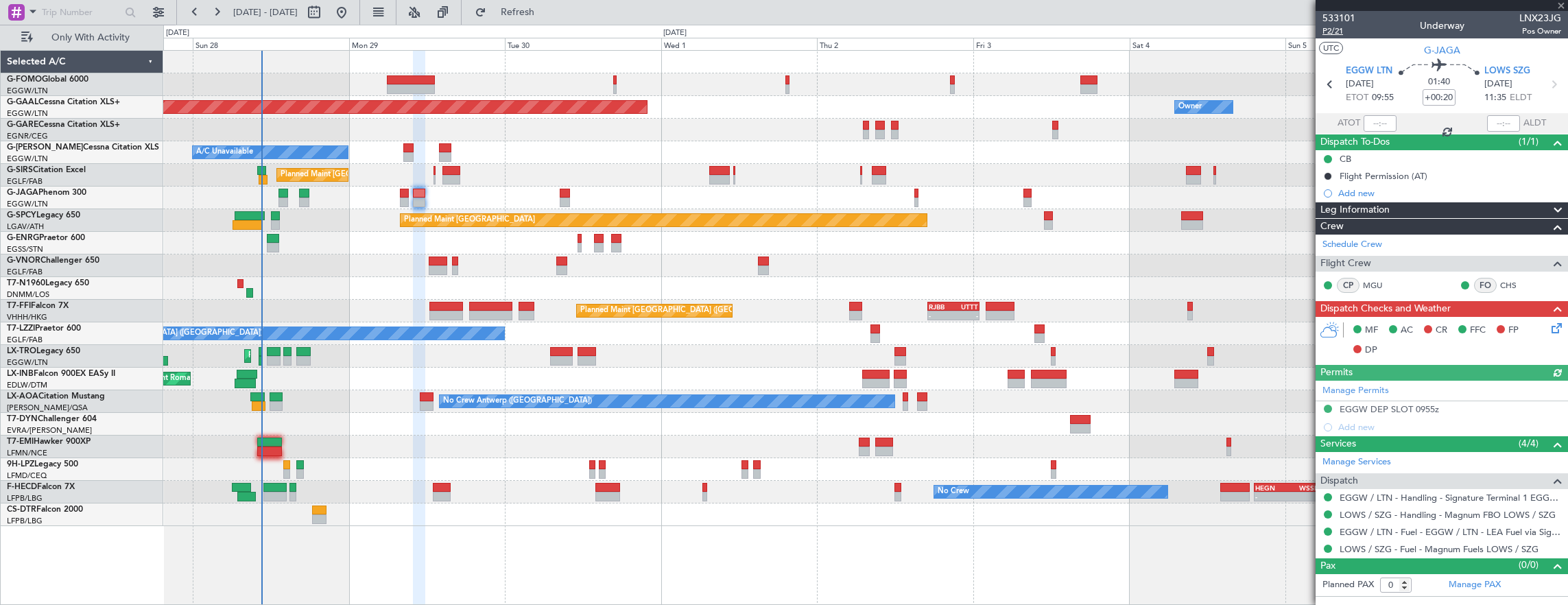
click at [1339, 29] on span "P2/21" at bounding box center [1339, 32] width 33 height 12
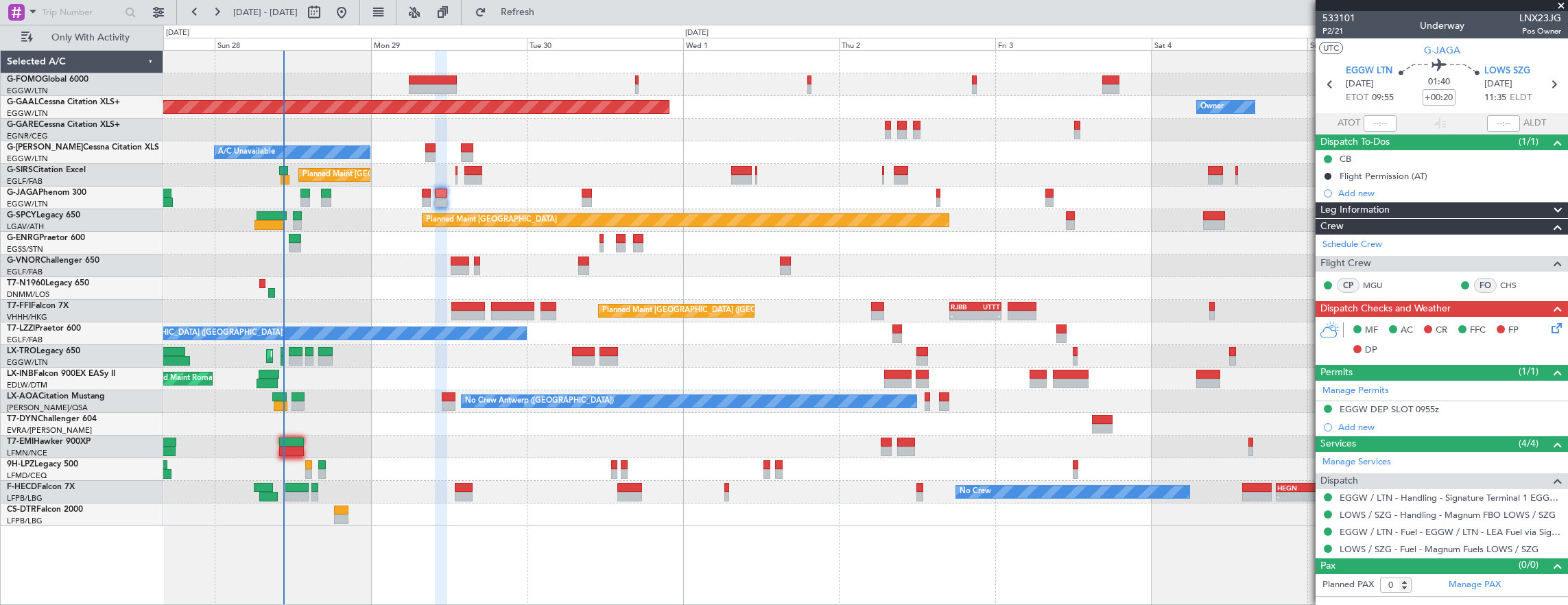
click at [221, 368] on div "Planned Maint London (Farnborough) Unplanned Maint Roma (Ciampino)" at bounding box center [865, 379] width 1405 height 23
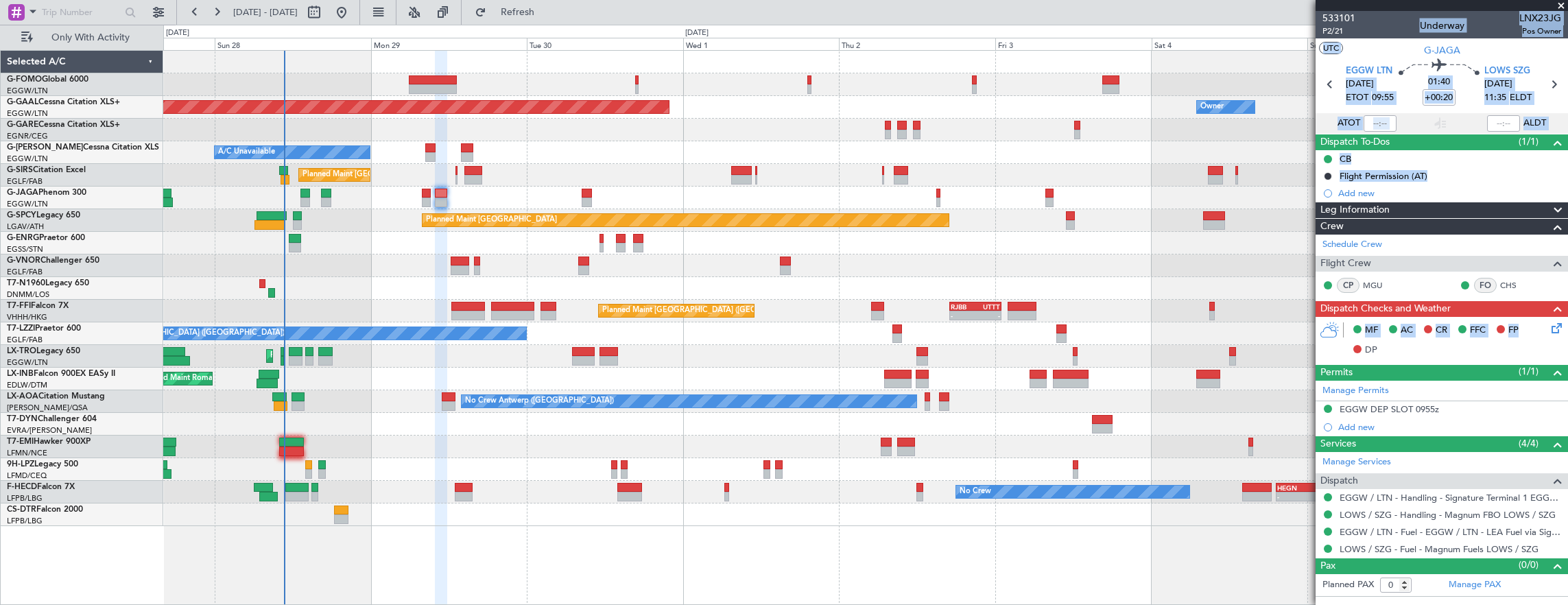
click at [1568, 326] on html "27 Sep 2025 - 06 Oct 2025 Refresh Quick Links Only With Activity Planned Maint …" at bounding box center [784, 302] width 1568 height 605
click at [1565, 325] on div "MF AC CR FFC FP DP" at bounding box center [1441, 341] width 252 height 47
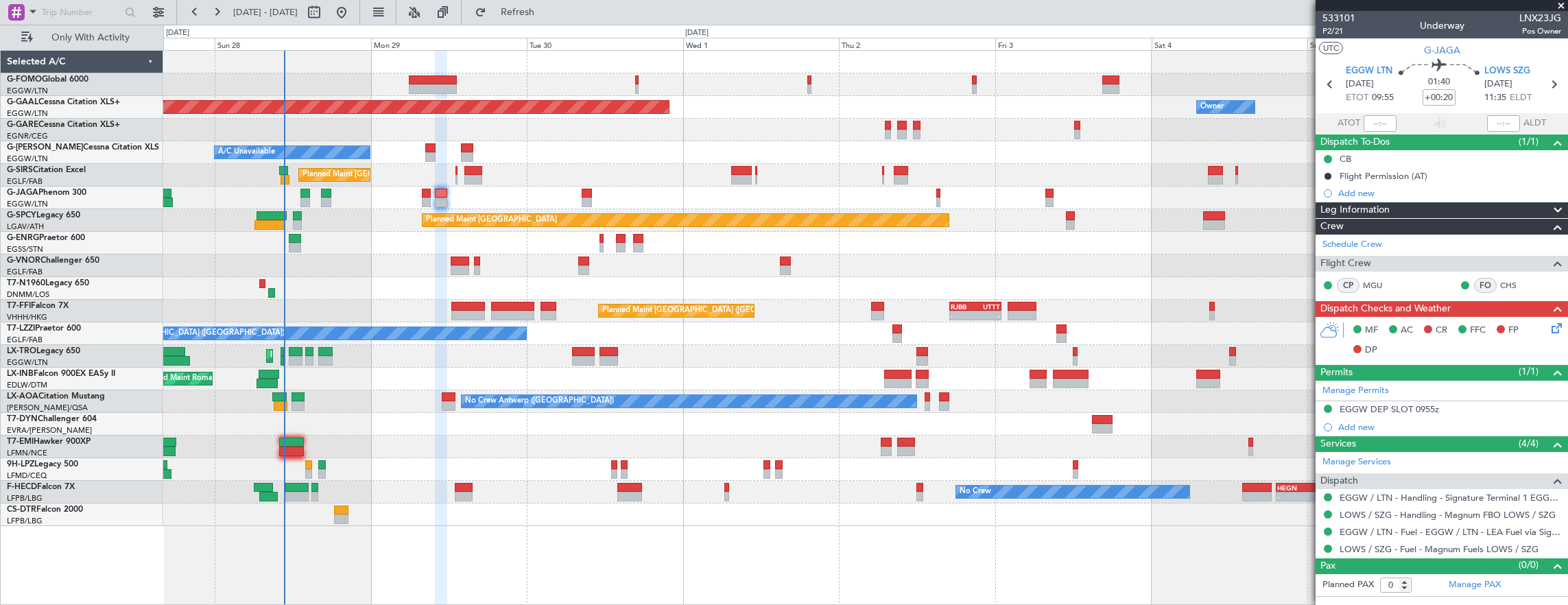
click at [1560, 325] on icon at bounding box center [1554, 325] width 11 height 11
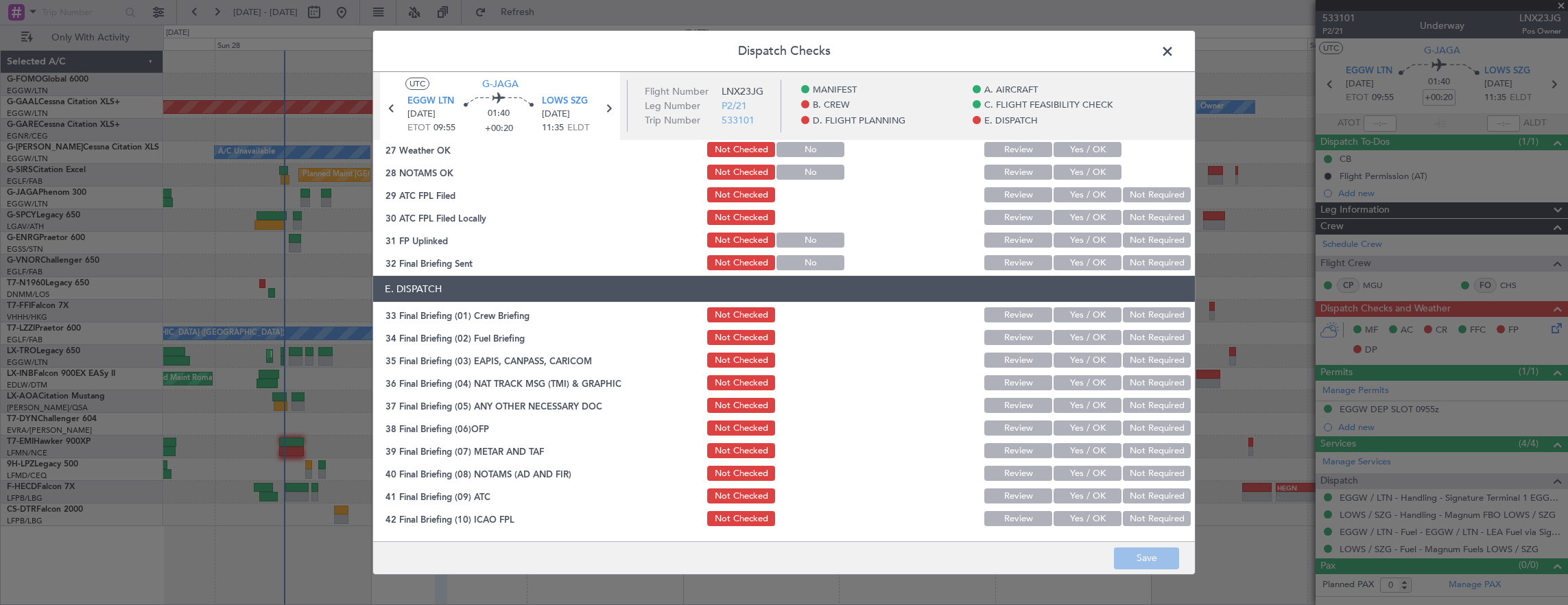
scroll to position [825, 0]
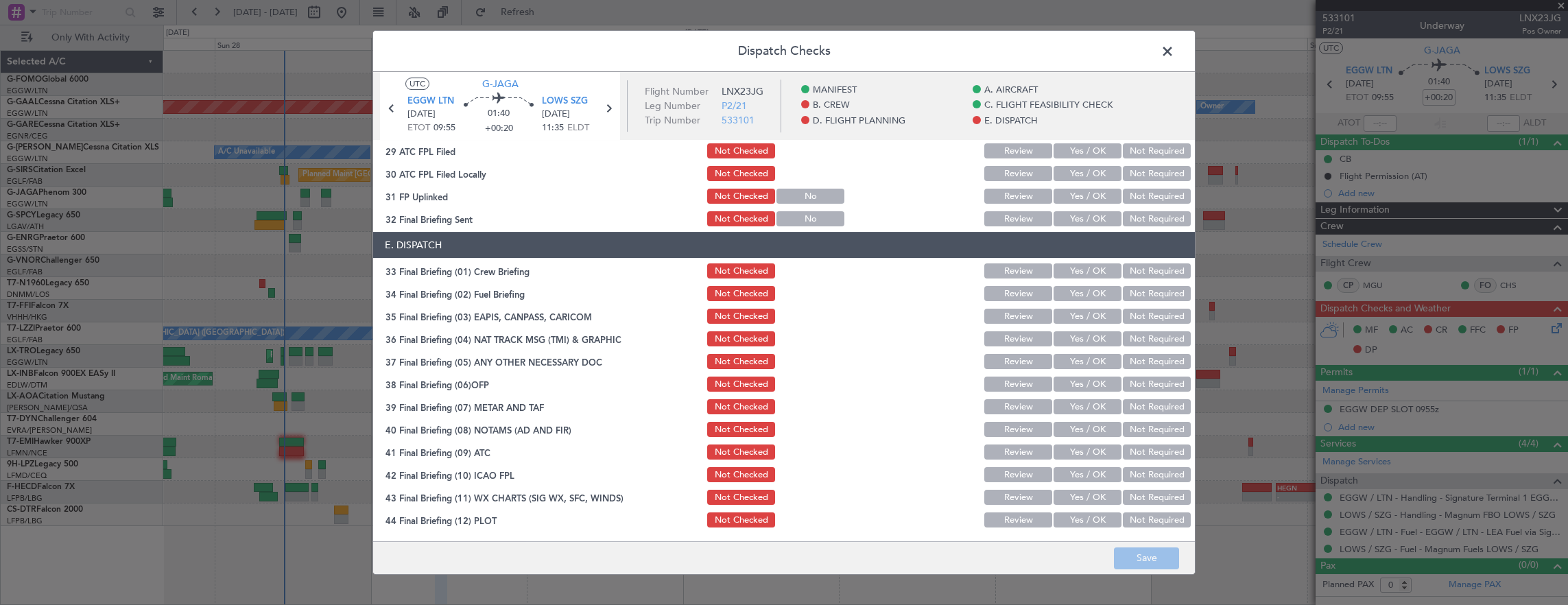
drag, startPoint x: 1169, startPoint y: 68, endPoint x: 1166, endPoint y: 57, distance: 11.4
click at [1166, 57] on div "Dispatch Checks UTC G-JAGA EGGW LTN 29/09/2025 ETOT 09:55 01:40 +00:20 LOWS SZG…" at bounding box center [784, 302] width 824 height 545
drag, startPoint x: 1166, startPoint y: 57, endPoint x: 1160, endPoint y: 52, distance: 7.8
click at [1175, 52] on span at bounding box center [1175, 55] width 0 height 28
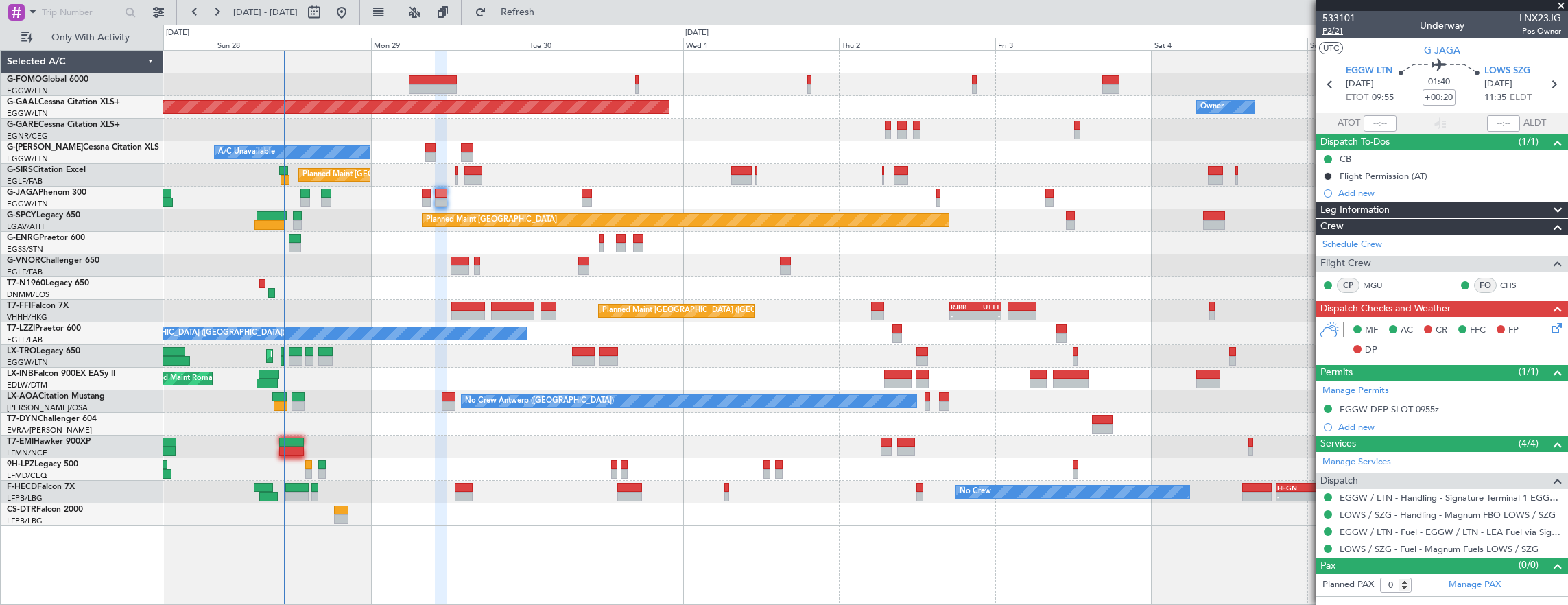
click at [1337, 28] on span "P2/21" at bounding box center [1339, 32] width 33 height 12
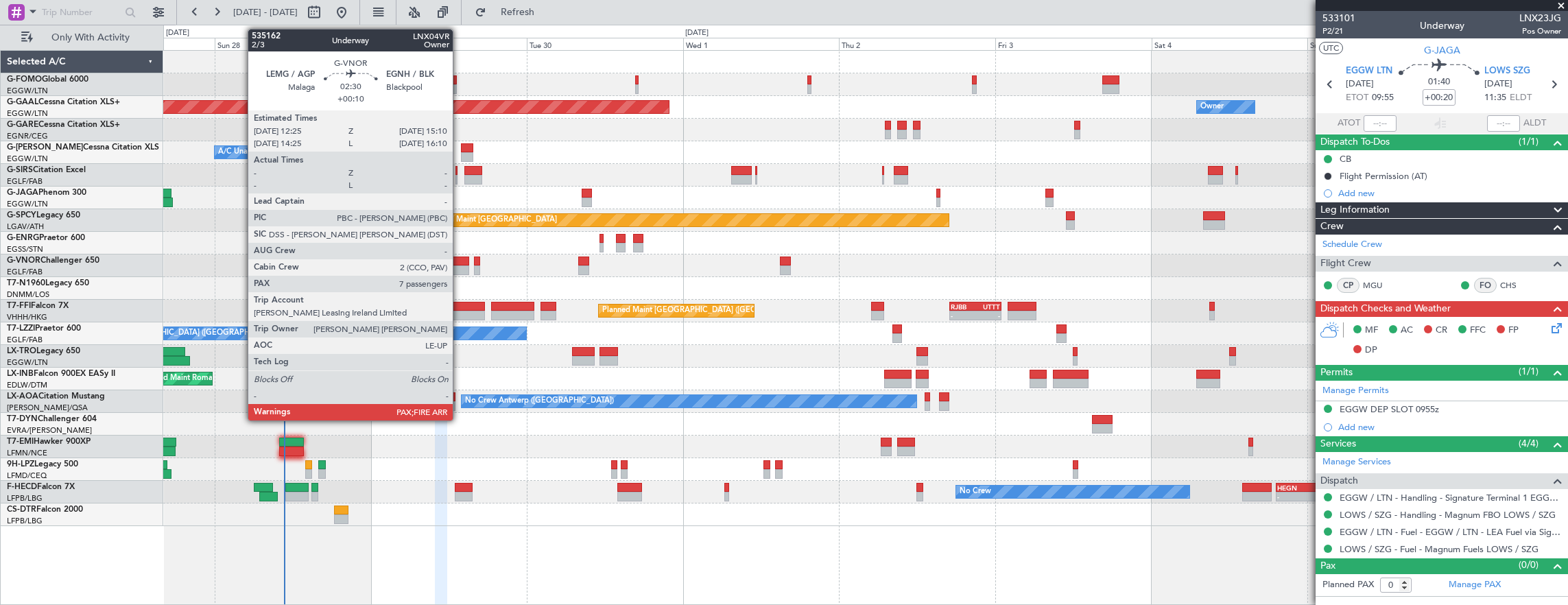
click at [463, 266] on div at bounding box center [460, 271] width 19 height 10
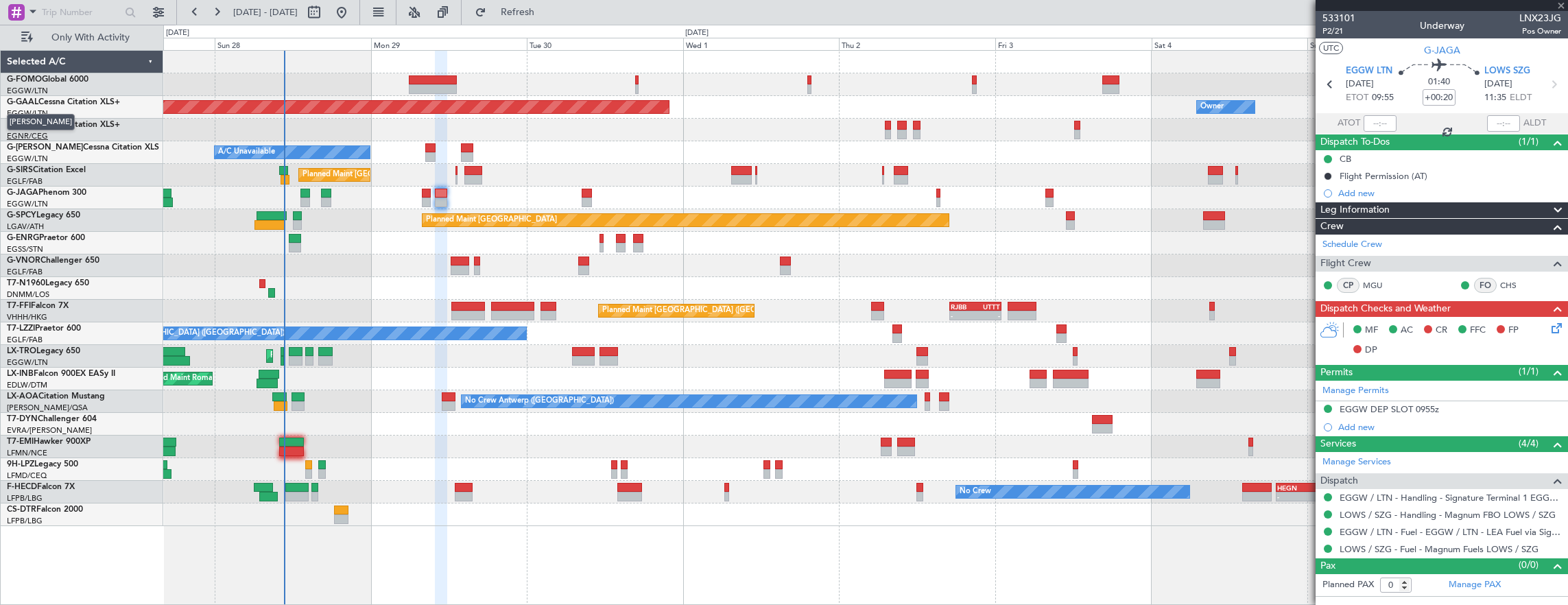
type input "+00:10"
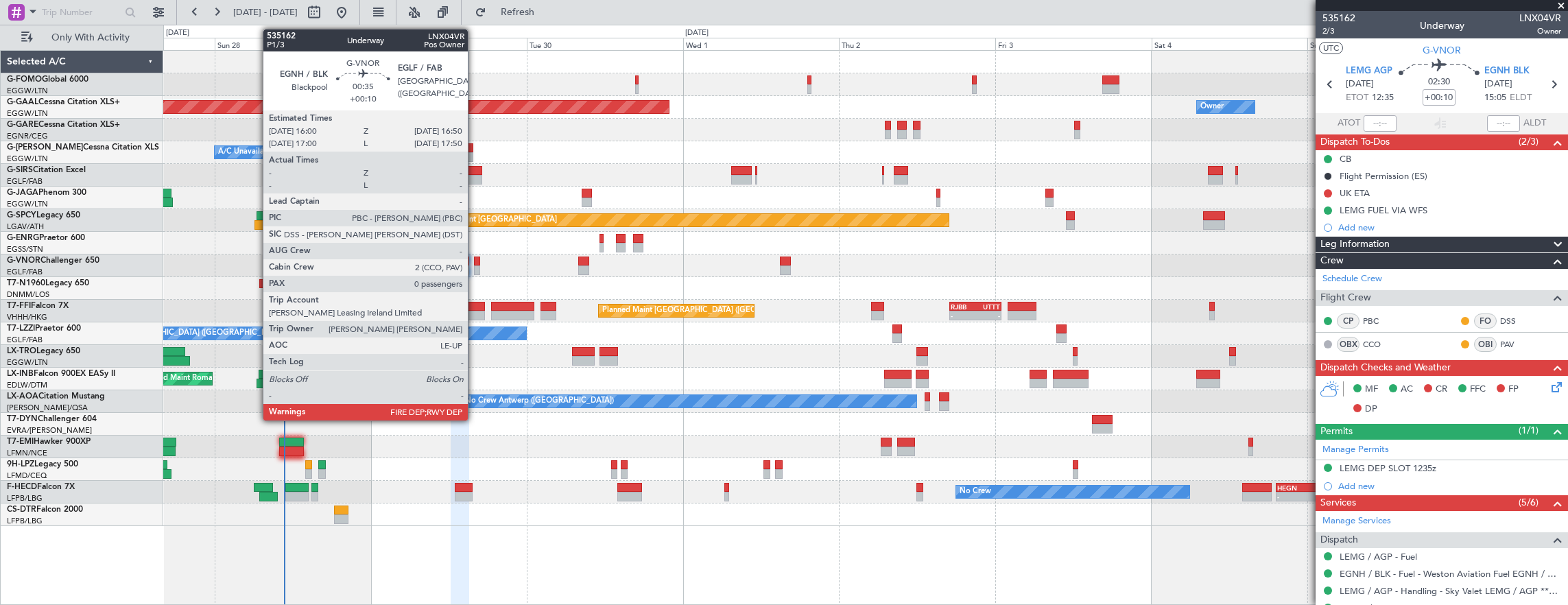
click at [475, 258] on div at bounding box center [477, 262] width 6 height 10
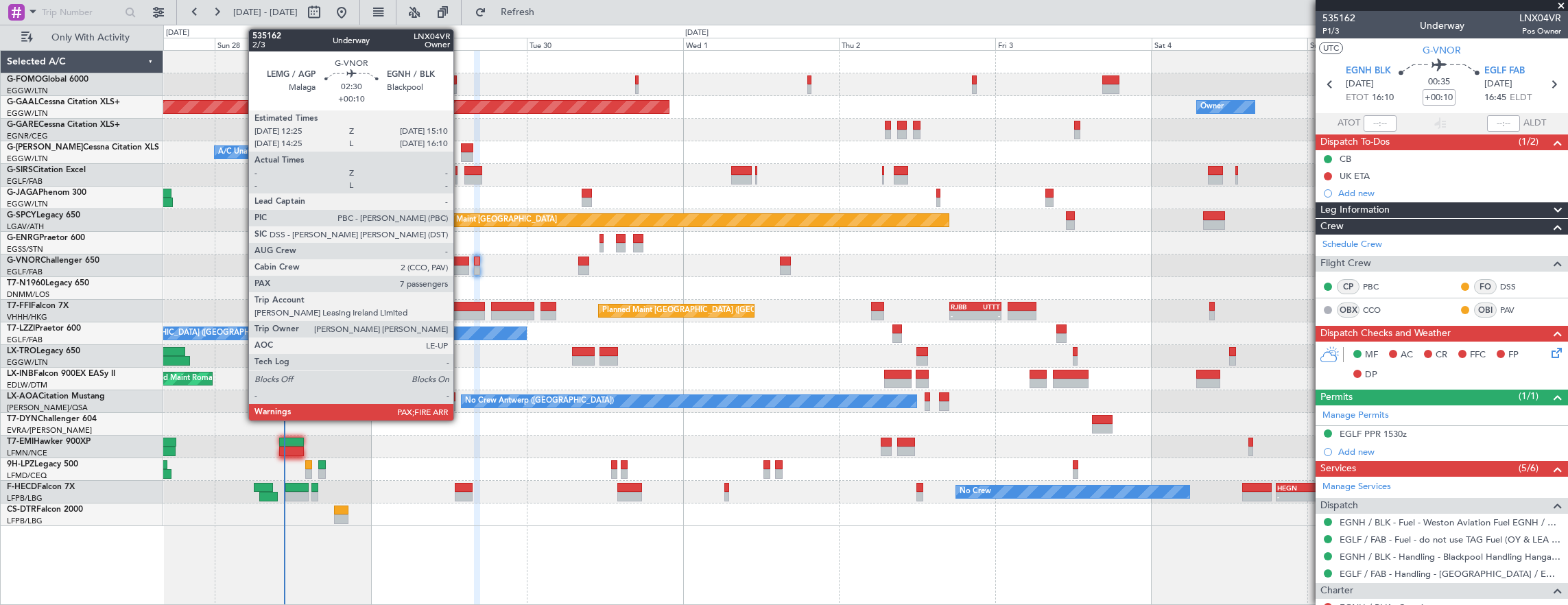
click at [461, 259] on div at bounding box center [460, 262] width 19 height 10
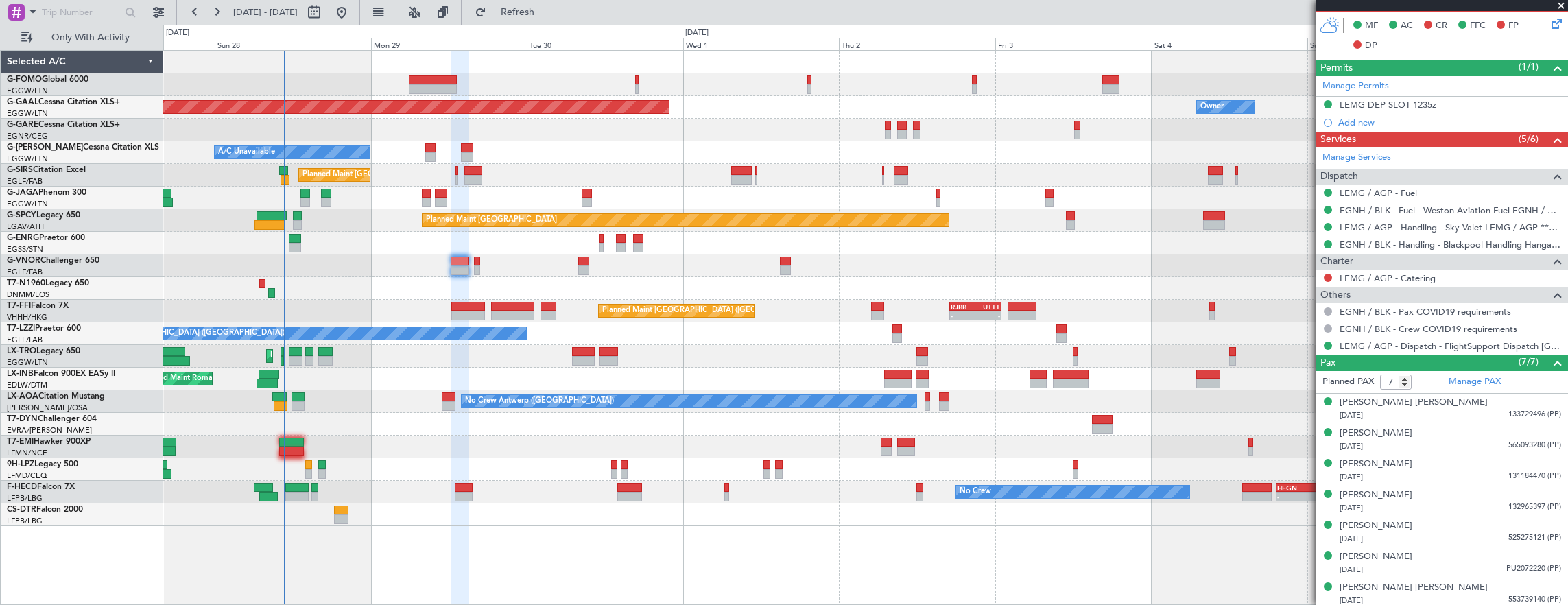
scroll to position [89, 0]
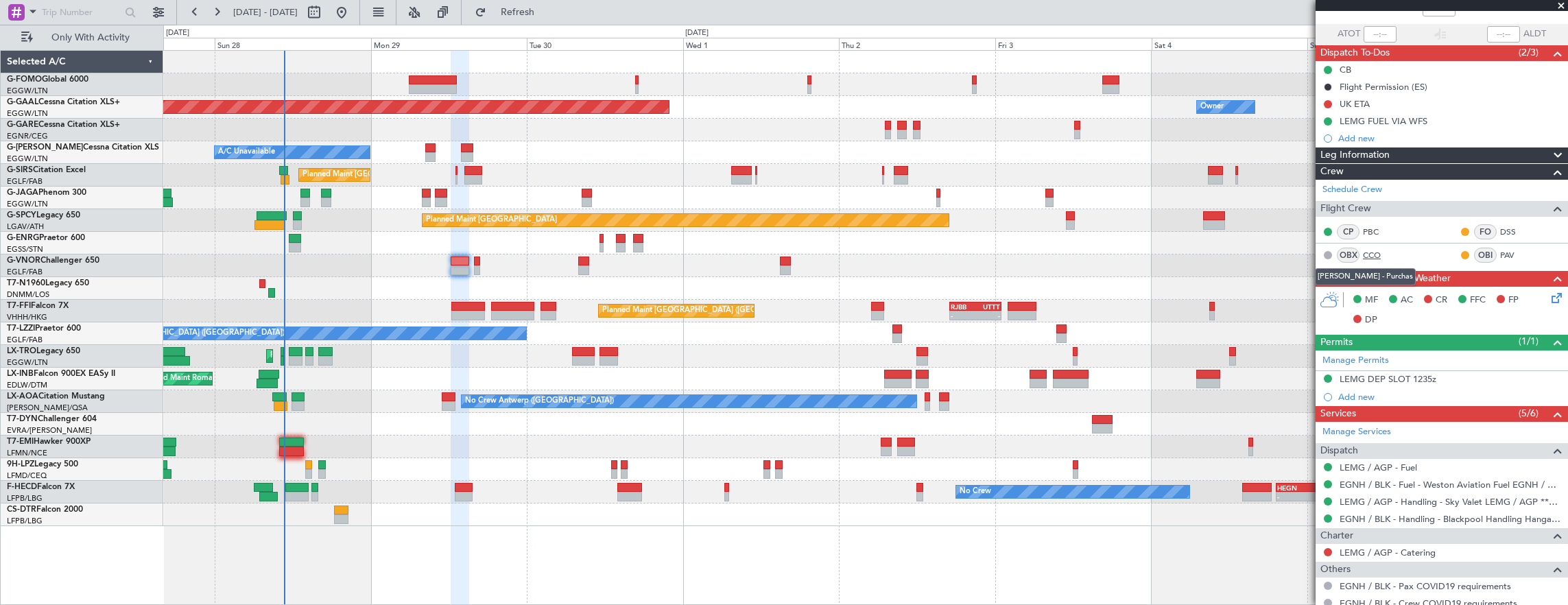
click at [1368, 252] on link "CCO" at bounding box center [1378, 255] width 31 height 12
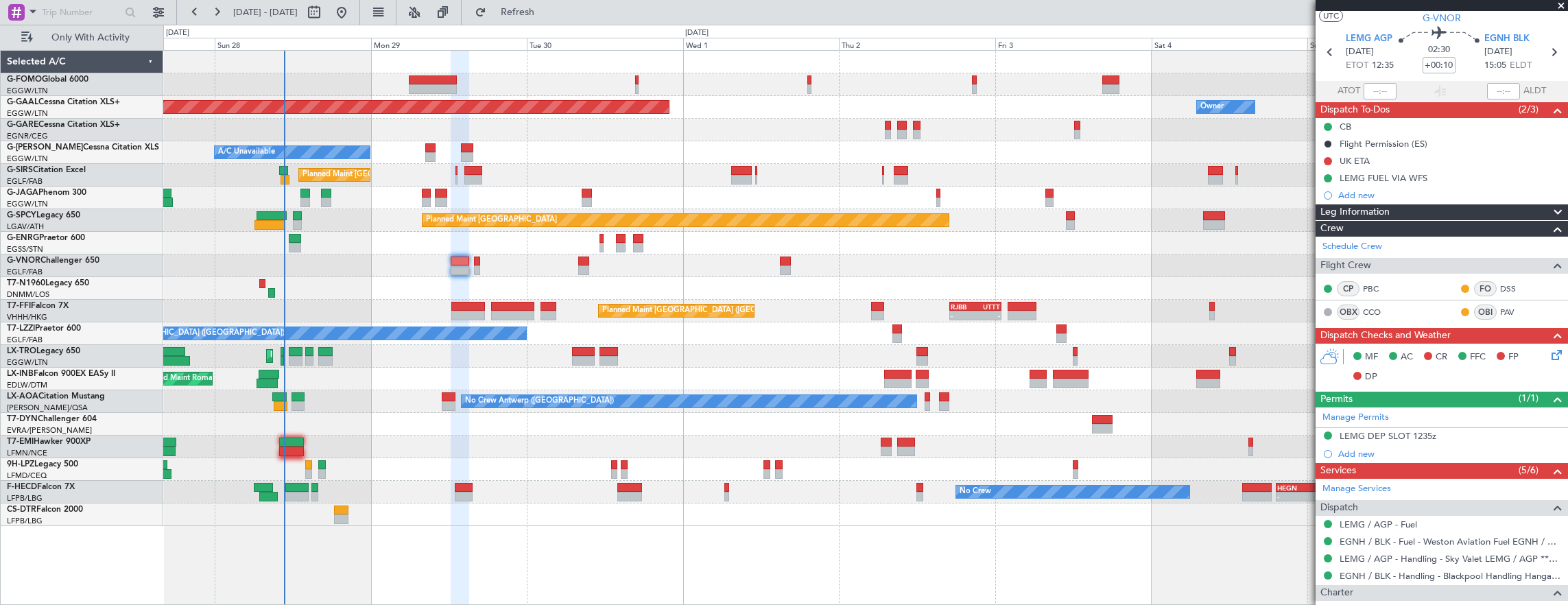
scroll to position [0, 0]
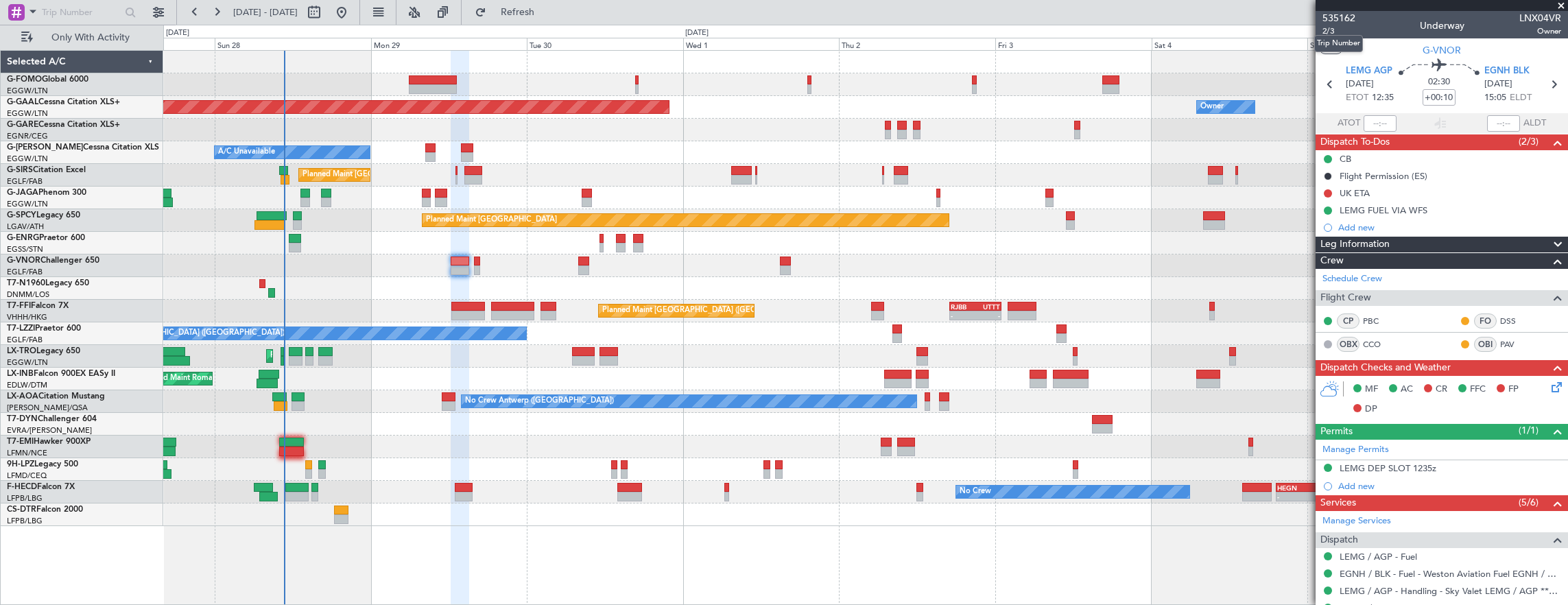
click at [1325, 33] on mat-tooltip-component "Trip Number" at bounding box center [1339, 43] width 68 height 37
click at [1338, 33] on span "2/3" at bounding box center [1339, 32] width 33 height 12
click at [1324, 29] on span "2/3" at bounding box center [1339, 32] width 33 height 12
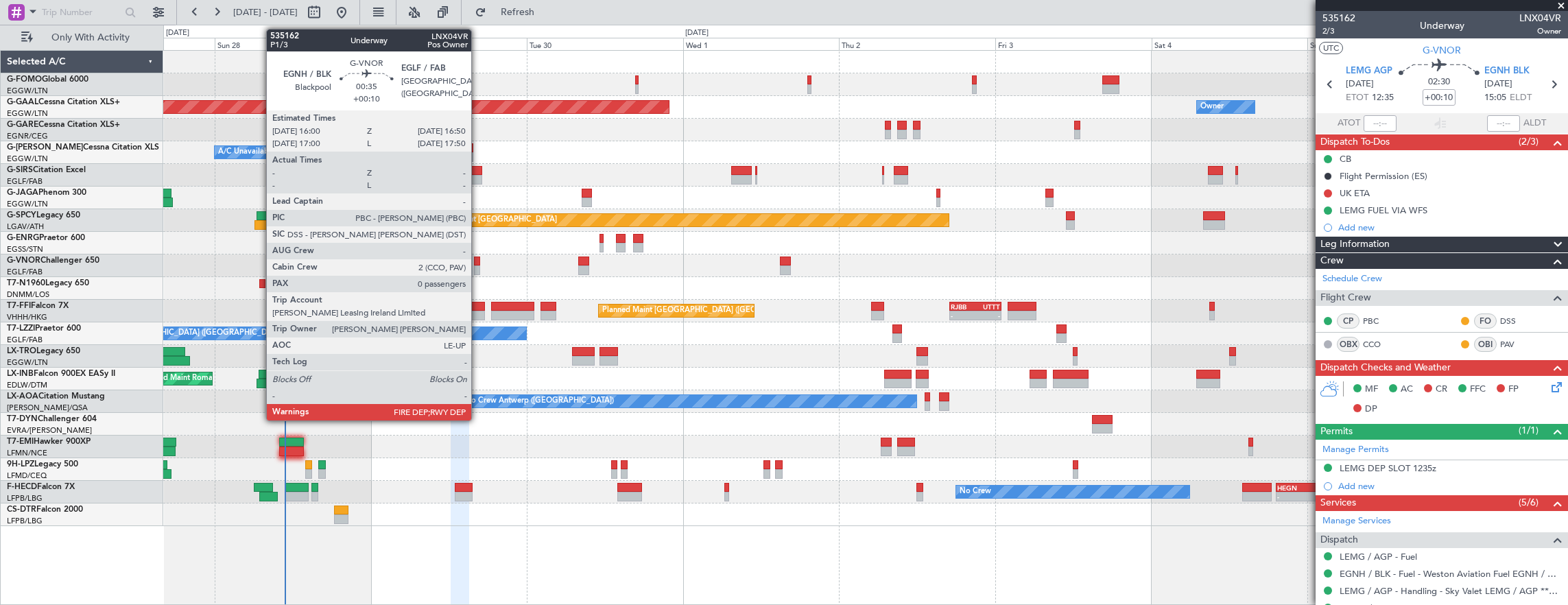
click at [479, 270] on div at bounding box center [477, 271] width 6 height 10
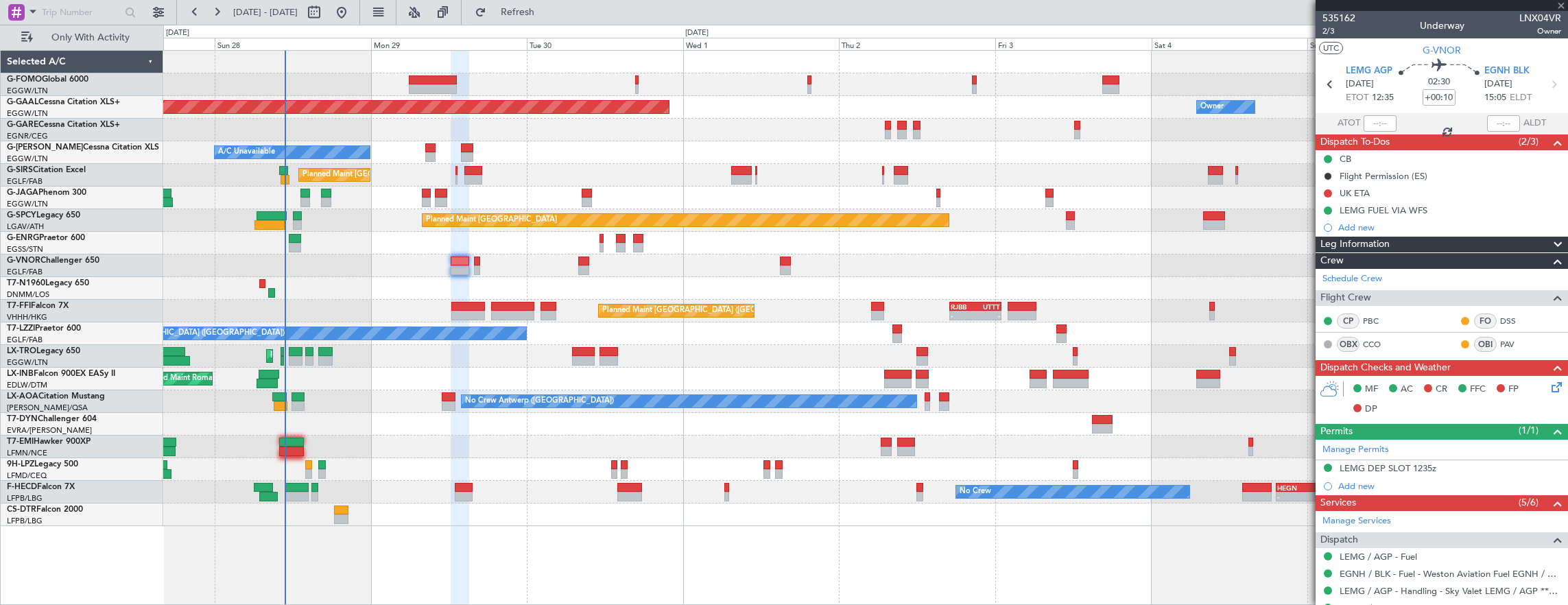
type input "0"
